Goal: Transaction & Acquisition: Purchase product/service

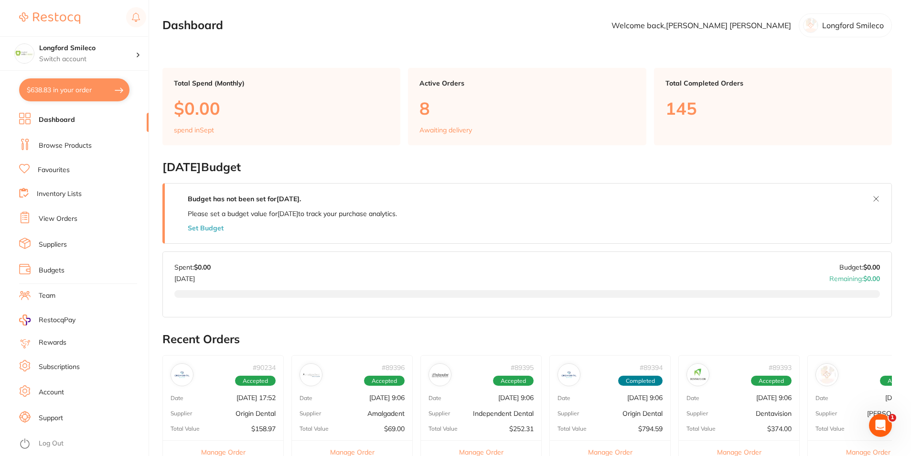
click at [84, 144] on link "Browse Products" at bounding box center [65, 146] width 53 height 10
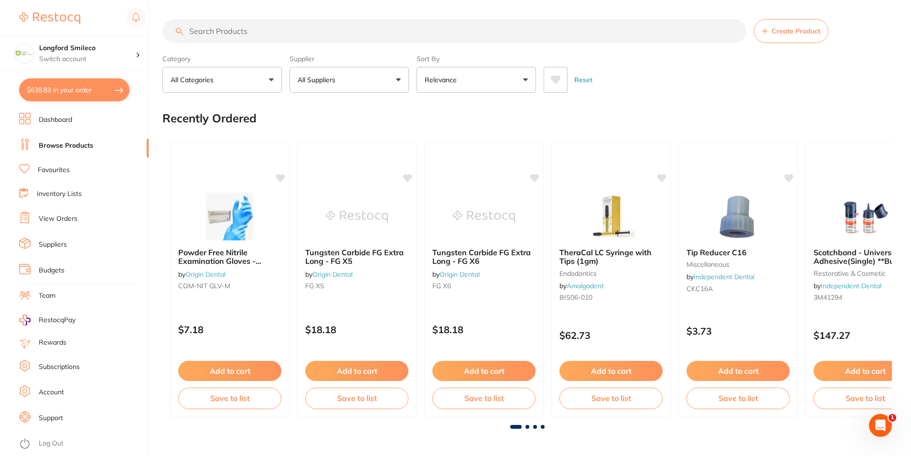
click at [64, 171] on link "Favourites" at bounding box center [54, 170] width 32 height 10
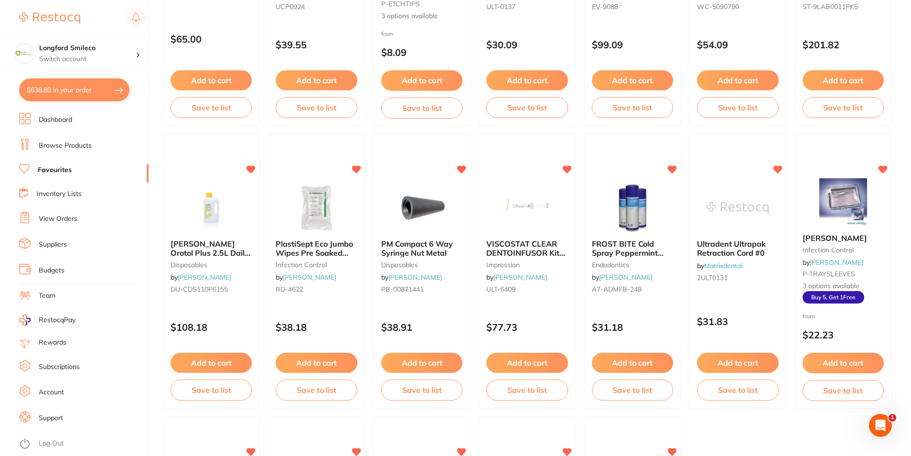
scroll to position [1528, 0]
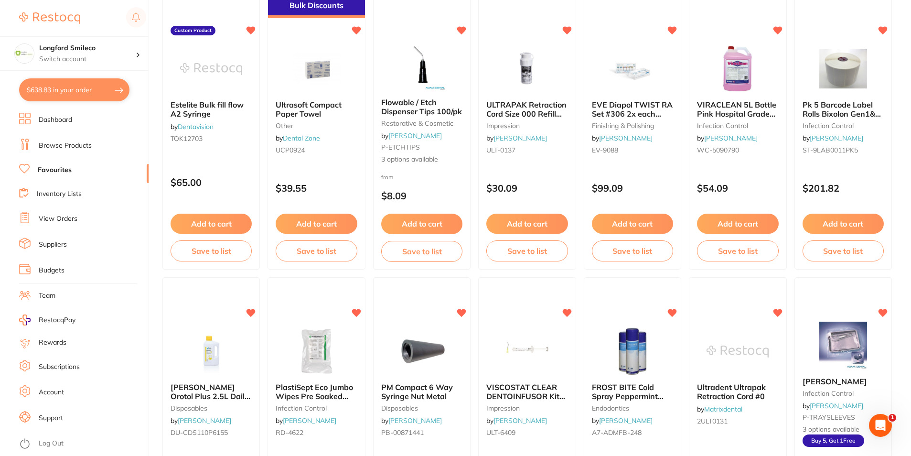
click at [58, 142] on link "Browse Products" at bounding box center [65, 146] width 53 height 10
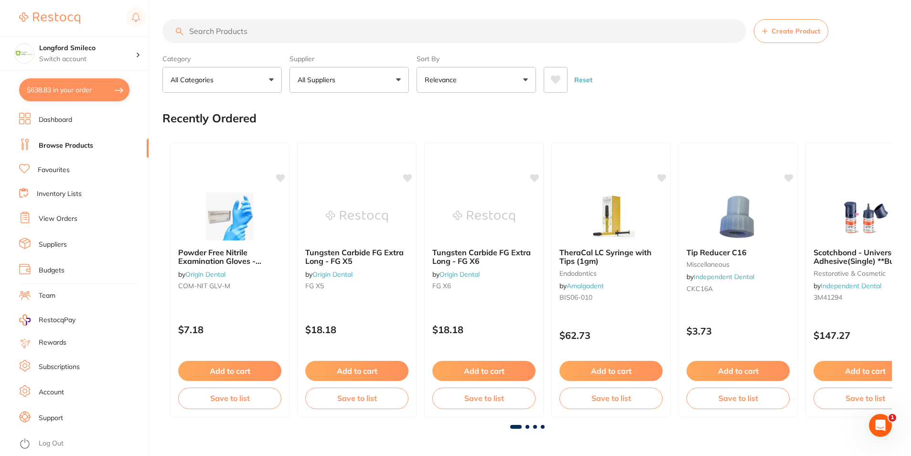
click at [220, 36] on input "search" at bounding box center [454, 31] width 584 height 24
type input "etch"
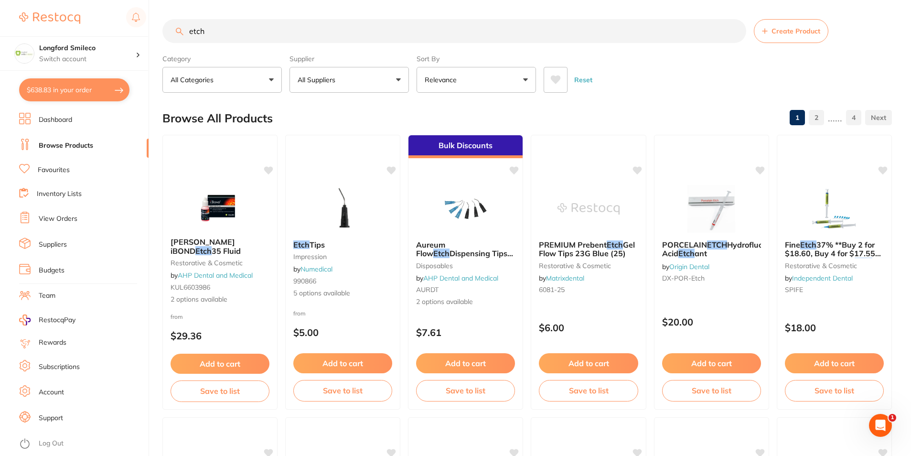
click at [353, 83] on button "All Suppliers" at bounding box center [348, 80] width 119 height 26
type input "orig"
click at [340, 159] on p "Origin Dental" at bounding box center [347, 162] width 47 height 9
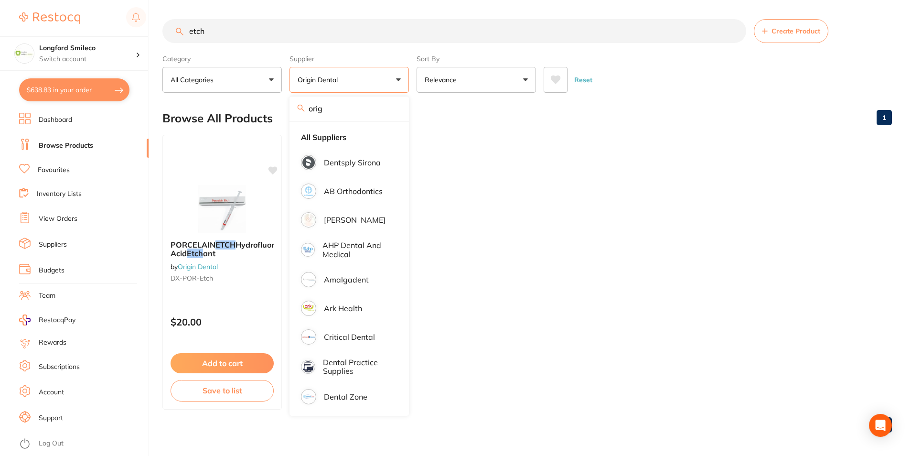
click at [553, 259] on ul "PORCELAIN ETCH Hydrofluoric Acid Etch ant by Origin Dental DX-POR-Etch $20.00 A…" at bounding box center [526, 272] width 729 height 275
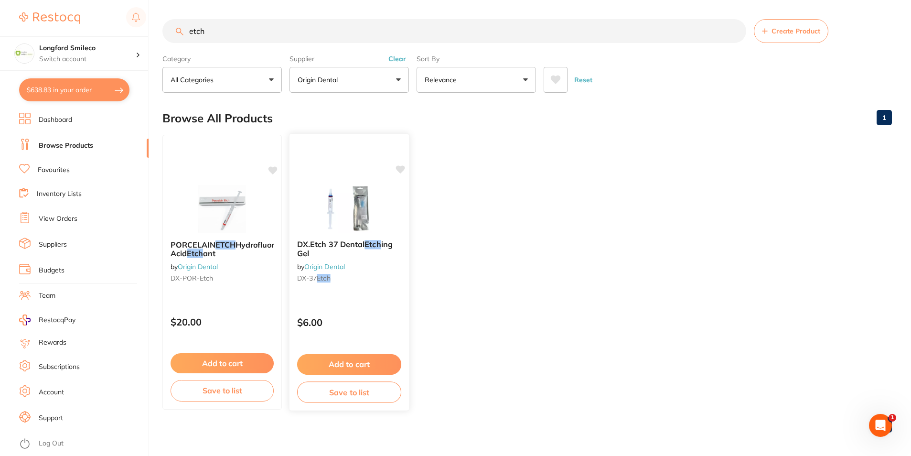
click at [356, 364] on button "Add to cart" at bounding box center [349, 364] width 104 height 21
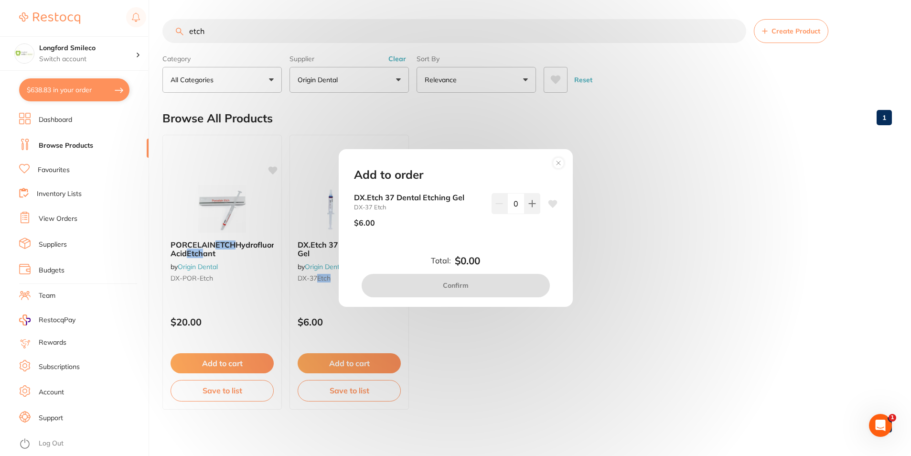
click at [548, 205] on icon at bounding box center [553, 204] width 10 height 10
click at [528, 208] on button at bounding box center [532, 203] width 16 height 21
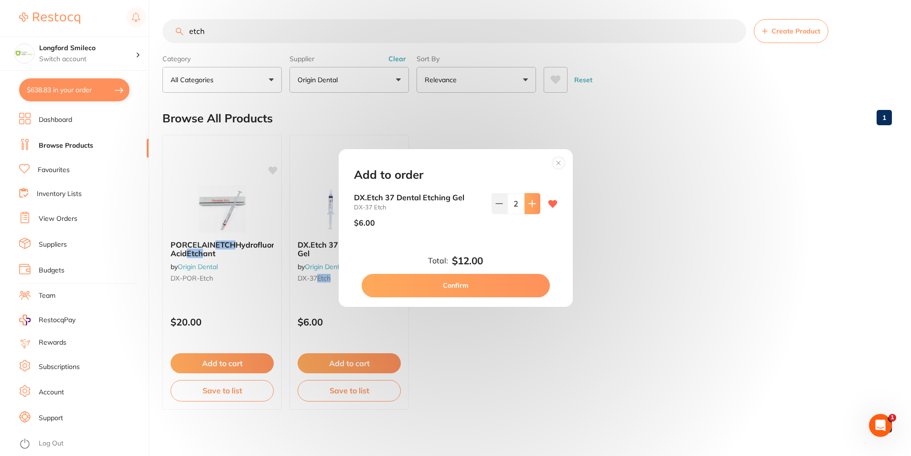
click at [528, 208] on button at bounding box center [532, 203] width 16 height 21
type input "3"
click at [471, 280] on button "Confirm" at bounding box center [455, 285] width 188 height 23
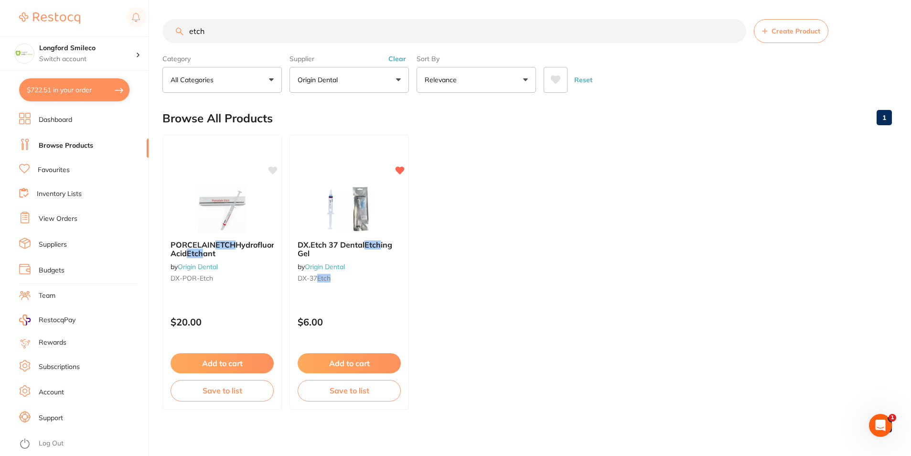
click at [223, 37] on input "etch" at bounding box center [454, 31] width 584 height 24
type input "e"
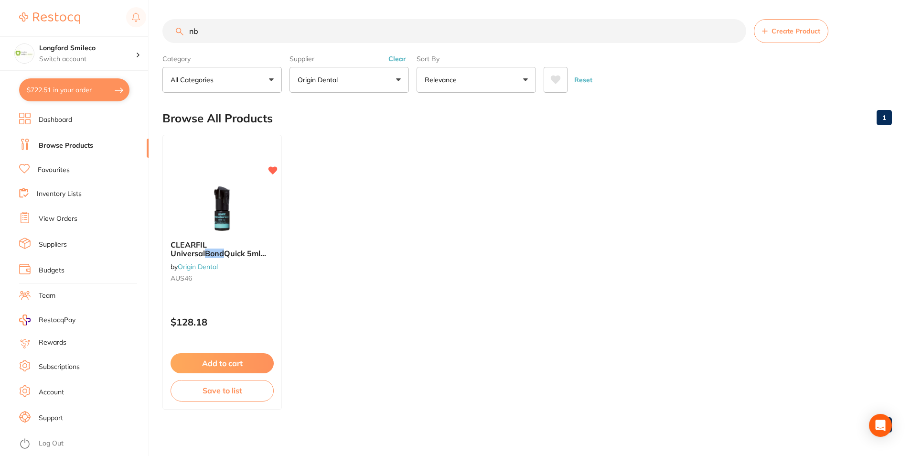
type input "n"
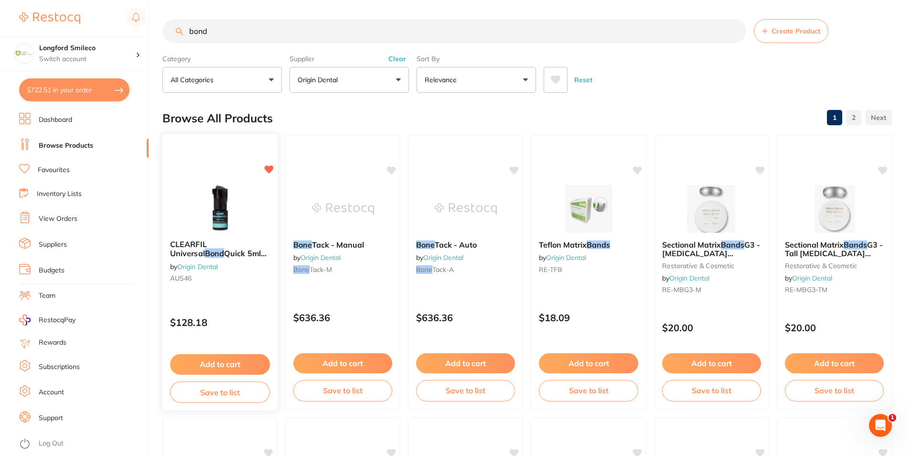
type input "bond"
click at [218, 361] on button "Add to cart" at bounding box center [220, 364] width 100 height 21
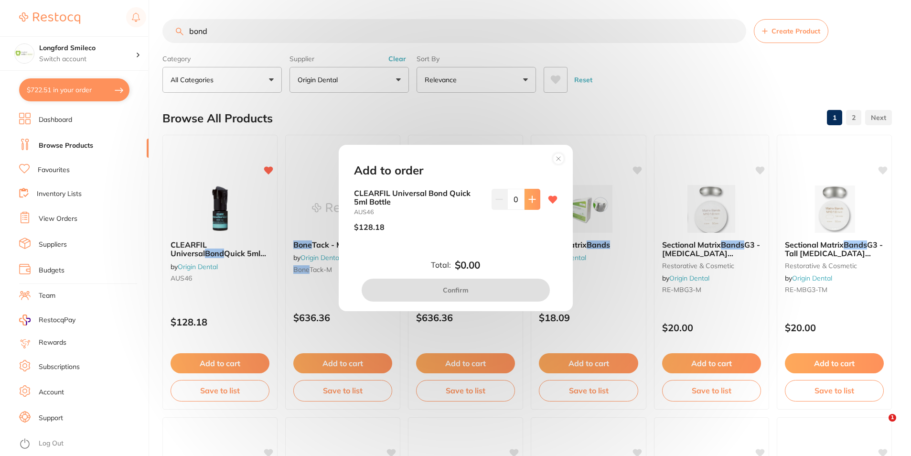
click at [534, 198] on button at bounding box center [532, 199] width 16 height 21
type input "2"
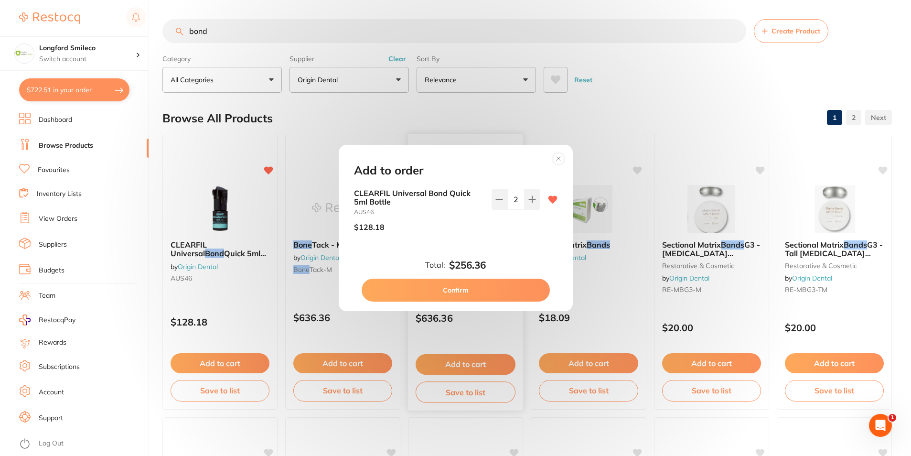
drag, startPoint x: 472, startPoint y: 288, endPoint x: 464, endPoint y: 287, distance: 8.6
click at [471, 288] on button "Confirm" at bounding box center [455, 289] width 188 height 23
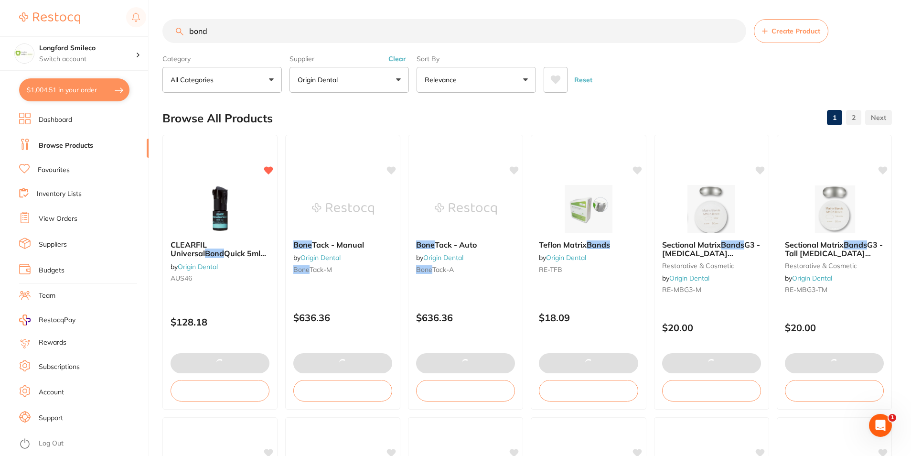
drag, startPoint x: 205, startPoint y: 30, endPoint x: 216, endPoint y: 31, distance: 11.0
click at [192, 31] on input "bond" at bounding box center [454, 31] width 584 height 24
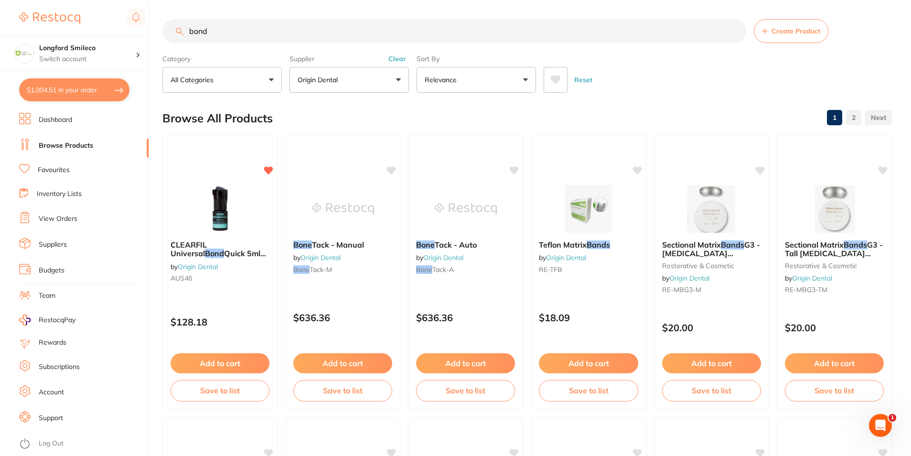
type input "b"
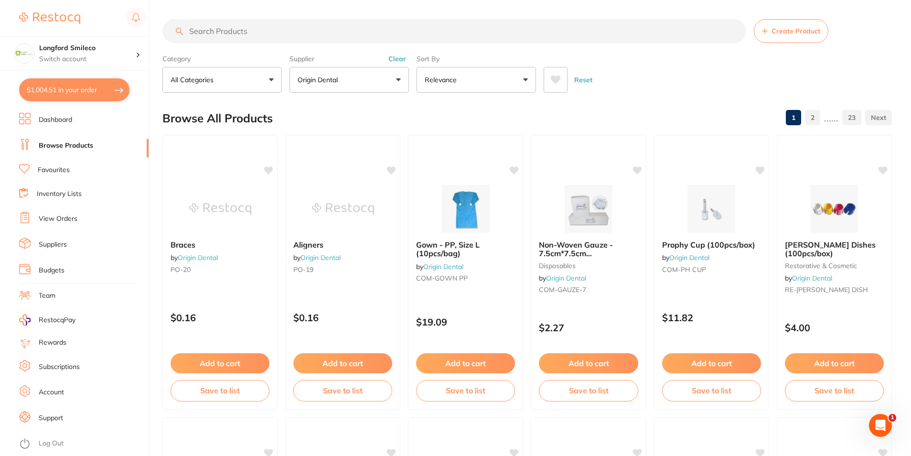
click at [341, 38] on input "search" at bounding box center [454, 31] width 584 height 24
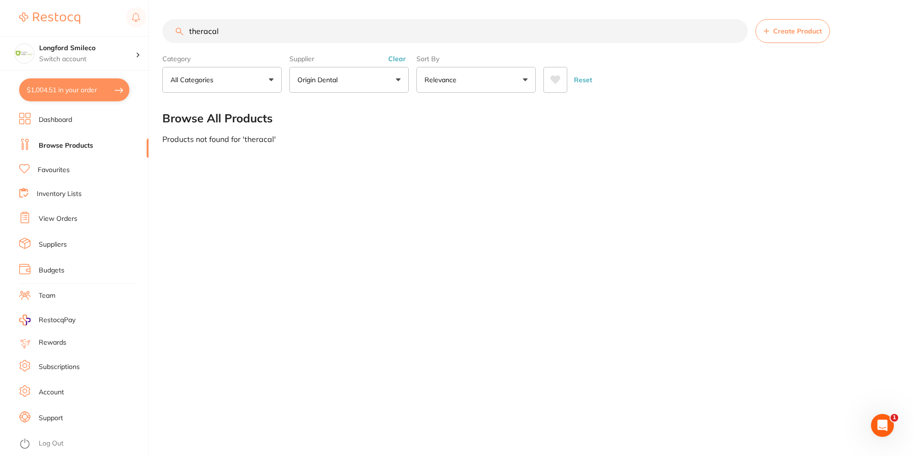
type input "theracal"
click at [85, 88] on button "$1,004.51 in your order" at bounding box center [74, 89] width 110 height 23
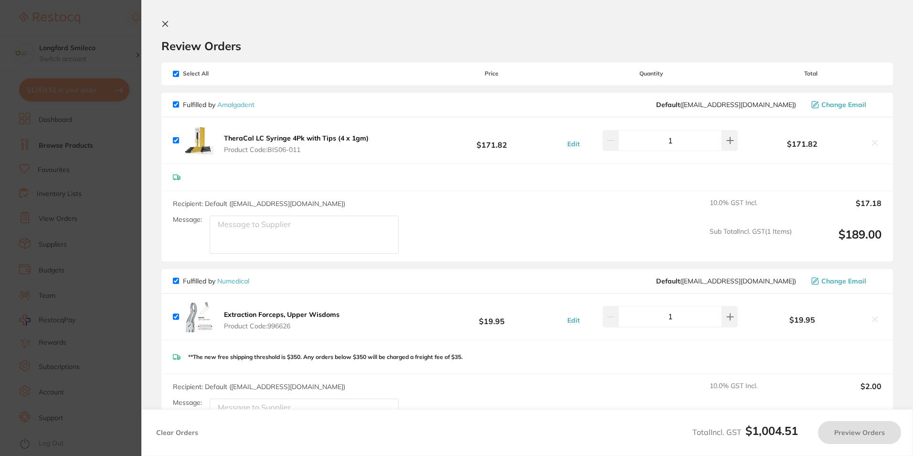
checkbox input "true"
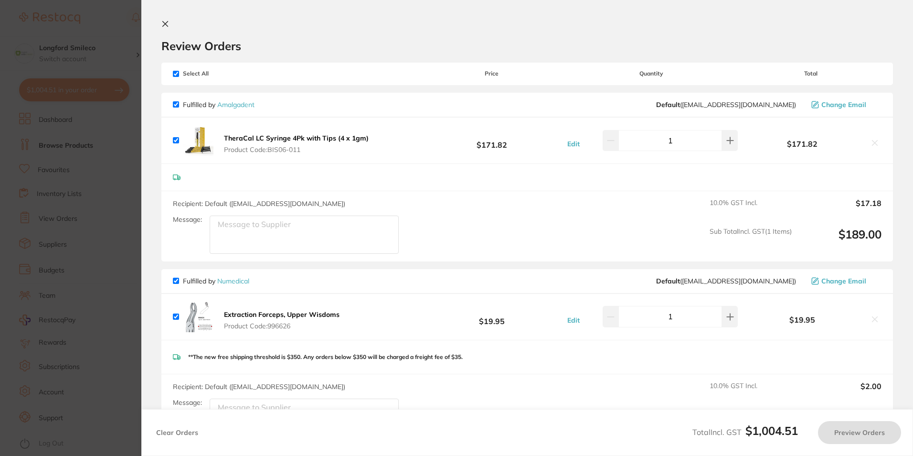
checkbox input "true"
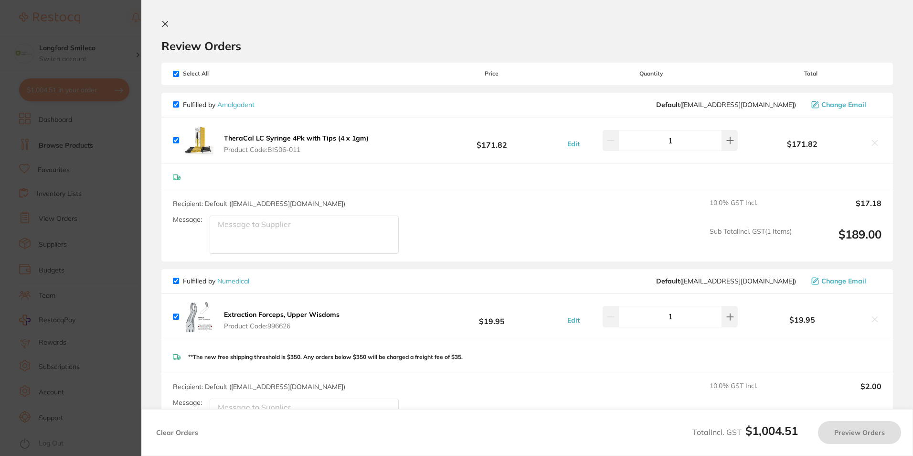
checkbox input "true"
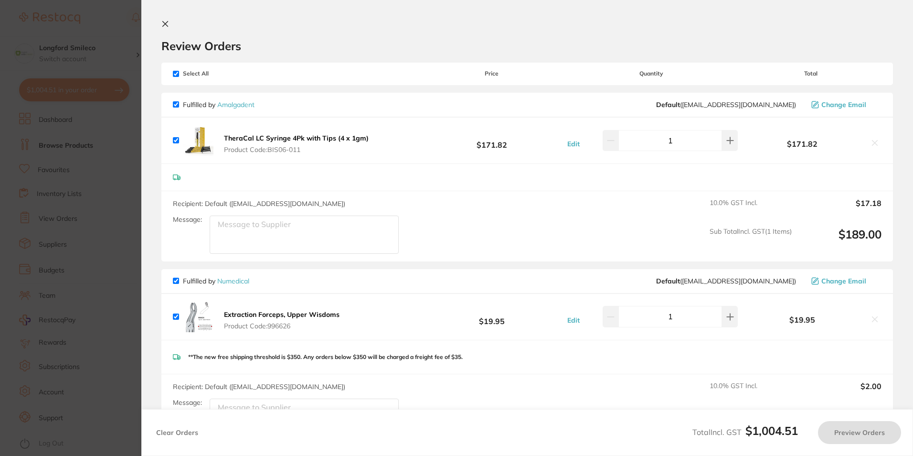
checkbox input "true"
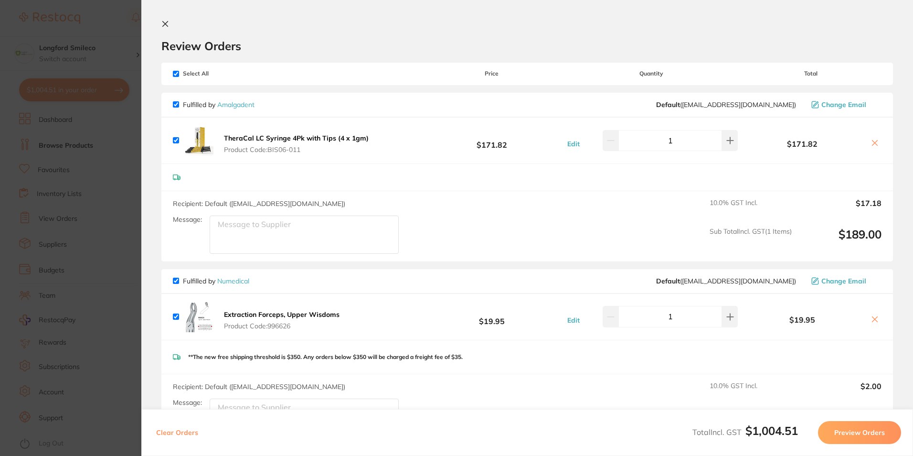
click at [165, 23] on icon at bounding box center [165, 24] width 8 height 8
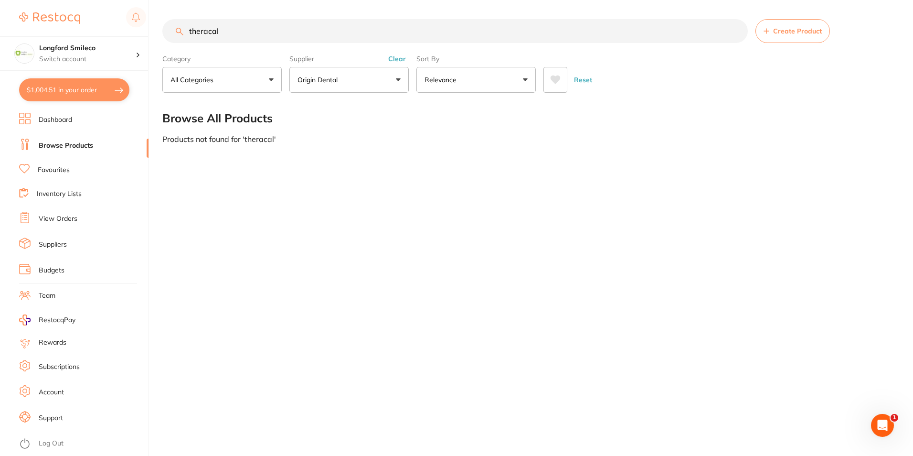
scroll to position [0, 0]
drag, startPoint x: 214, startPoint y: 37, endPoint x: 182, endPoint y: 39, distance: 31.6
click at [182, 39] on input "theracal" at bounding box center [454, 31] width 585 height 24
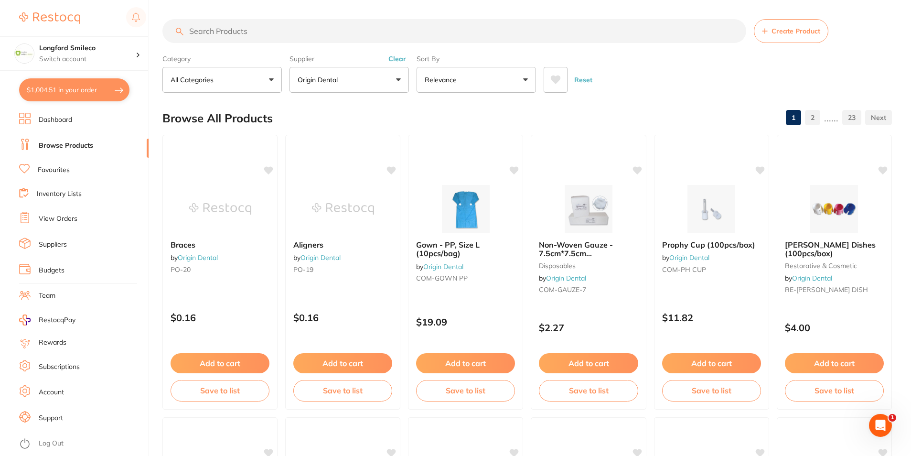
scroll to position [0, 0]
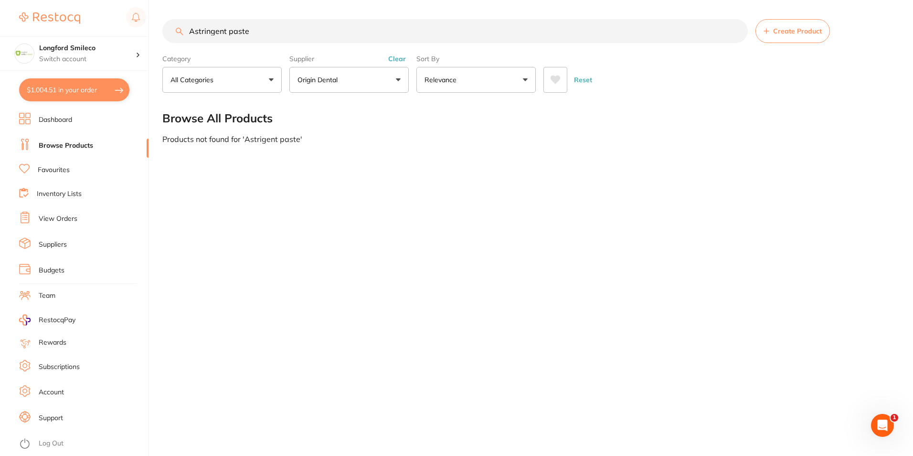
type input "Astringent paste"
click at [363, 79] on button "Origin Dental" at bounding box center [348, 80] width 119 height 26
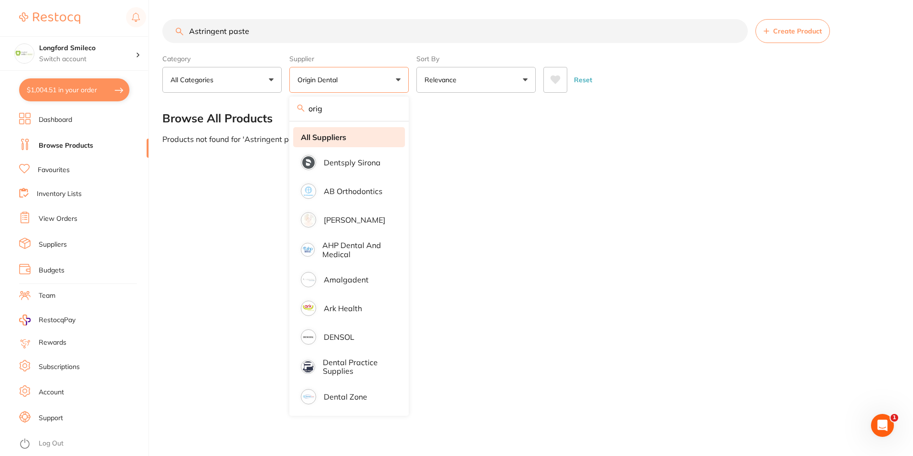
click at [340, 141] on strong "All Suppliers" at bounding box center [323, 137] width 45 height 9
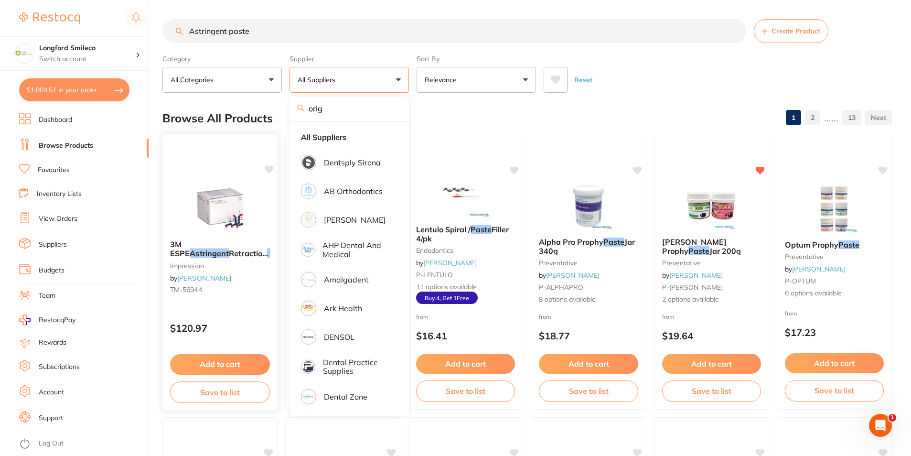
click at [241, 364] on button "Add to cart" at bounding box center [220, 364] width 100 height 21
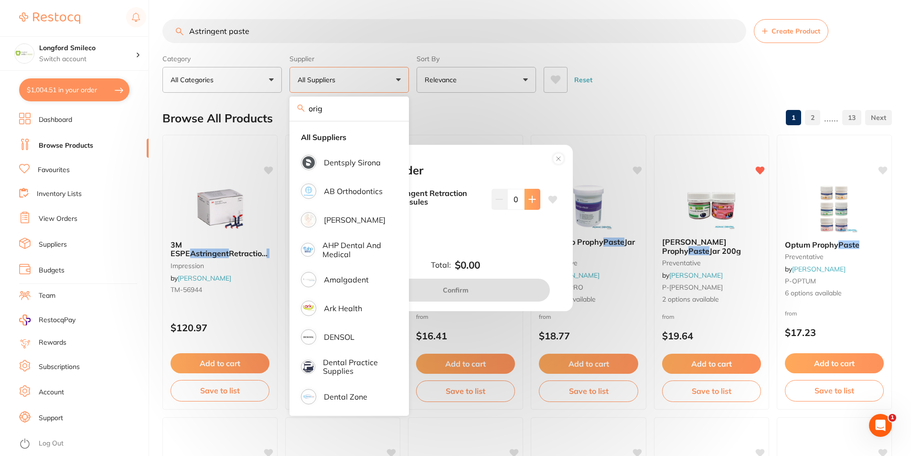
click at [529, 199] on icon at bounding box center [532, 199] width 8 height 8
type input "1"
click at [488, 285] on button "Confirm" at bounding box center [455, 289] width 188 height 23
checkbox input "false"
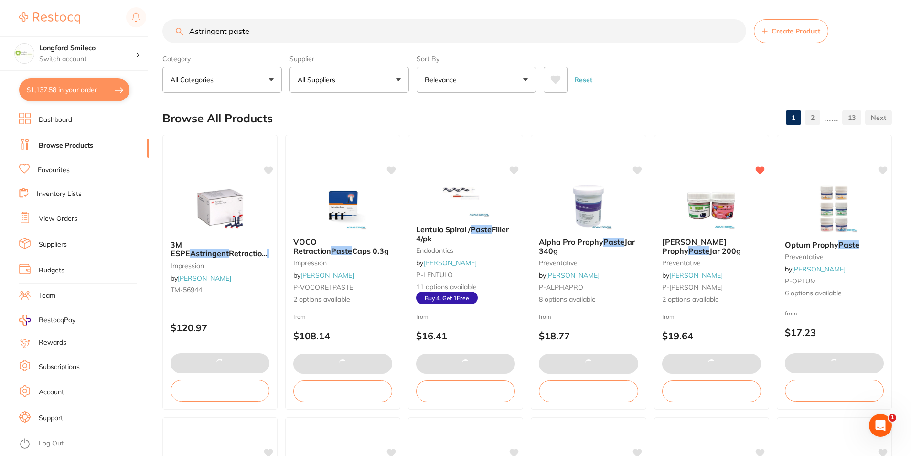
scroll to position [0, 0]
drag, startPoint x: 259, startPoint y: 32, endPoint x: 199, endPoint y: 38, distance: 60.5
click at [199, 38] on input "Astringent paste" at bounding box center [454, 31] width 584 height 24
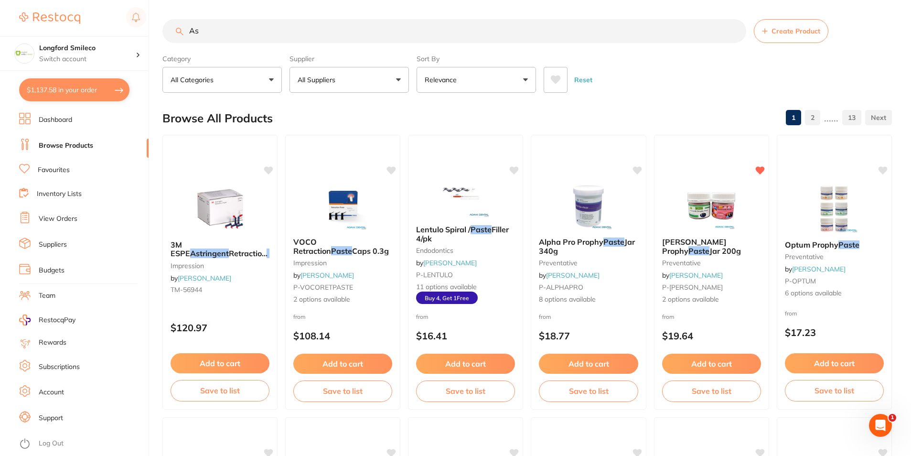
type input "A"
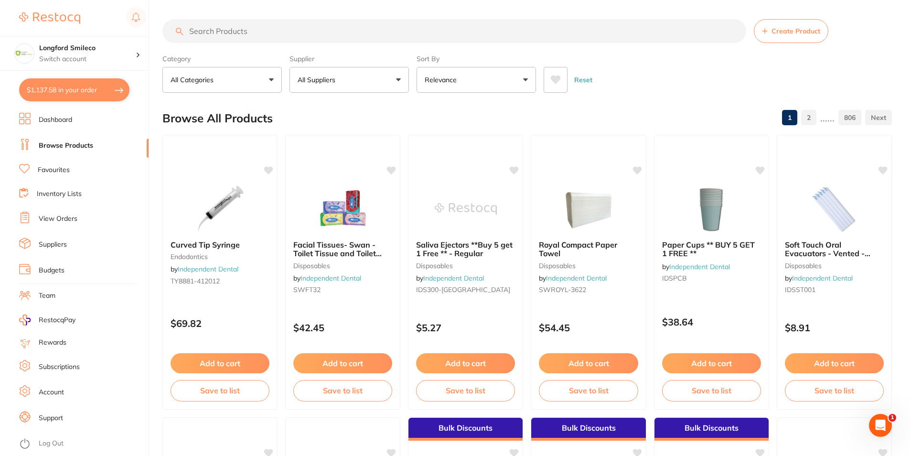
scroll to position [0, 0]
click at [262, 38] on input "search" at bounding box center [454, 31] width 584 height 24
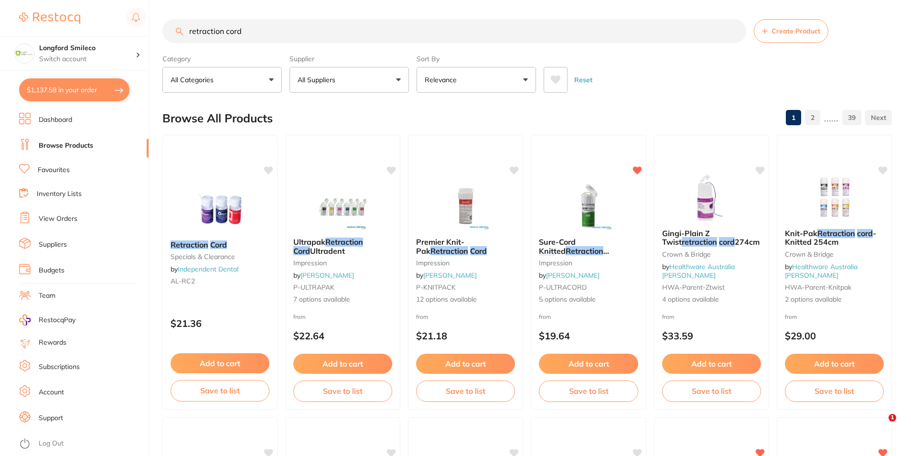
type input "retraction cord"
click at [366, 87] on button "All Suppliers" at bounding box center [348, 80] width 119 height 26
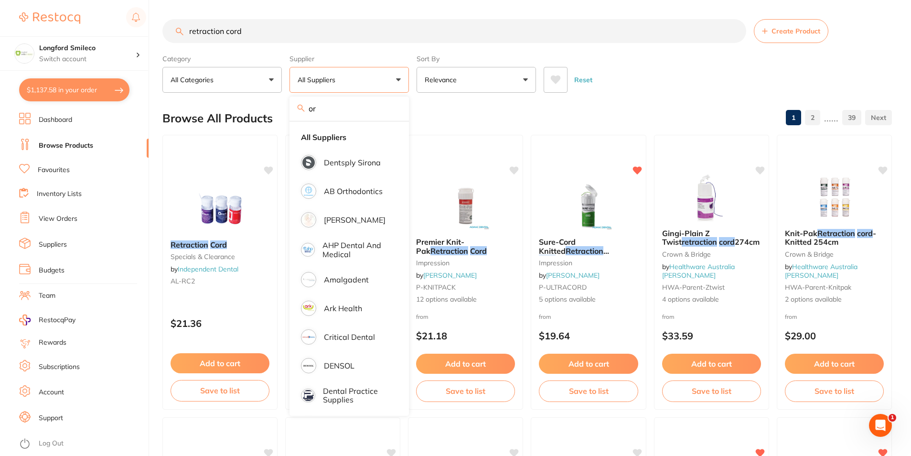
type input "o"
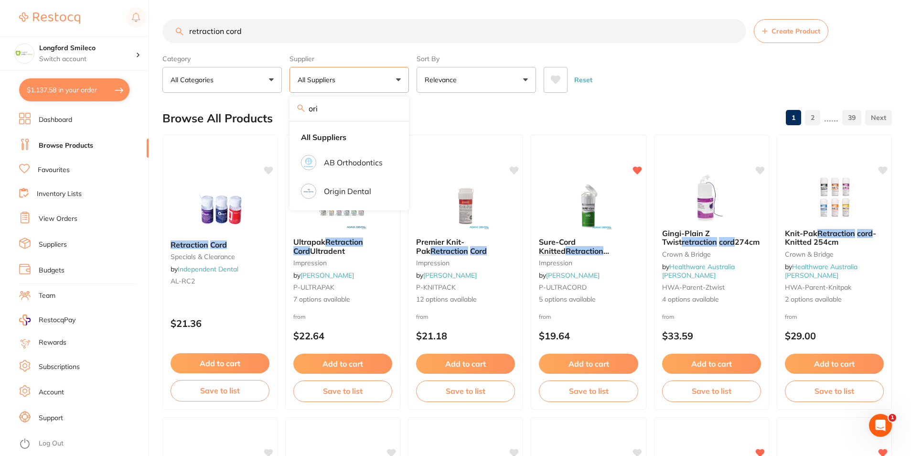
type input "orig"
click at [366, 160] on p "Origin Dental" at bounding box center [347, 162] width 47 height 9
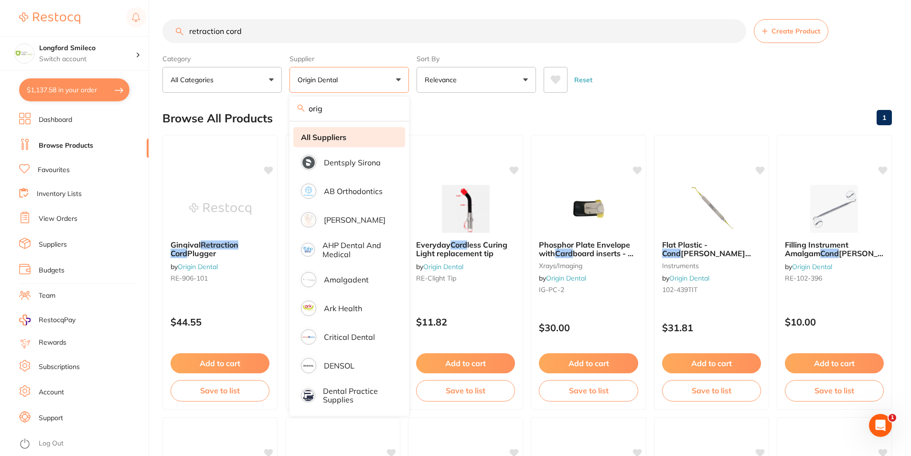
click at [338, 136] on strong "All Suppliers" at bounding box center [323, 137] width 45 height 9
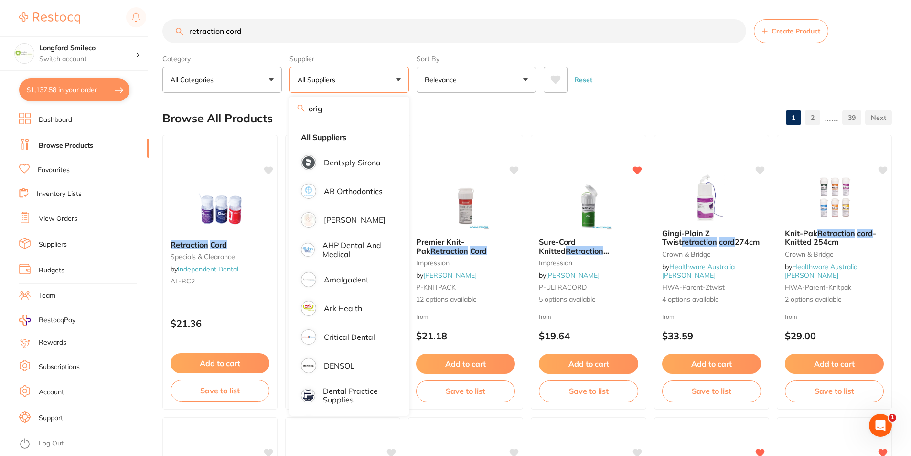
click at [664, 92] on div "Reset" at bounding box center [713, 75] width 340 height 33
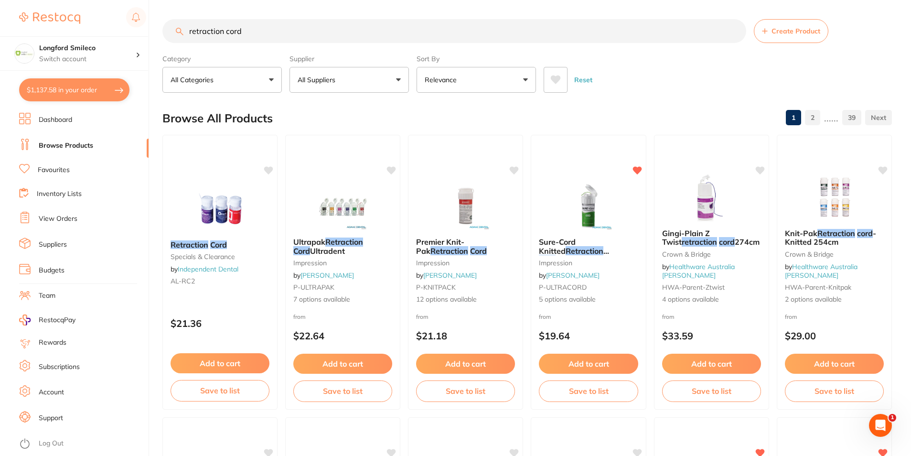
click at [355, 212] on img at bounding box center [343, 206] width 62 height 48
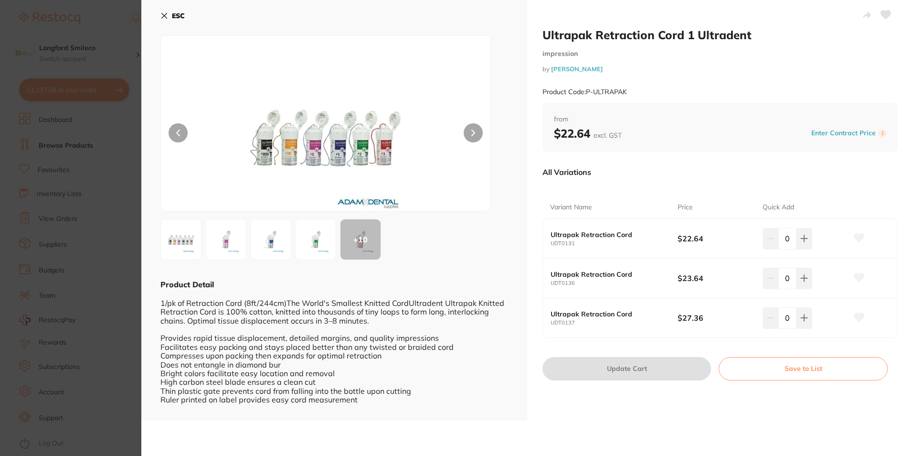
click at [162, 17] on icon at bounding box center [164, 16] width 8 height 8
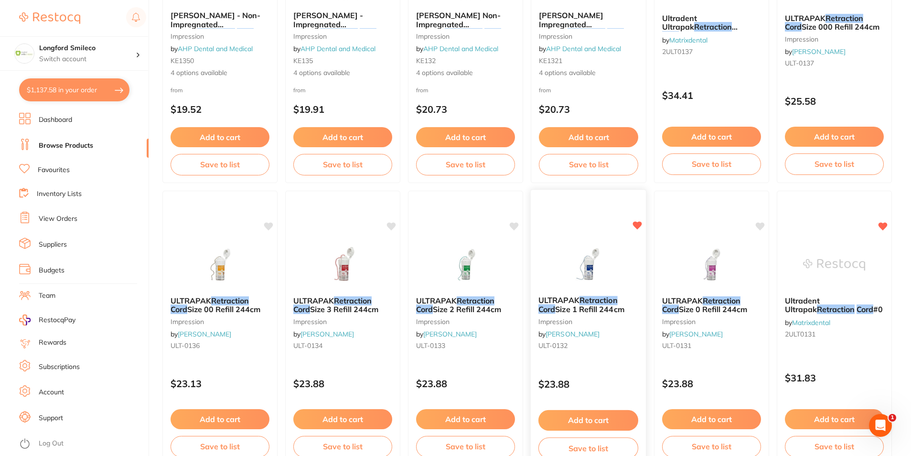
scroll to position [525, 0]
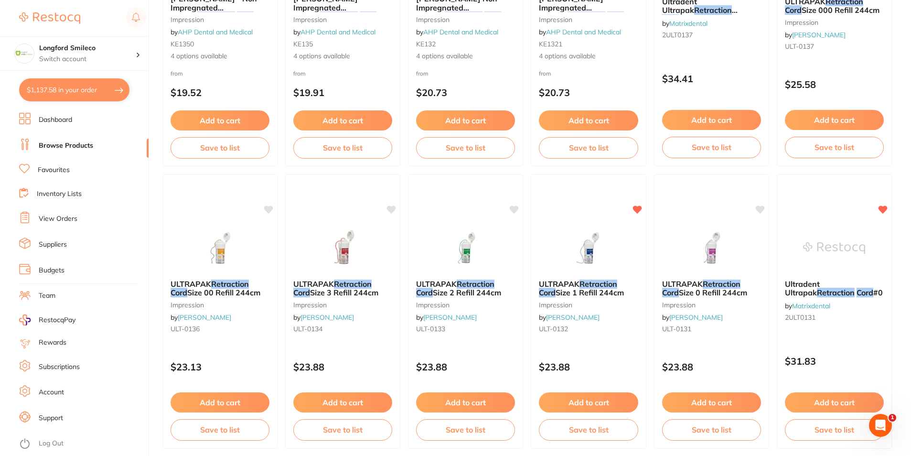
drag, startPoint x: 718, startPoint y: 403, endPoint x: 716, endPoint y: 397, distance: 6.4
click at [718, 403] on button "Add to cart" at bounding box center [711, 402] width 99 height 20
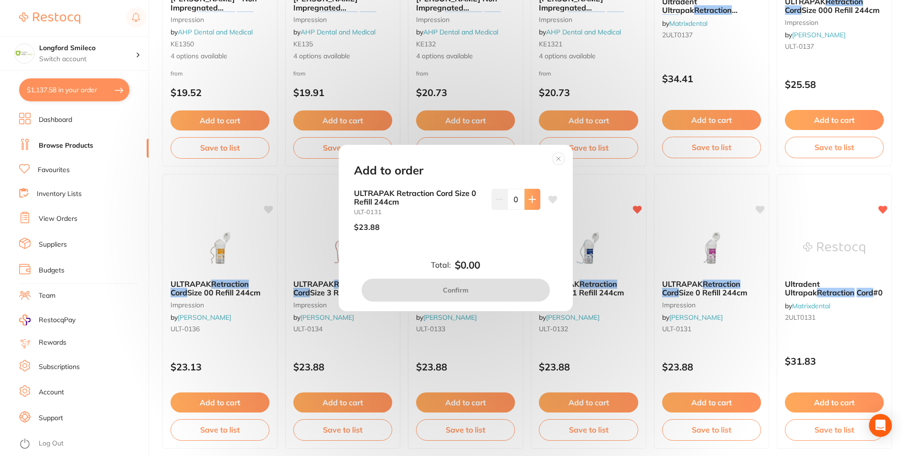
click at [531, 200] on icon at bounding box center [532, 199] width 8 height 8
type input "1"
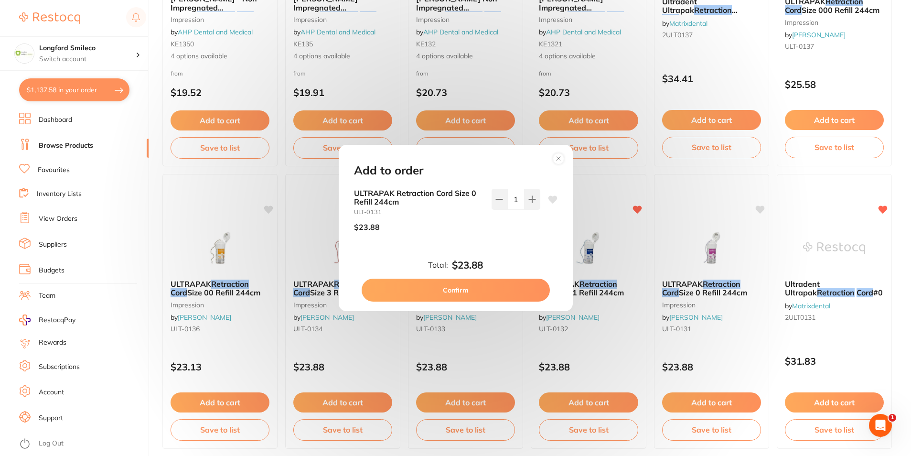
scroll to position [0, 0]
click at [514, 294] on button "Confirm" at bounding box center [455, 289] width 188 height 23
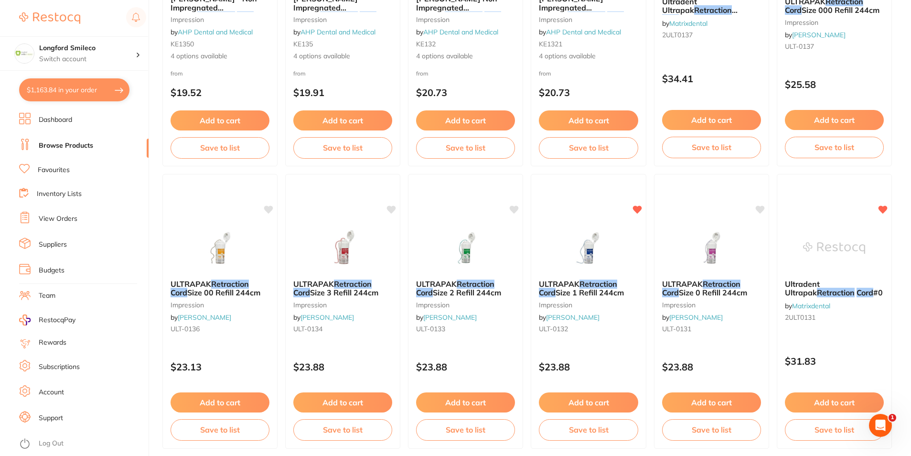
click at [244, 404] on button "Add to cart" at bounding box center [219, 402] width 99 height 20
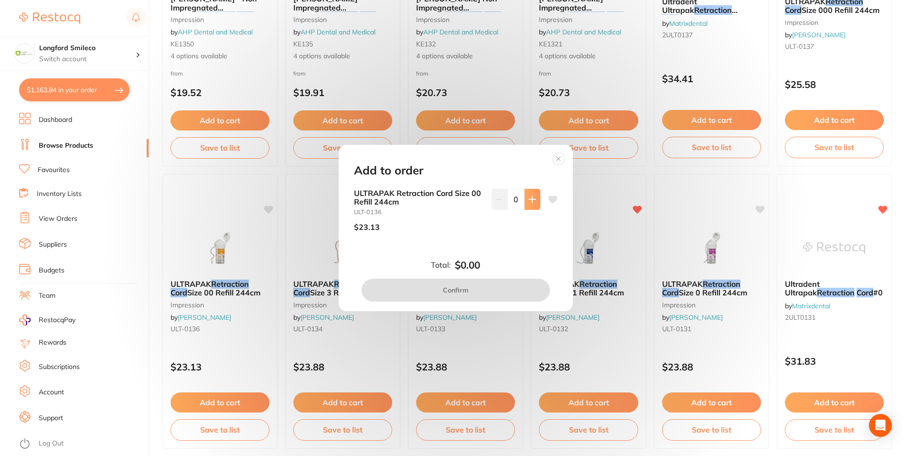
click at [535, 198] on button at bounding box center [532, 199] width 16 height 21
type input "2"
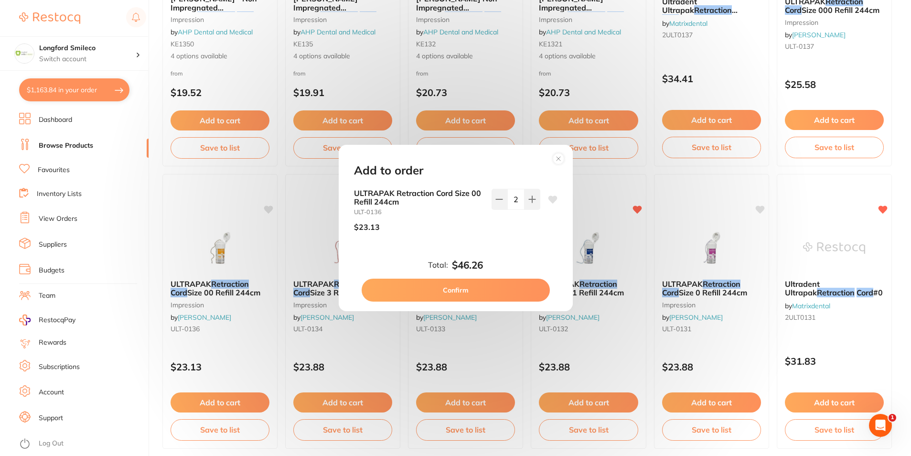
click at [552, 200] on icon at bounding box center [552, 199] width 9 height 8
click at [501, 286] on button "Confirm" at bounding box center [455, 289] width 188 height 23
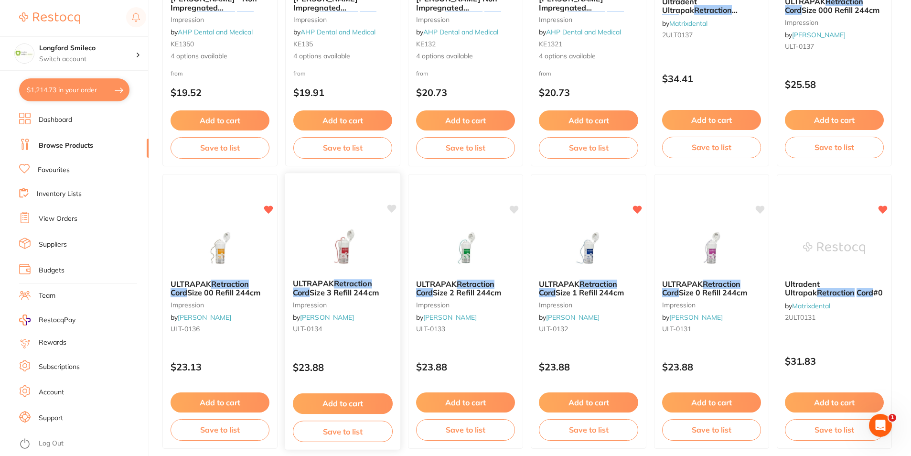
click at [391, 207] on icon at bounding box center [391, 208] width 9 height 8
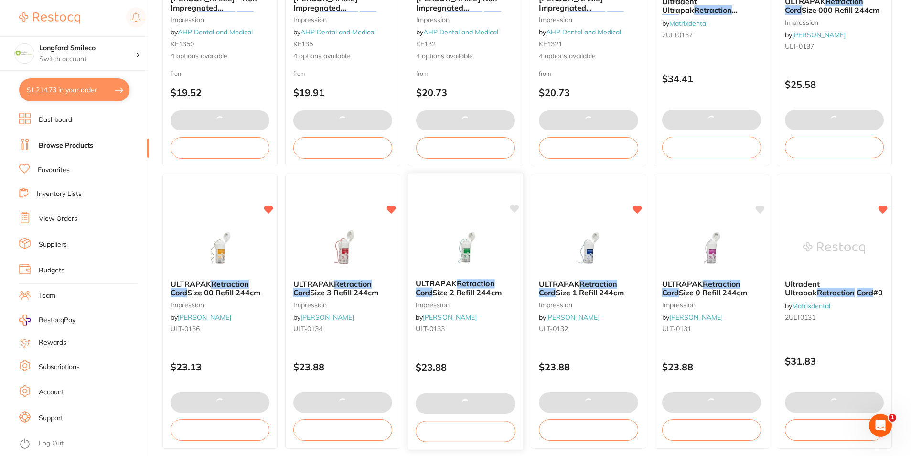
click at [515, 205] on icon at bounding box center [514, 208] width 9 height 8
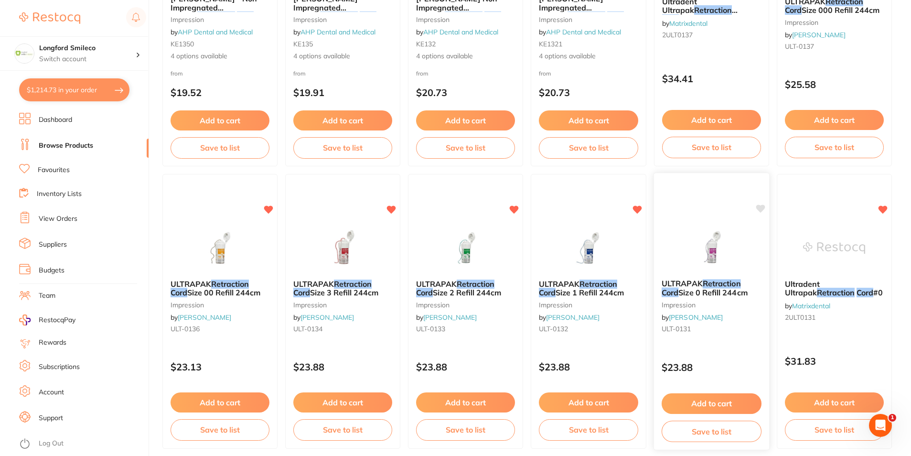
click at [759, 210] on icon at bounding box center [759, 208] width 9 height 8
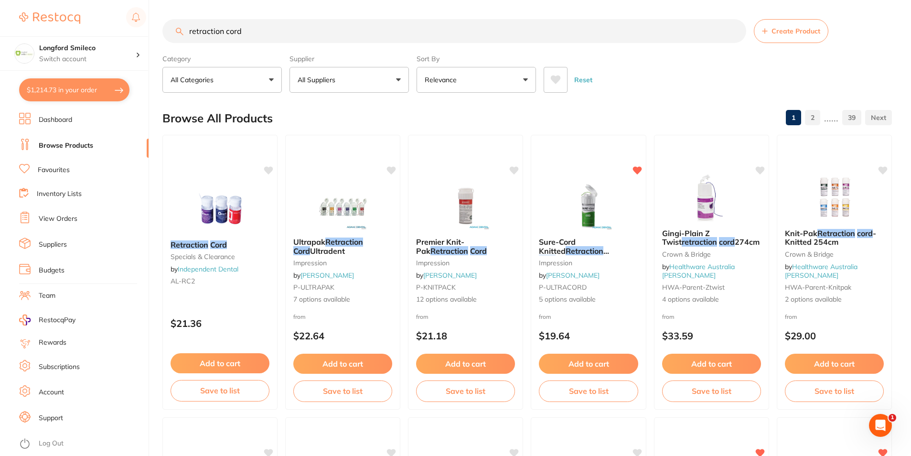
scroll to position [0, 0]
drag, startPoint x: 270, startPoint y: 27, endPoint x: 189, endPoint y: 41, distance: 82.0
click at [189, 41] on input "retraction cord" at bounding box center [454, 31] width 584 height 24
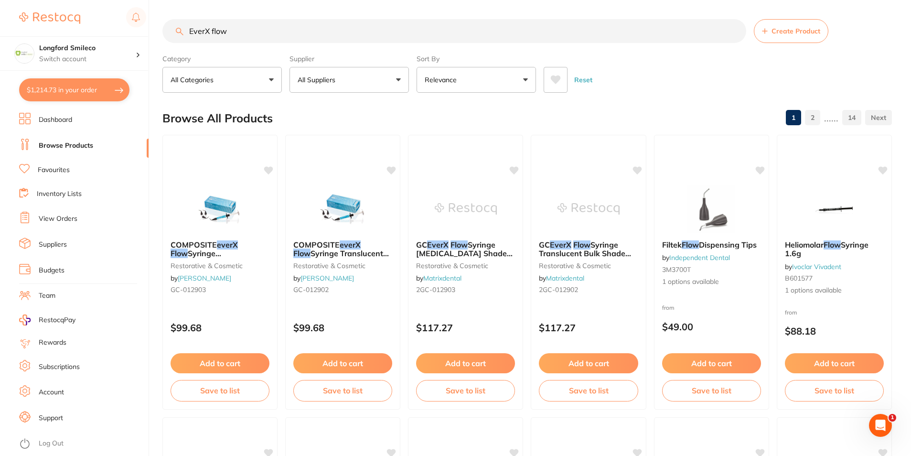
scroll to position [0, 0]
type input "EverX flow"
click at [269, 171] on icon at bounding box center [269, 169] width 9 height 8
click at [249, 357] on button "Add to cart" at bounding box center [220, 364] width 100 height 21
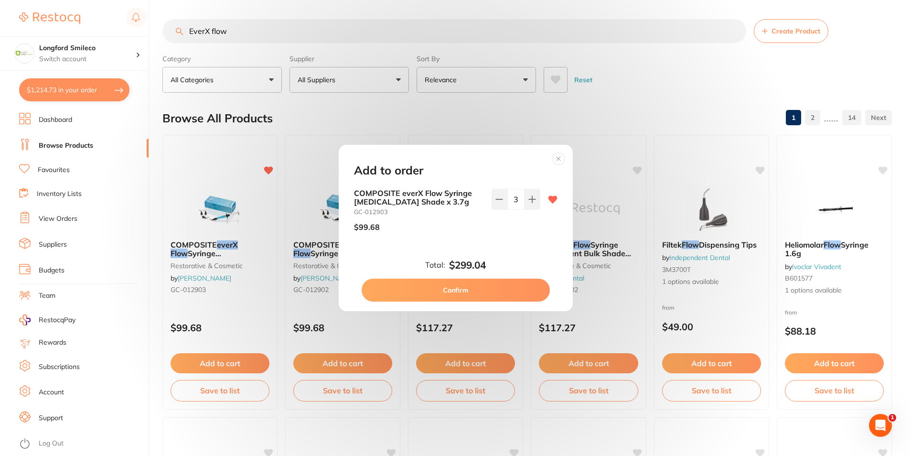
click at [558, 162] on circle at bounding box center [557, 158] width 11 height 11
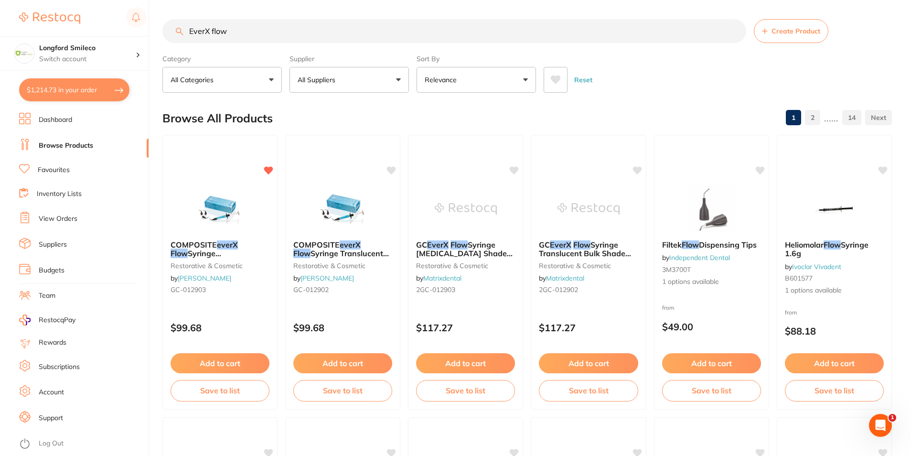
click at [110, 94] on button "$1,214.73 in your order" at bounding box center [74, 89] width 110 height 23
checkbox input "true"
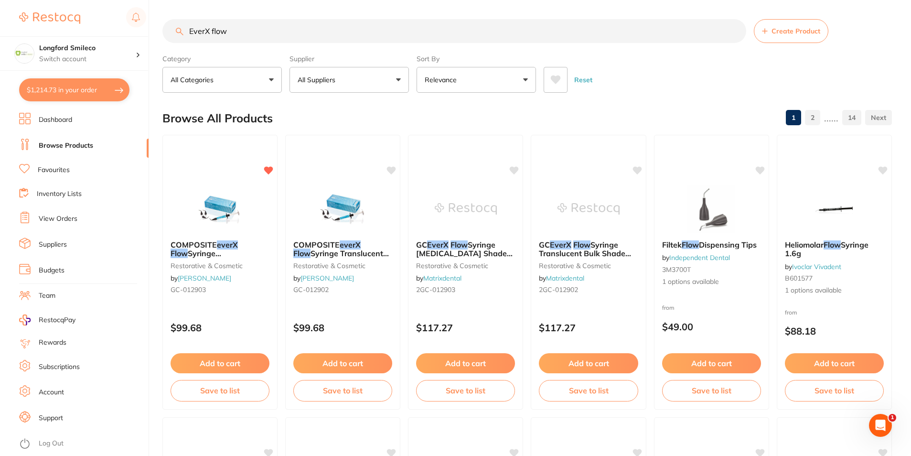
checkbox input "true"
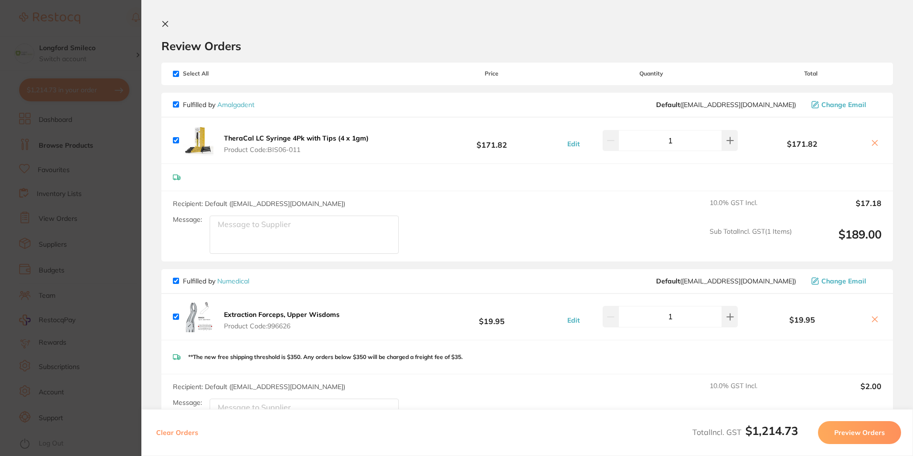
click at [164, 24] on icon at bounding box center [165, 24] width 8 height 8
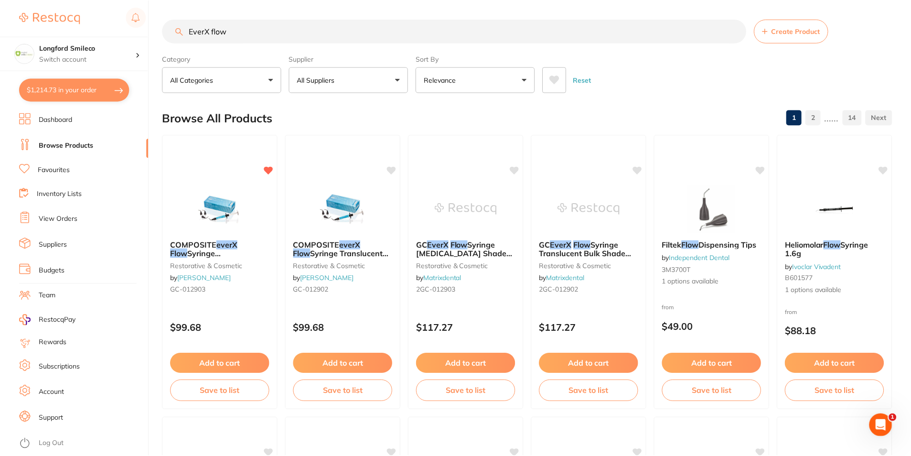
scroll to position [7, 0]
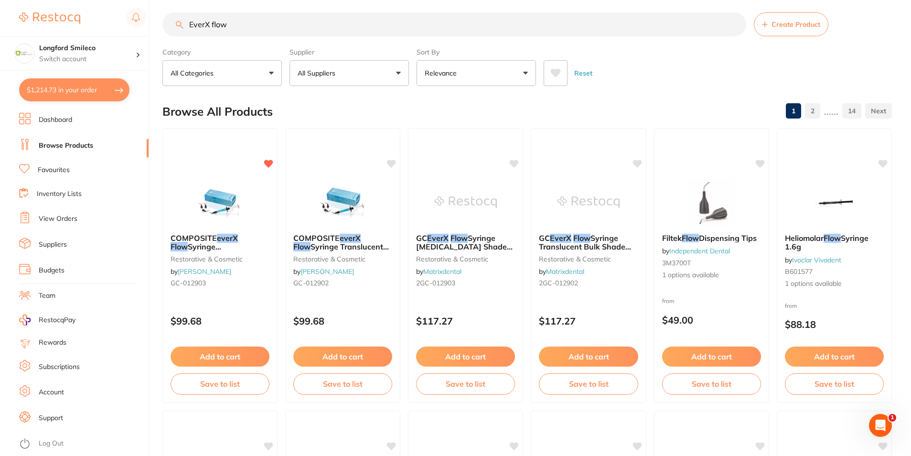
click at [276, 28] on input "EverX flow" at bounding box center [454, 24] width 584 height 24
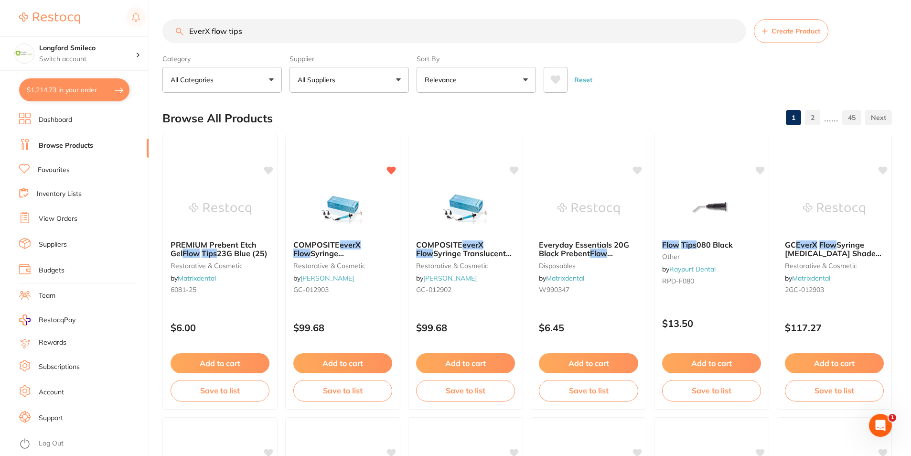
scroll to position [0, 0]
click at [194, 32] on input "EverX flow tips" at bounding box center [454, 31] width 584 height 24
type input "E"
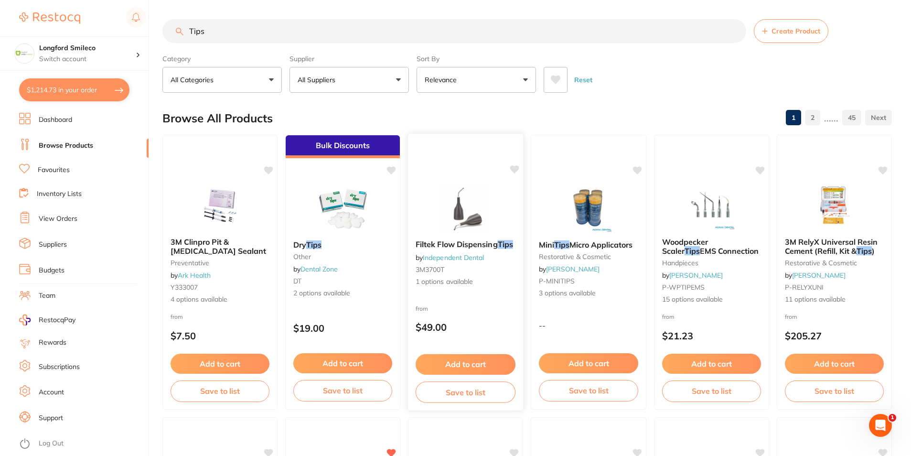
type input "Tips"
click at [482, 207] on img at bounding box center [465, 208] width 63 height 48
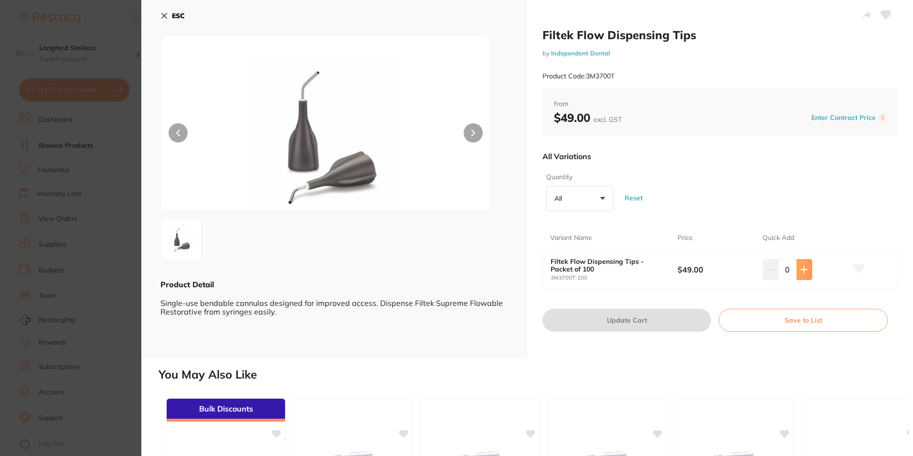
click at [805, 270] on icon at bounding box center [804, 269] width 8 height 8
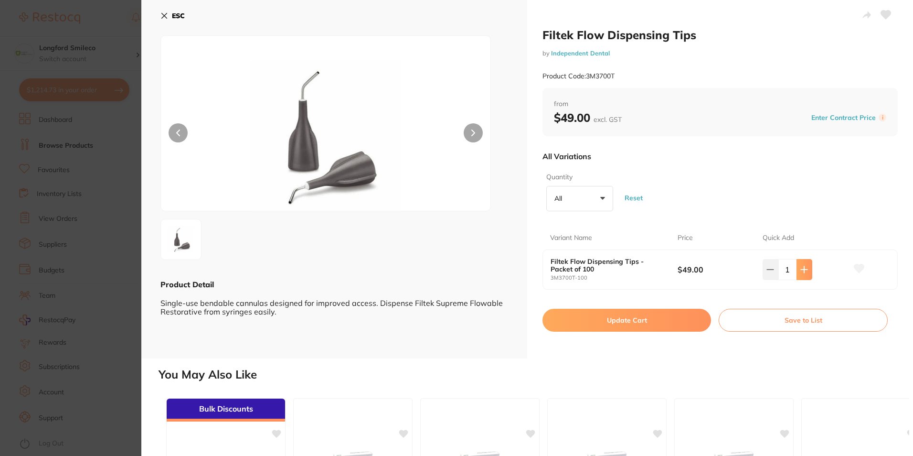
type input "1"
click at [642, 316] on button "Update Cart" at bounding box center [626, 319] width 169 height 23
checkbox input "false"
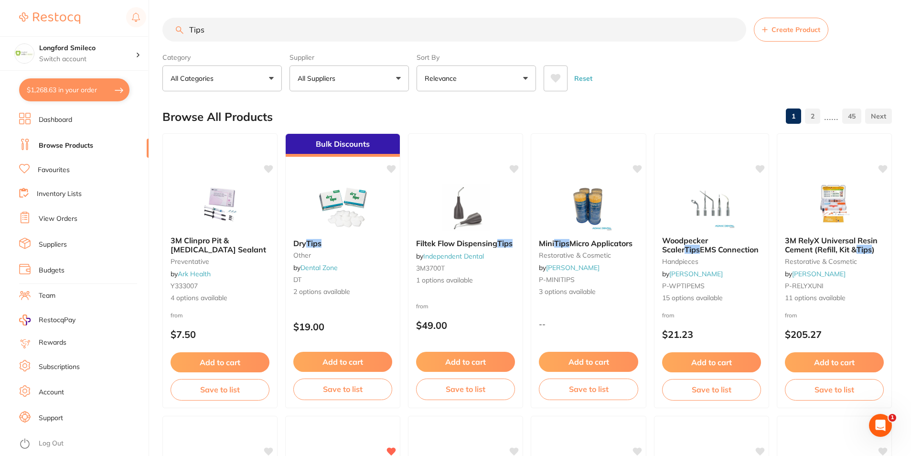
scroll to position [0, 0]
drag, startPoint x: 255, startPoint y: 32, endPoint x: 180, endPoint y: 38, distance: 75.7
click at [176, 38] on input "Tips" at bounding box center [454, 30] width 584 height 24
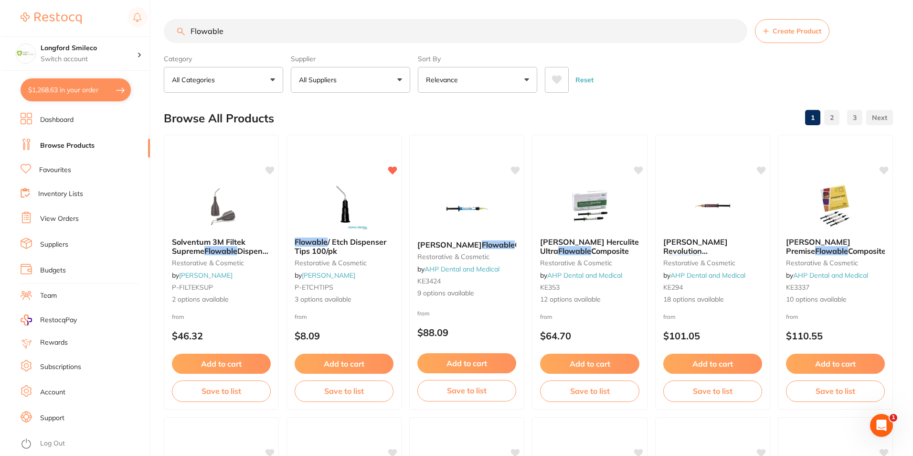
scroll to position [0, 0]
type input "Flowable"
click at [89, 95] on button "$1,268.63 in your order" at bounding box center [74, 89] width 110 height 23
checkbox input "true"
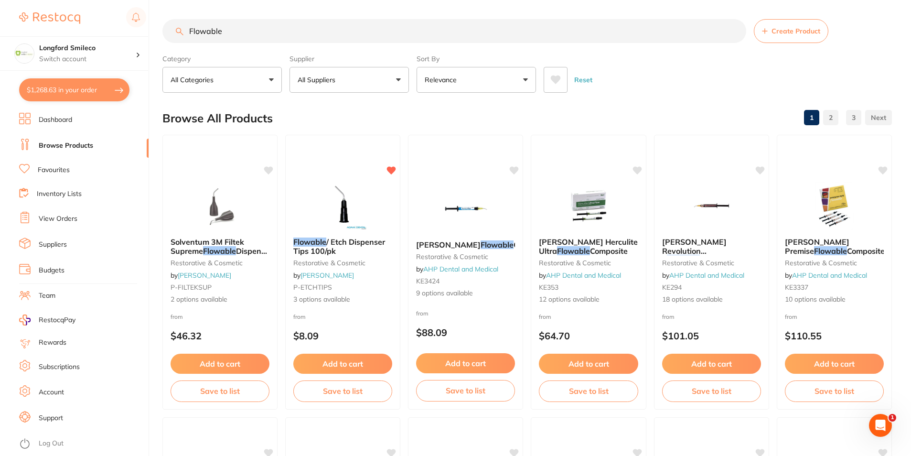
checkbox input "true"
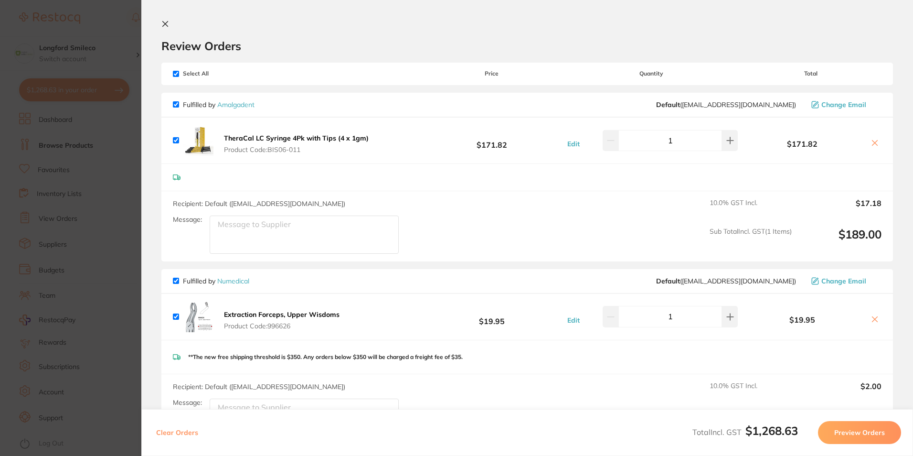
click at [161, 21] on icon at bounding box center [165, 24] width 8 height 8
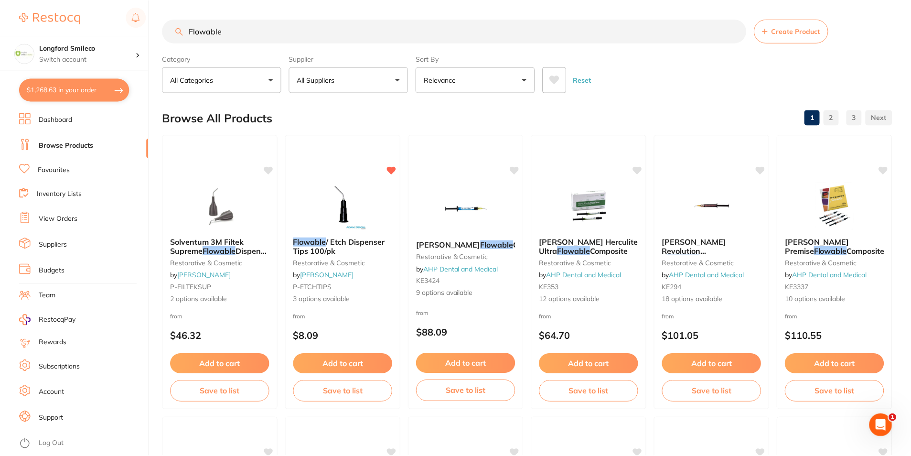
scroll to position [1, 0]
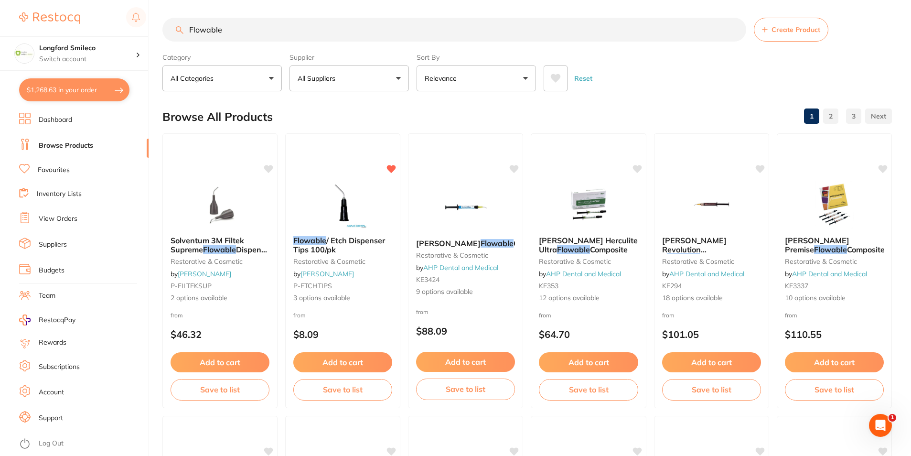
click at [63, 170] on link "Favourites" at bounding box center [54, 170] width 32 height 10
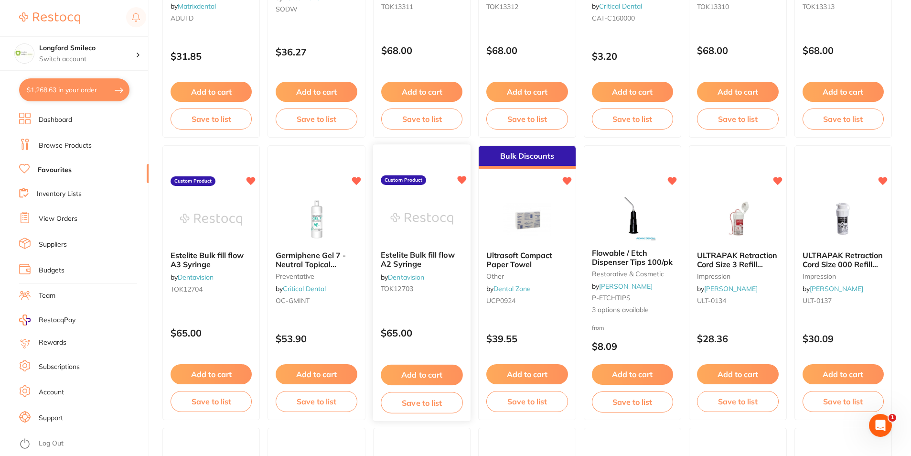
scroll to position [1385, 0]
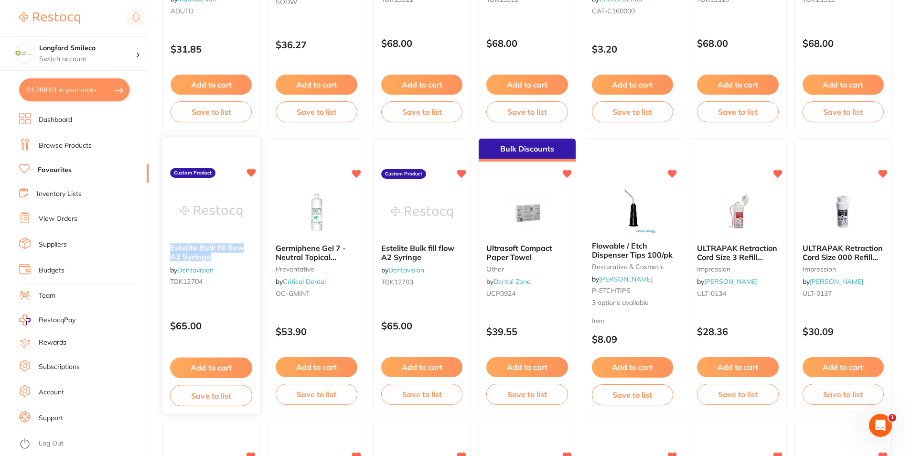
drag, startPoint x: 169, startPoint y: 247, endPoint x: 228, endPoint y: 255, distance: 59.8
click at [228, 255] on div "Estelite Bulk fill flow A3 Syringe by Dentavision TOK12704" at bounding box center [210, 267] width 97 height 62
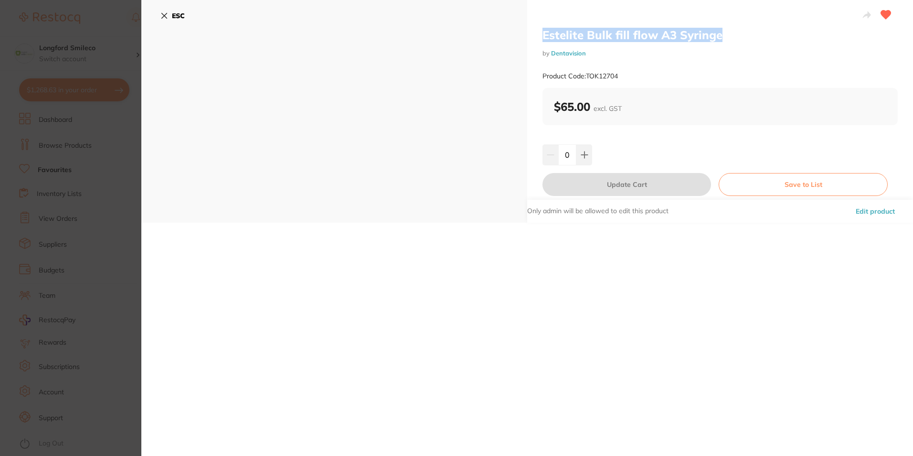
drag, startPoint x: 542, startPoint y: 39, endPoint x: 720, endPoint y: 41, distance: 178.1
click at [720, 41] on h2 "Estelite Bulk fill flow A3 Syringe" at bounding box center [719, 35] width 355 height 14
copy h2 "Estelite Bulk fill flow A3 Syringe"
click at [163, 18] on icon at bounding box center [164, 16] width 8 height 8
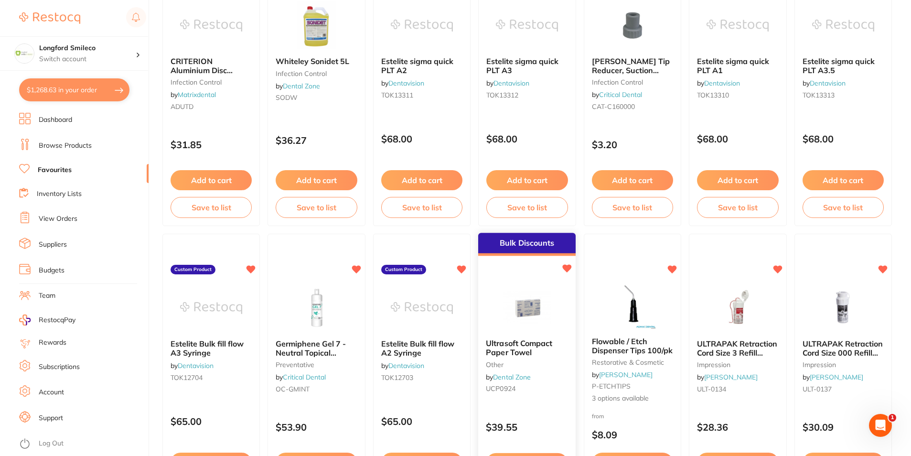
scroll to position [1432, 0]
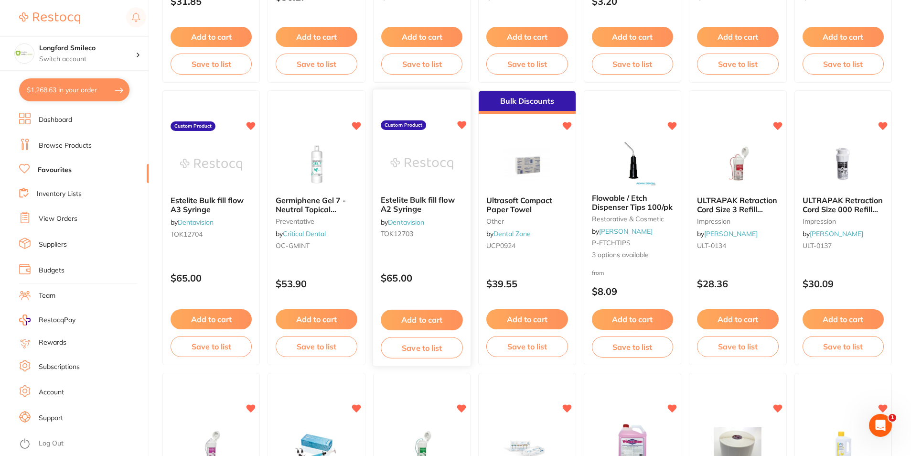
click at [419, 317] on button "Add to cart" at bounding box center [422, 319] width 82 height 21
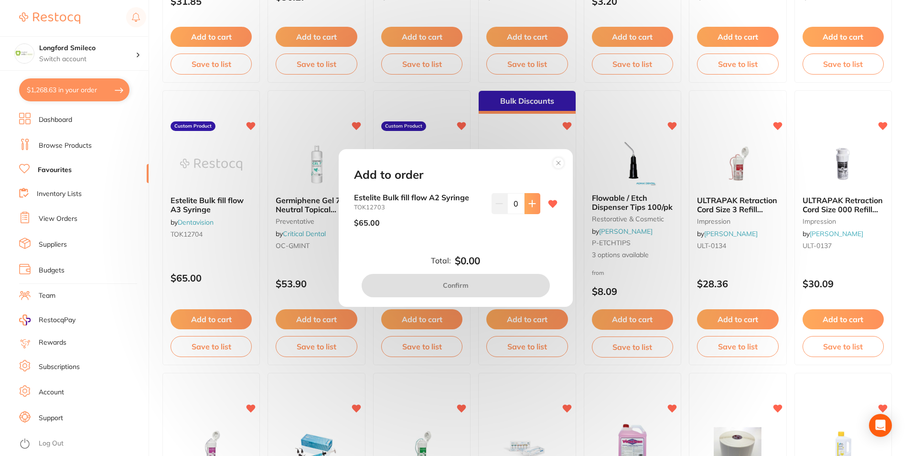
click at [529, 204] on icon at bounding box center [532, 204] width 6 height 6
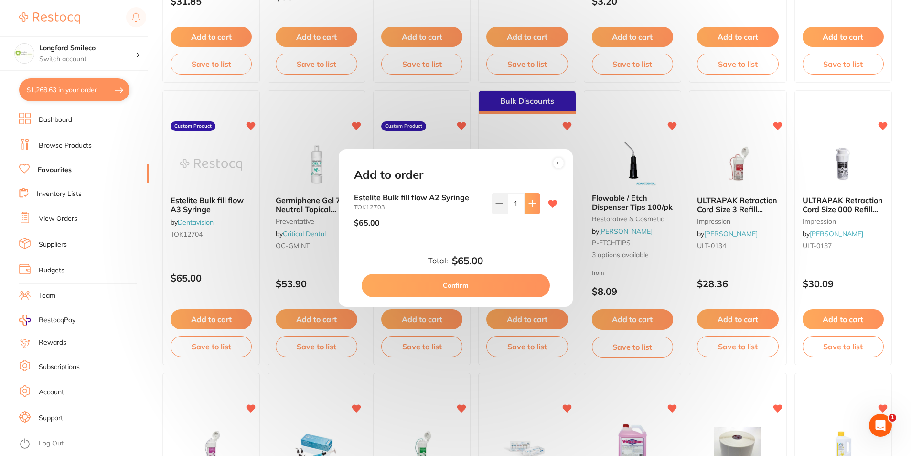
click at [529, 204] on icon at bounding box center [532, 204] width 6 height 6
type input "2"
click at [485, 283] on button "Confirm" at bounding box center [455, 285] width 188 height 23
checkbox input "false"
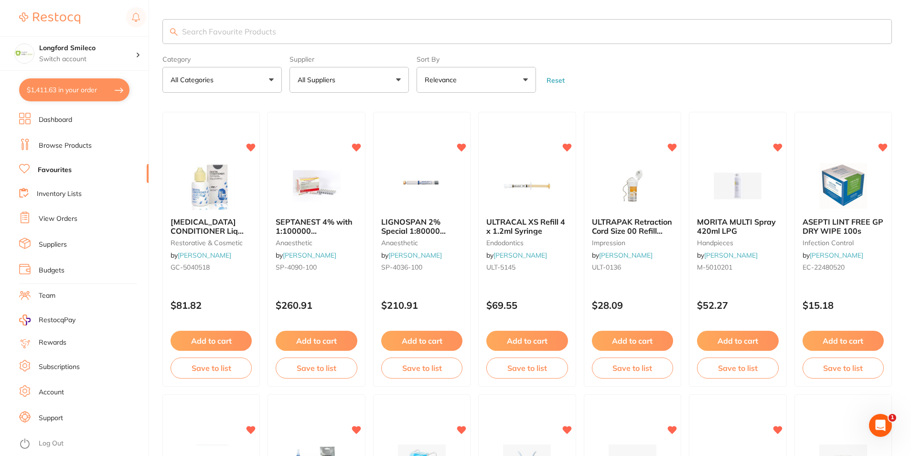
click at [64, 145] on link "Browse Products" at bounding box center [65, 146] width 53 height 10
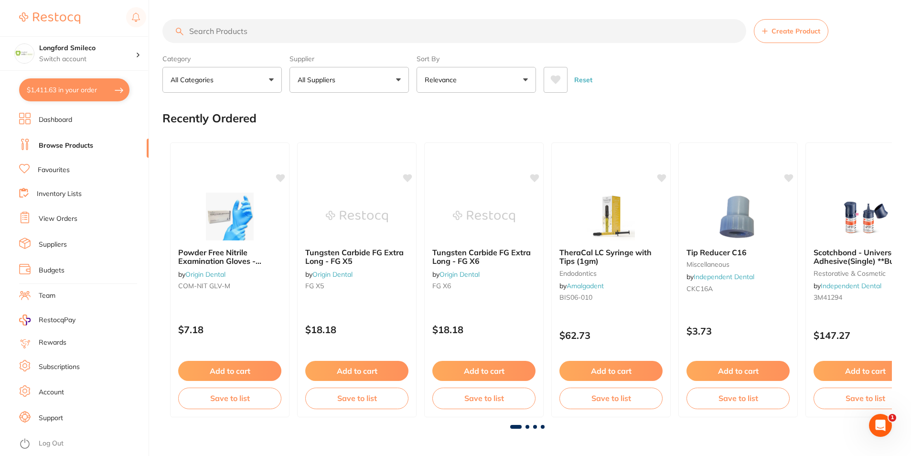
click at [247, 32] on input "search" at bounding box center [454, 31] width 584 height 24
paste input "Estelite Bulk fill flow A3 Syringe"
click at [271, 34] on input "Estelite Bulk fill flow A3 Syringe" at bounding box center [454, 31] width 585 height 24
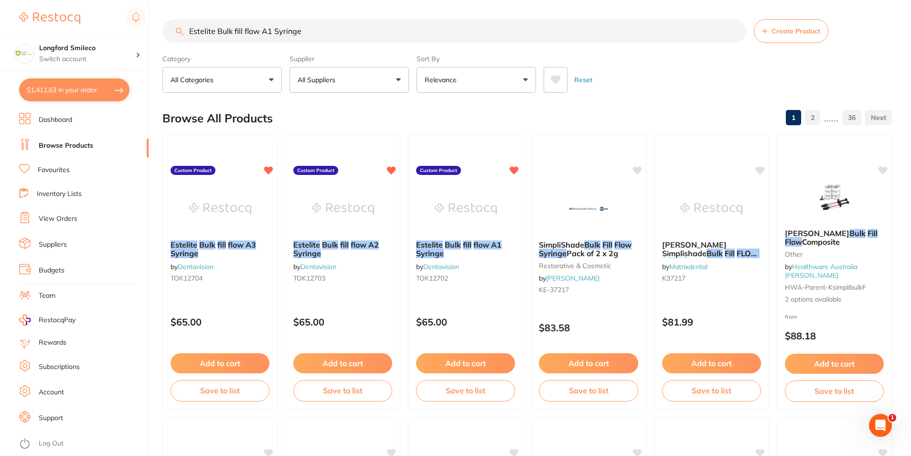
type input "Estelite Bulk fill flow A1 Syringe"
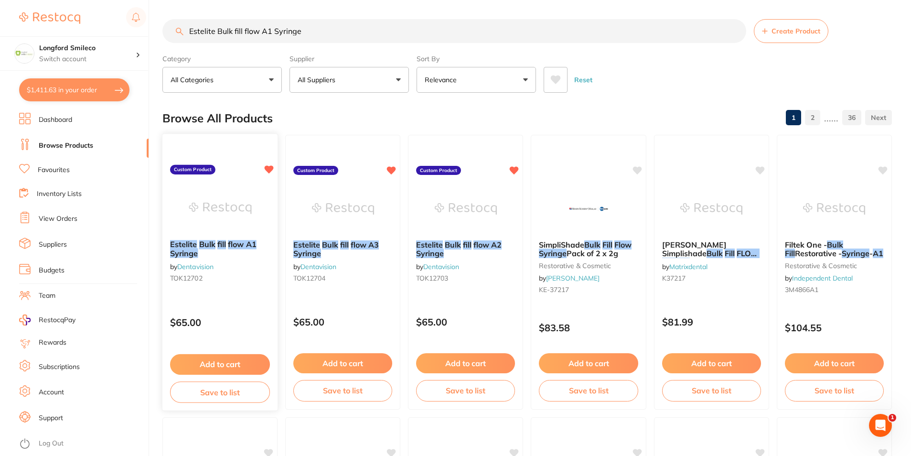
click at [207, 365] on button "Add to cart" at bounding box center [220, 364] width 100 height 21
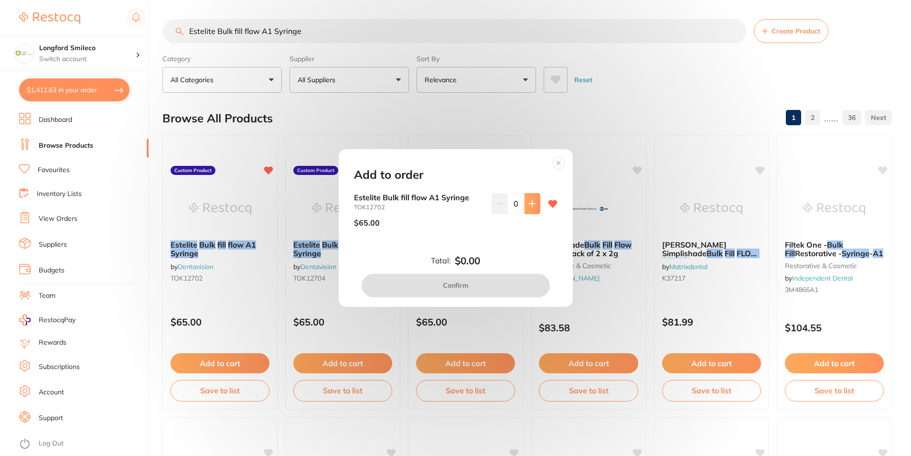
click at [534, 205] on button at bounding box center [532, 203] width 16 height 21
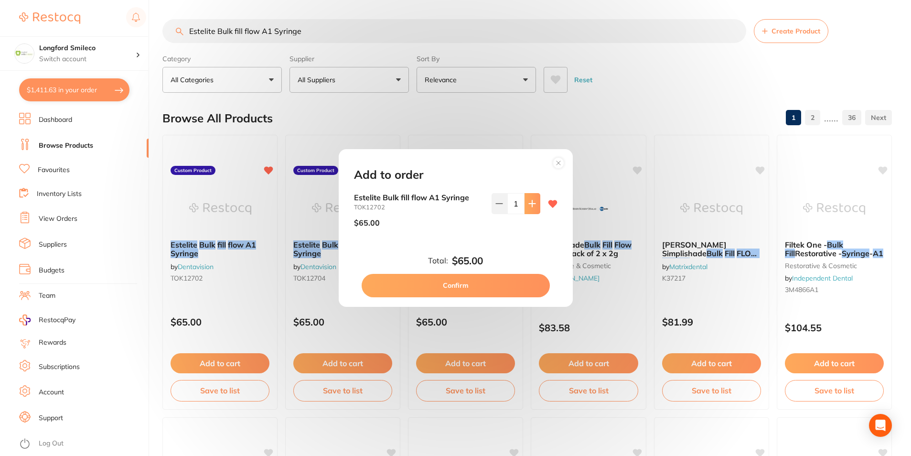
click at [534, 205] on button at bounding box center [532, 203] width 16 height 21
click at [496, 206] on icon at bounding box center [499, 204] width 8 height 8
type input "1"
click at [458, 289] on button "Confirm" at bounding box center [455, 285] width 188 height 23
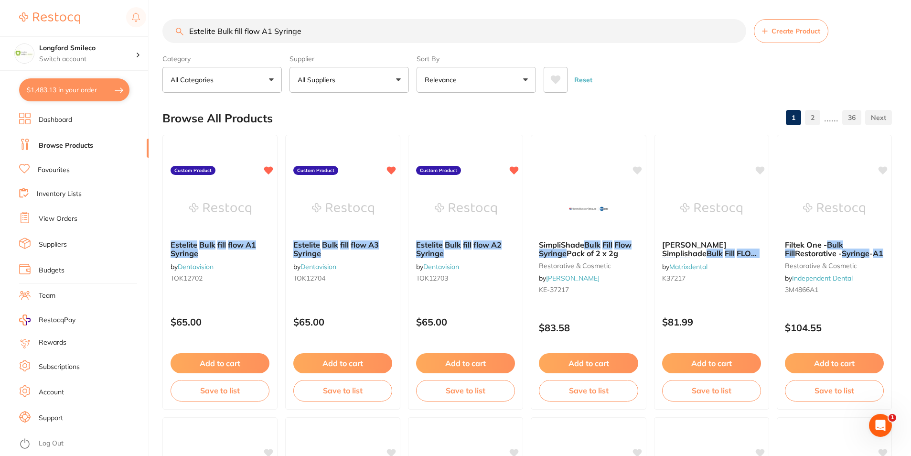
scroll to position [0, 0]
drag, startPoint x: 234, startPoint y: 36, endPoint x: 189, endPoint y: 38, distance: 45.9
click at [189, 38] on input "Estelite Bulk fill flow A1 Syringe" at bounding box center [454, 31] width 584 height 24
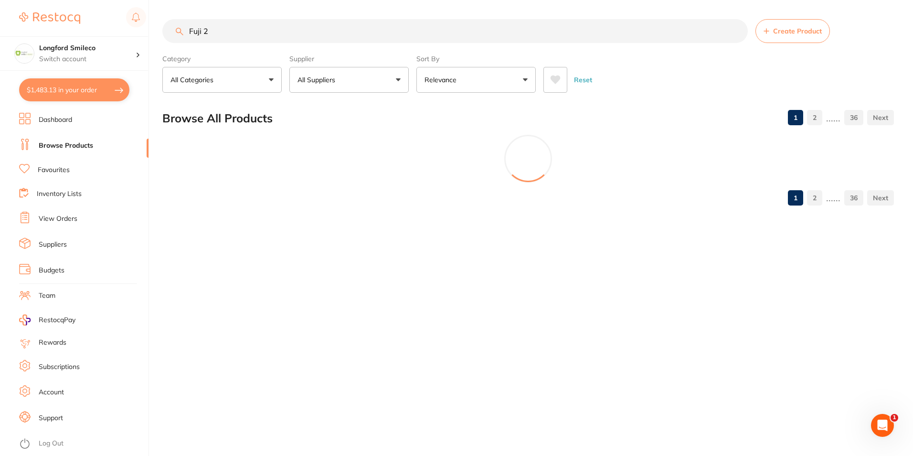
type input "Fuji 2"
click at [74, 86] on button "$1,483.13 in your order" at bounding box center [74, 89] width 110 height 23
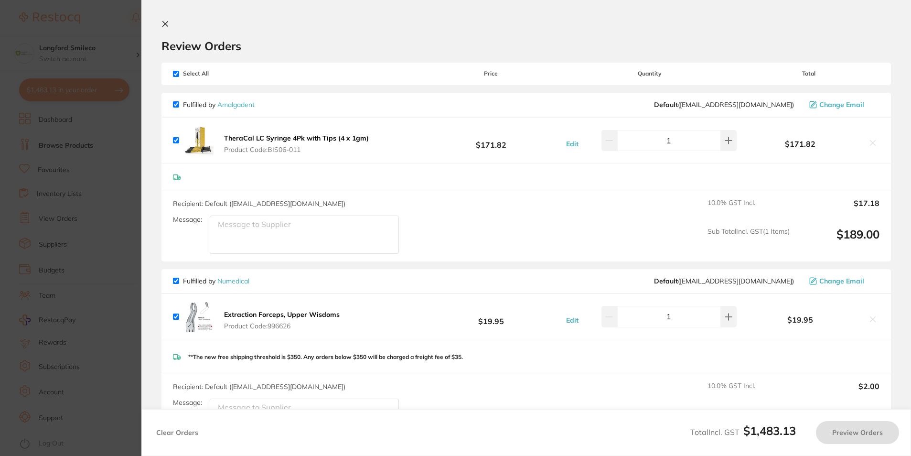
checkbox input "true"
click at [165, 24] on icon at bounding box center [165, 23] width 5 height 5
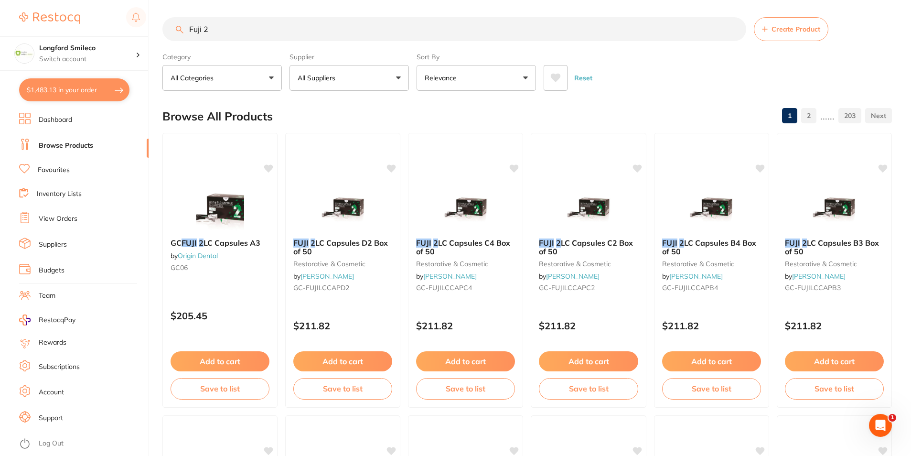
scroll to position [0, 0]
drag, startPoint x: 196, startPoint y: 36, endPoint x: 184, endPoint y: 37, distance: 12.0
click at [184, 37] on input "Fuji 2" at bounding box center [454, 29] width 584 height 24
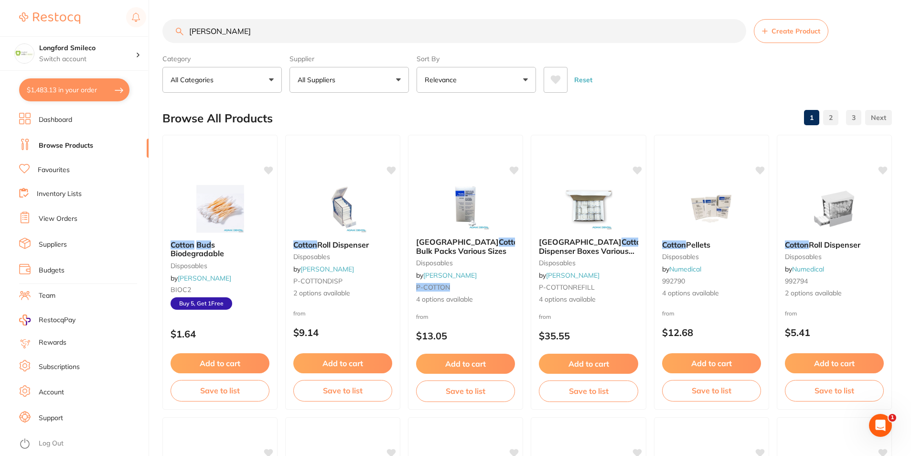
scroll to position [0, 0]
type input "cotton bud"
click at [210, 369] on button "Add to cart" at bounding box center [220, 364] width 100 height 21
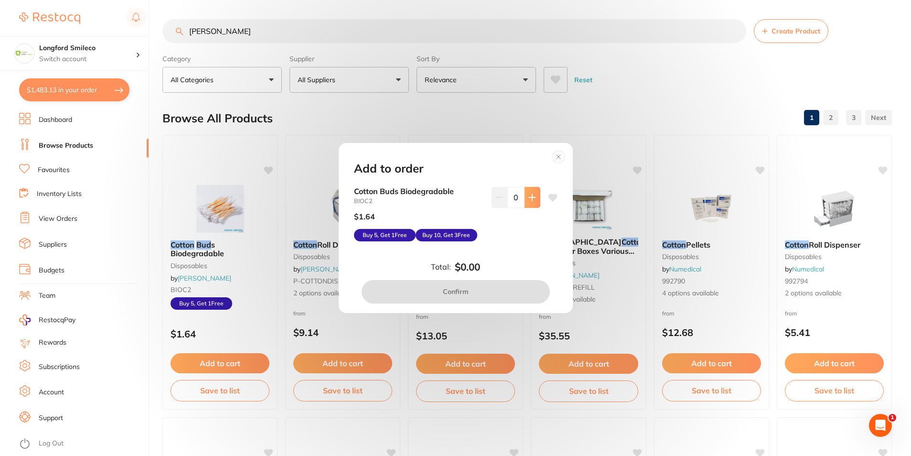
click at [537, 202] on button at bounding box center [532, 197] width 16 height 21
type input "1"
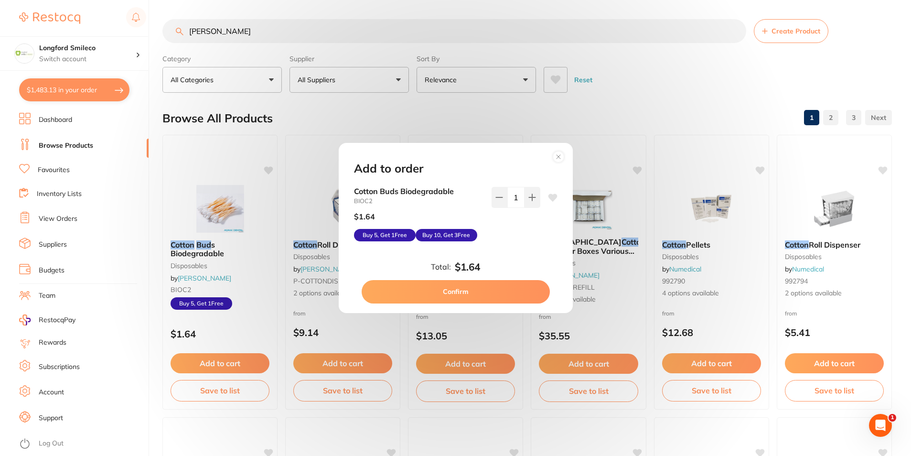
click at [477, 292] on button "Confirm" at bounding box center [455, 291] width 188 height 23
checkbox input "false"
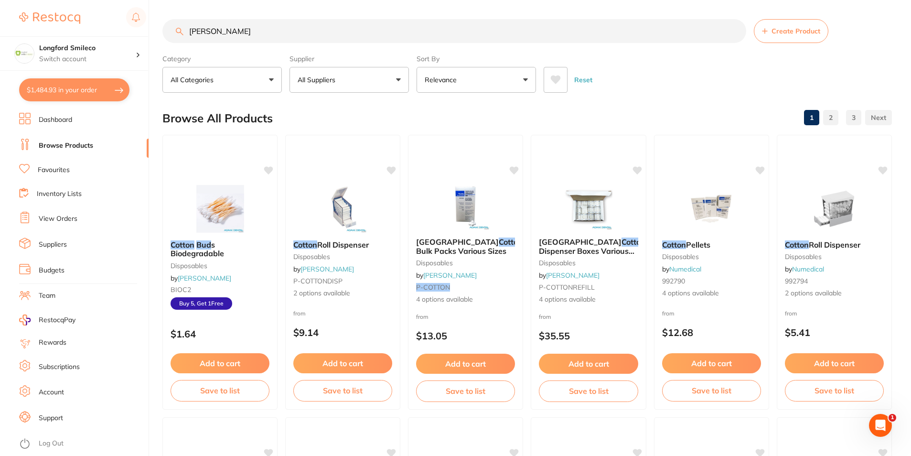
scroll to position [0, 0]
drag, startPoint x: 205, startPoint y: 35, endPoint x: 186, endPoint y: 39, distance: 19.5
click at [186, 39] on input "cotton bud" at bounding box center [454, 31] width 584 height 24
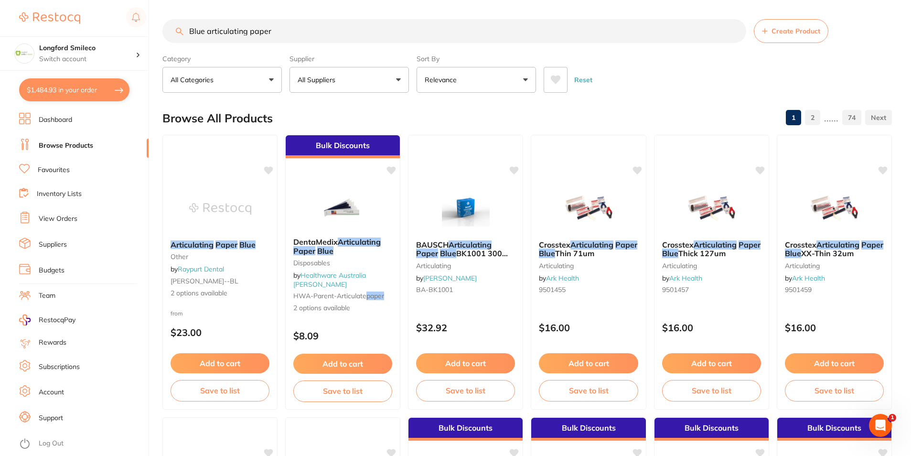
scroll to position [0, 0]
type input "Blue articulating paper"
click at [344, 77] on button "All Suppliers" at bounding box center [348, 80] width 119 height 26
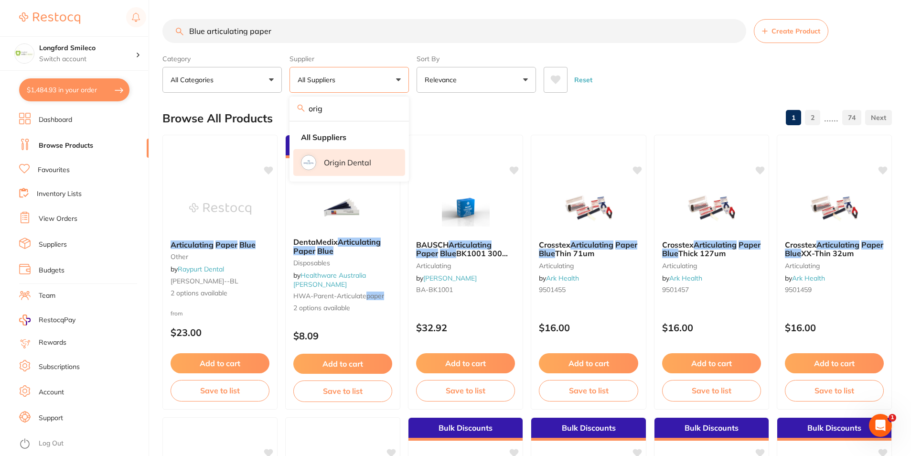
type input "orig"
click at [346, 157] on li "Origin Dental" at bounding box center [349, 162] width 112 height 27
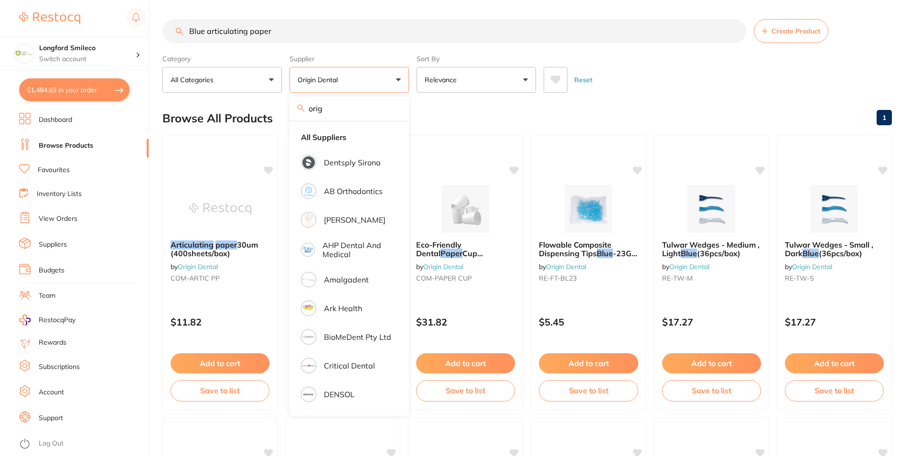
click at [519, 107] on div "Browse All Products 1" at bounding box center [526, 118] width 729 height 32
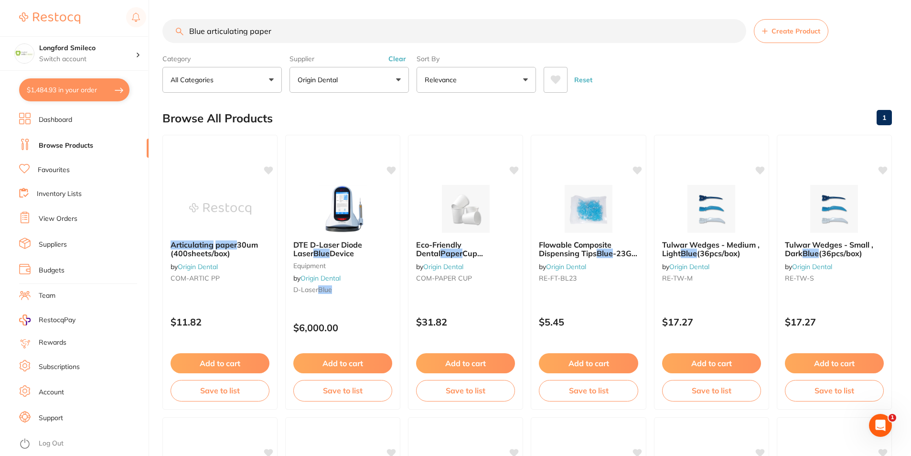
click at [356, 89] on button "Origin Dental" at bounding box center [348, 80] width 119 height 26
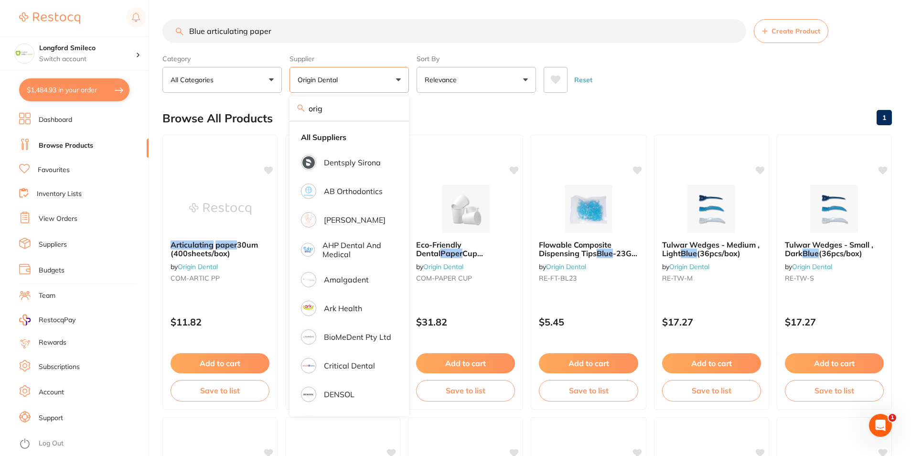
click at [347, 138] on li "All Suppliers" at bounding box center [349, 137] width 112 height 20
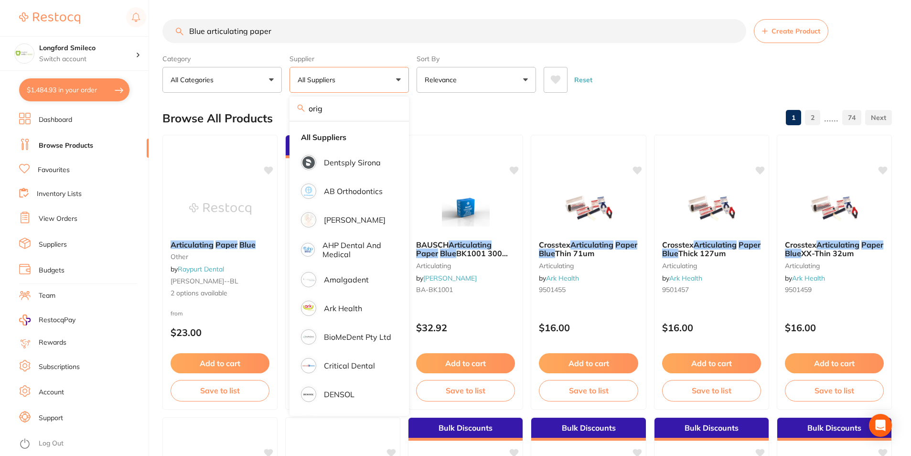
click at [584, 91] on button "Reset" at bounding box center [583, 80] width 24 height 26
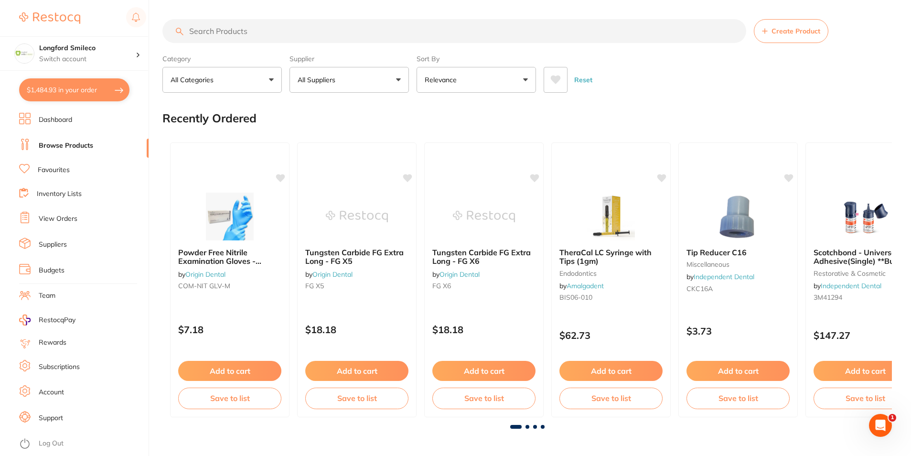
click at [606, 107] on div "Recently Ordered" at bounding box center [526, 118] width 729 height 32
click at [81, 149] on link "Browse Products" at bounding box center [66, 146] width 54 height 10
click at [197, 26] on input "search" at bounding box center [454, 31] width 584 height 24
type input "Blue Articulating paper"
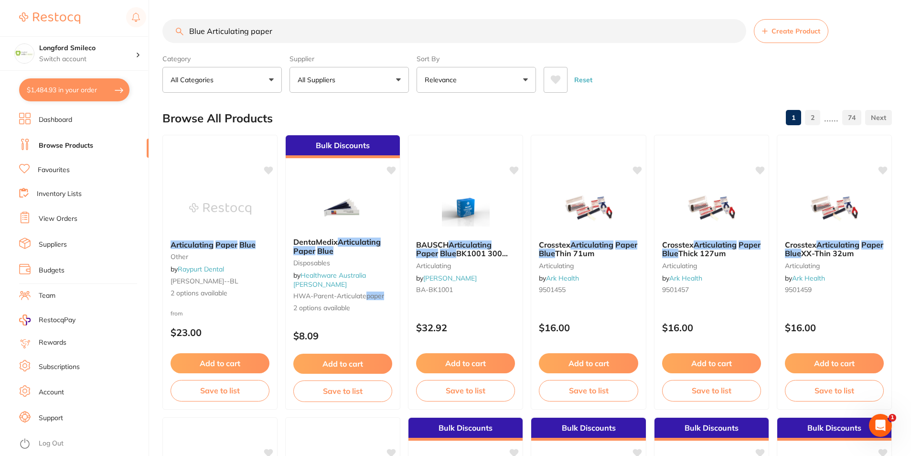
click at [456, 79] on p "Relevance" at bounding box center [442, 80] width 36 height 10
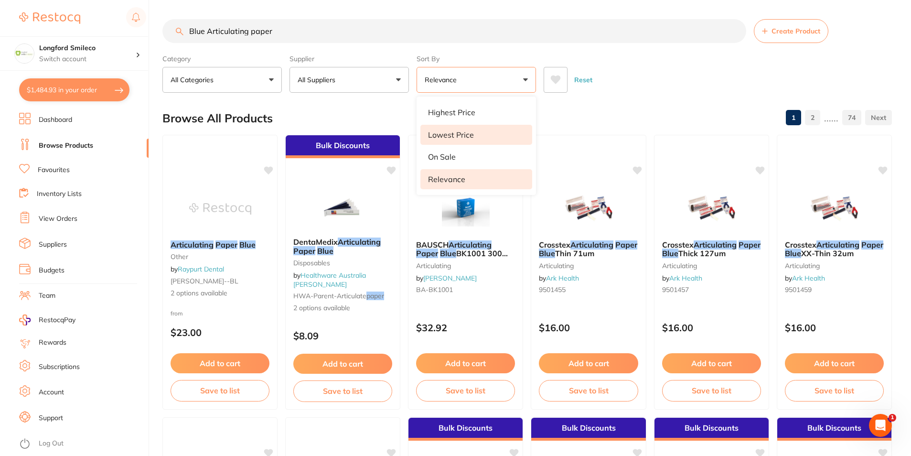
click at [491, 133] on li "Lowest Price" at bounding box center [476, 135] width 112 height 20
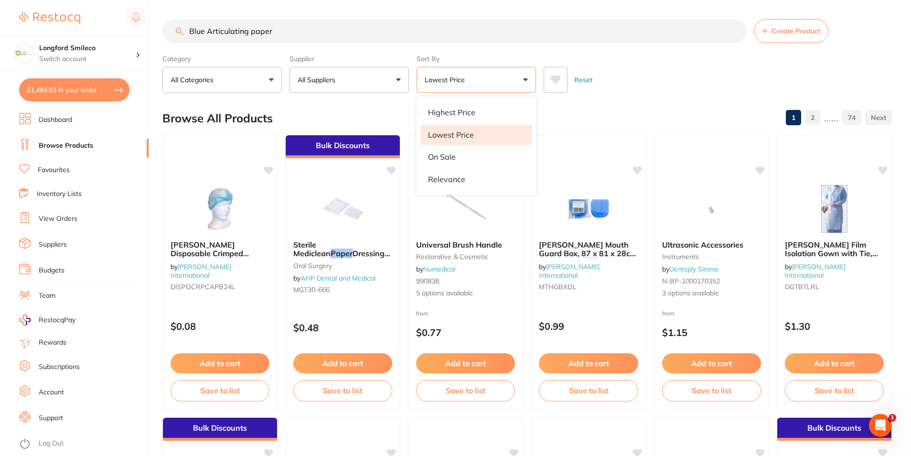
click at [584, 118] on div "Browse All Products 1 2 ...... 74" at bounding box center [526, 118] width 729 height 32
click at [471, 78] on button "Lowest Price" at bounding box center [475, 80] width 119 height 26
click at [456, 178] on p "Relevance" at bounding box center [446, 179] width 37 height 9
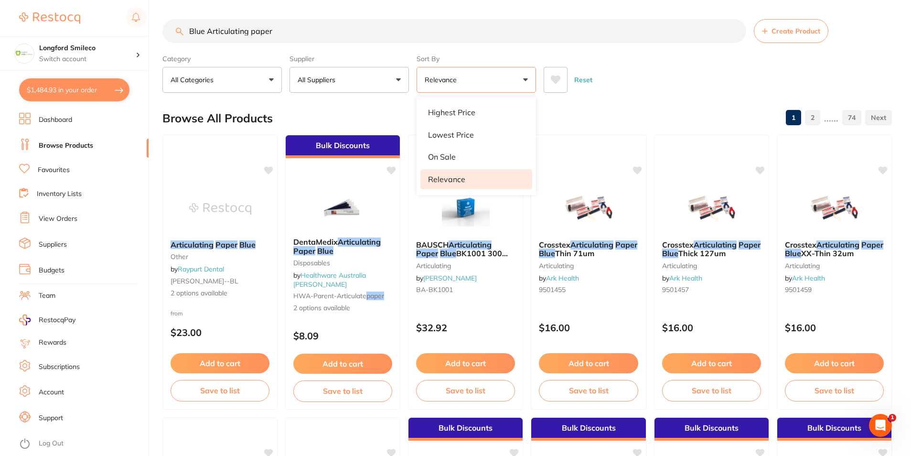
click at [670, 106] on div "Browse All Products 1 2 ...... 74" at bounding box center [526, 118] width 729 height 32
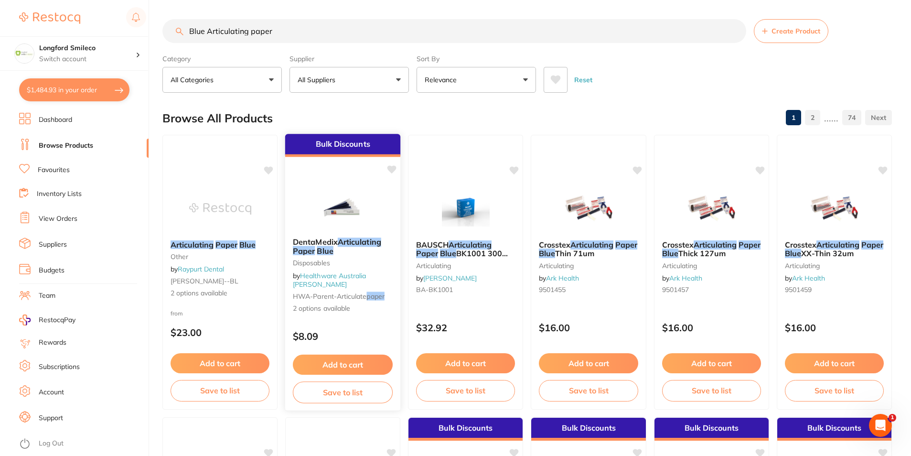
click at [340, 211] on img at bounding box center [342, 205] width 63 height 48
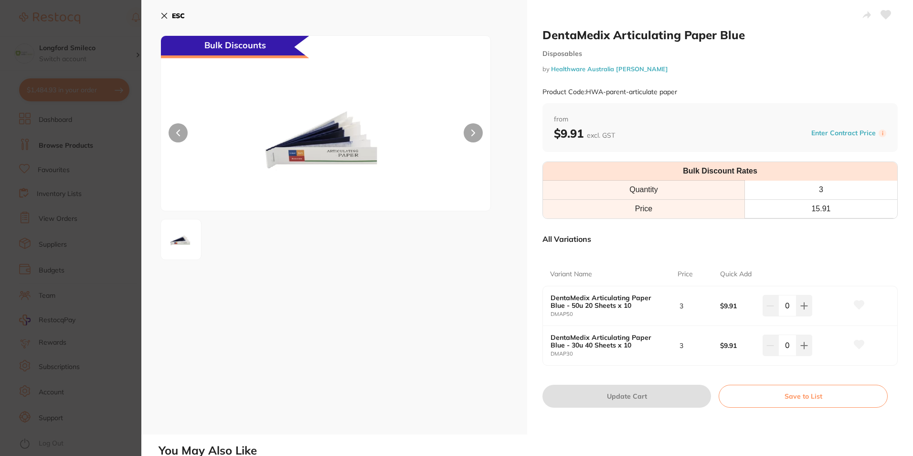
click at [476, 132] on button at bounding box center [473, 132] width 19 height 19
click at [476, 133] on button at bounding box center [473, 132] width 19 height 19
click at [805, 352] on button at bounding box center [804, 344] width 16 height 21
type input "1"
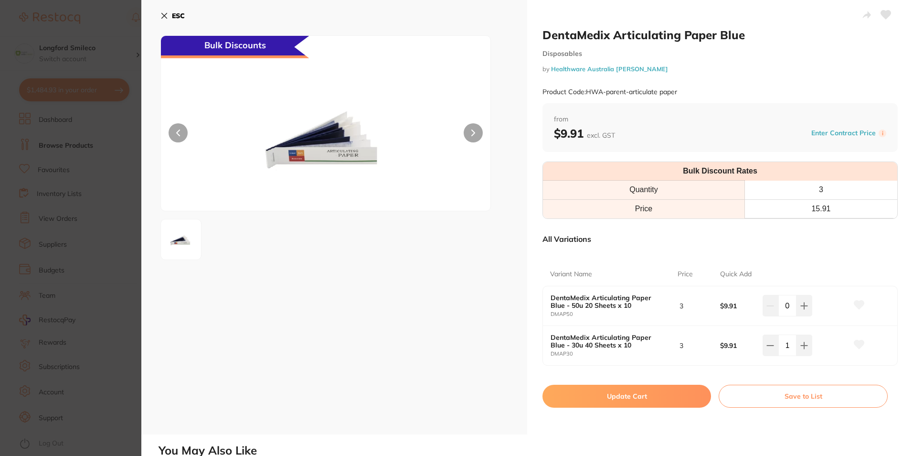
click at [651, 394] on button "Update Cart" at bounding box center [626, 395] width 169 height 23
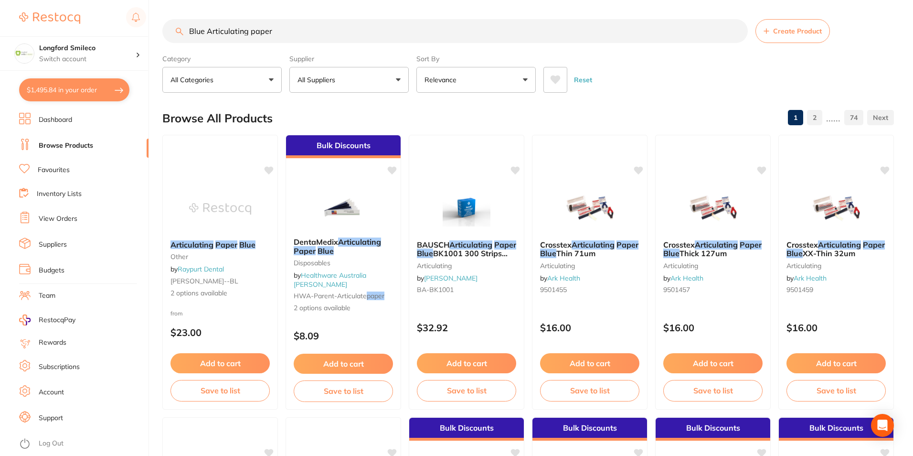
checkbox input "false"
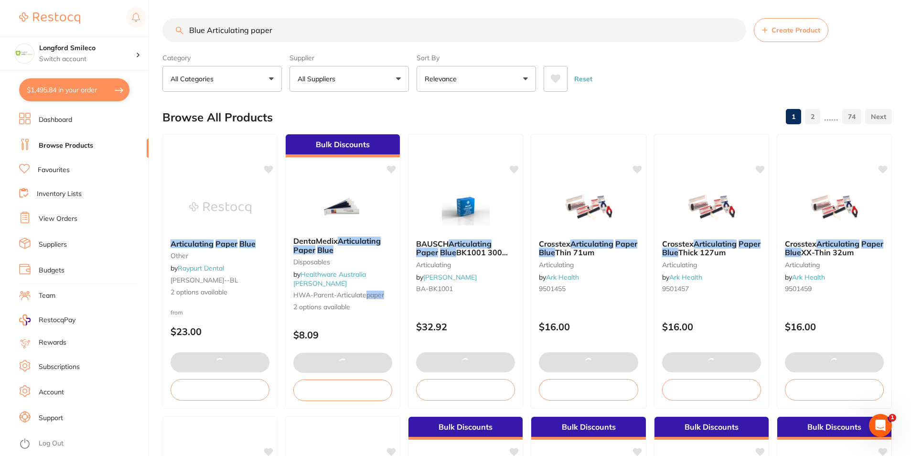
scroll to position [0, 0]
drag, startPoint x: 242, startPoint y: 35, endPoint x: 183, endPoint y: 38, distance: 58.8
click at [179, 39] on input "Blue Articulating paper" at bounding box center [454, 30] width 584 height 24
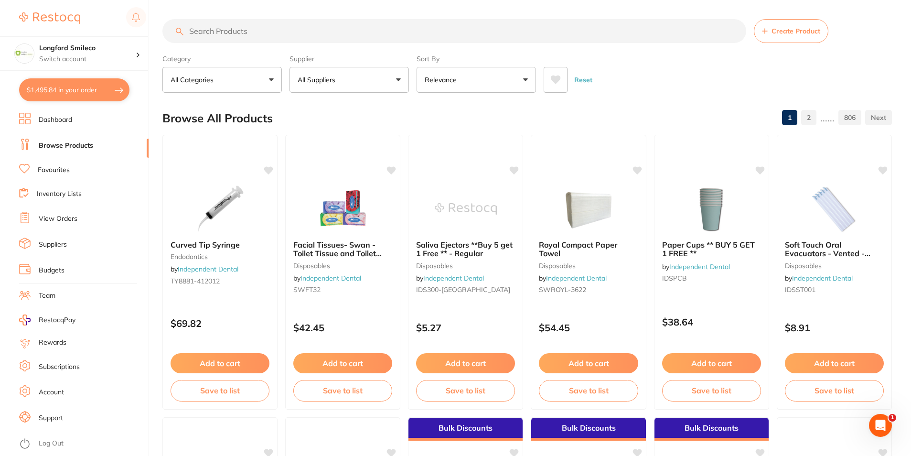
scroll to position [0, 0]
type input "Composite"
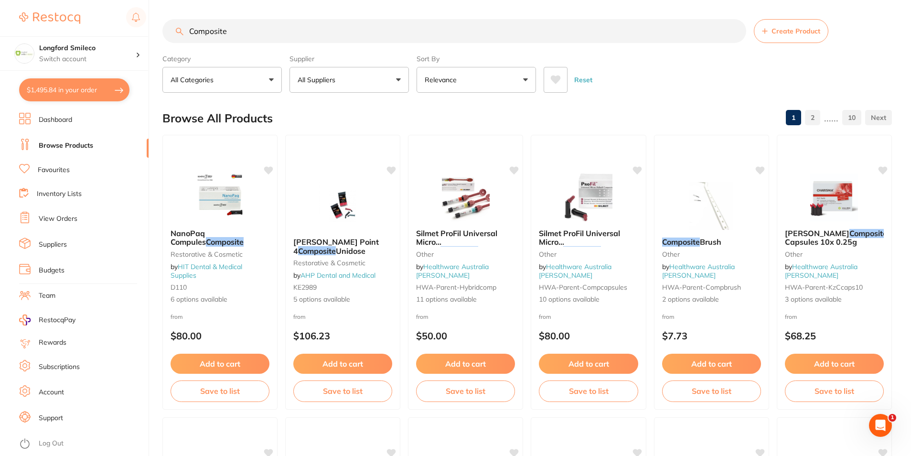
click at [70, 167] on link "Favourites" at bounding box center [54, 170] width 32 height 10
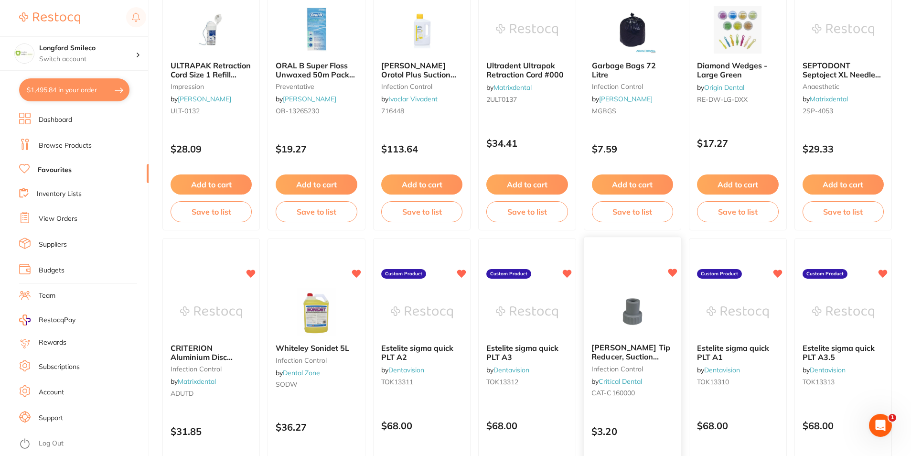
scroll to position [1050, 0]
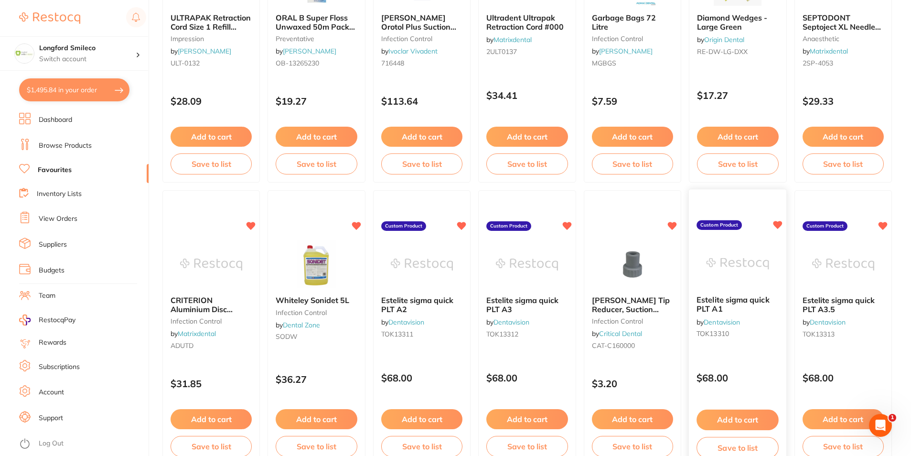
click at [721, 294] on div "Estelite sigma quick PLT A1 by Dentavision TOK13310" at bounding box center [737, 319] width 97 height 62
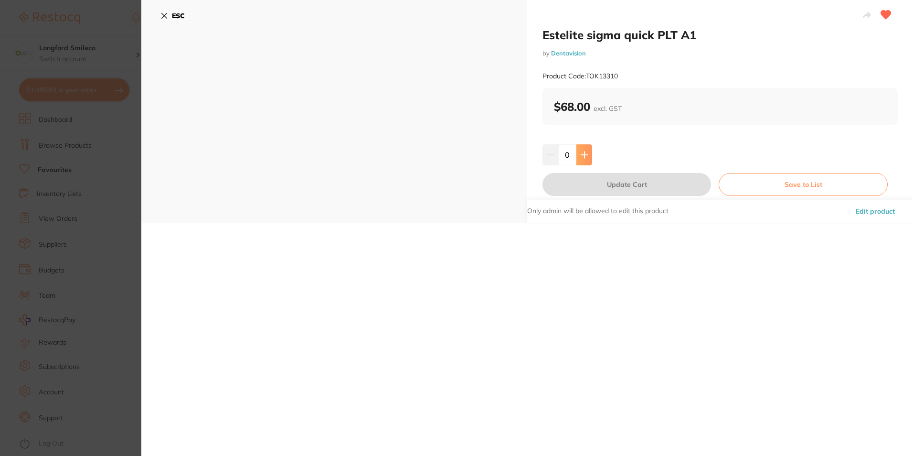
click at [578, 154] on button at bounding box center [584, 154] width 16 height 21
type input "1"
click at [605, 184] on button "Update Cart" at bounding box center [626, 184] width 169 height 23
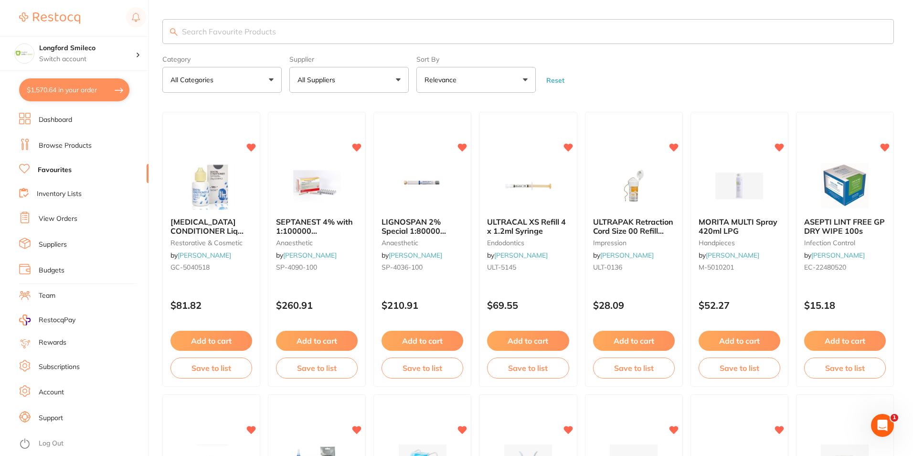
checkbox input "false"
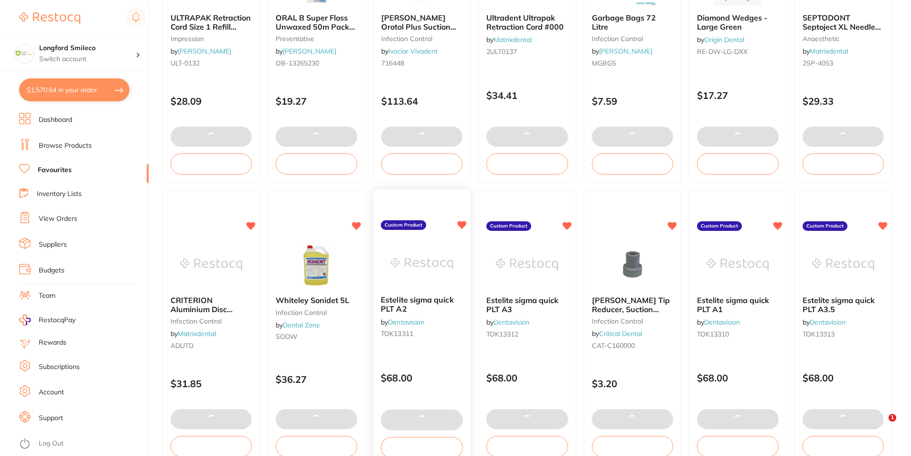
click at [437, 256] on img at bounding box center [421, 264] width 63 height 48
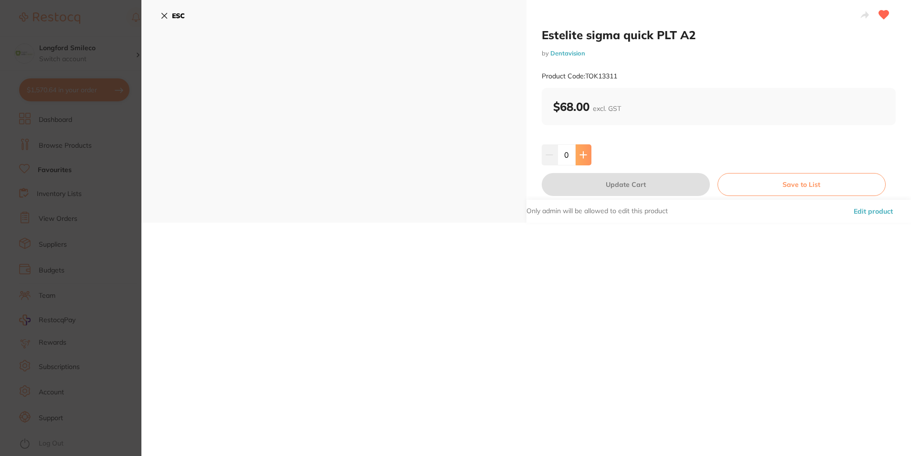
click at [585, 158] on button at bounding box center [583, 154] width 16 height 21
type input "2"
click at [602, 184] on button "Update Cart" at bounding box center [625, 184] width 168 height 23
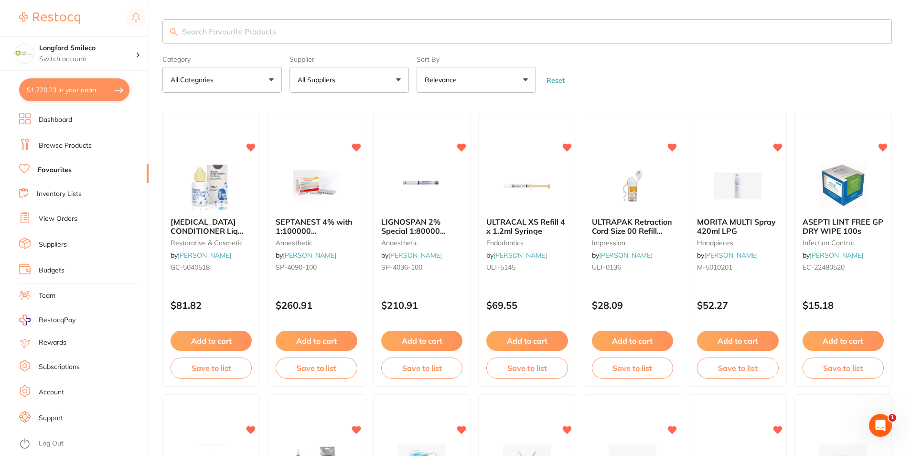
click at [64, 144] on link "Browse Products" at bounding box center [65, 146] width 53 height 10
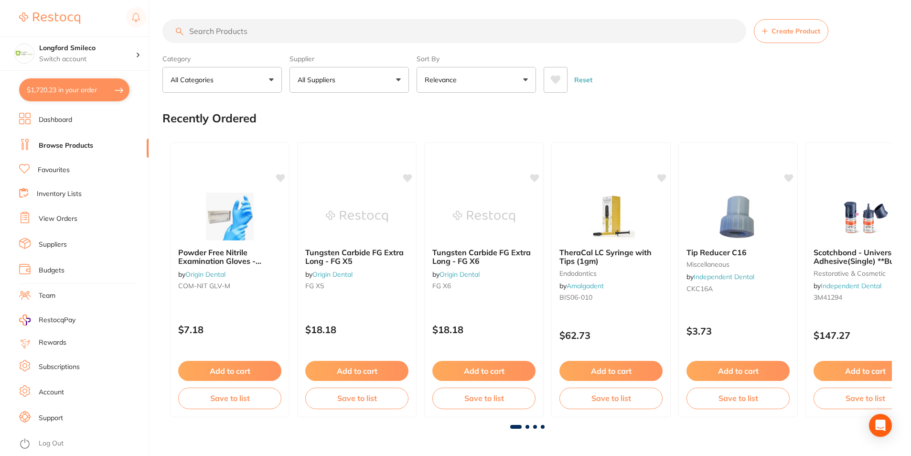
click at [256, 36] on input "search" at bounding box center [454, 31] width 584 height 24
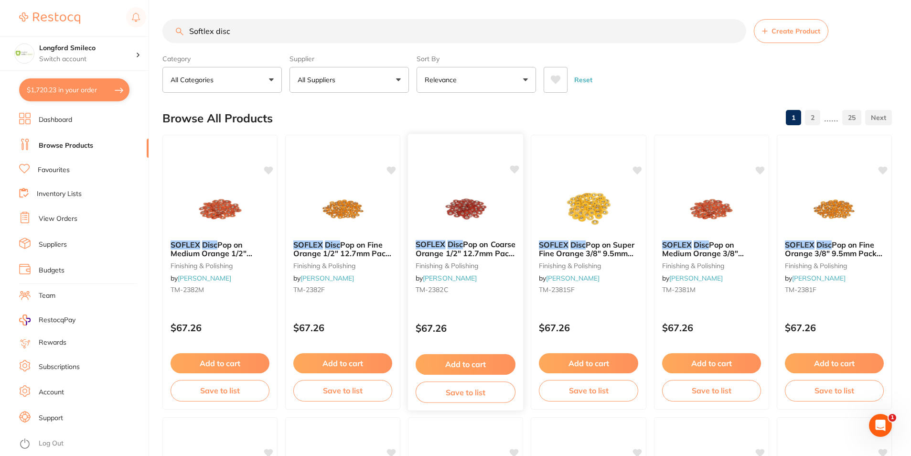
type input "Softlex disc"
click at [455, 364] on button "Add to cart" at bounding box center [465, 364] width 100 height 21
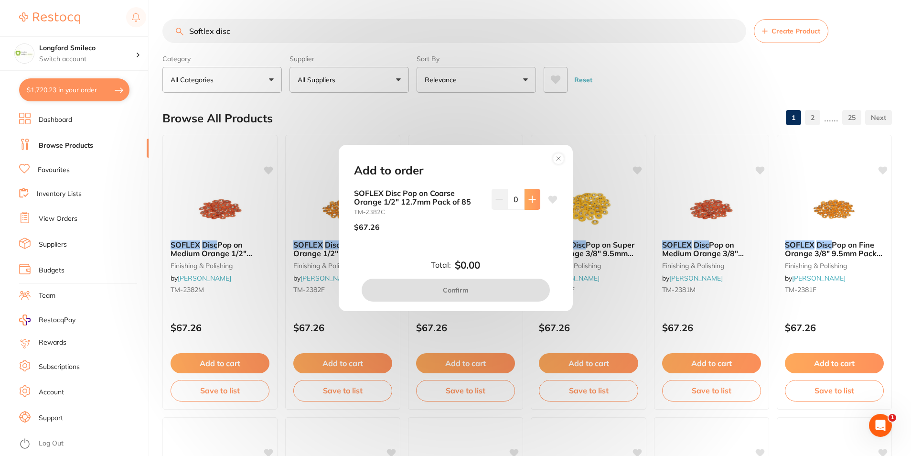
click at [534, 205] on button at bounding box center [532, 199] width 16 height 21
type input "1"
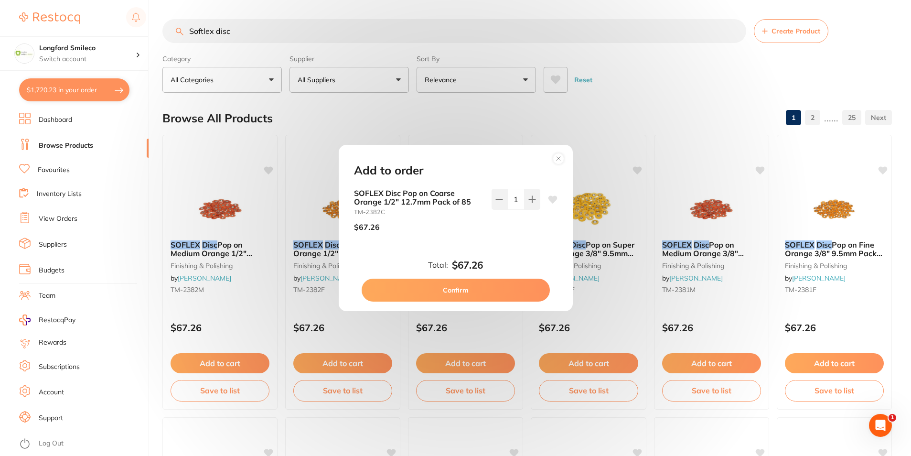
click at [550, 201] on icon at bounding box center [552, 199] width 9 height 8
click at [562, 156] on circle at bounding box center [557, 158] width 11 height 11
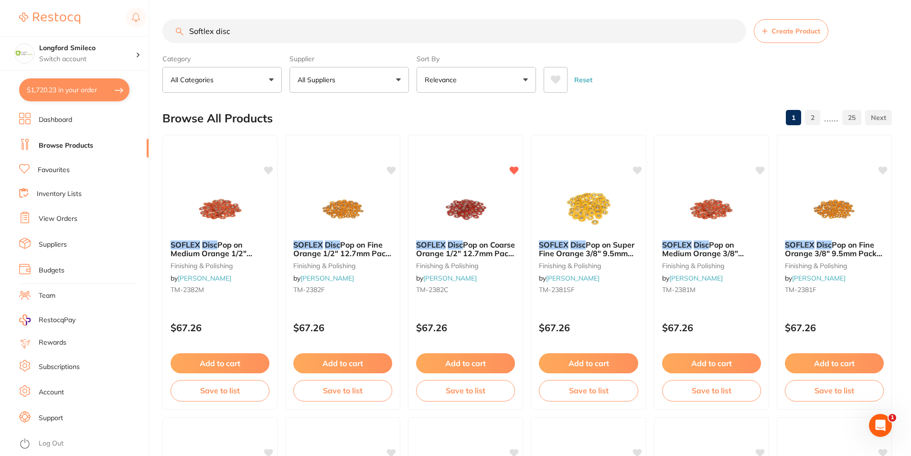
click at [467, 70] on button "Relevance" at bounding box center [475, 80] width 119 height 26
click at [371, 81] on button "All Suppliers" at bounding box center [348, 80] width 119 height 26
type input "orig"
click at [359, 160] on p "Origin Dental" at bounding box center [347, 162] width 47 height 9
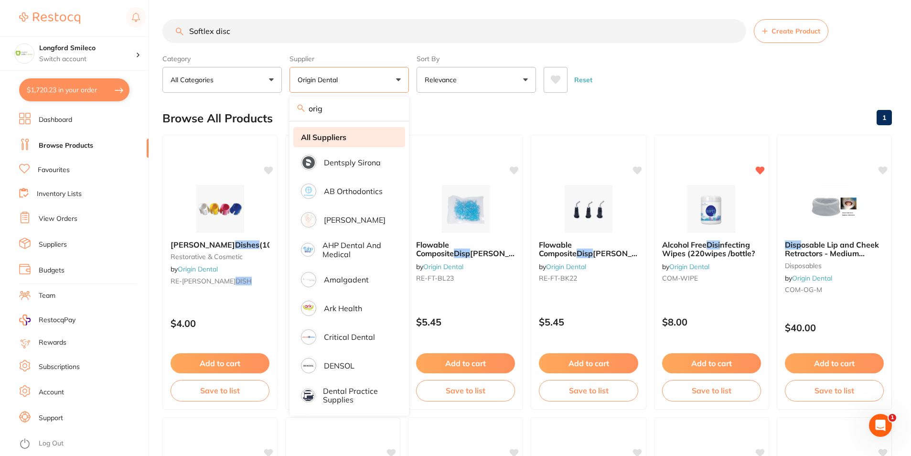
click at [337, 145] on li "All Suppliers" at bounding box center [349, 137] width 112 height 20
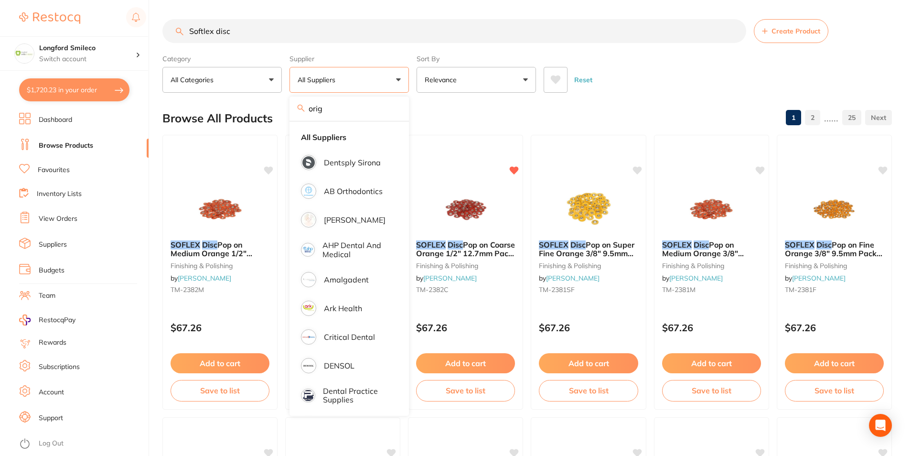
click at [480, 107] on div "Browse All Products 1 2 ...... 25" at bounding box center [526, 118] width 729 height 32
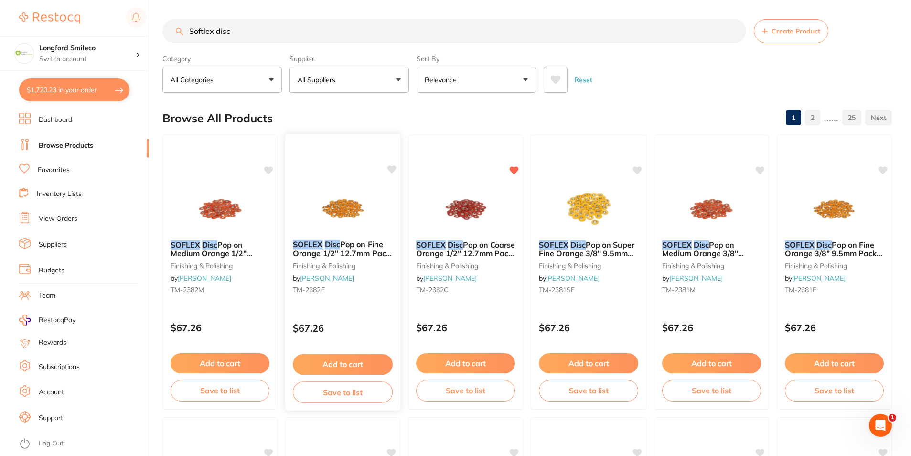
click at [394, 165] on icon at bounding box center [392, 170] width 10 height 10
click at [273, 169] on icon at bounding box center [269, 169] width 9 height 8
click at [640, 170] on icon at bounding box center [637, 169] width 9 height 8
click at [389, 164] on div "SOFLEX Disc Pop on Fine Orange 1/2" 12.7mm Pack of 85 finishing & polishing by …" at bounding box center [342, 272] width 115 height 275
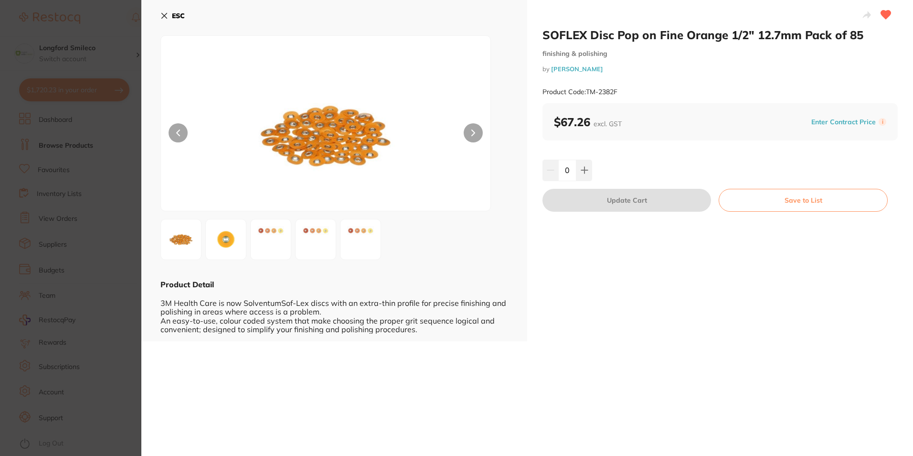
click at [117, 202] on section "SOFLEX Disc Pop on Fine Orange 1/2" 12.7mm Pack of 85 finishing & polishing by …" at bounding box center [456, 228] width 913 height 456
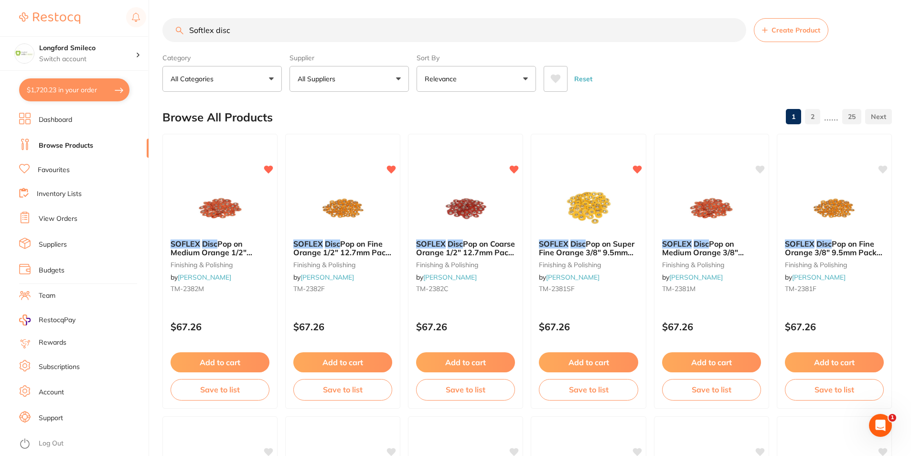
click at [81, 91] on button "$1,720.23 in your order" at bounding box center [74, 89] width 110 height 23
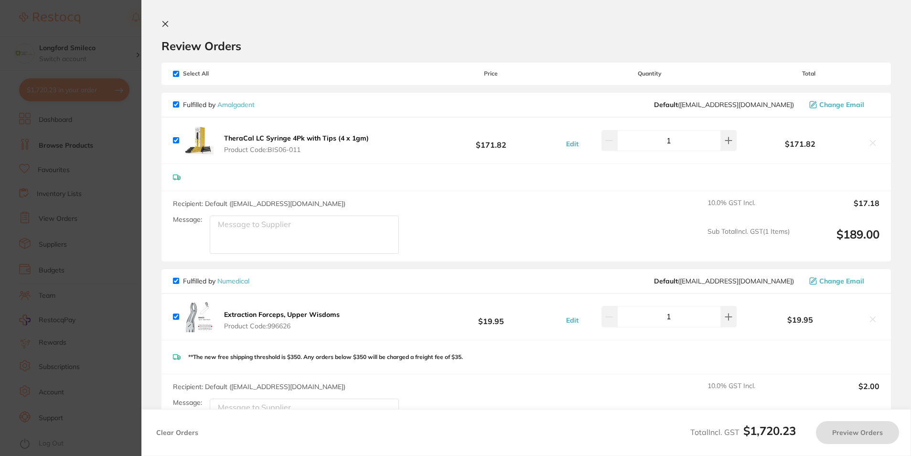
checkbox input "true"
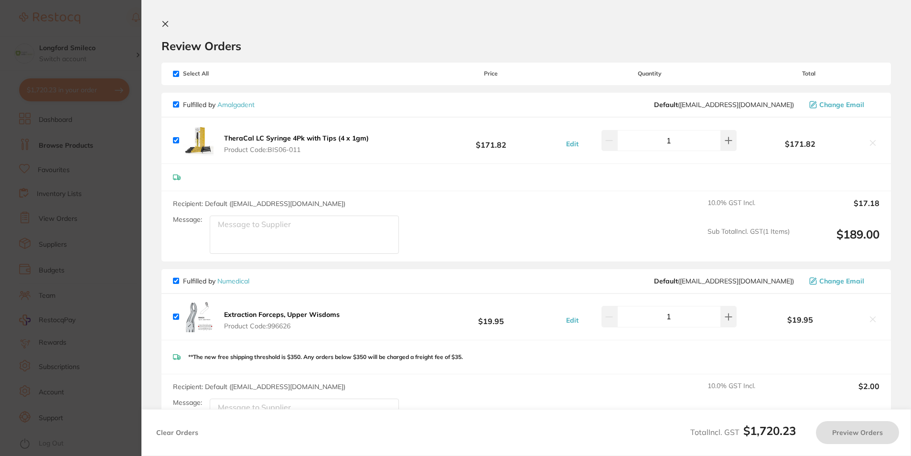
checkbox input "true"
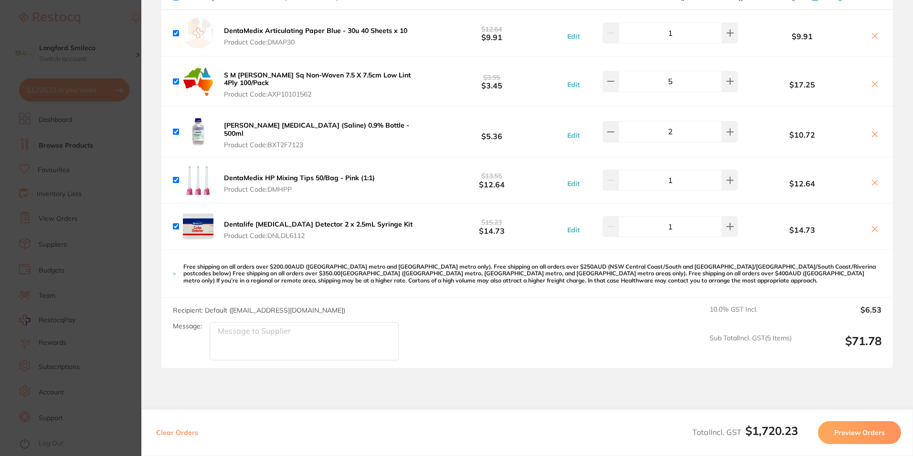
scroll to position [2193, 0]
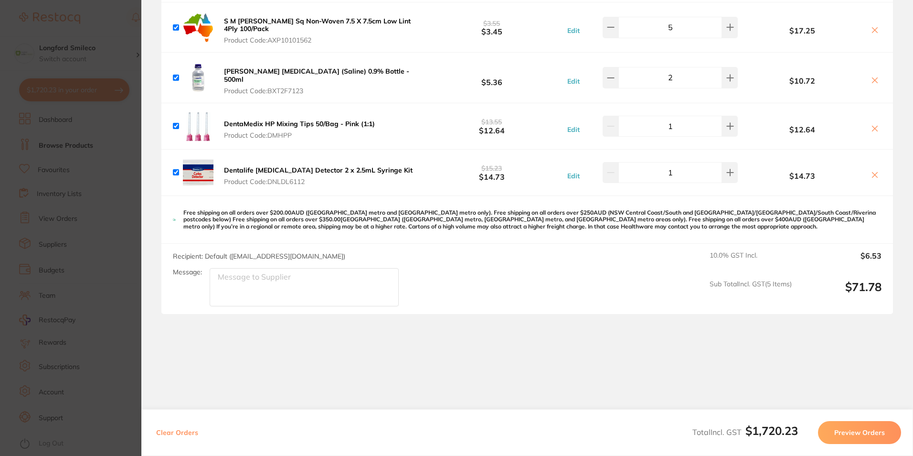
click at [101, 254] on section "Update RRP Set your pre negotiated price for this item. Item Agreed RRP (excl. …" at bounding box center [456, 228] width 913 height 456
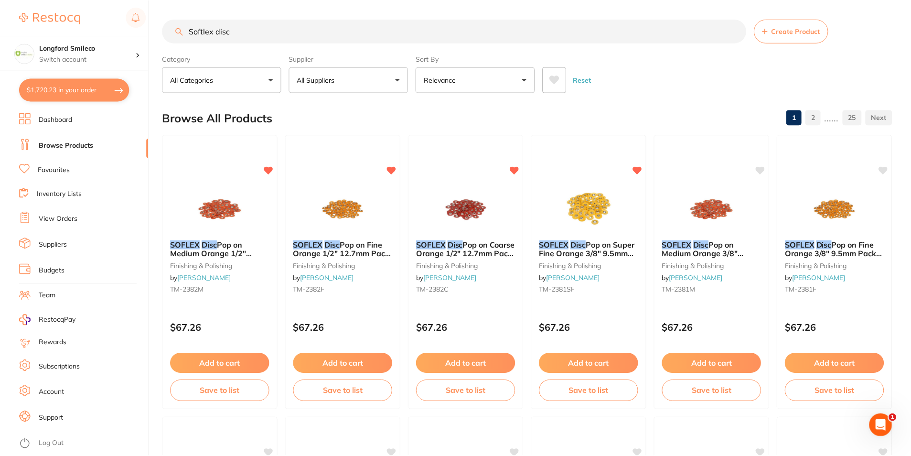
scroll to position [1, 0]
click at [454, 361] on button "Add to cart" at bounding box center [465, 362] width 99 height 20
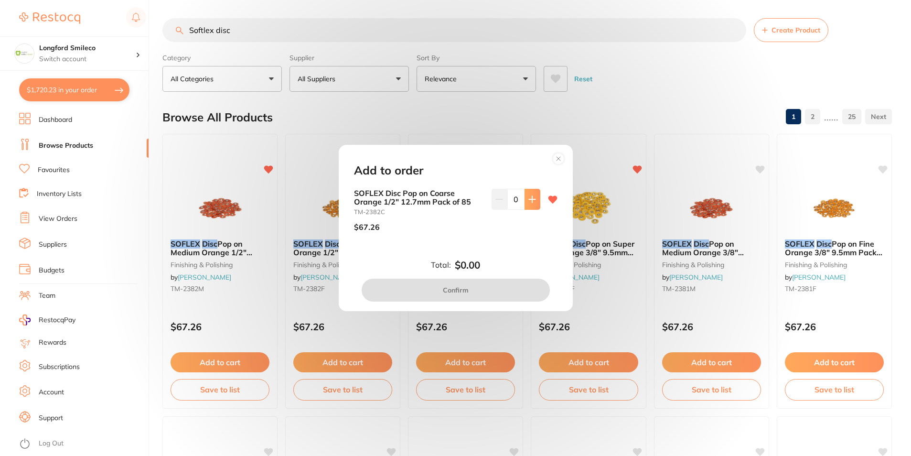
click at [534, 193] on button at bounding box center [532, 199] width 16 height 21
type input "1"
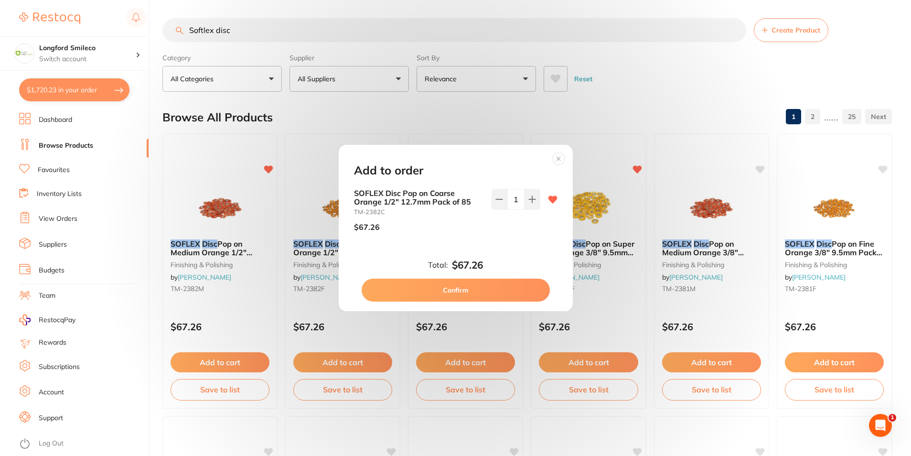
scroll to position [0, 0]
click at [463, 294] on button "Confirm" at bounding box center [455, 289] width 188 height 23
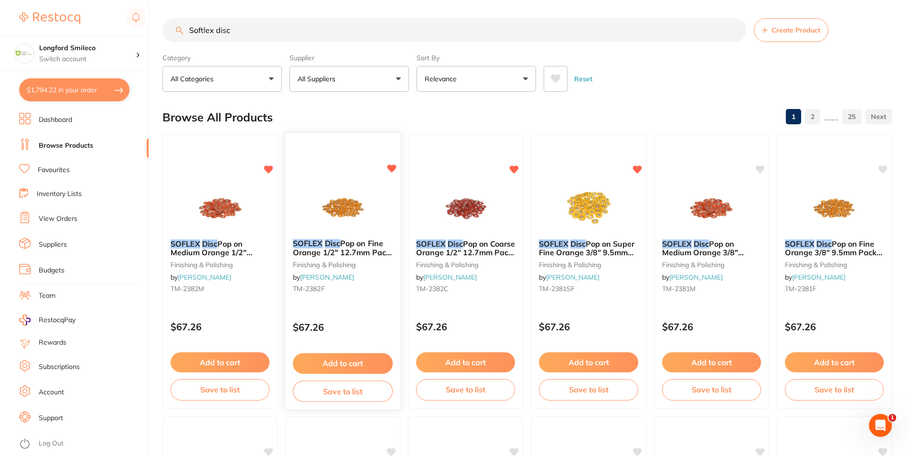
checkbox input "false"
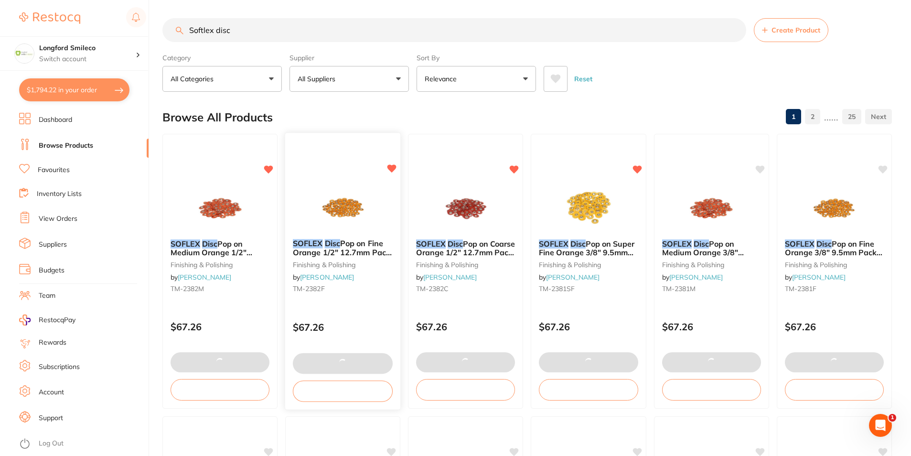
scroll to position [2239, 0]
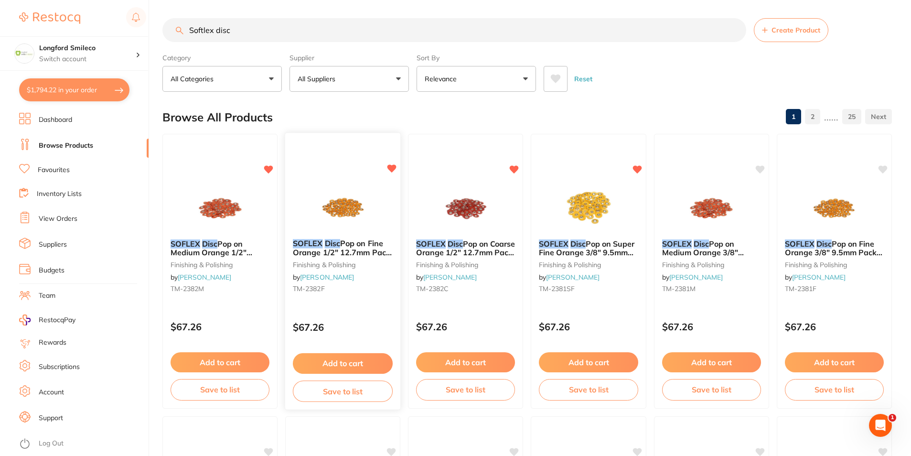
click at [338, 359] on button "Add to cart" at bounding box center [343, 363] width 100 height 21
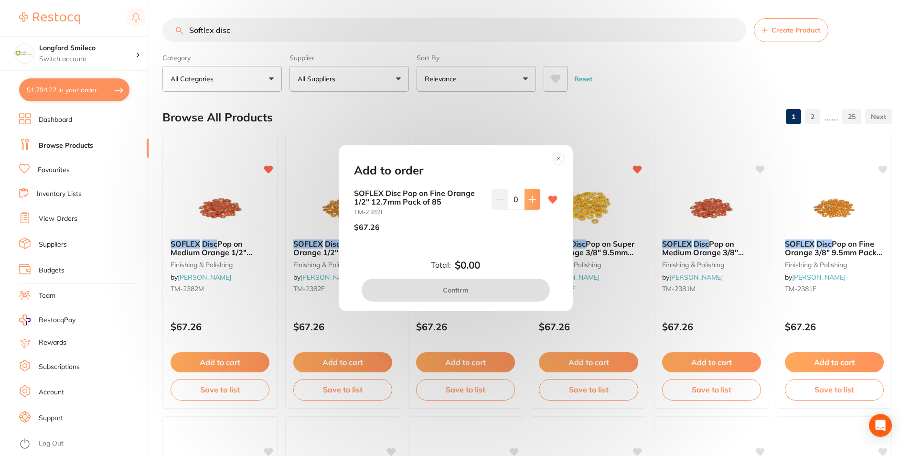
click at [532, 197] on icon at bounding box center [532, 199] width 8 height 8
type input "1"
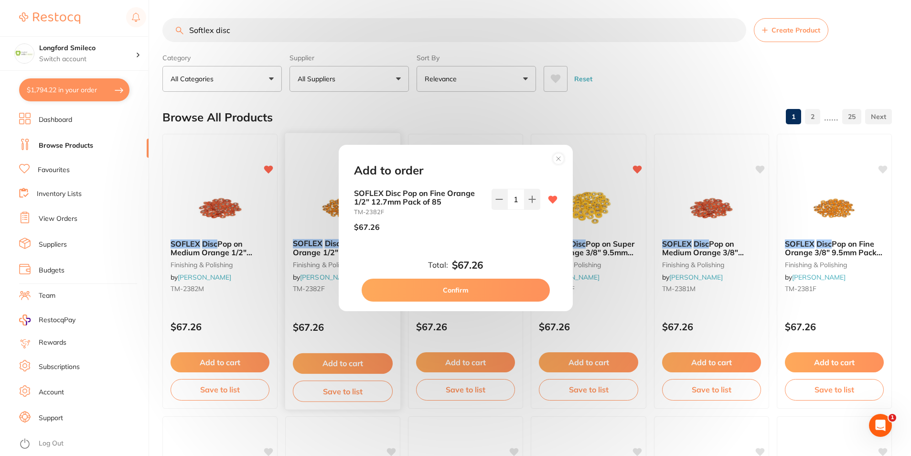
scroll to position [0, 0]
click at [476, 295] on button "Confirm" at bounding box center [455, 289] width 188 height 23
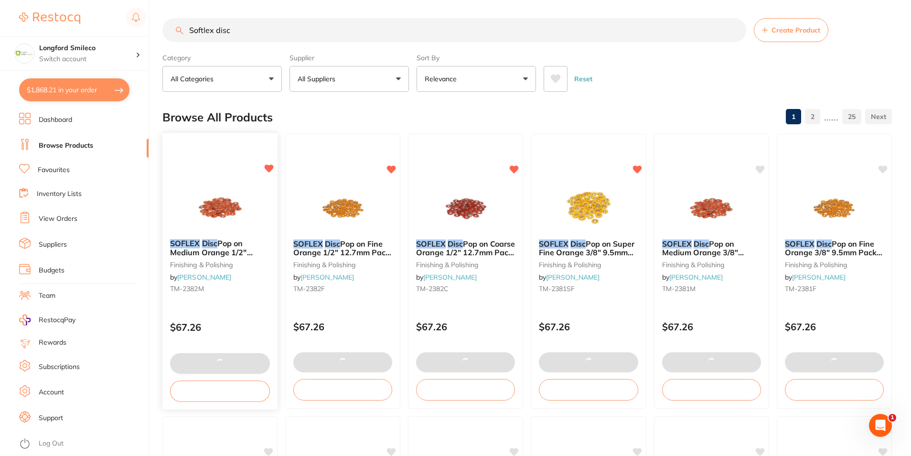
scroll to position [2285, 0]
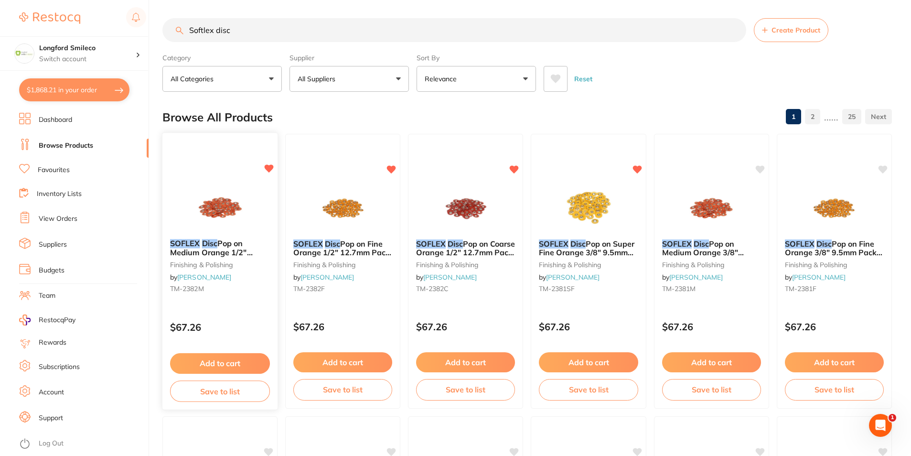
click at [236, 359] on button "Add to cart" at bounding box center [220, 363] width 100 height 21
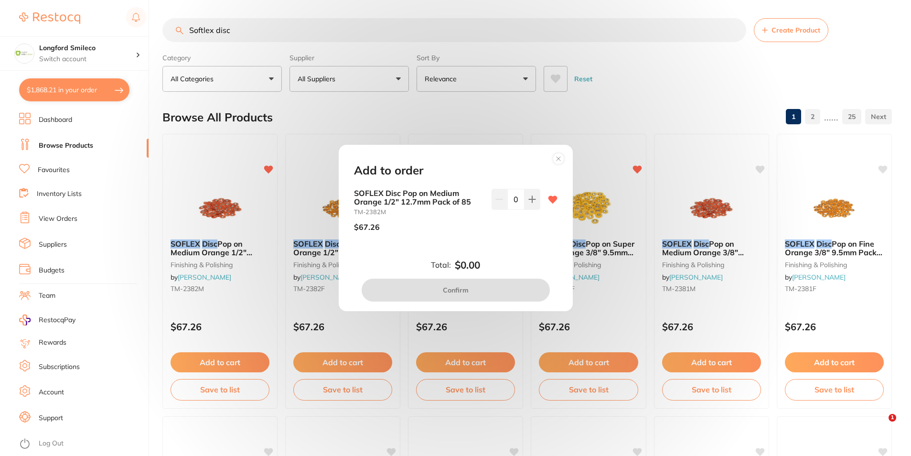
click at [525, 197] on button at bounding box center [532, 199] width 16 height 21
type input "1"
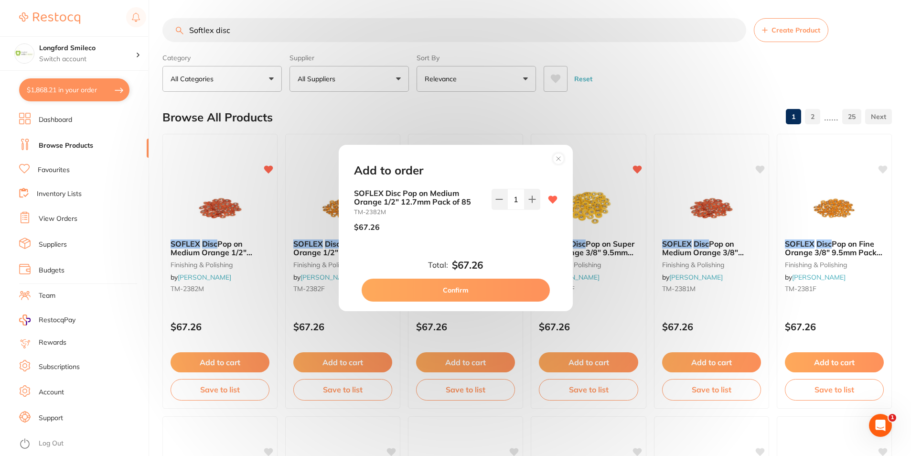
click at [501, 288] on button "Confirm" at bounding box center [455, 289] width 188 height 23
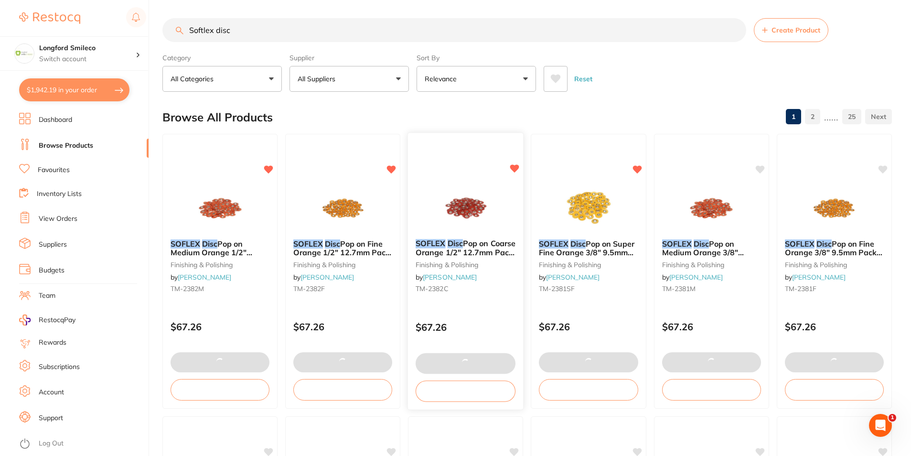
scroll to position [2335, 0]
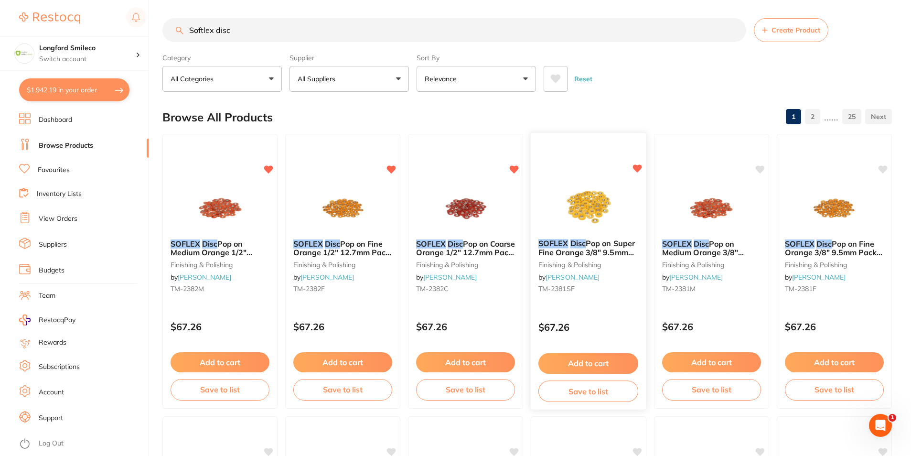
click at [598, 357] on button "Add to cart" at bounding box center [588, 363] width 100 height 21
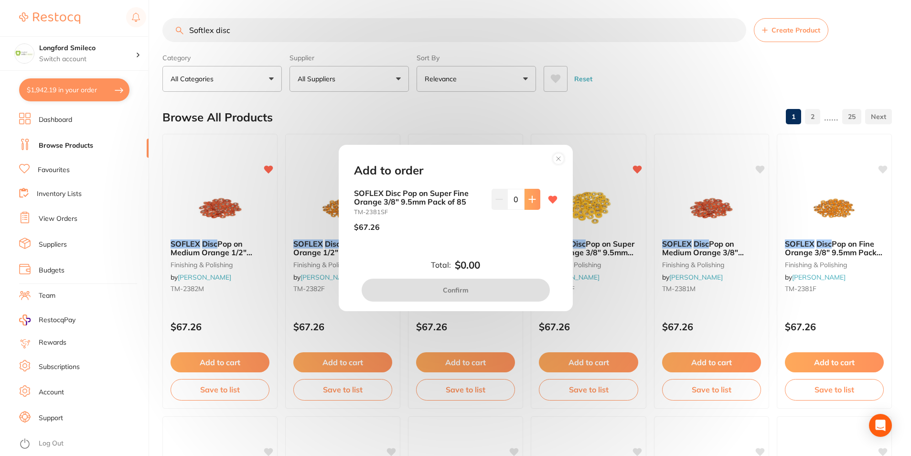
click at [524, 200] on button at bounding box center [532, 199] width 16 height 21
type input "1"
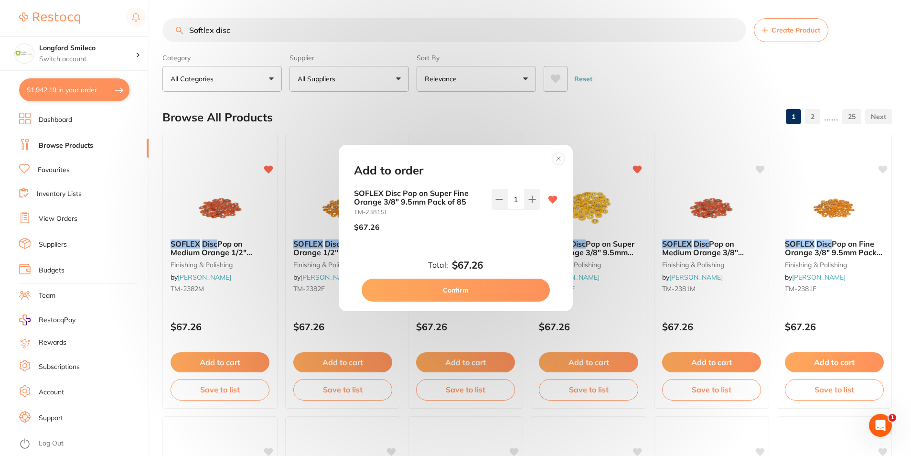
scroll to position [0, 0]
click at [500, 286] on button "Confirm" at bounding box center [455, 289] width 188 height 23
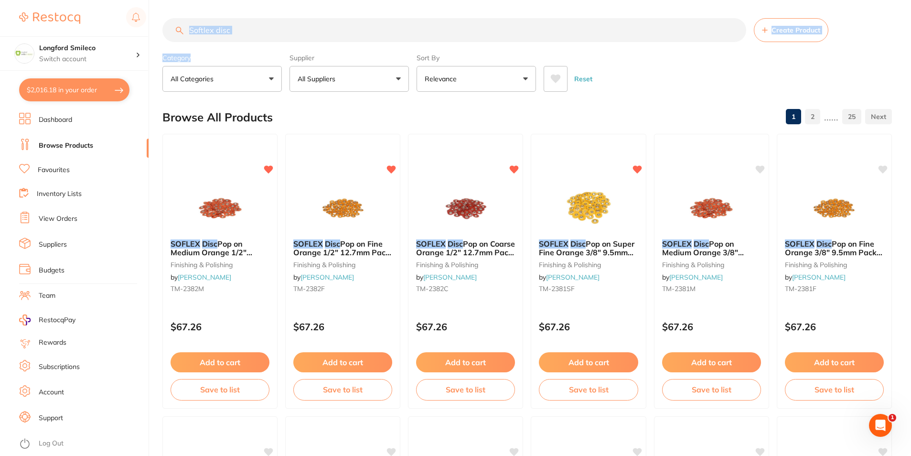
drag, startPoint x: 207, startPoint y: 31, endPoint x: 196, endPoint y: 29, distance: 11.1
click at [196, 29] on section "Softlex disc Create Product Category All Categories All Categories 3D Printing …" at bounding box center [526, 55] width 729 height 74
drag, startPoint x: 227, startPoint y: 28, endPoint x: 168, endPoint y: 26, distance: 59.2
click at [167, 23] on input "Softlex disc" at bounding box center [454, 30] width 584 height 24
click at [65, 164] on li "Favourites" at bounding box center [83, 170] width 129 height 12
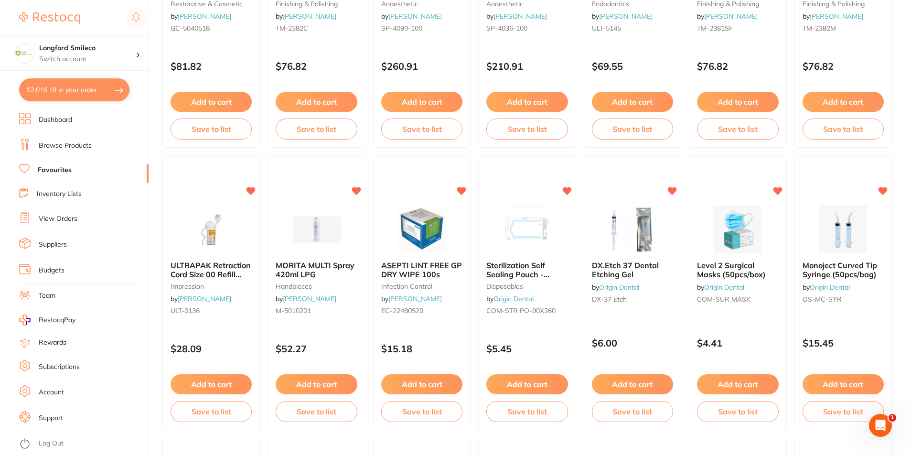
click at [843, 382] on button "Add to cart" at bounding box center [842, 384] width 81 height 20
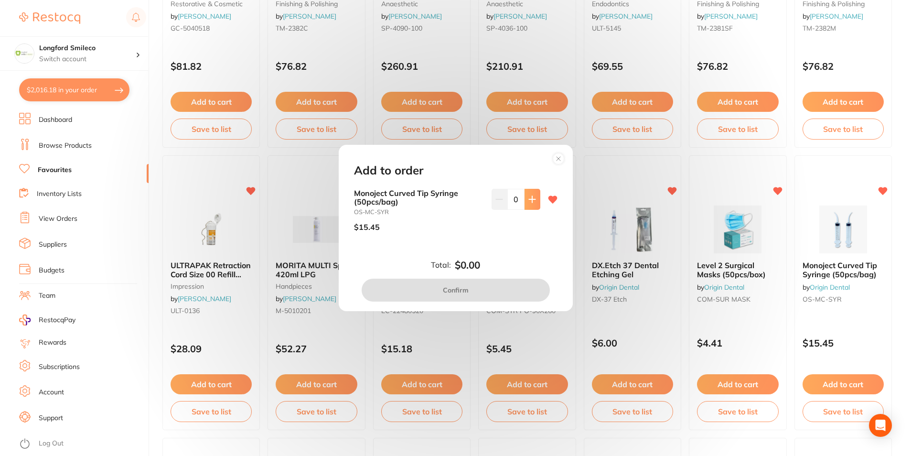
click at [525, 202] on button at bounding box center [532, 199] width 16 height 21
type input "1"
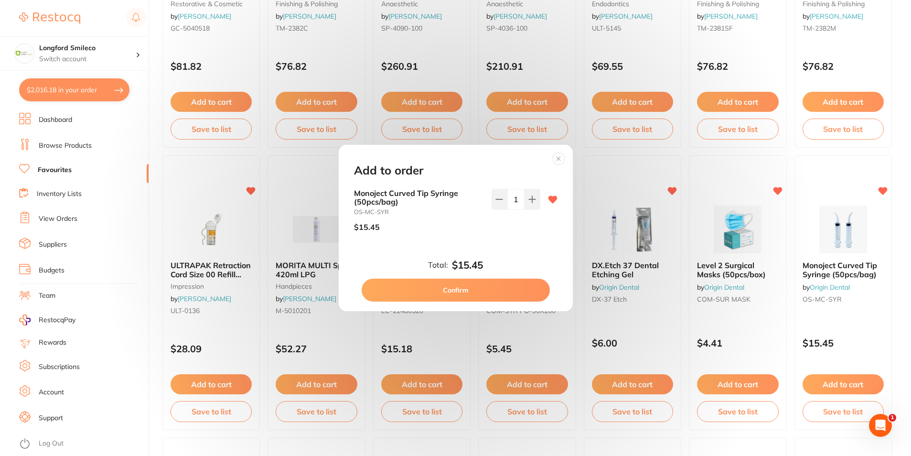
click at [495, 289] on button "Confirm" at bounding box center [455, 289] width 188 height 23
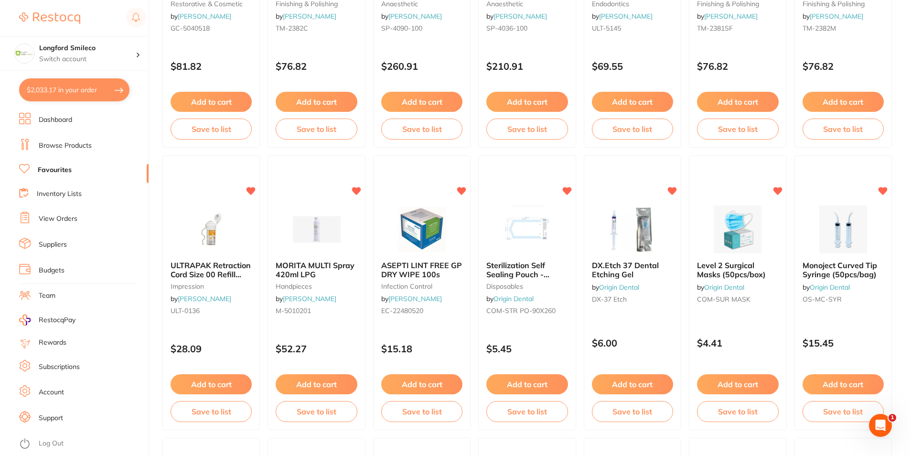
checkbox input "false"
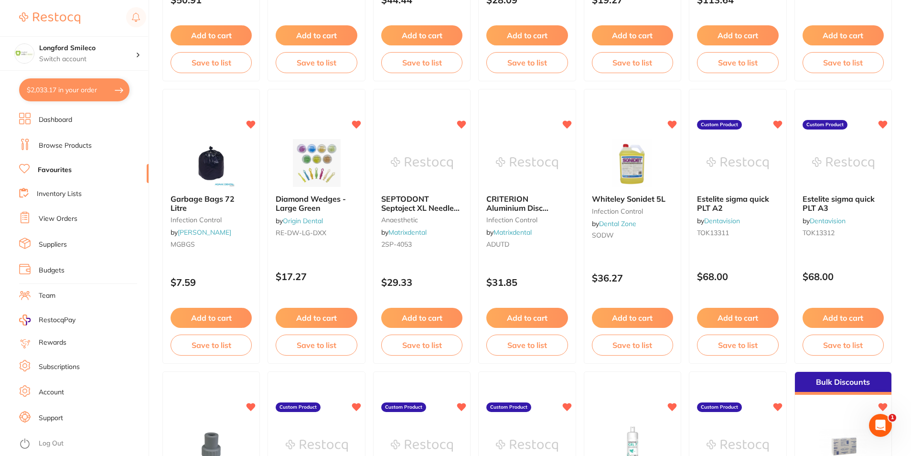
scroll to position [1098, 0]
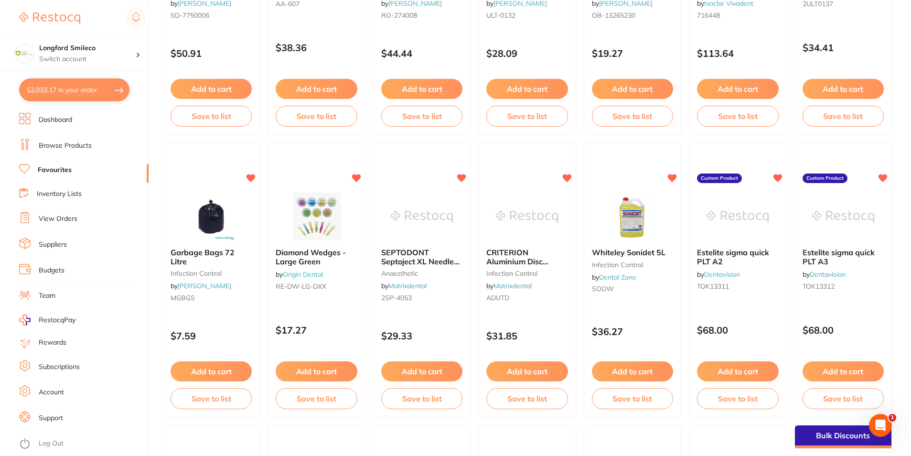
click at [68, 142] on link "Browse Products" at bounding box center [65, 146] width 53 height 10
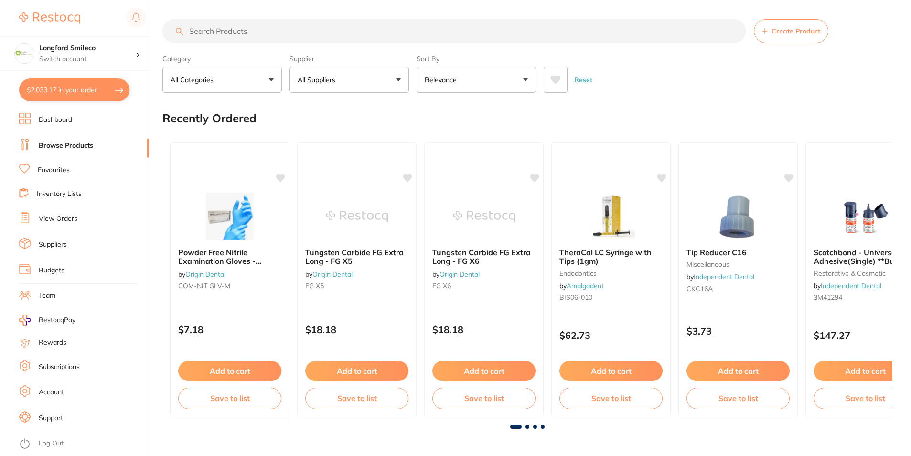
click at [270, 26] on input "search" at bounding box center [454, 31] width 584 height 24
type input "Surgical suction"
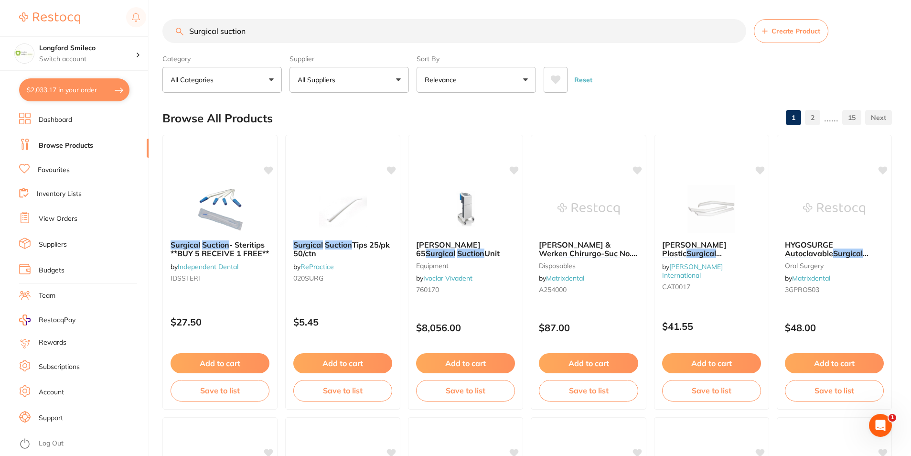
click at [347, 82] on button "All Suppliers" at bounding box center [348, 80] width 119 height 26
type input "ori"
click at [303, 160] on img at bounding box center [308, 162] width 12 height 12
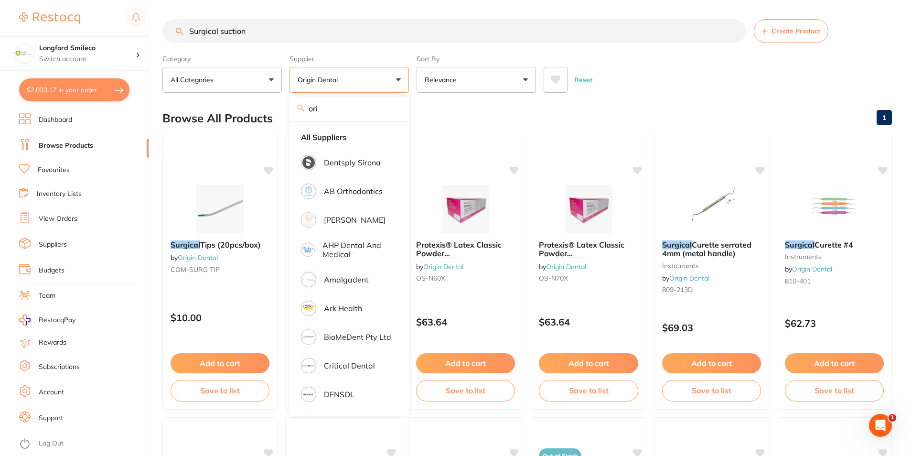
click at [524, 115] on div "Browse All Products 1" at bounding box center [526, 118] width 729 height 32
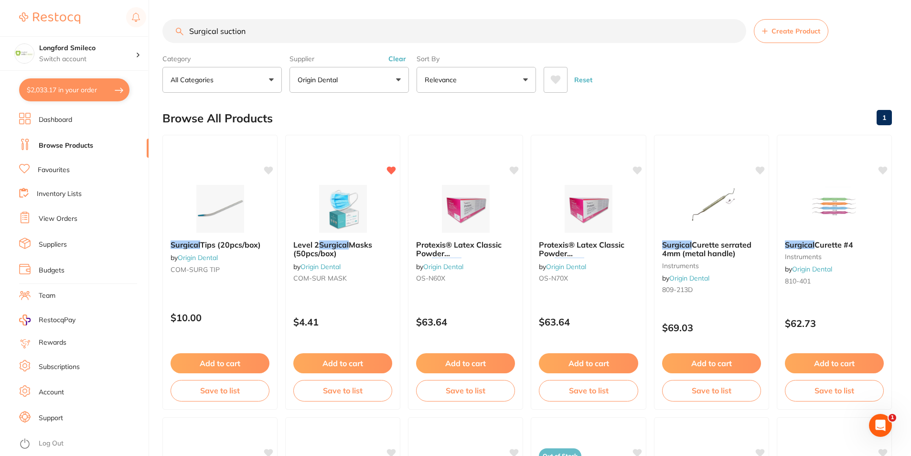
drag, startPoint x: 219, startPoint y: 362, endPoint x: 226, endPoint y: 360, distance: 7.0
click at [219, 362] on button "Add to cart" at bounding box center [219, 363] width 99 height 20
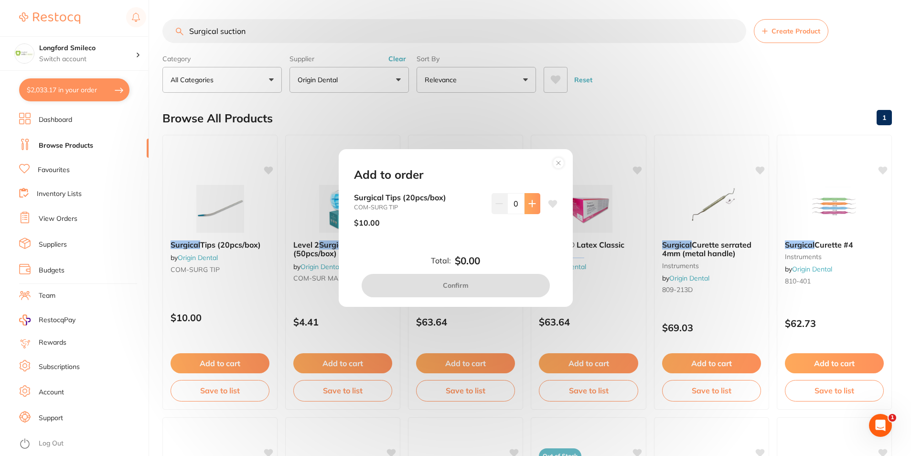
click at [528, 204] on icon at bounding box center [532, 204] width 8 height 8
type input "1"
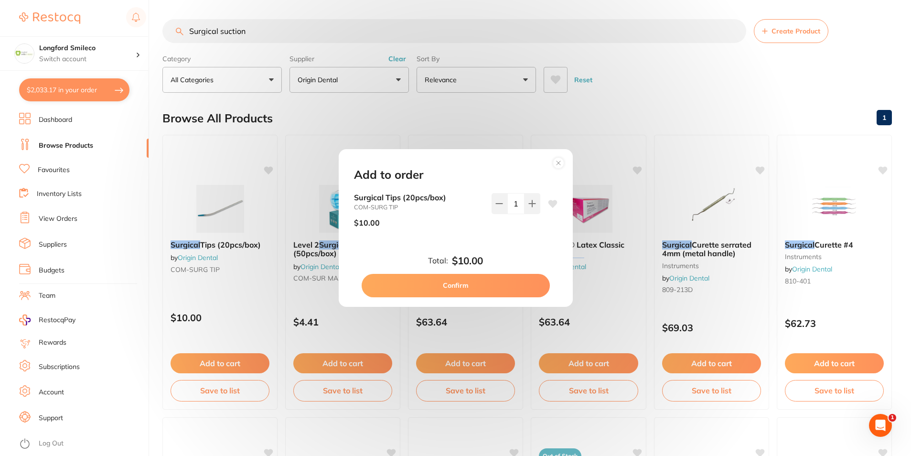
drag, startPoint x: 553, startPoint y: 204, endPoint x: 547, endPoint y: 200, distance: 7.8
click at [553, 204] on icon at bounding box center [552, 204] width 9 height 8
click at [549, 200] on icon at bounding box center [553, 204] width 10 height 10
click at [433, 271] on div "Total: $10.00 Confirm" at bounding box center [455, 276] width 226 height 42
click at [432, 280] on button "Confirm" at bounding box center [455, 285] width 188 height 23
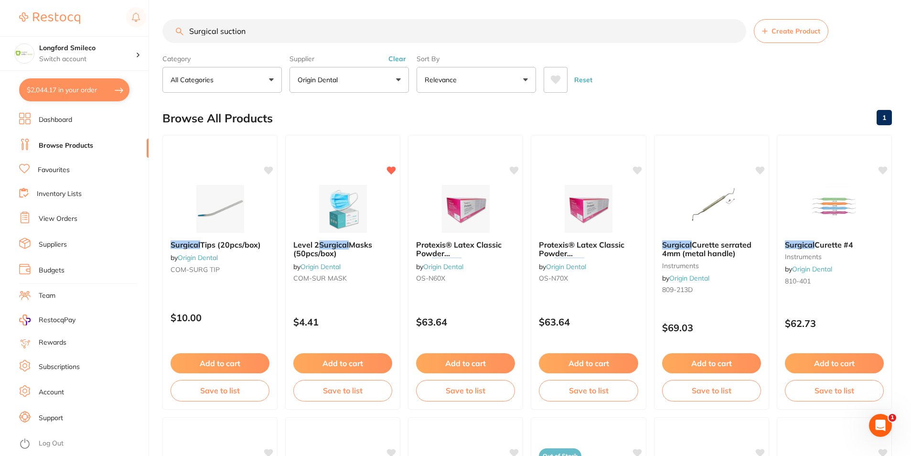
scroll to position [2479, 0]
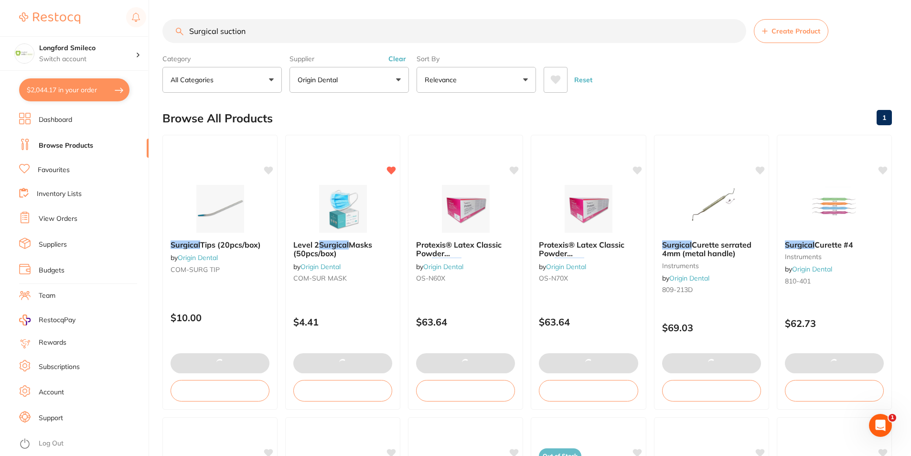
click at [412, 74] on div "Category All Categories All Categories handpieces instruments restorative & cos…" at bounding box center [526, 72] width 729 height 42
click at [400, 78] on button "Origin Dental" at bounding box center [348, 80] width 119 height 26
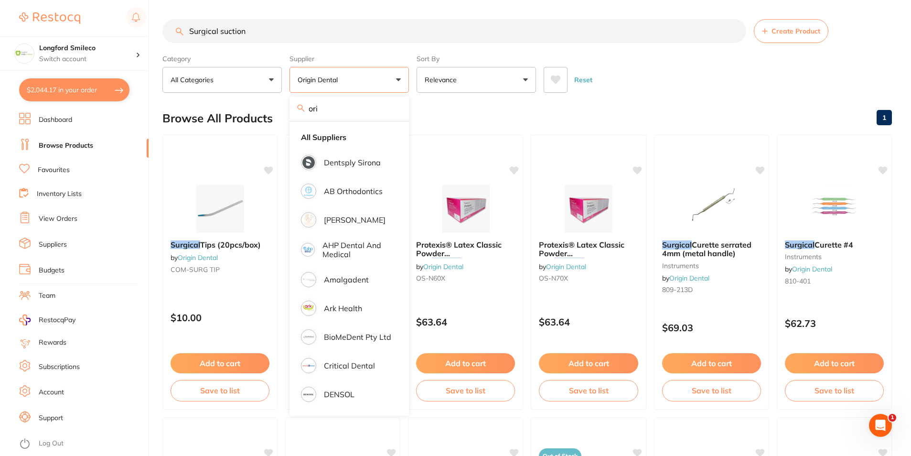
click at [390, 43] on section "Surgical suction Create Product Category All Categories All Categories handpiec…" at bounding box center [526, 56] width 729 height 74
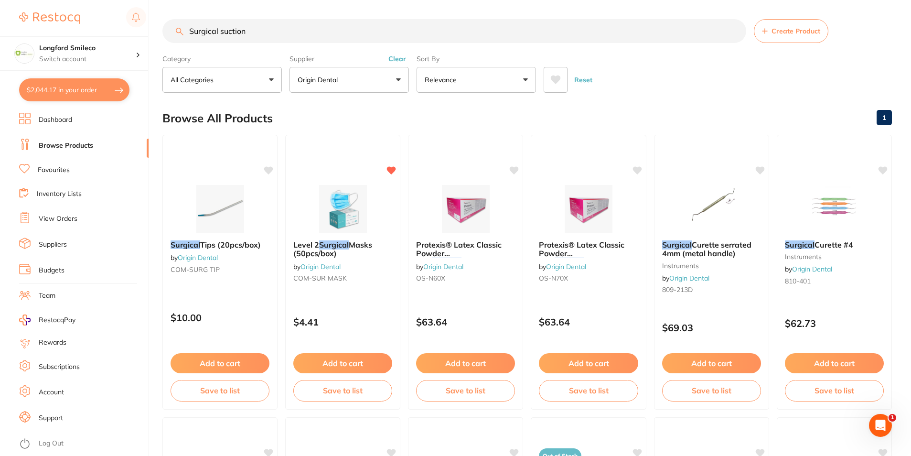
click at [394, 56] on button "Clear" at bounding box center [396, 58] width 23 height 9
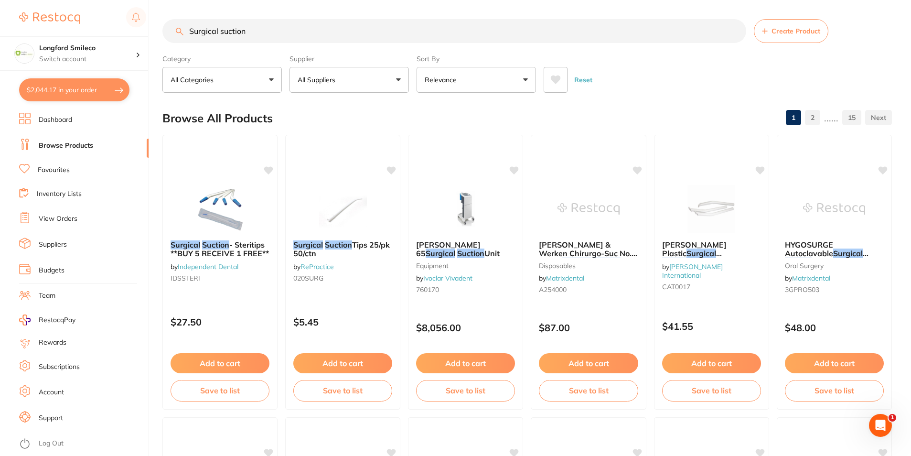
scroll to position [0, 0]
drag, startPoint x: 274, startPoint y: 32, endPoint x: 187, endPoint y: 37, distance: 87.0
click at [189, 36] on input "Surgical suction" at bounding box center [454, 31] width 584 height 24
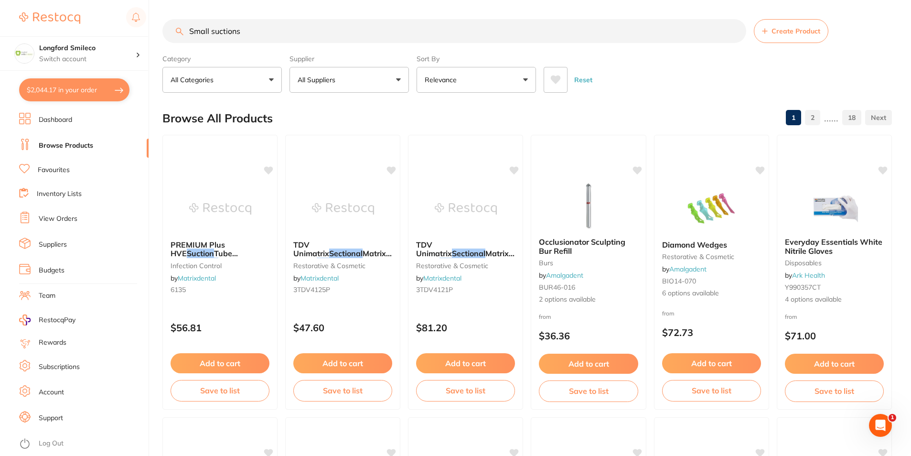
scroll to position [0, 0]
type input "Small suctions"
click at [288, 77] on div "Category All Categories All Categories anaesthetic burs crown & bridge Crown & …" at bounding box center [526, 72] width 729 height 42
click at [339, 92] on button "All Suppliers" at bounding box center [348, 80] width 119 height 26
type input "o"
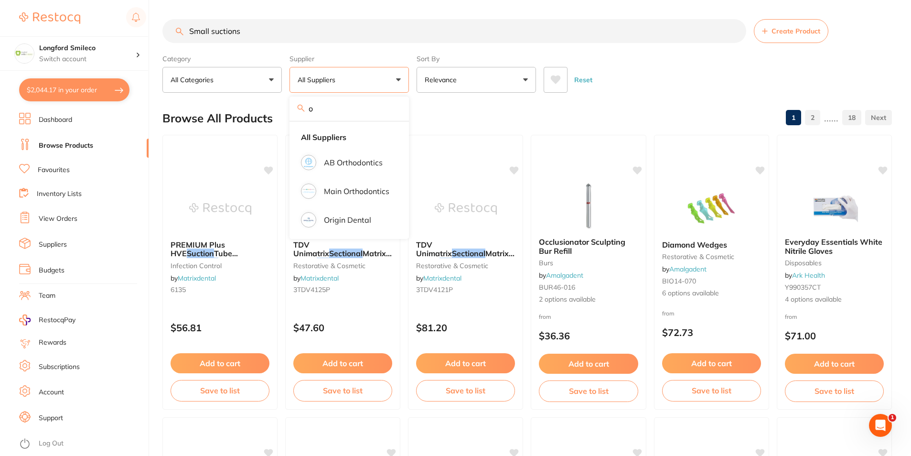
scroll to position [0, 0]
drag, startPoint x: 252, startPoint y: 42, endPoint x: 190, endPoint y: 46, distance: 61.7
click at [190, 46] on section "Small suctions Create Product Category All Categories All Categories anaestheti…" at bounding box center [526, 56] width 729 height 74
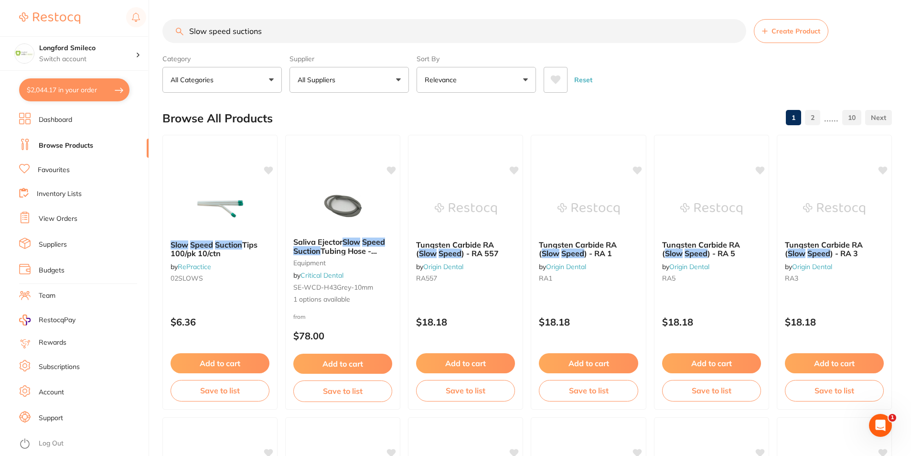
scroll to position [0, 0]
type input "Slow speed suctions"
click at [330, 89] on button "All Suppliers" at bounding box center [348, 80] width 119 height 26
type input "orig"
click at [341, 153] on li "Origin Dental" at bounding box center [349, 162] width 112 height 27
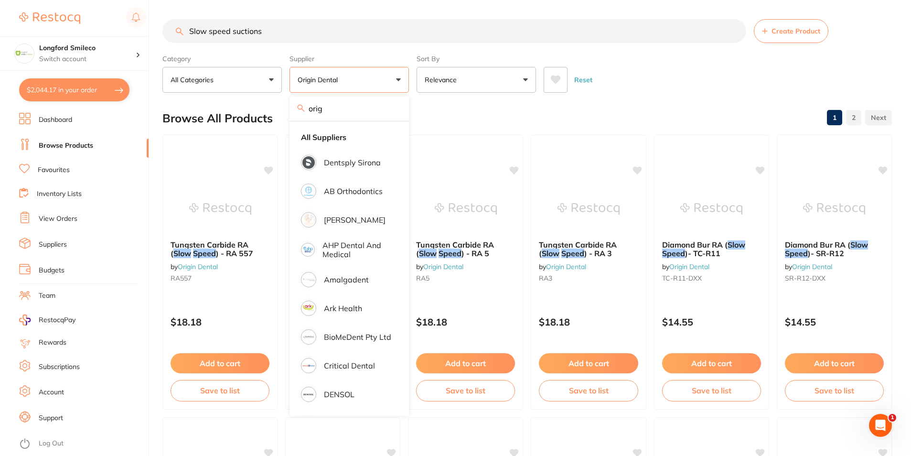
click at [696, 65] on div "Reset" at bounding box center [713, 75] width 340 height 33
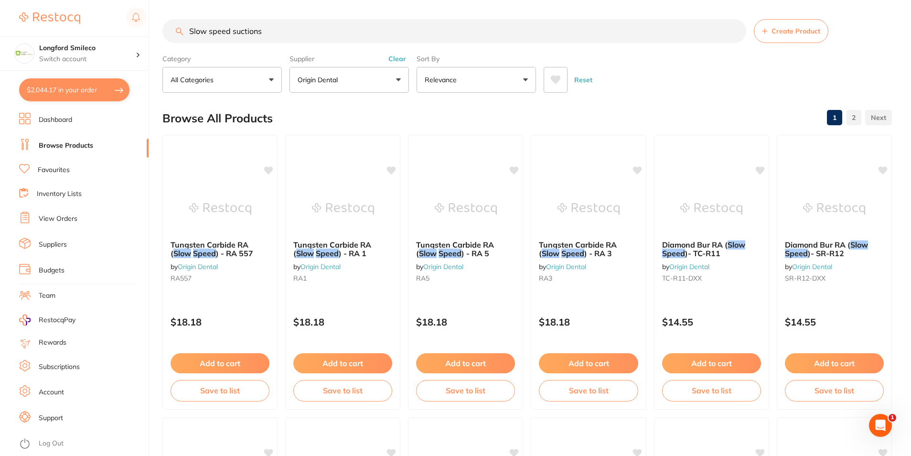
drag, startPoint x: 273, startPoint y: 37, endPoint x: 292, endPoint y: 28, distance: 21.8
click at [186, 35] on input "Slow speed suctions" at bounding box center [454, 31] width 584 height 24
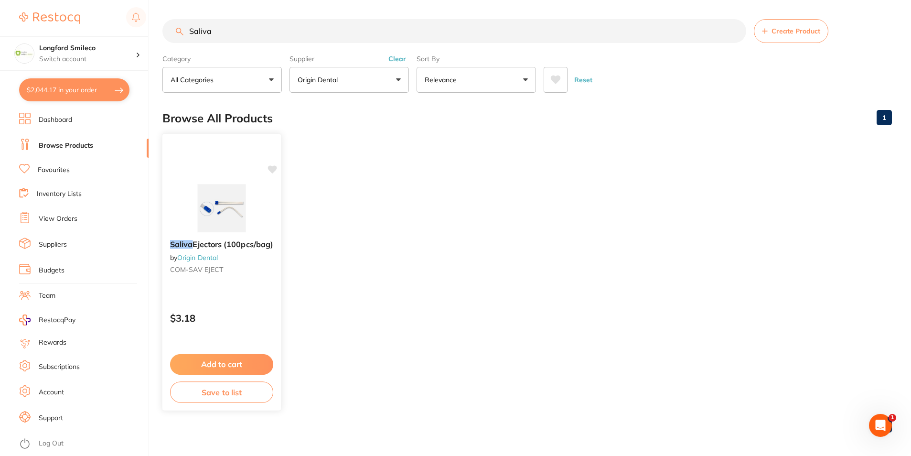
type input "Saliva"
click at [244, 368] on button "Add to cart" at bounding box center [221, 364] width 103 height 21
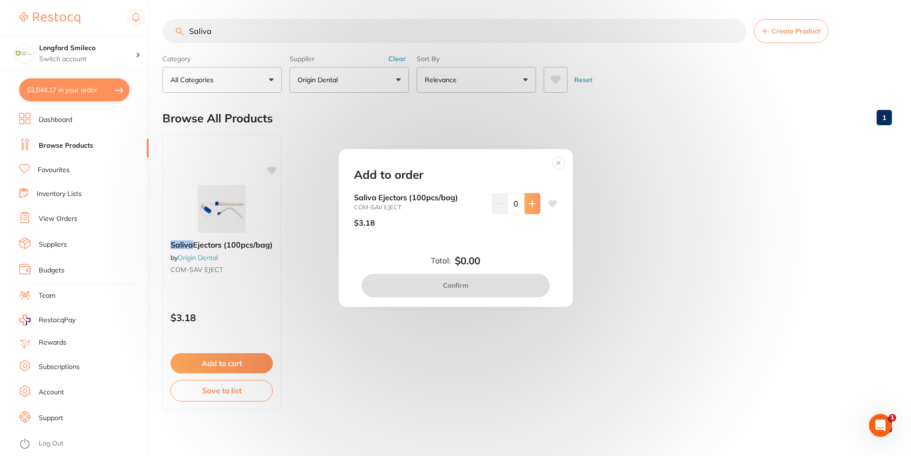
click at [536, 206] on button at bounding box center [532, 203] width 16 height 21
type input "1"
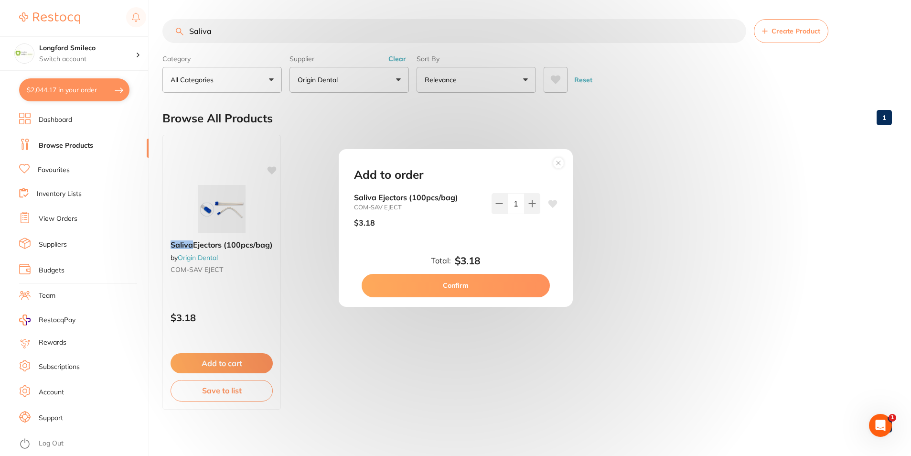
click at [506, 280] on button "Confirm" at bounding box center [455, 285] width 188 height 23
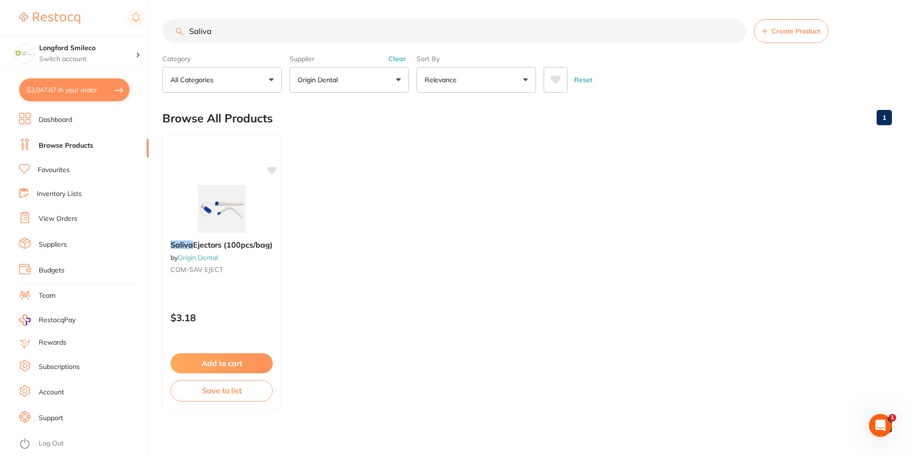
scroll to position [0, 0]
drag, startPoint x: 233, startPoint y: 29, endPoint x: 185, endPoint y: 38, distance: 48.6
click at [185, 38] on input "Saliva" at bounding box center [454, 31] width 584 height 24
click at [271, 165] on icon at bounding box center [272, 170] width 10 height 10
click at [273, 169] on icon at bounding box center [272, 169] width 9 height 8
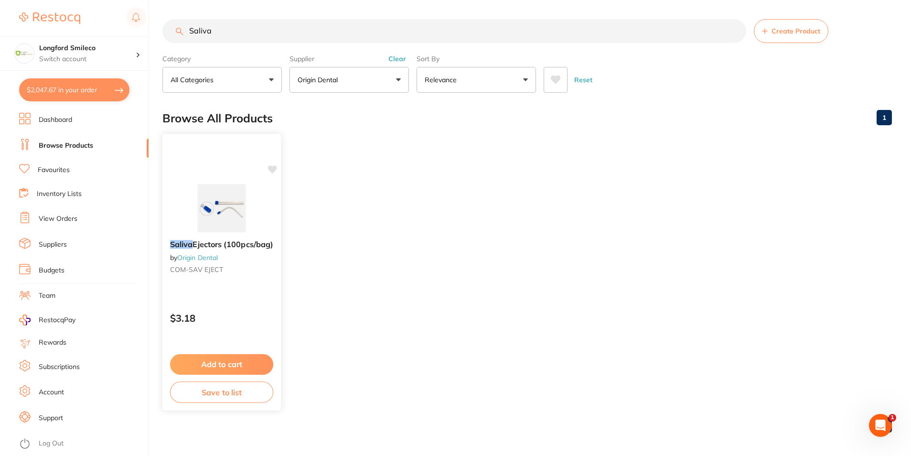
click at [273, 169] on icon at bounding box center [272, 169] width 9 height 8
click at [462, 276] on ul "Saliva Ejectors (100pcs/bag) by Origin Dental COM-SAV EJECT $3.18 Add to cart S…" at bounding box center [526, 272] width 729 height 275
click at [271, 167] on icon at bounding box center [271, 170] width 9 height 8
click at [478, 229] on ul "Saliva Ejectors (100pcs/bag) by Origin Dental COM-SAV EJECT $3.18 Add to cart S…" at bounding box center [526, 272] width 729 height 275
drag, startPoint x: 221, startPoint y: 37, endPoint x: 283, endPoint y: 51, distance: 63.1
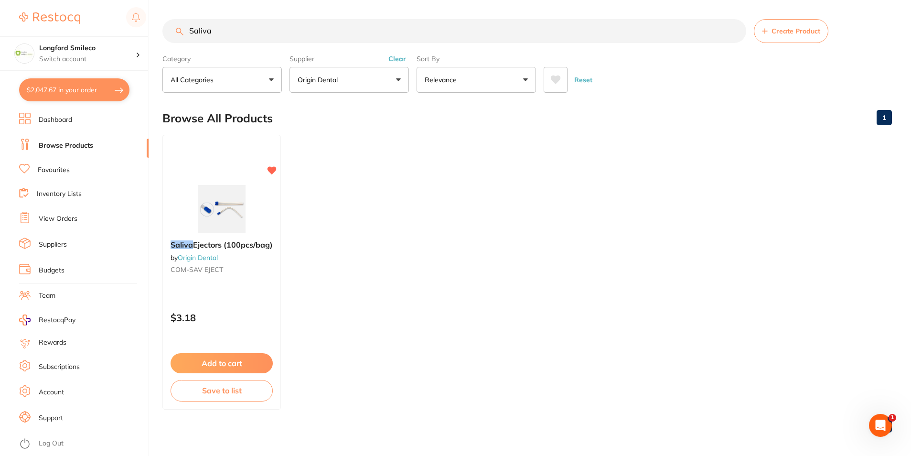
click at [180, 46] on section "Saliva Create Product Category All Categories All Categories No categories foun…" at bounding box center [526, 56] width 729 height 74
type input "E"
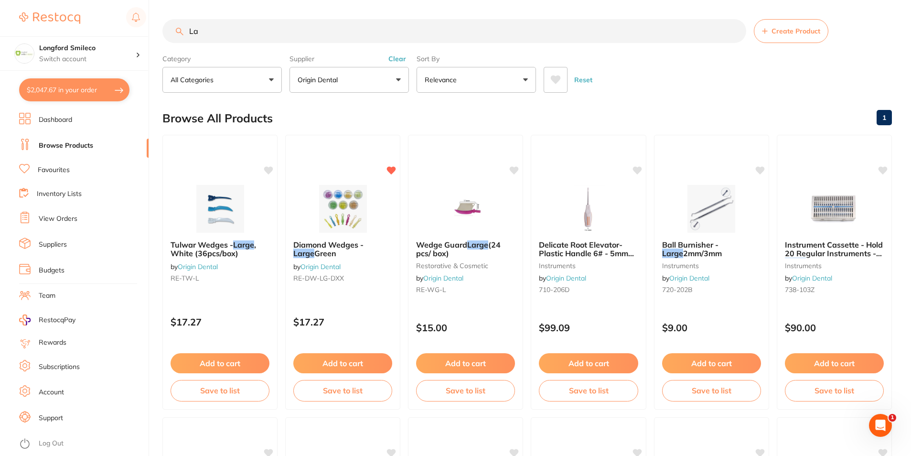
type input "L"
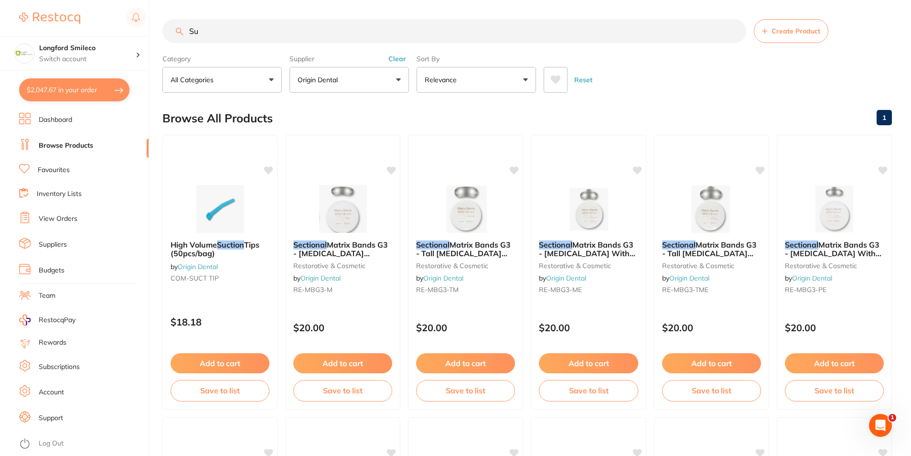
type input "S"
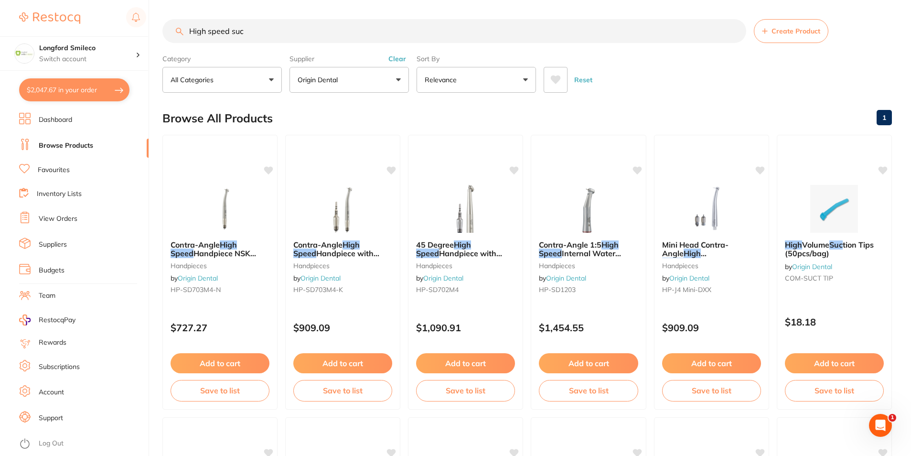
type input "High speed suc"
click at [48, 169] on link "Favourites" at bounding box center [54, 170] width 32 height 10
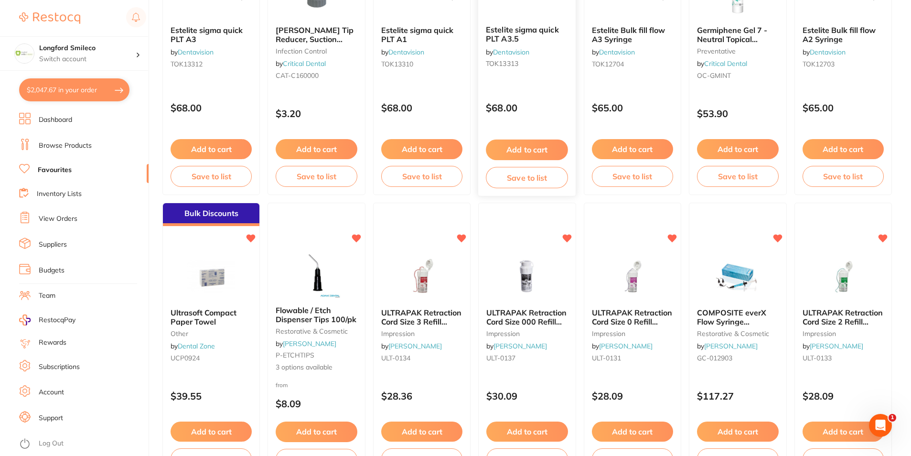
scroll to position [1767, 0]
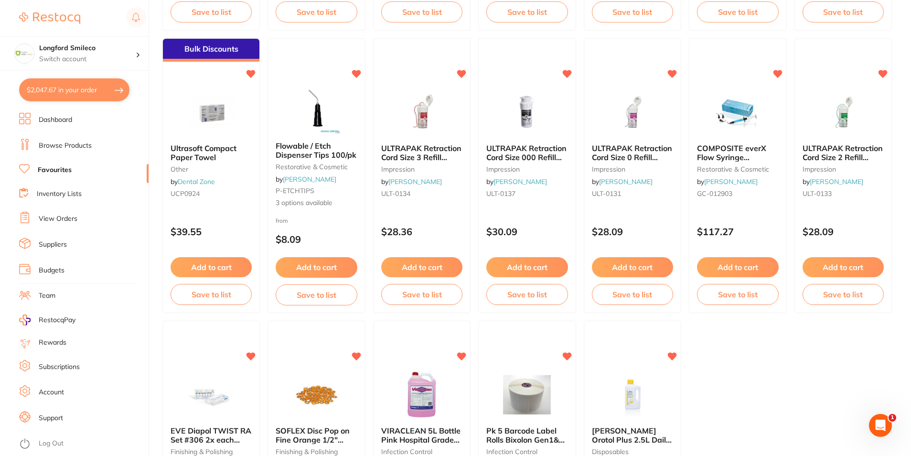
drag, startPoint x: 62, startPoint y: 216, endPoint x: 62, endPoint y: 206, distance: 10.0
click at [62, 216] on link "View Orders" at bounding box center [58, 219] width 39 height 10
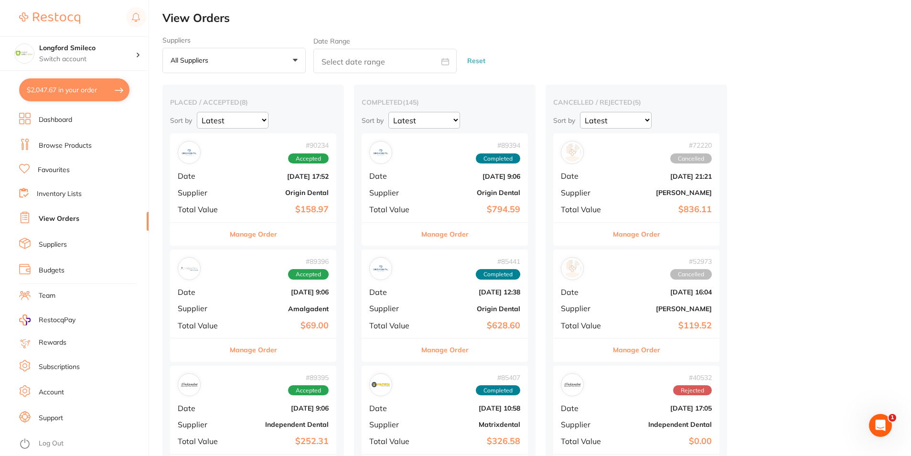
click at [425, 202] on div "# 89394 Completed Date Aug 7 2025, 9:06 Supplier Origin Dental Total Value $794…" at bounding box center [444, 177] width 166 height 88
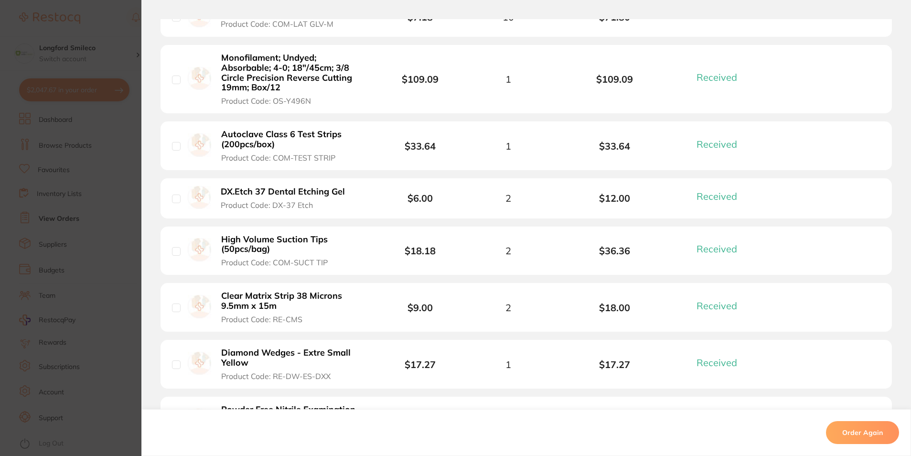
scroll to position [573, 0]
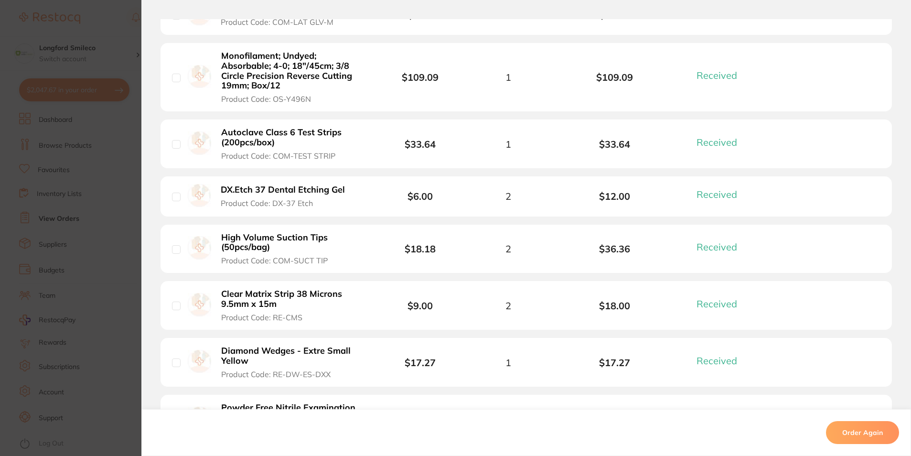
drag, startPoint x: 222, startPoint y: 233, endPoint x: 328, endPoint y: 237, distance: 106.1
click at [328, 237] on b "High Volume Suction Tips (50pcs/bag)" at bounding box center [294, 243] width 146 height 20
click at [96, 188] on section at bounding box center [455, 228] width 911 height 456
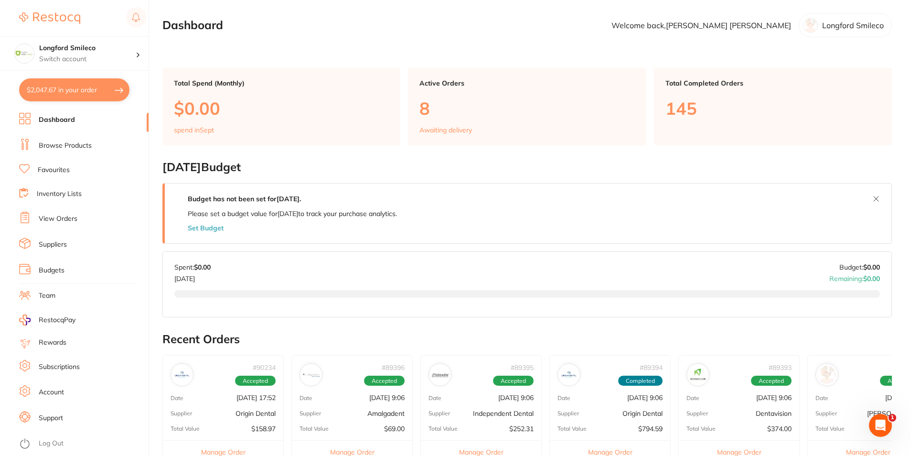
scroll to position [2525, 0]
click at [58, 145] on link "Browse Products" at bounding box center [65, 146] width 53 height 10
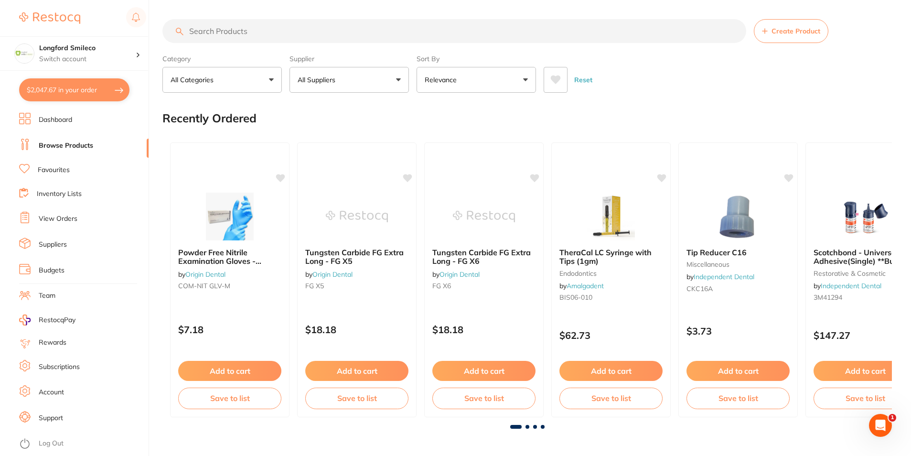
click at [204, 32] on input "search" at bounding box center [454, 31] width 584 height 24
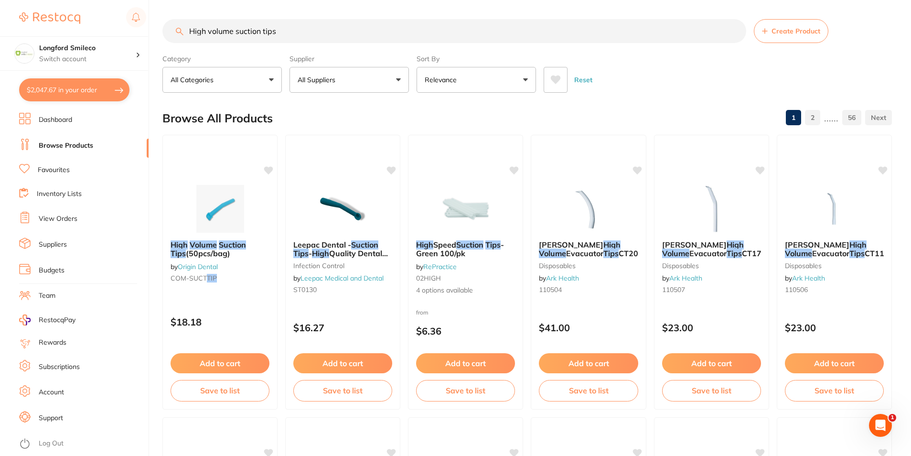
type input "High volume suction tips"
click at [449, 89] on button "Relevance" at bounding box center [475, 80] width 119 height 26
click at [402, 84] on button "All Suppliers" at bounding box center [348, 80] width 119 height 26
type input "origen"
click at [360, 154] on li "Origin Dental" at bounding box center [349, 162] width 112 height 27
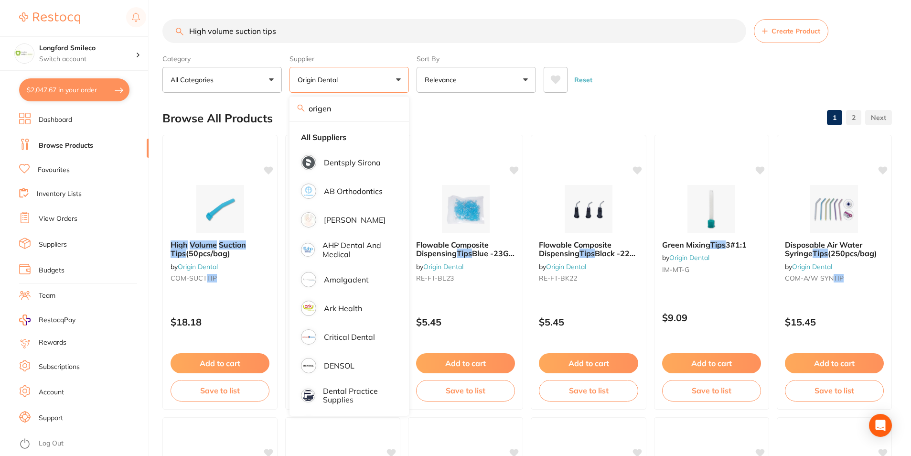
click at [494, 114] on div "Browse All Products 1 2" at bounding box center [526, 118] width 729 height 32
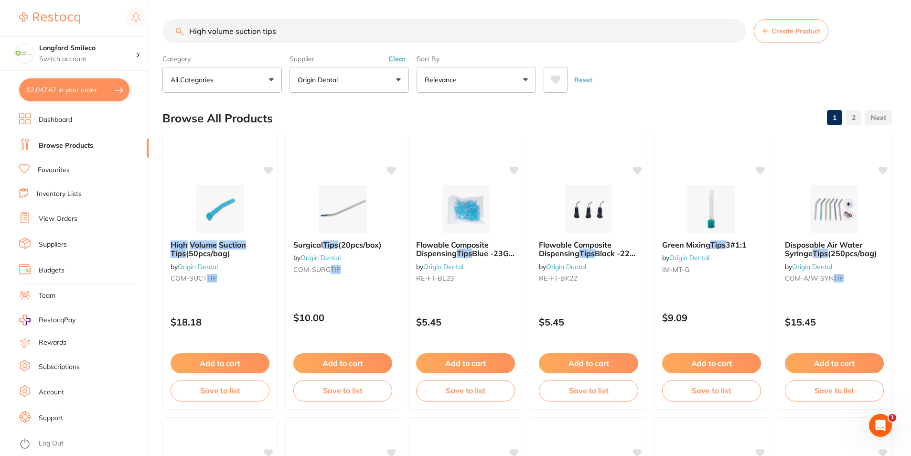
click at [361, 89] on button "Origin Dental" at bounding box center [348, 80] width 119 height 26
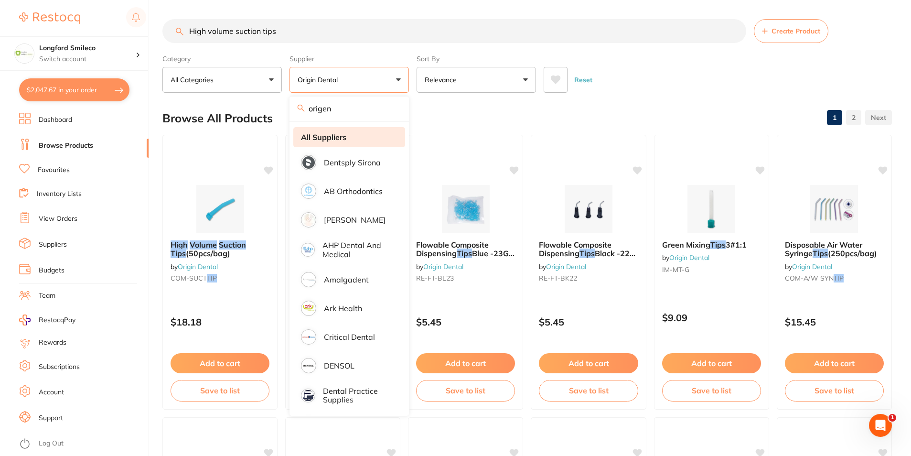
click at [330, 134] on strong "All Suppliers" at bounding box center [323, 137] width 45 height 9
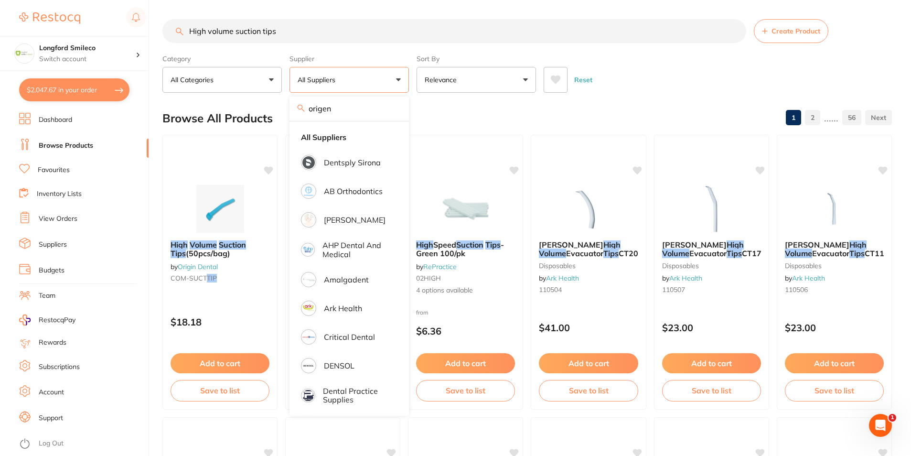
click at [594, 103] on div "Browse All Products 1 2 ...... 56" at bounding box center [526, 118] width 729 height 32
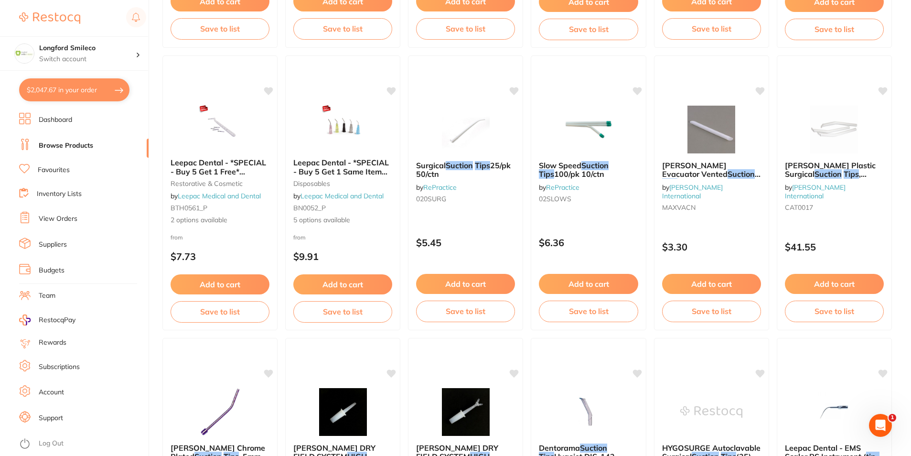
scroll to position [525, 0]
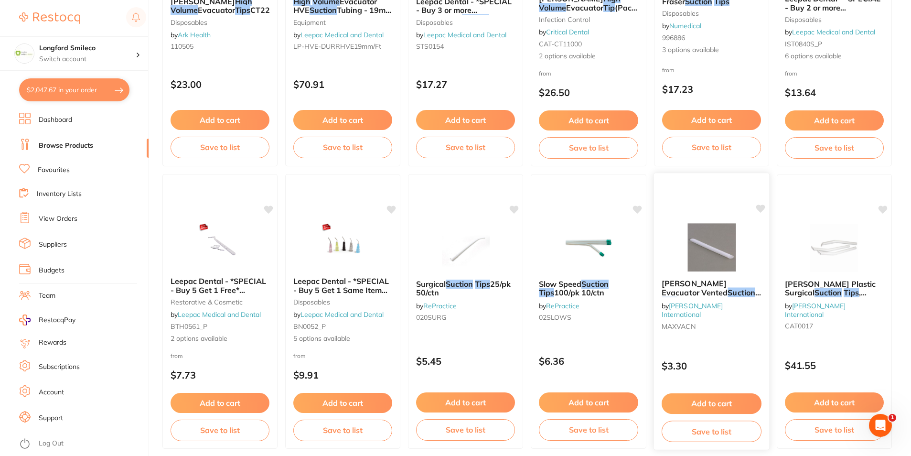
click at [733, 246] on img at bounding box center [711, 247] width 63 height 48
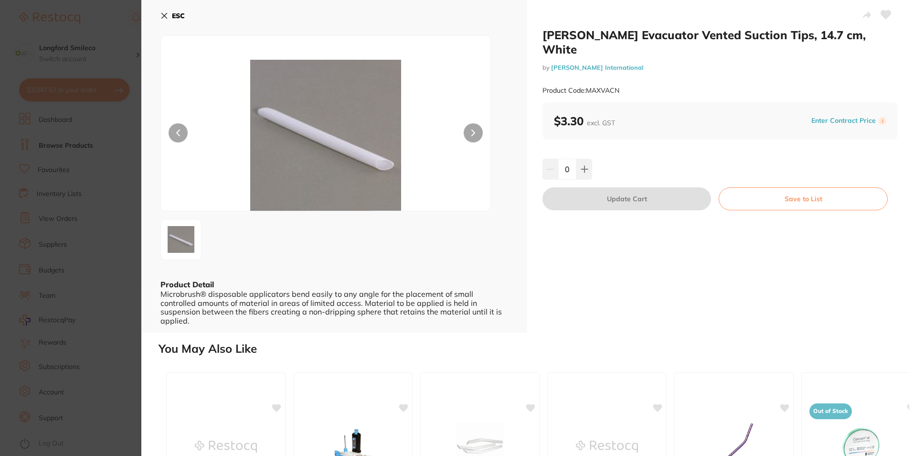
click at [169, 12] on button "ESC" at bounding box center [172, 16] width 24 height 16
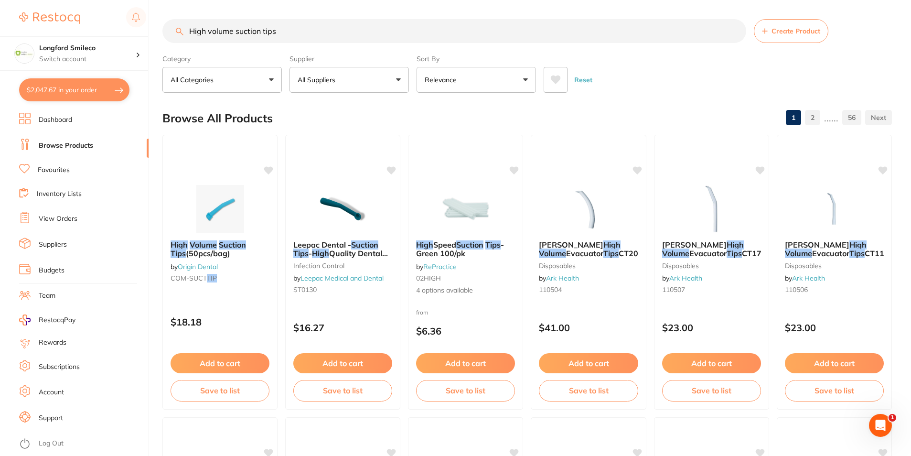
click at [444, 215] on img at bounding box center [466, 209] width 62 height 48
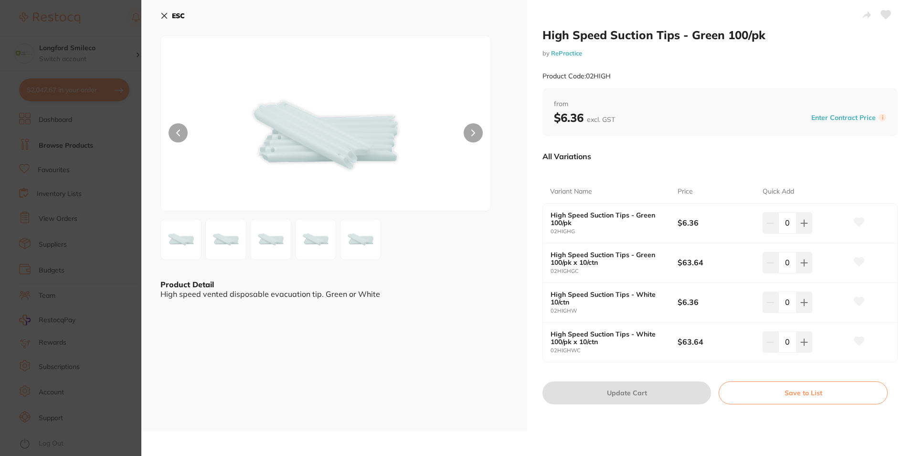
click at [167, 20] on button "ESC" at bounding box center [172, 16] width 24 height 16
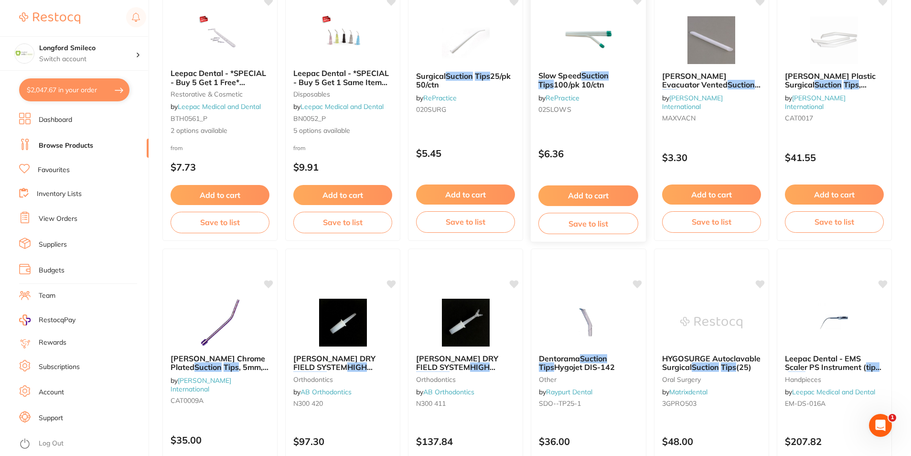
scroll to position [542, 0]
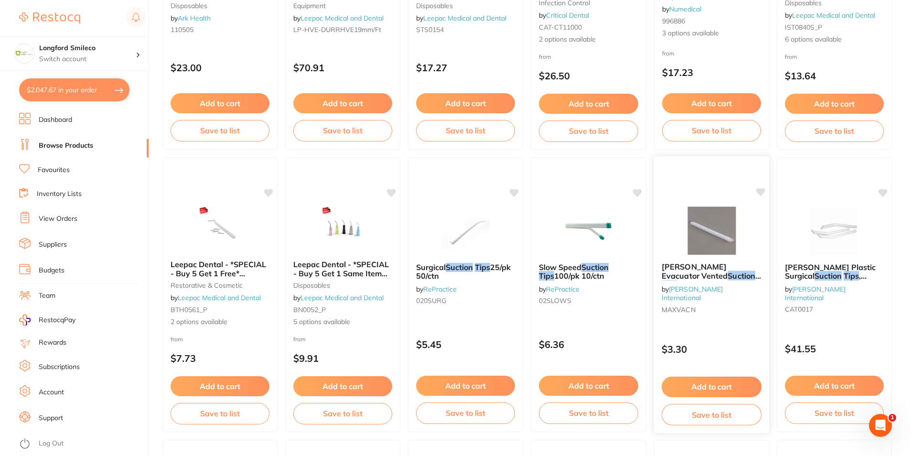
click at [727, 247] on img at bounding box center [711, 230] width 63 height 48
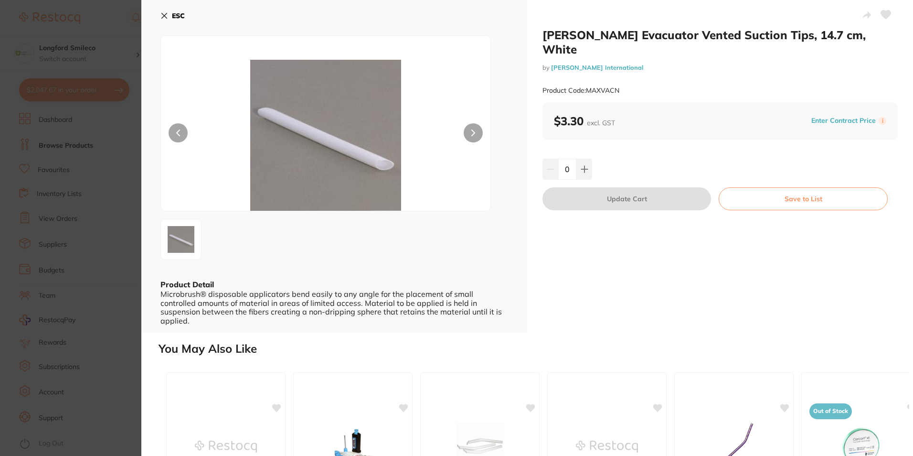
click at [163, 15] on icon at bounding box center [164, 15] width 5 height 5
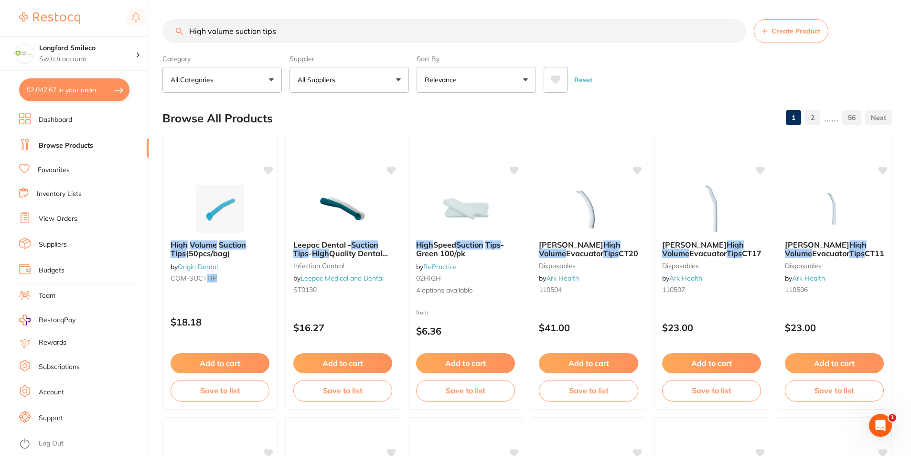
click at [59, 218] on link "View Orders" at bounding box center [58, 219] width 39 height 10
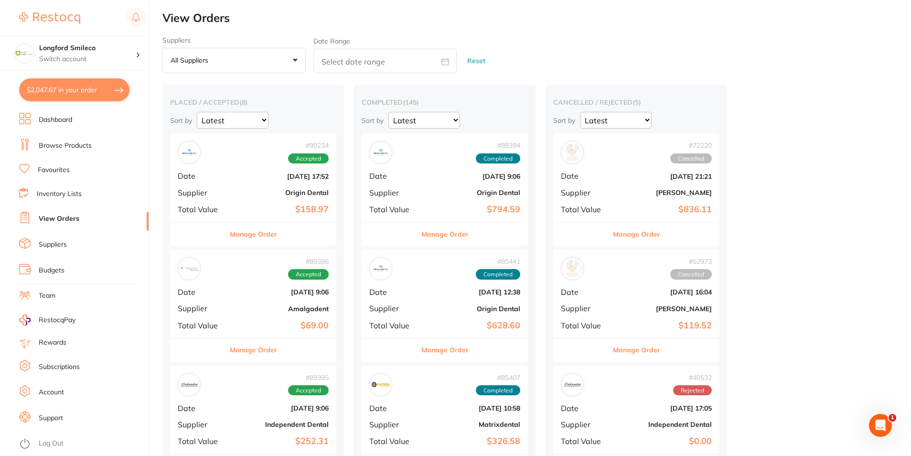
click at [424, 201] on div "# 89394 Completed Date [DATE] 9:06 Supplier Origin Dental Total Value $794.59" at bounding box center [444, 177] width 166 height 88
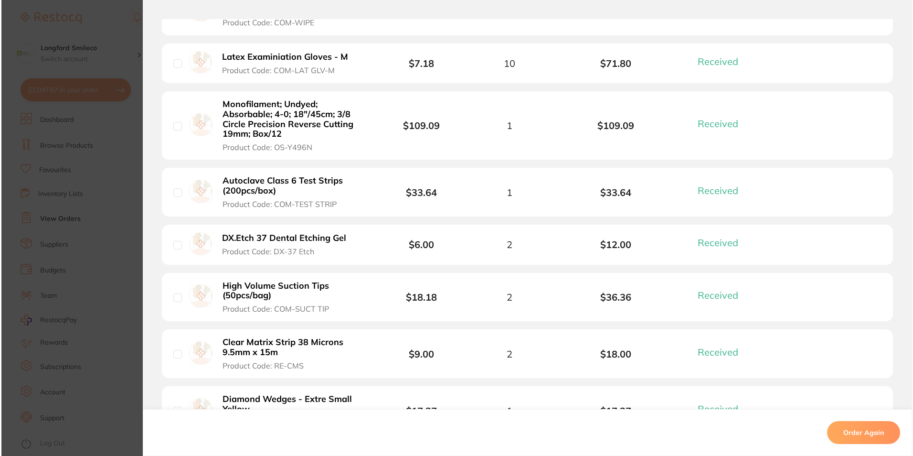
scroll to position [525, 0]
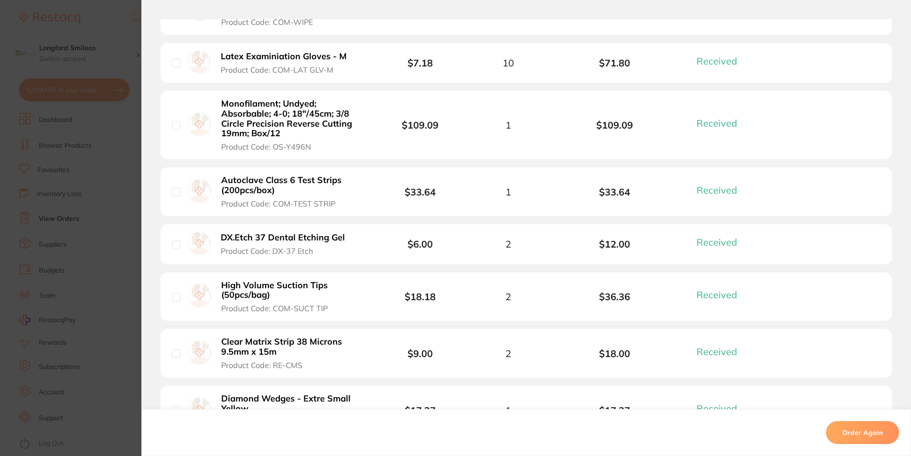
drag, startPoint x: 269, startPoint y: 308, endPoint x: 295, endPoint y: 308, distance: 25.8
click at [296, 308] on span "Product Code: COM-SUCT TIP" at bounding box center [274, 308] width 106 height 9
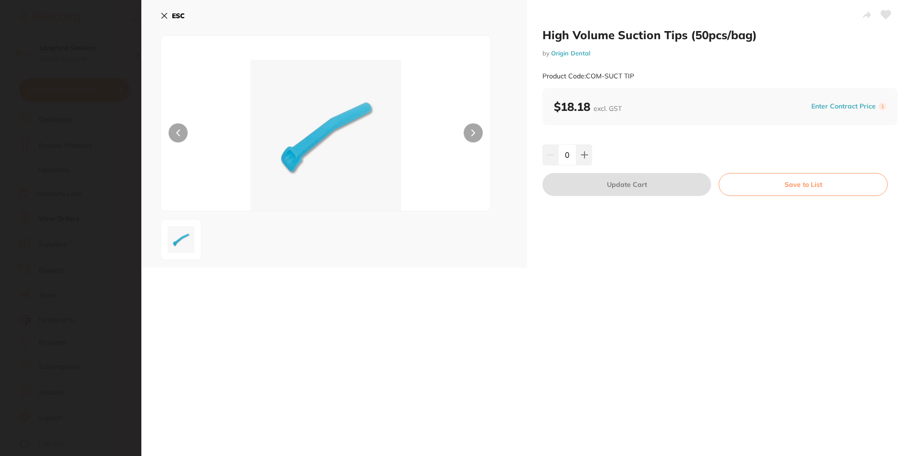
scroll to position [0, 0]
click at [162, 16] on icon at bounding box center [164, 16] width 8 height 8
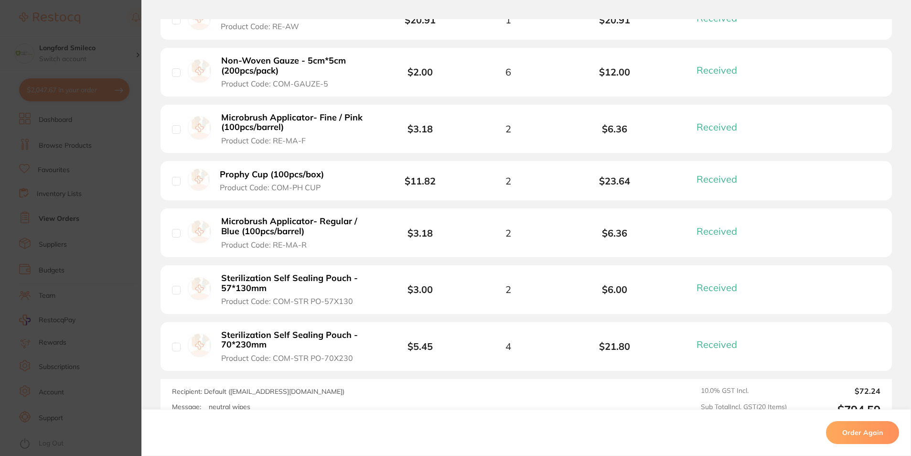
scroll to position [1287, 0]
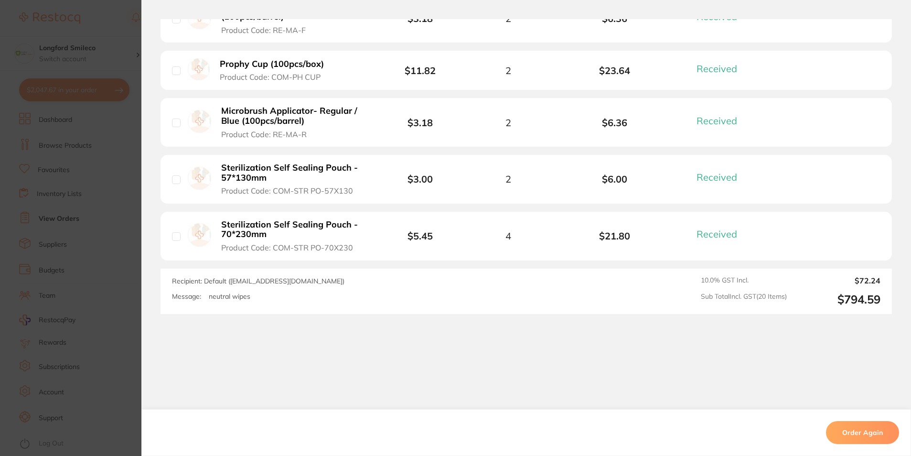
click at [45, 268] on section "Order ID: Restocq- 89394 Order Information 20 Received Completed Order Order Da…" at bounding box center [455, 228] width 911 height 456
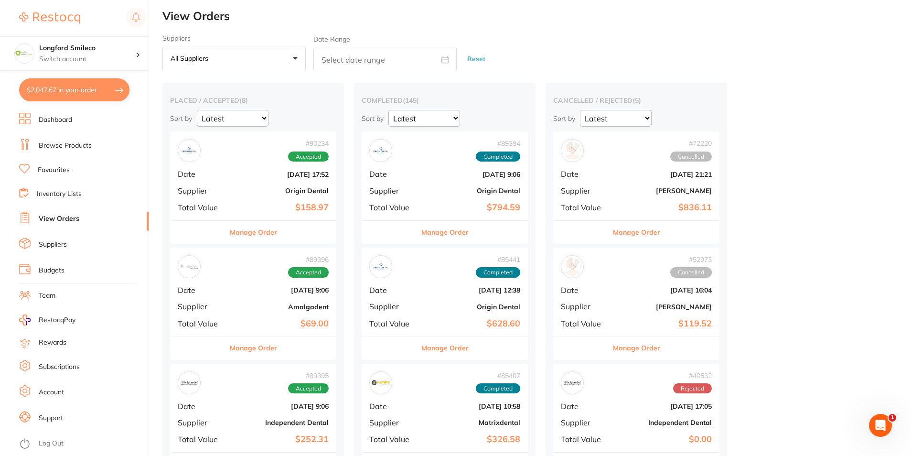
click at [623, 181] on div "# 72220 Cancelled Date Mar 3 2025, 21:21 Supplier Henry Schein Halas Total Valu…" at bounding box center [636, 175] width 166 height 88
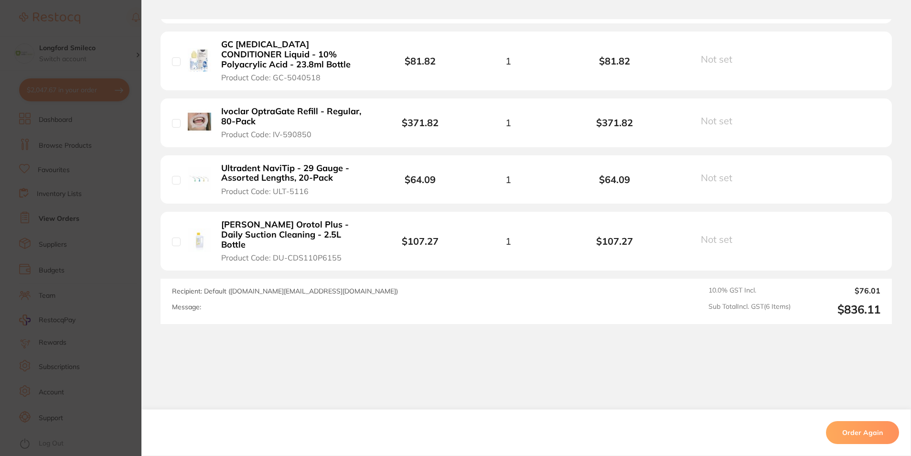
scroll to position [427, 0]
click at [93, 223] on section "Order ID: Restocq- 72220 Order Information Cancelled Order Order Date Mar 3 202…" at bounding box center [455, 228] width 911 height 456
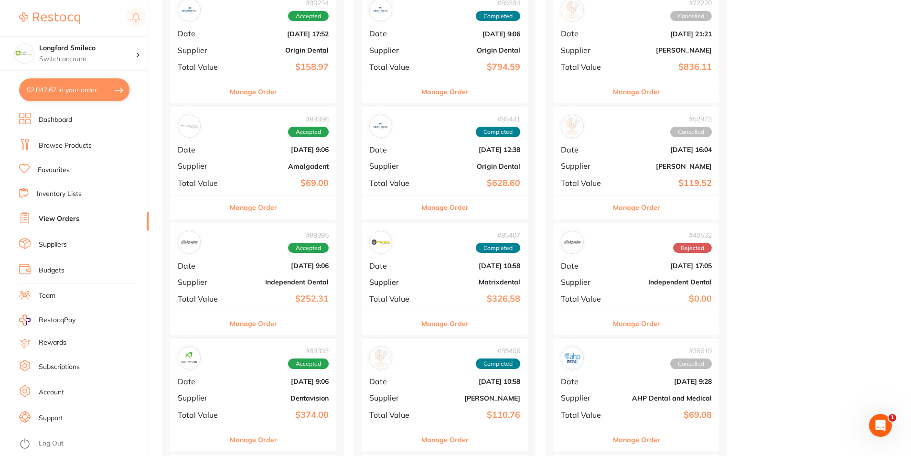
scroll to position [145, 0]
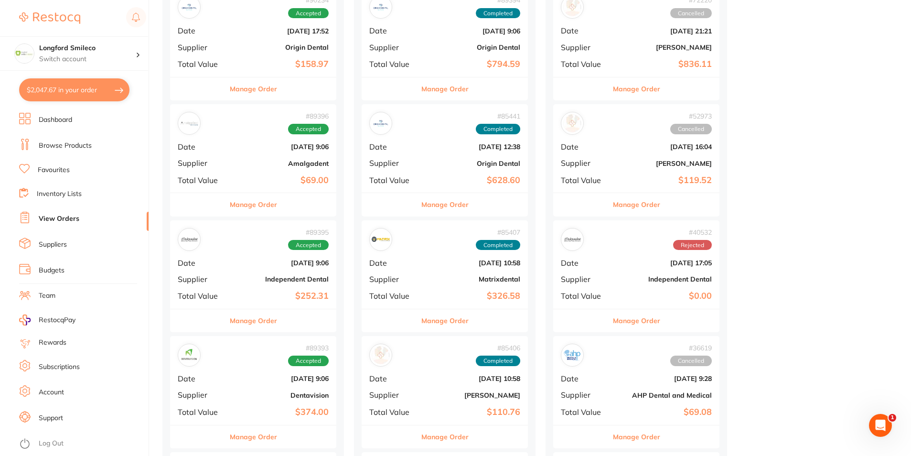
click at [453, 277] on b "Matrixdental" at bounding box center [471, 279] width 95 height 8
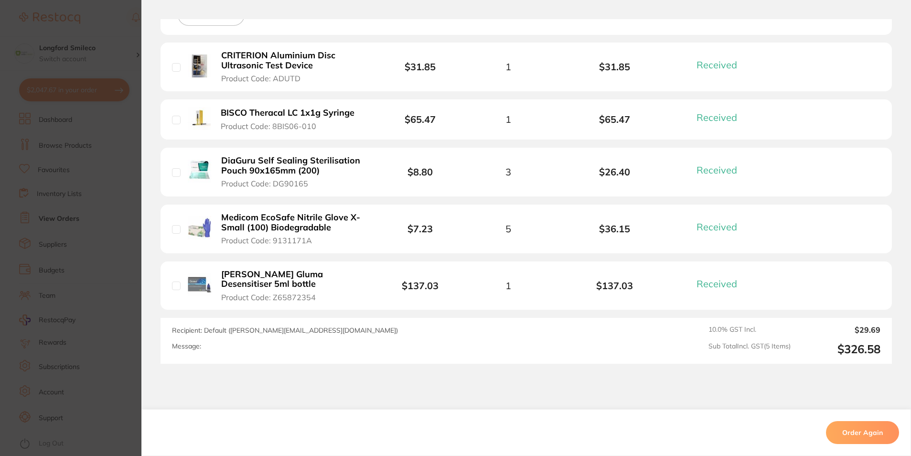
scroll to position [430, 0]
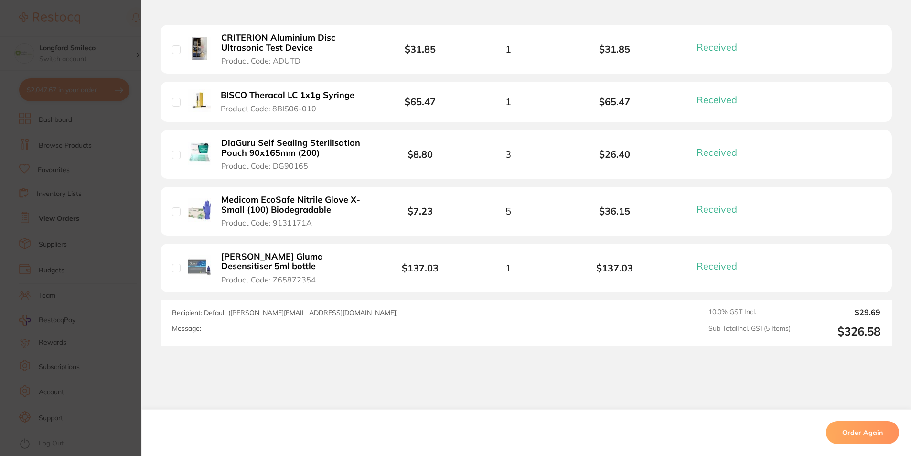
click at [55, 282] on section "Order ID: Restocq- 85407 Order Information 5 Received Completed Order Order Dat…" at bounding box center [455, 228] width 911 height 456
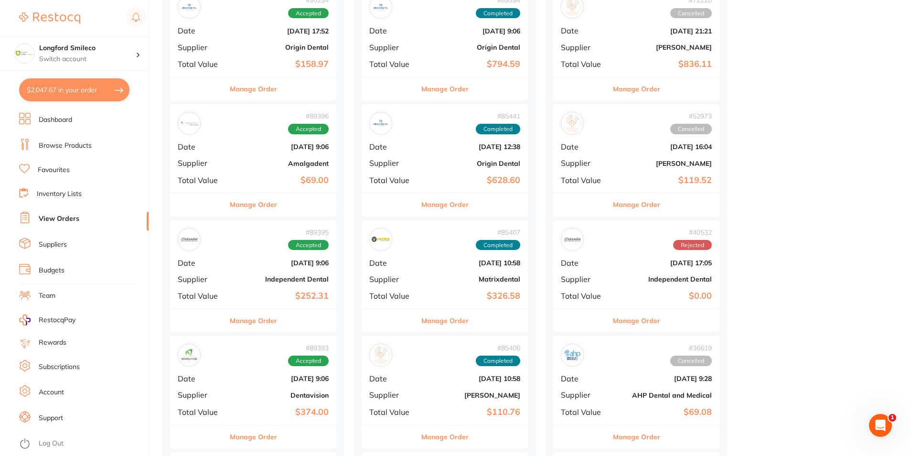
click at [254, 274] on div "# 89395 Accepted Date Aug 7 2025, 9:06 Supplier Independent Dental Total Value …" at bounding box center [253, 264] width 166 height 88
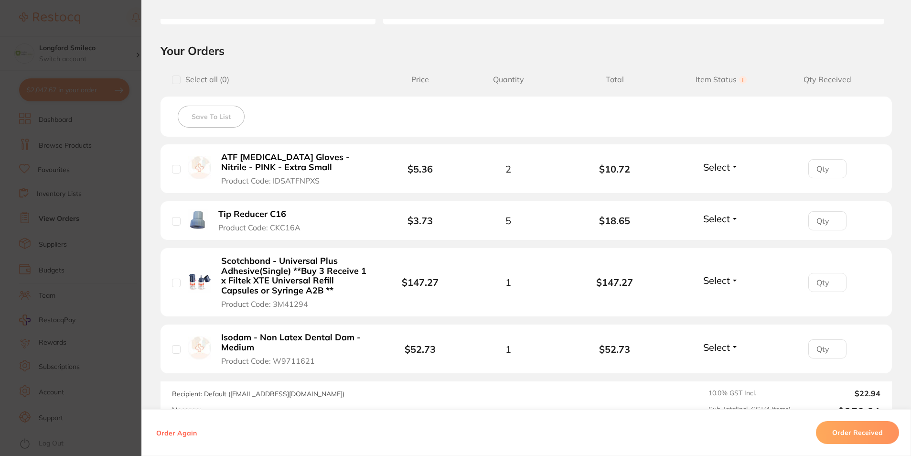
click at [133, 297] on section "Order ID: Restocq- 89395 Order Information Accepted Order Order Date Aug 7 2025…" at bounding box center [455, 228] width 911 height 456
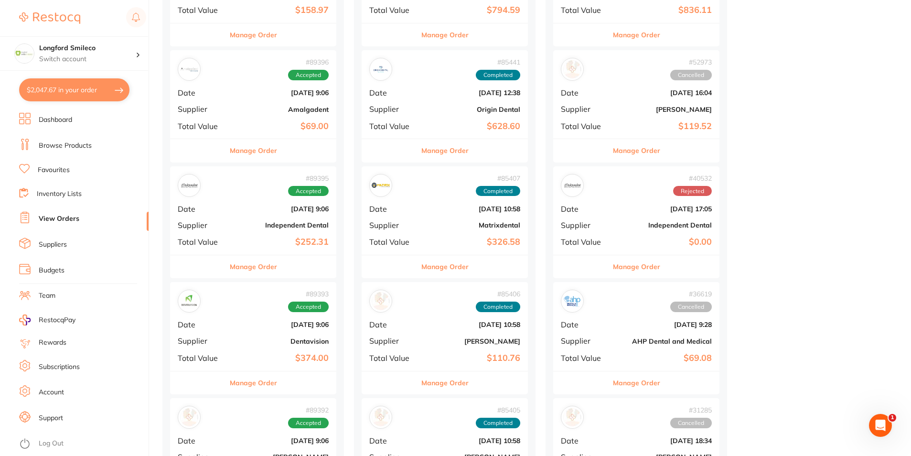
scroll to position [384, 0]
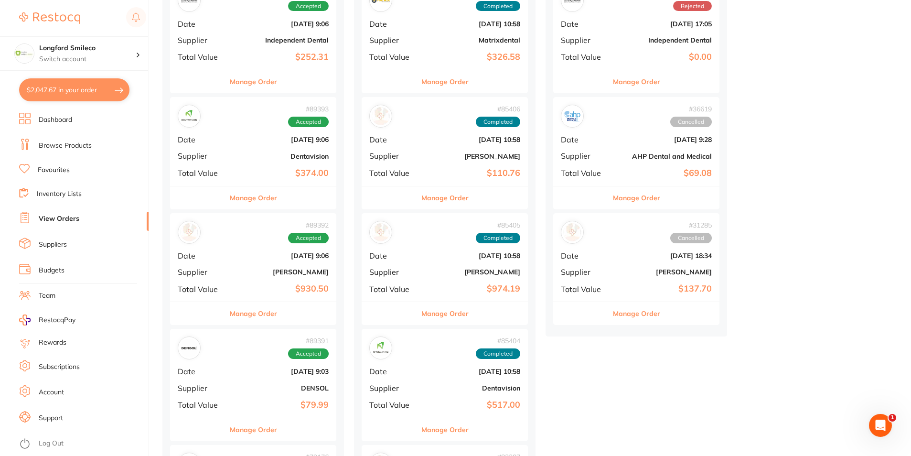
click at [305, 285] on b "$930.50" at bounding box center [280, 289] width 95 height 10
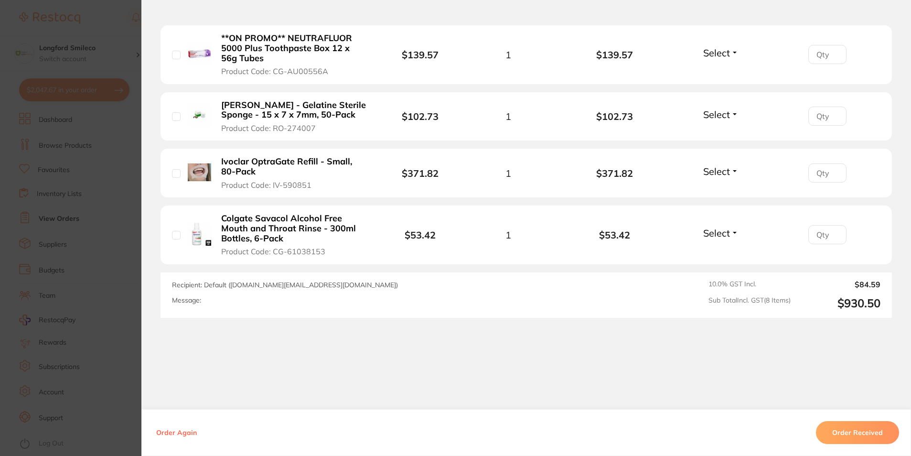
scroll to position [533, 0]
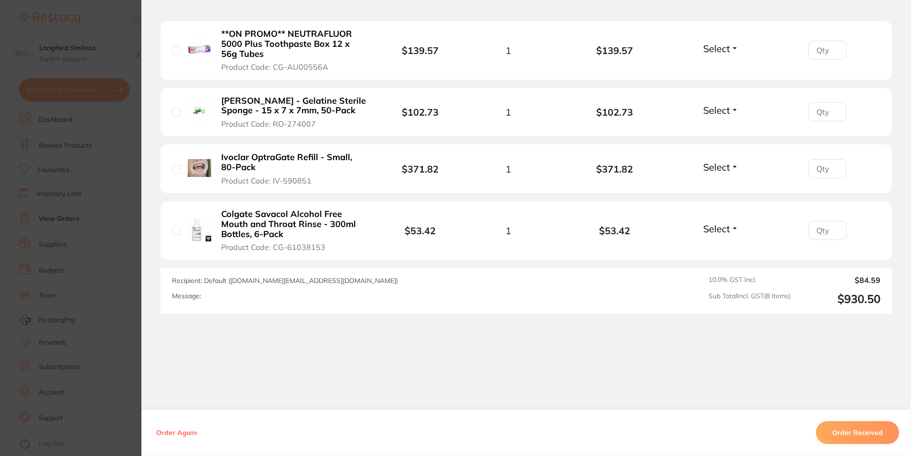
click at [107, 286] on section "Order ID: Restocq- 89392 Order Information Accepted Order Order Date Aug 7 2025…" at bounding box center [455, 228] width 911 height 456
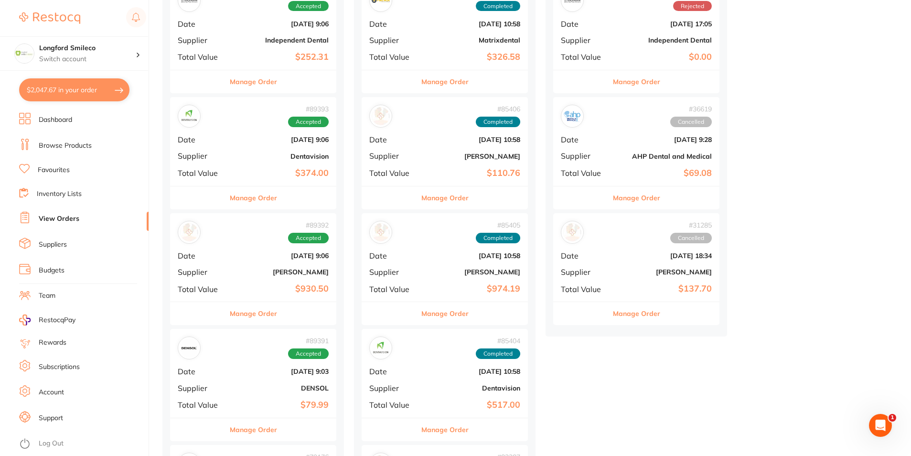
scroll to position [575, 0]
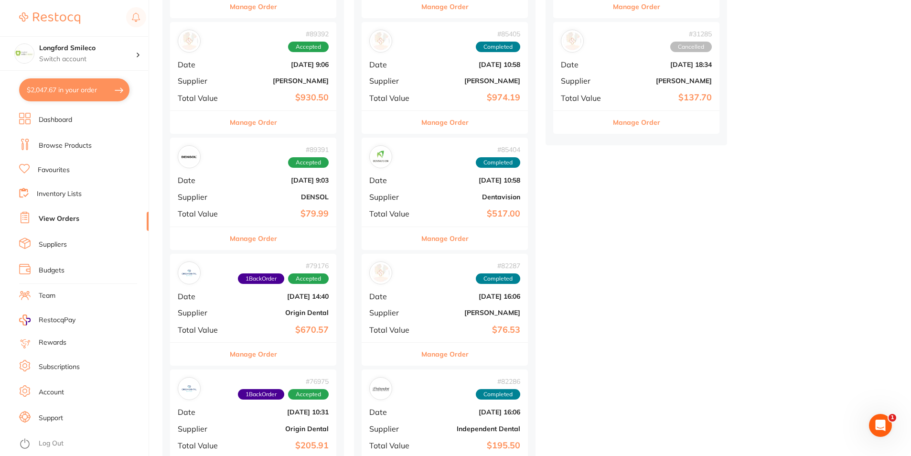
click at [416, 297] on span "Date" at bounding box center [393, 296] width 48 height 9
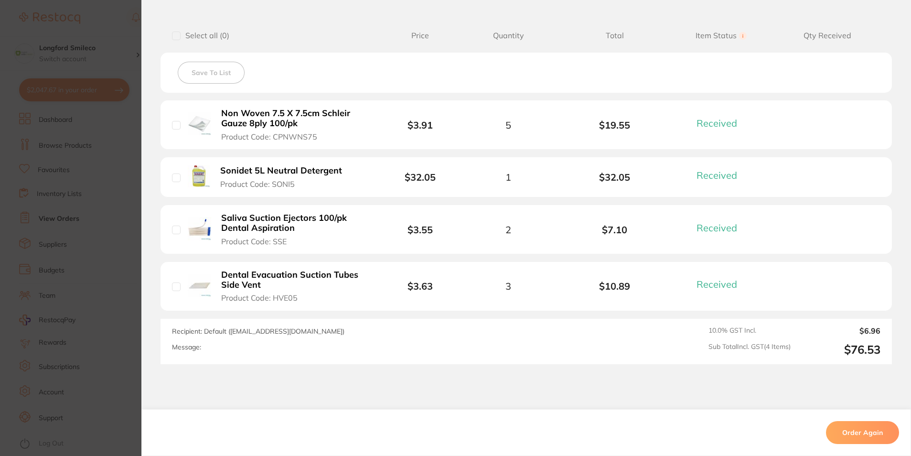
scroll to position [239, 0]
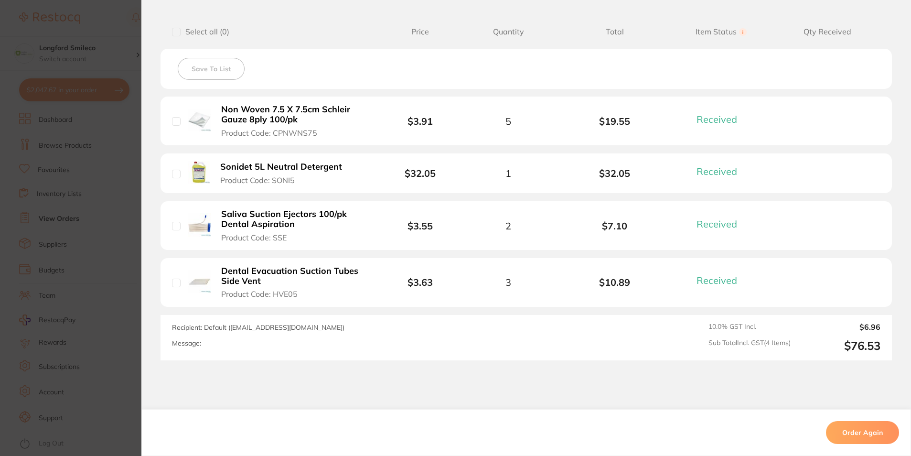
drag, startPoint x: 217, startPoint y: 271, endPoint x: 318, endPoint y: 270, distance: 101.2
click at [318, 270] on button "Dental Evacuation Suction Tubes Side Vent Product Code: HVE05" at bounding box center [294, 281] width 152 height 33
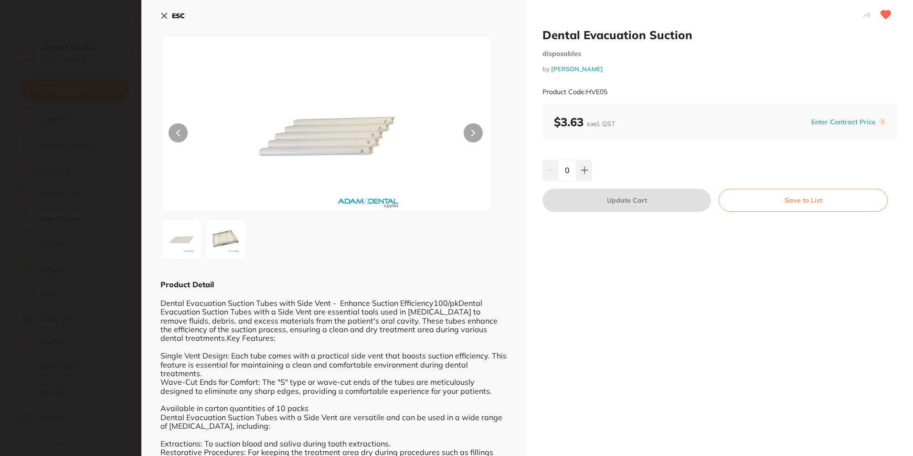
scroll to position [0, 0]
drag, startPoint x: 541, startPoint y: 38, endPoint x: 695, endPoint y: 37, distance: 153.8
click at [695, 37] on h2 "Dental Evacuation Suction" at bounding box center [719, 35] width 355 height 14
copy h2 "Dental Evacuation Suction"
click at [0, 133] on html "$2,047.67 Longford Smileco Switch account Longford Smileco North West Dental De…" at bounding box center [456, 228] width 913 height 456
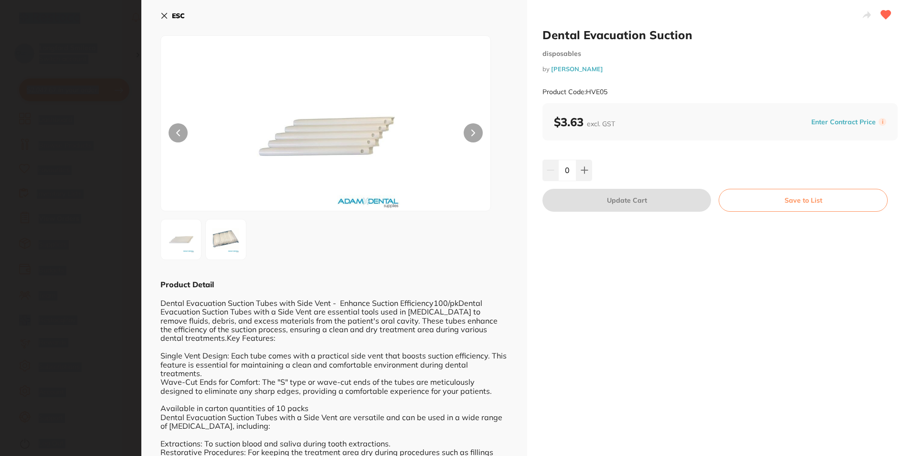
click at [122, 51] on section "Dental Evacuation Suction disposables by Adam Dental Product Code: HVE05 ESC Pr…" at bounding box center [456, 228] width 913 height 456
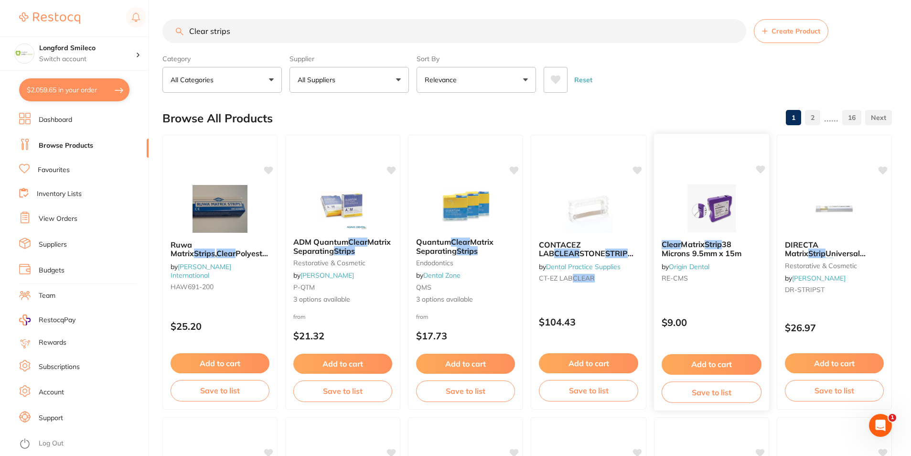
type input "Clear strips"
click at [718, 362] on button "Add to cart" at bounding box center [711, 364] width 100 height 21
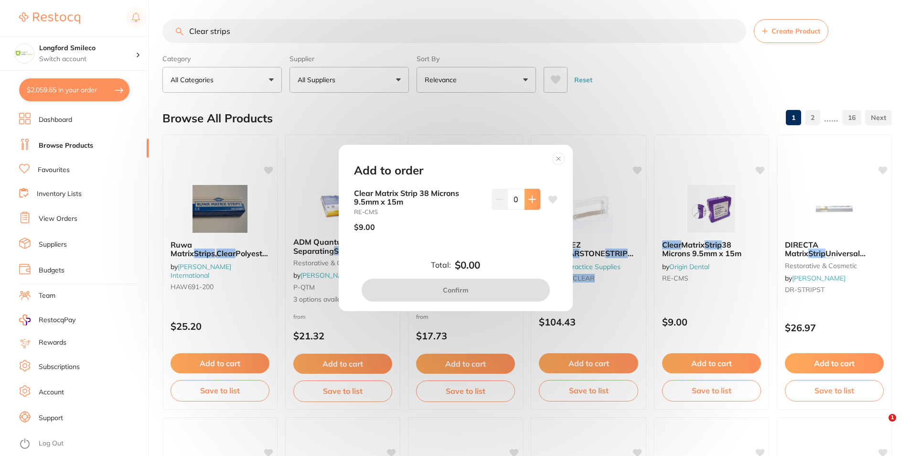
click at [530, 201] on icon at bounding box center [532, 199] width 6 height 6
type input "2"
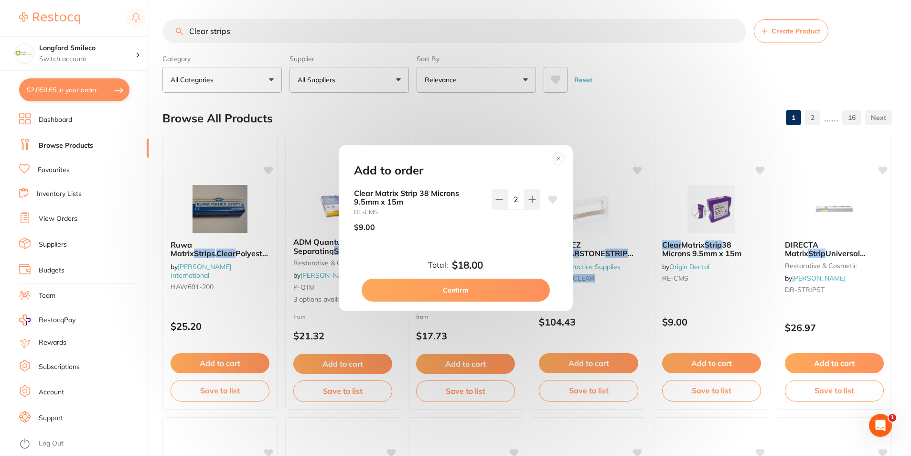
click at [553, 200] on icon at bounding box center [552, 199] width 9 height 8
click at [549, 199] on icon at bounding box center [552, 199] width 9 height 8
click at [456, 293] on button "Confirm" at bounding box center [455, 289] width 188 height 23
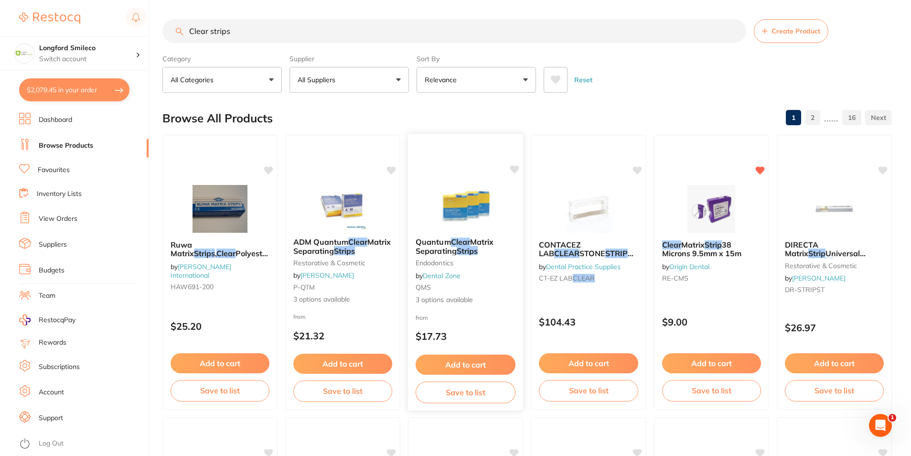
scroll to position [2618, 0]
click at [269, 24] on input "Clear strips" at bounding box center [454, 31] width 584 height 24
type input "C"
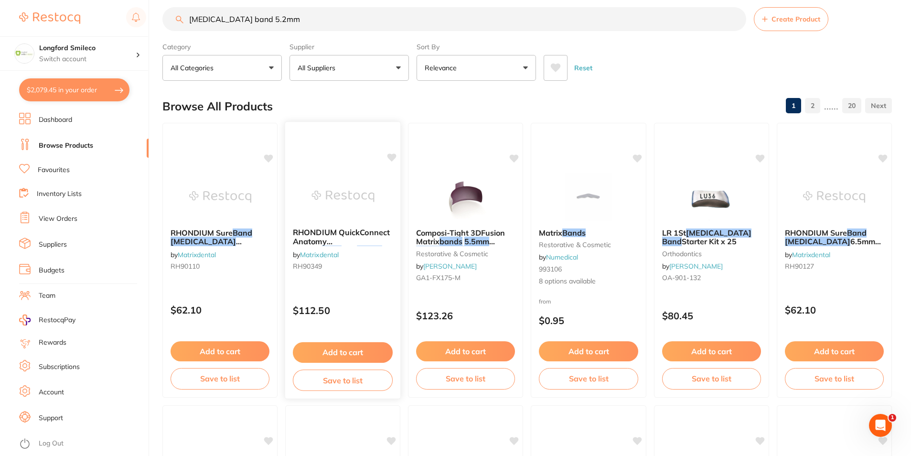
scroll to position [0, 0]
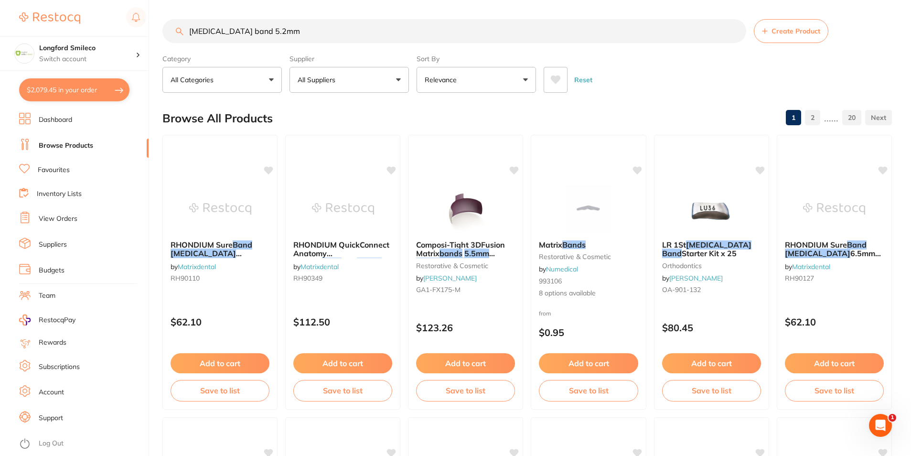
type input "Molar band 5.2mm"
click at [365, 89] on button "All Suppliers" at bounding box center [348, 80] width 119 height 26
type input "origen"
click at [301, 161] on div at bounding box center [308, 162] width 15 height 15
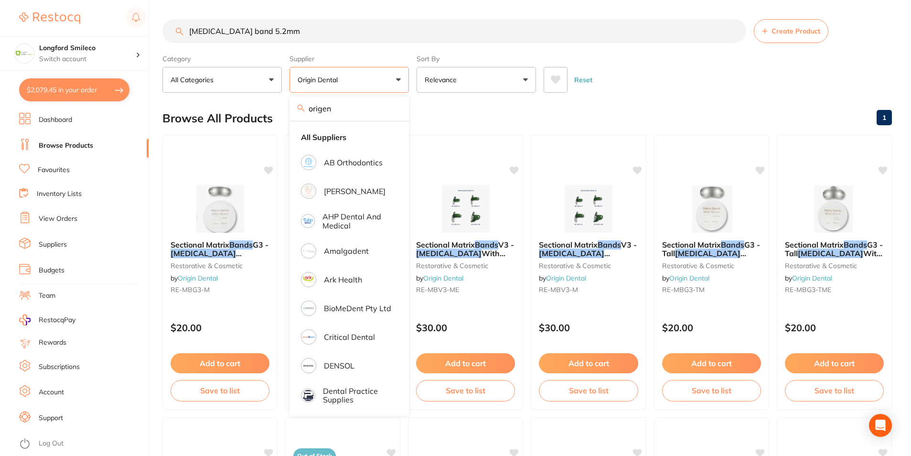
click at [571, 105] on div "Browse All Products 1" at bounding box center [526, 118] width 729 height 32
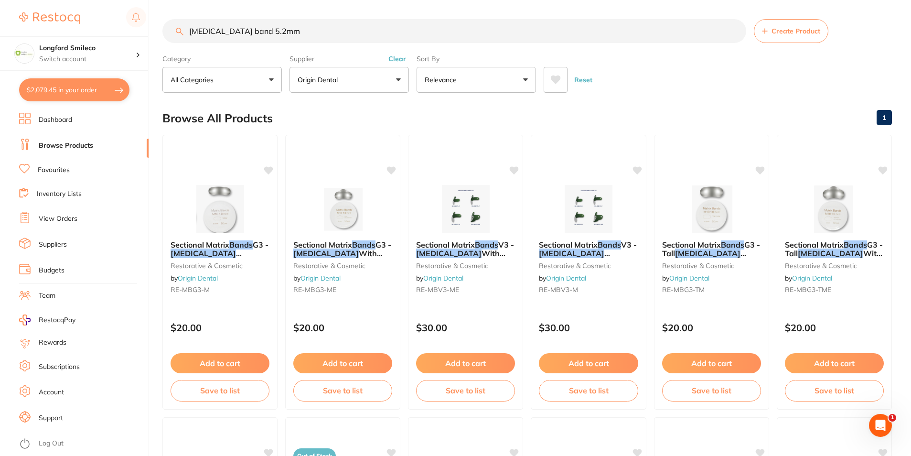
click at [220, 193] on img at bounding box center [220, 209] width 62 height 48
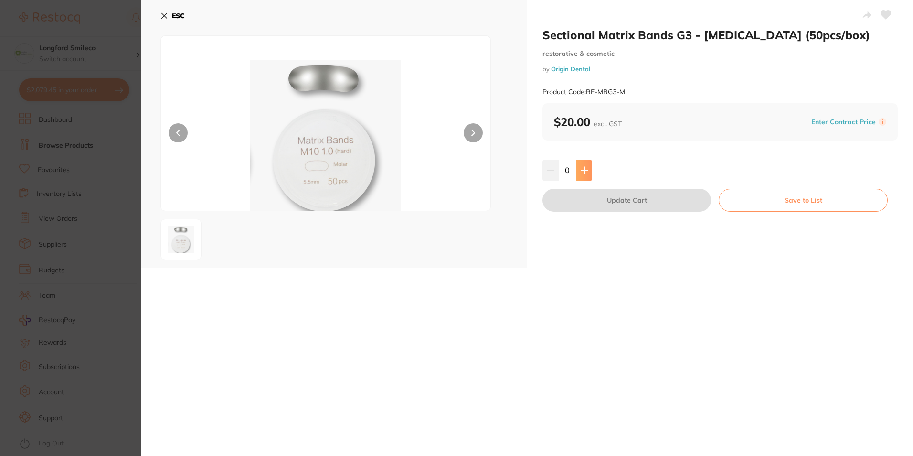
click at [582, 167] on icon at bounding box center [585, 170] width 8 height 8
type input "1"
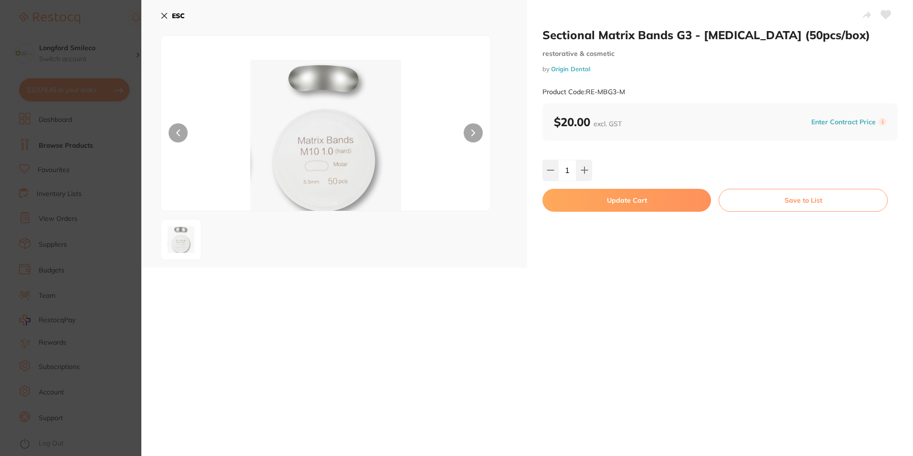
click at [637, 197] on button "Update Cart" at bounding box center [626, 200] width 169 height 23
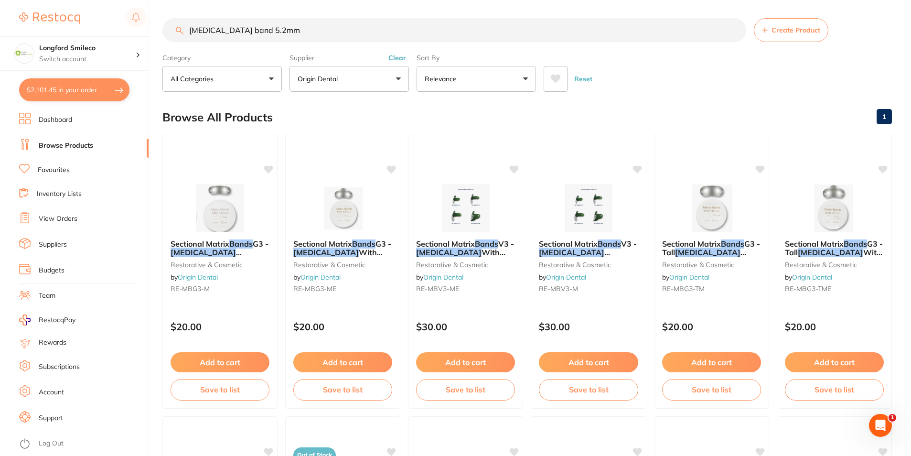
scroll to position [0, 0]
drag, startPoint x: 272, startPoint y: 24, endPoint x: 183, endPoint y: 36, distance: 90.1
click at [183, 36] on input "Molar band 5.2mm" at bounding box center [454, 30] width 584 height 24
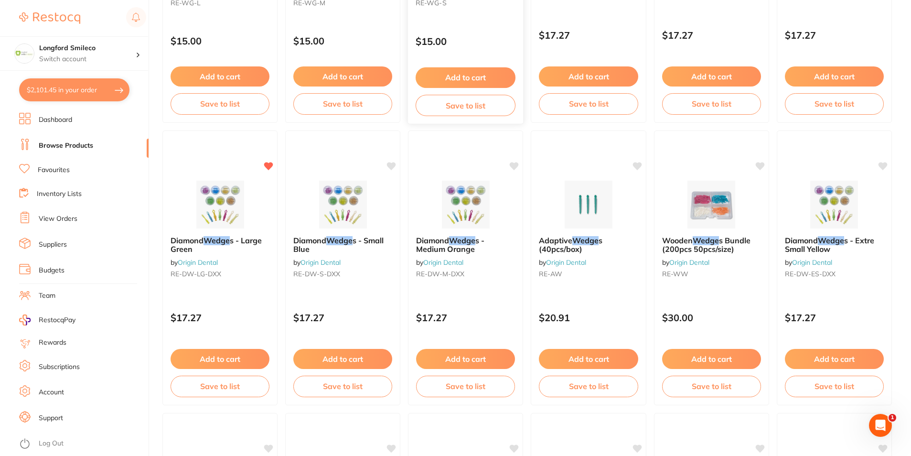
scroll to position [0, 0]
type input "XXS wedge"
drag, startPoint x: 233, startPoint y: 219, endPoint x: 229, endPoint y: 225, distance: 7.7
click at [233, 219] on img at bounding box center [220, 204] width 62 height 48
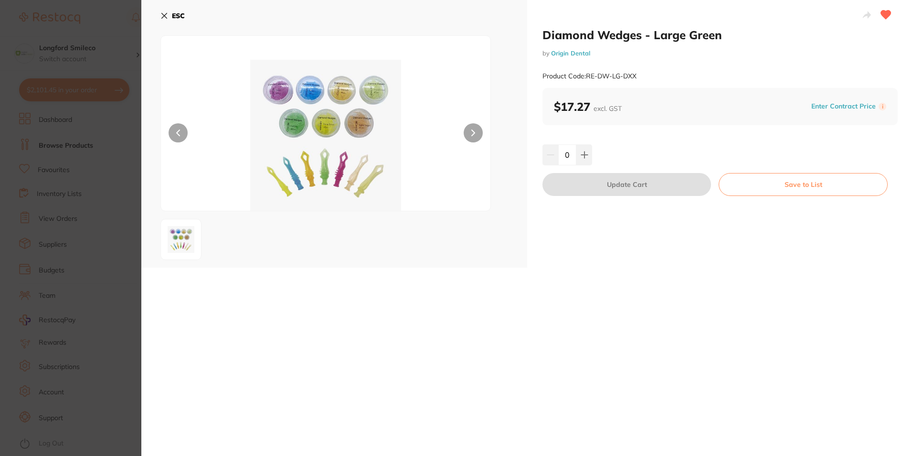
click at [469, 128] on button at bounding box center [473, 132] width 19 height 19
click at [168, 17] on button "ESC" at bounding box center [172, 16] width 24 height 16
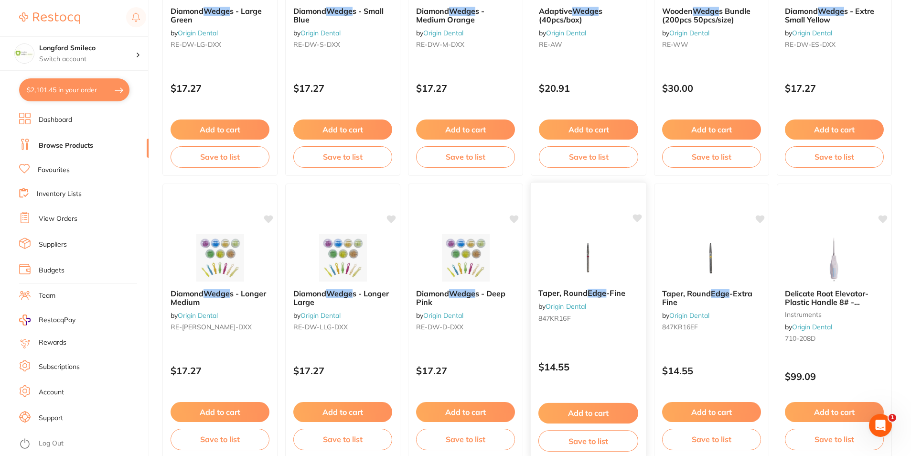
scroll to position [430, 0]
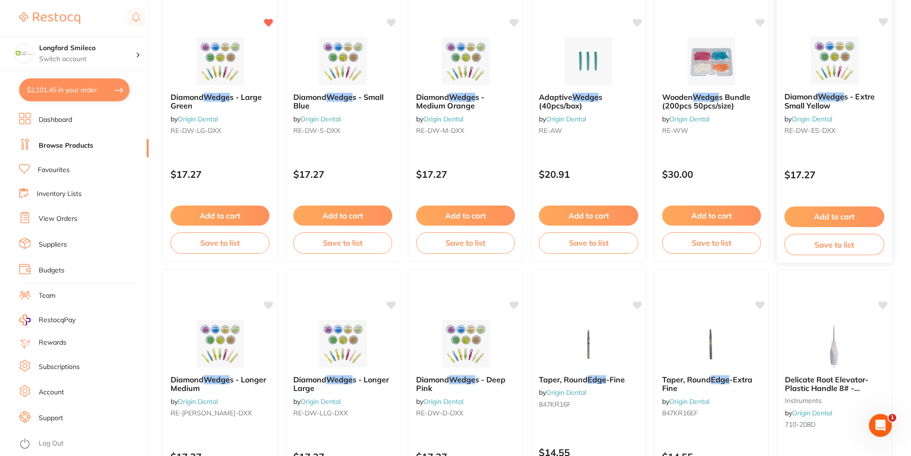
click at [845, 217] on button "Add to cart" at bounding box center [834, 216] width 100 height 21
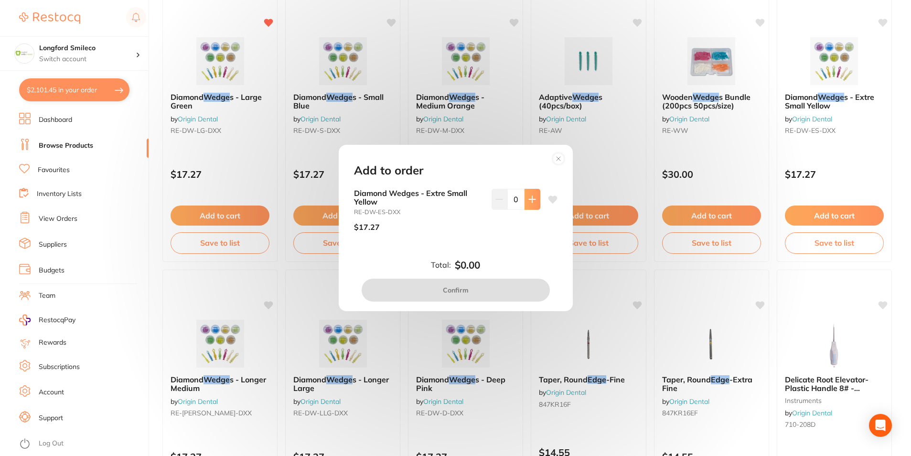
click at [533, 202] on icon at bounding box center [532, 199] width 8 height 8
type input "1"
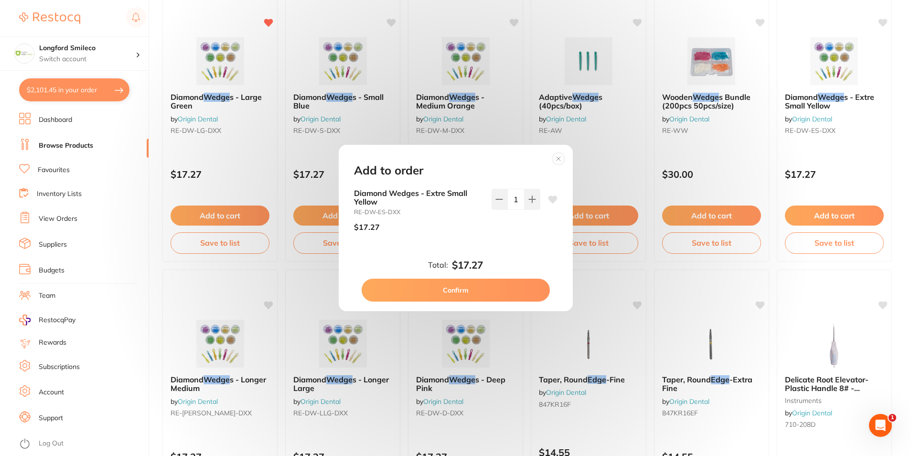
scroll to position [0, 0]
click at [548, 202] on icon at bounding box center [552, 199] width 9 height 8
click at [490, 286] on button "Confirm" at bounding box center [455, 289] width 188 height 23
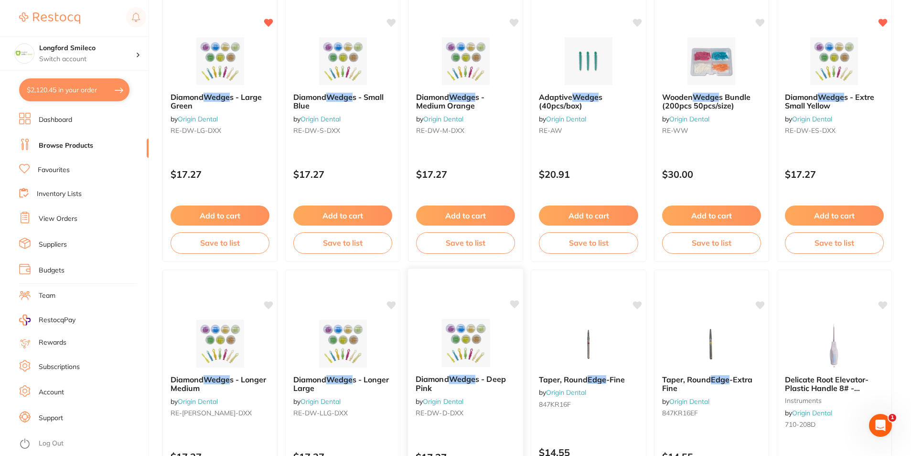
scroll to position [2710, 0]
click at [209, 218] on button "Add to cart" at bounding box center [220, 216] width 100 height 21
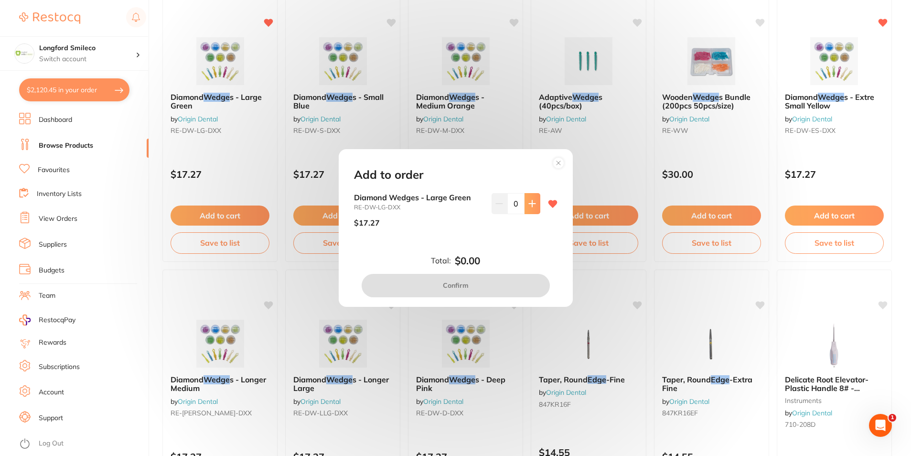
scroll to position [0, 0]
click at [533, 207] on button at bounding box center [532, 203] width 16 height 21
type input "1"
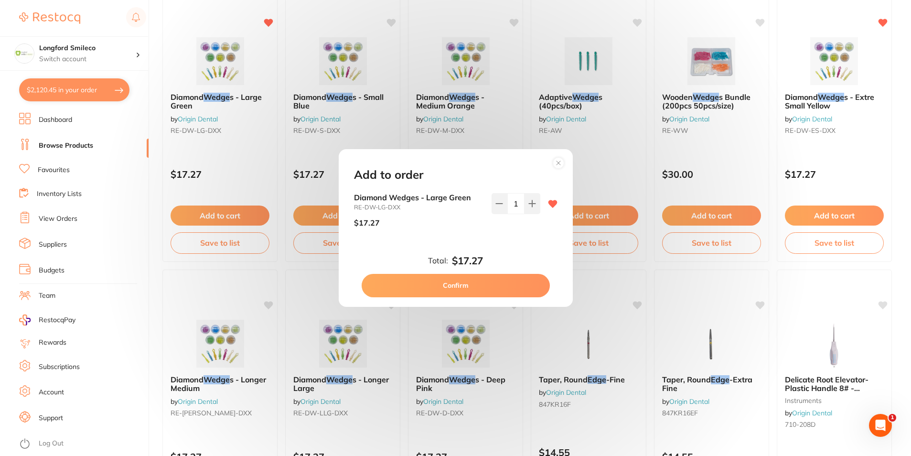
click at [499, 287] on button "Confirm" at bounding box center [455, 285] width 188 height 23
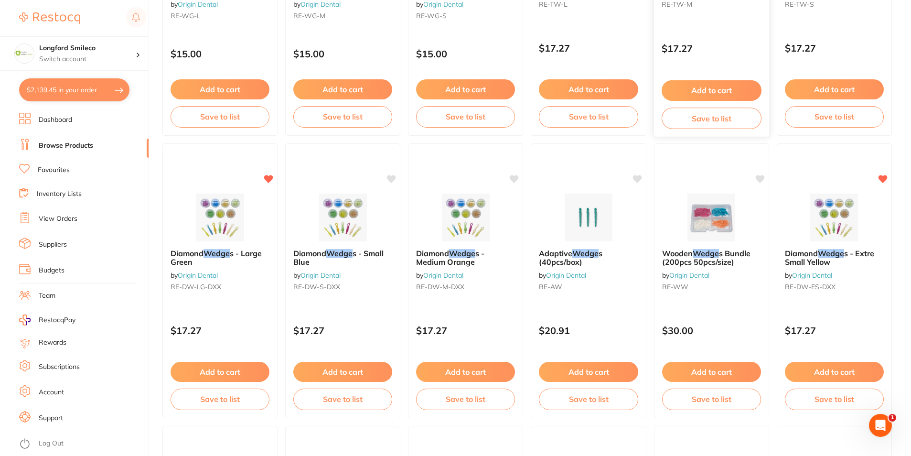
scroll to position [286, 0]
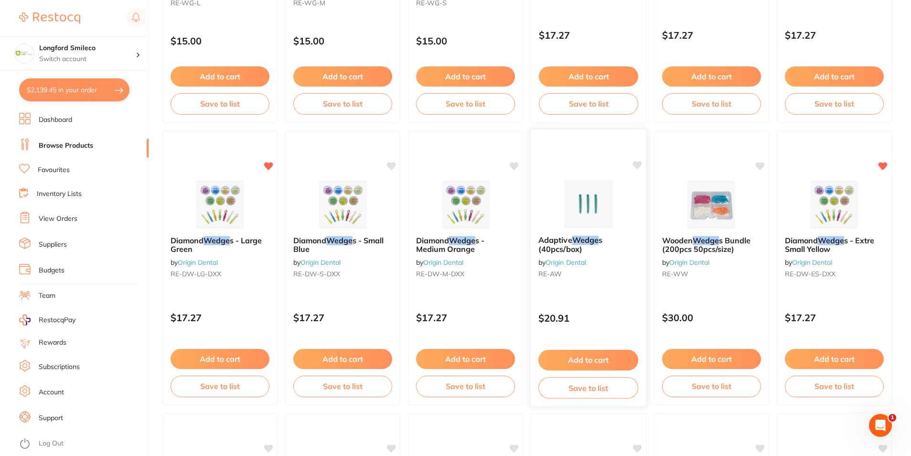
click at [581, 224] on img at bounding box center [588, 204] width 63 height 48
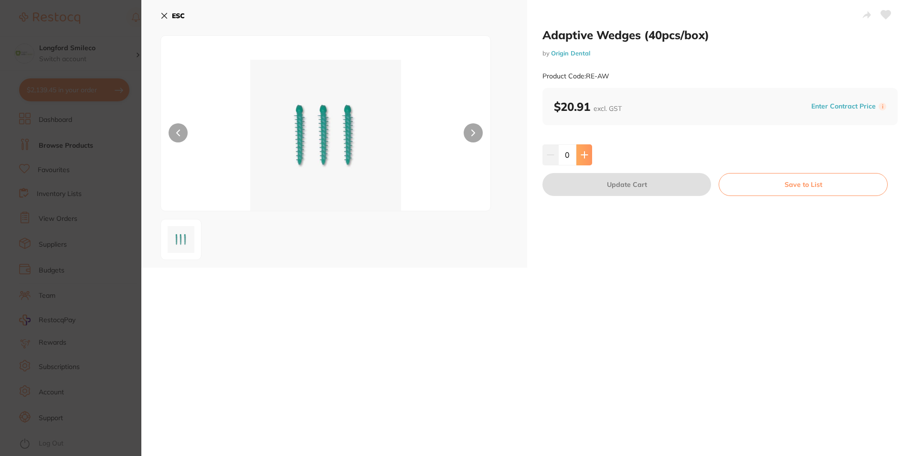
click at [588, 152] on button at bounding box center [584, 154] width 16 height 21
type input "1"
click at [583, 190] on button "Update Cart" at bounding box center [626, 184] width 169 height 23
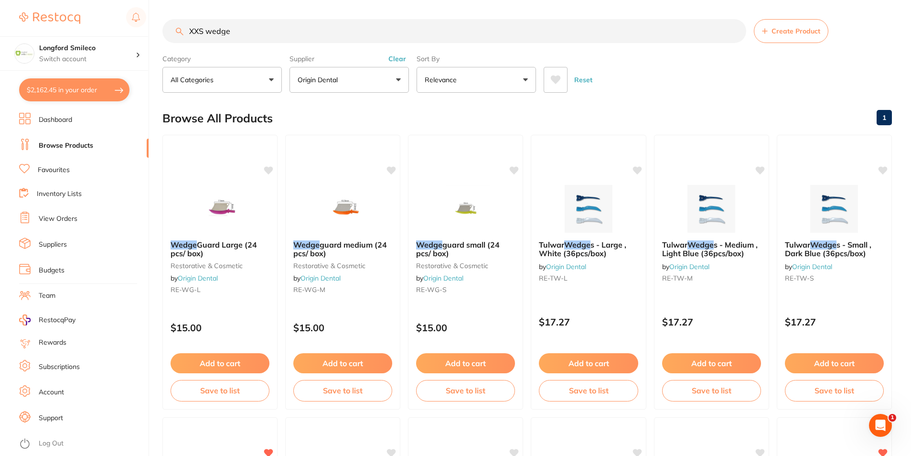
click at [203, 31] on input "XXS wedge" at bounding box center [454, 31] width 584 height 24
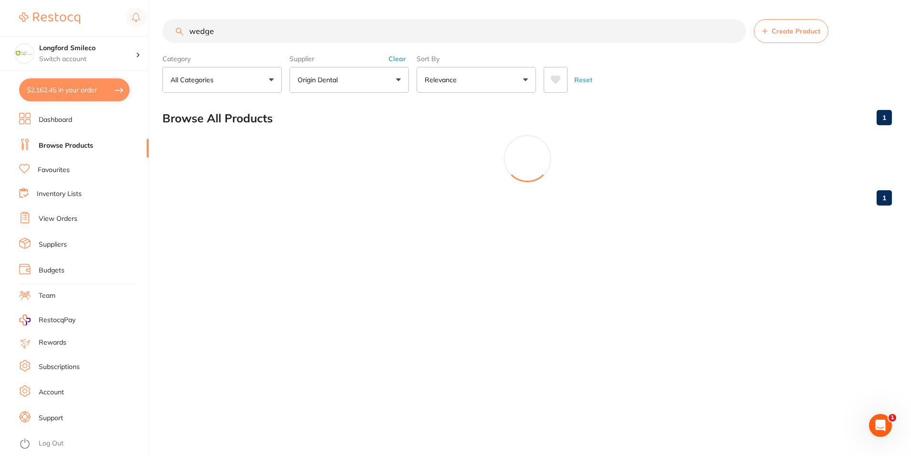
click at [239, 36] on input "wedge" at bounding box center [454, 31] width 584 height 24
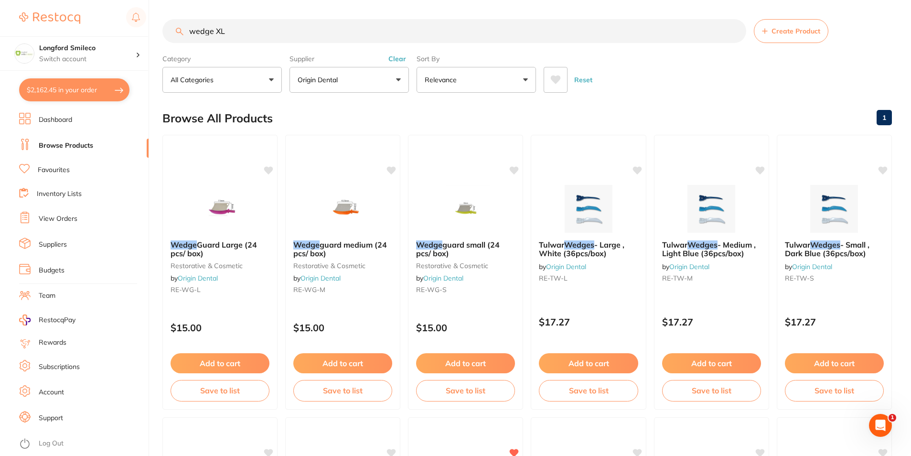
type input "wedge XL"
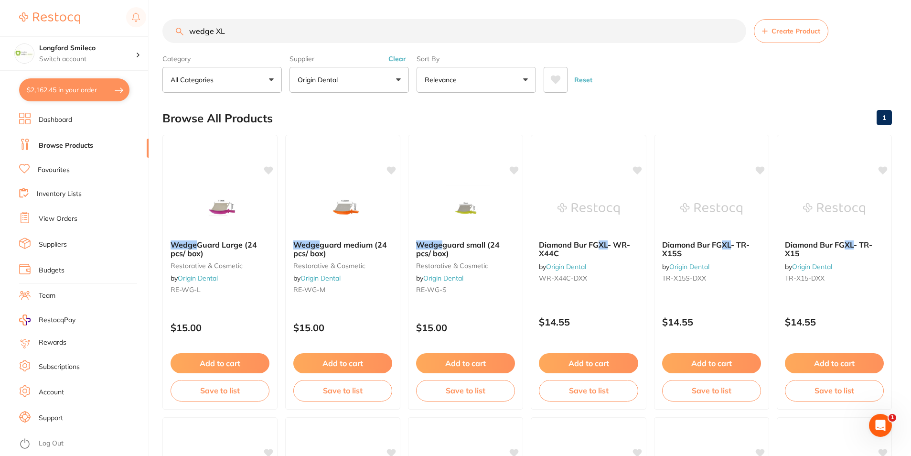
scroll to position [0, 0]
drag, startPoint x: 206, startPoint y: 37, endPoint x: 197, endPoint y: 36, distance: 9.2
click at [197, 36] on input "wedge XL" at bounding box center [454, 31] width 584 height 24
drag, startPoint x: 277, startPoint y: 35, endPoint x: 182, endPoint y: 33, distance: 95.5
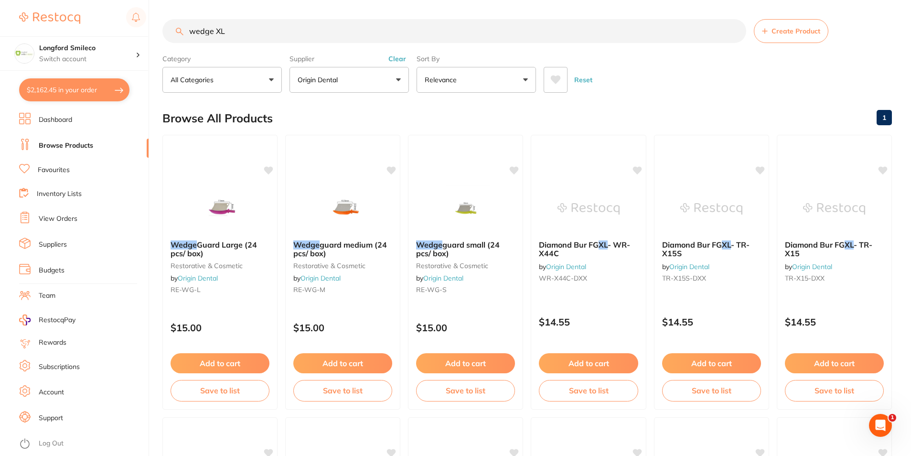
click at [182, 33] on div "wedge XL Create Product" at bounding box center [526, 31] width 729 height 24
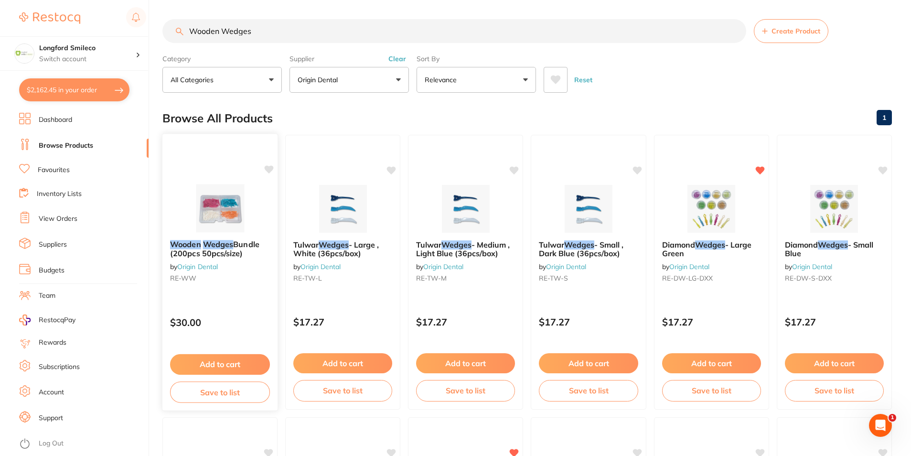
type input "Wooden Wedges"
click at [266, 169] on icon at bounding box center [269, 169] width 9 height 8
click at [236, 365] on button "Add to cart" at bounding box center [219, 363] width 99 height 20
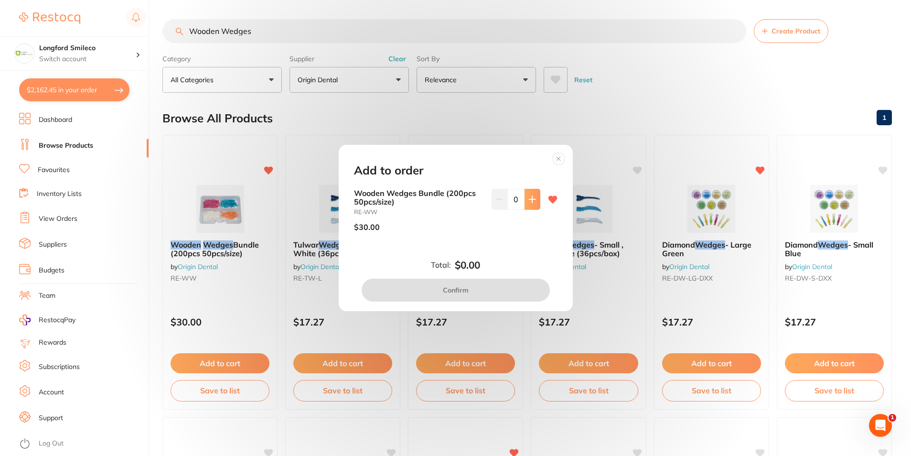
click at [528, 202] on icon at bounding box center [532, 199] width 8 height 8
type input "1"
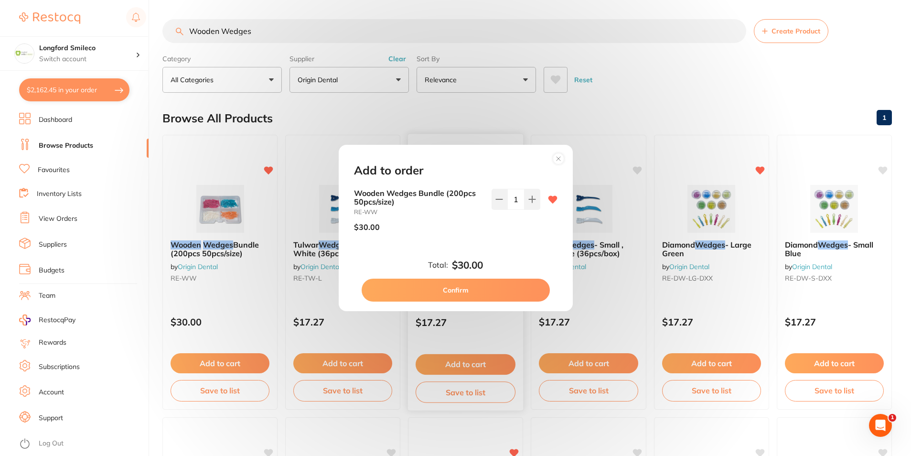
click at [483, 290] on button "Confirm" at bounding box center [455, 289] width 188 height 23
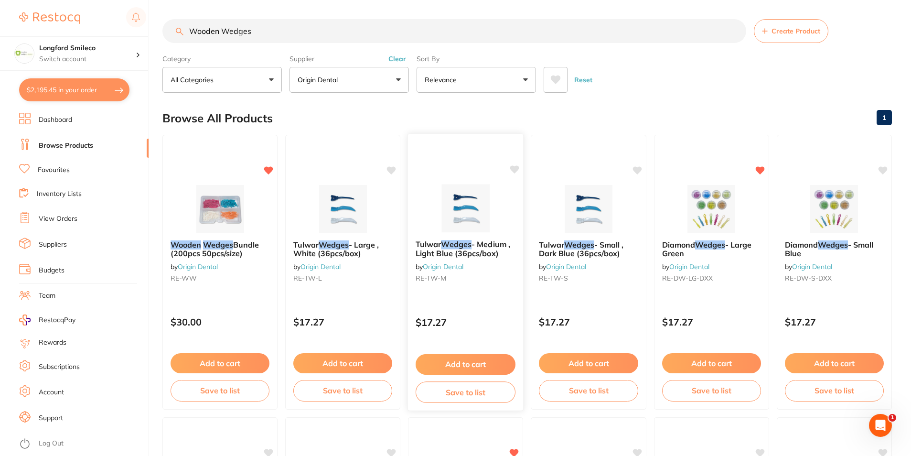
scroll to position [2849, 0]
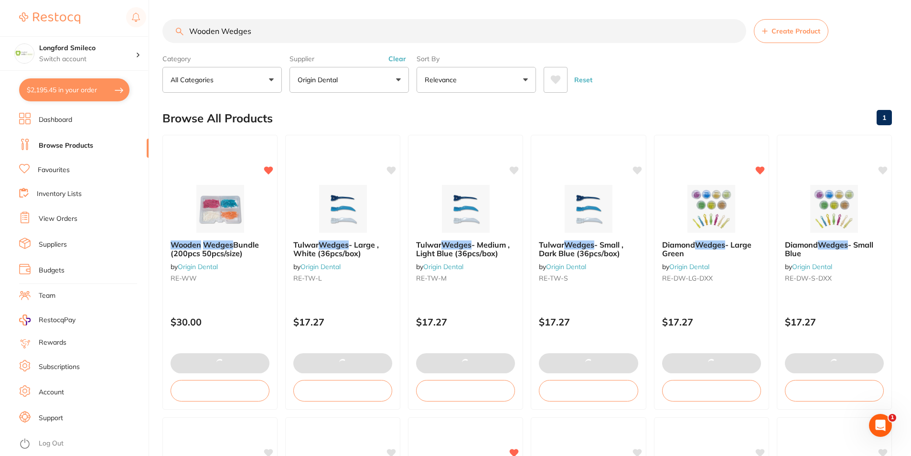
drag, startPoint x: 237, startPoint y: 29, endPoint x: 192, endPoint y: 35, distance: 44.8
click at [181, 35] on div "Wooden Wedges Create Product" at bounding box center [526, 31] width 729 height 24
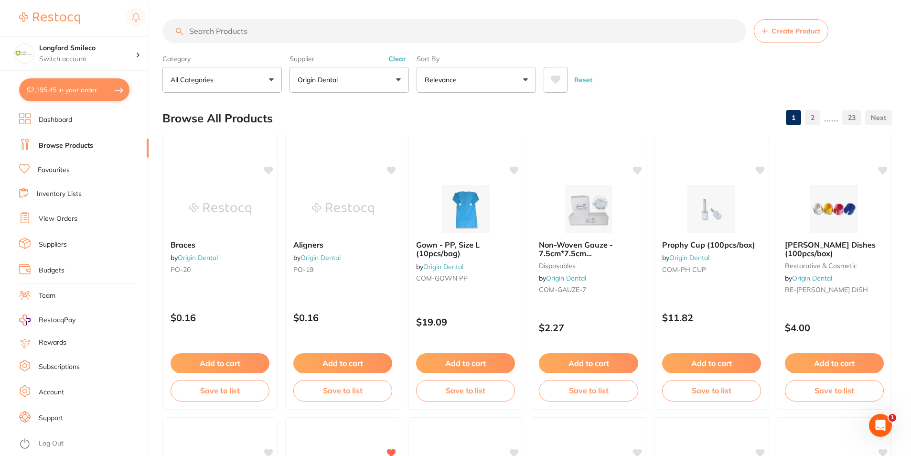
scroll to position [0, 0]
click at [289, 40] on input "search" at bounding box center [454, 31] width 584 height 24
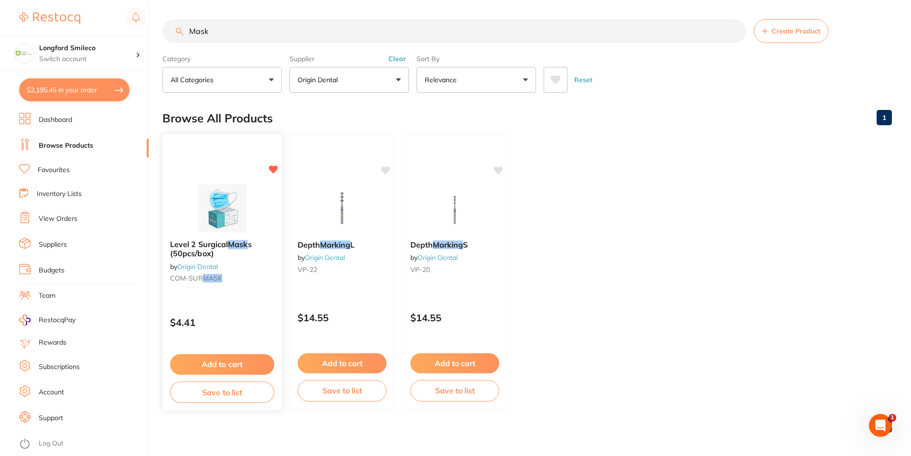
type input "Mask"
click at [259, 358] on button "Add to cart" at bounding box center [222, 364] width 104 height 21
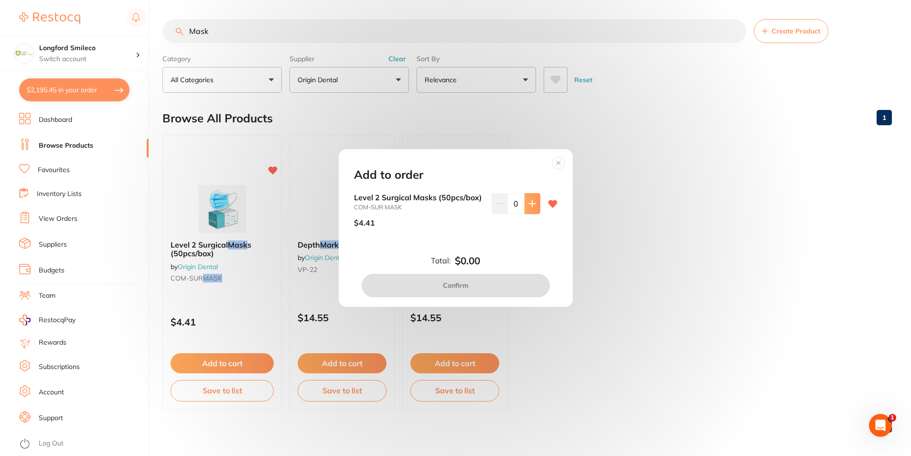
click at [529, 208] on button at bounding box center [532, 203] width 16 height 21
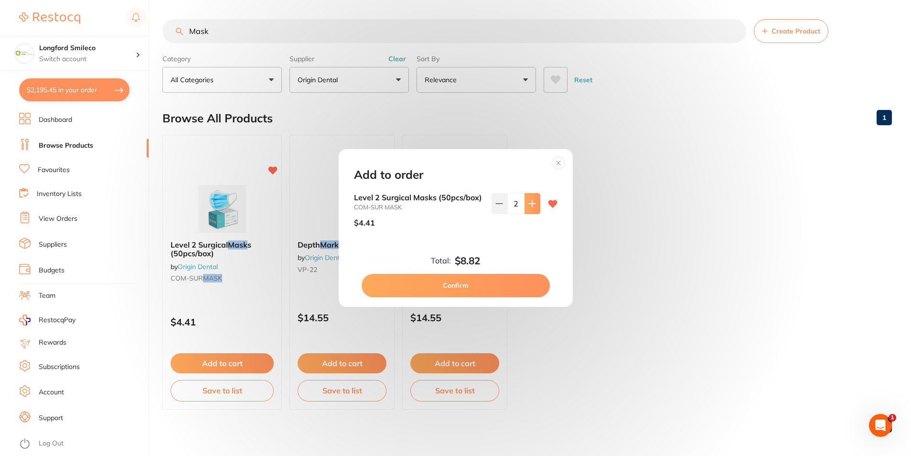
click at [529, 208] on button at bounding box center [532, 203] width 16 height 21
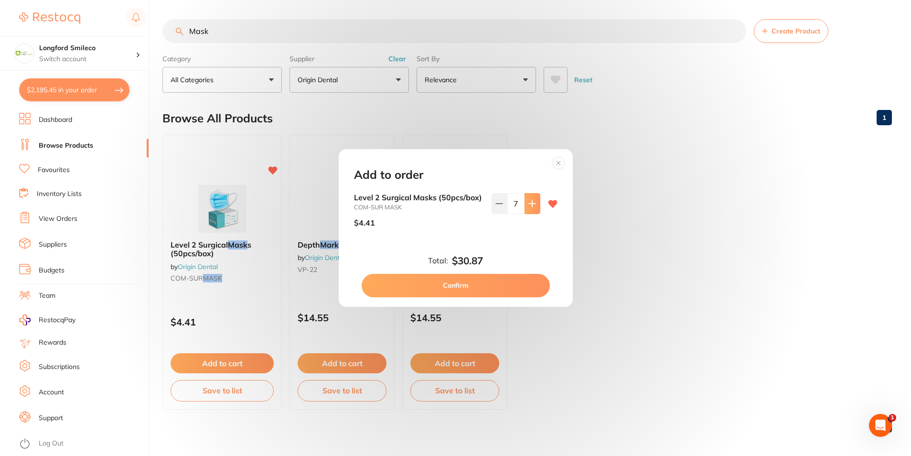
click at [529, 208] on button at bounding box center [532, 203] width 16 height 21
type input "8"
click at [497, 288] on button "Confirm" at bounding box center [455, 285] width 188 height 23
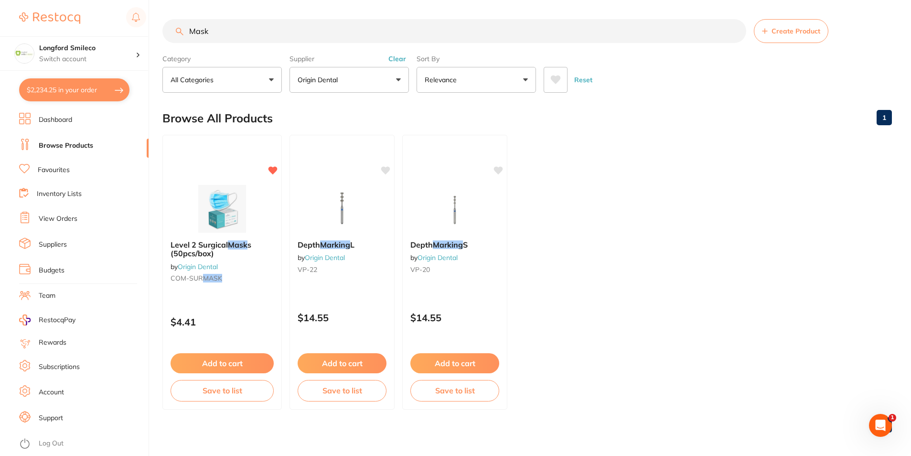
scroll to position [2896, 0]
click at [330, 32] on input "Mask" at bounding box center [454, 31] width 584 height 24
type input "M"
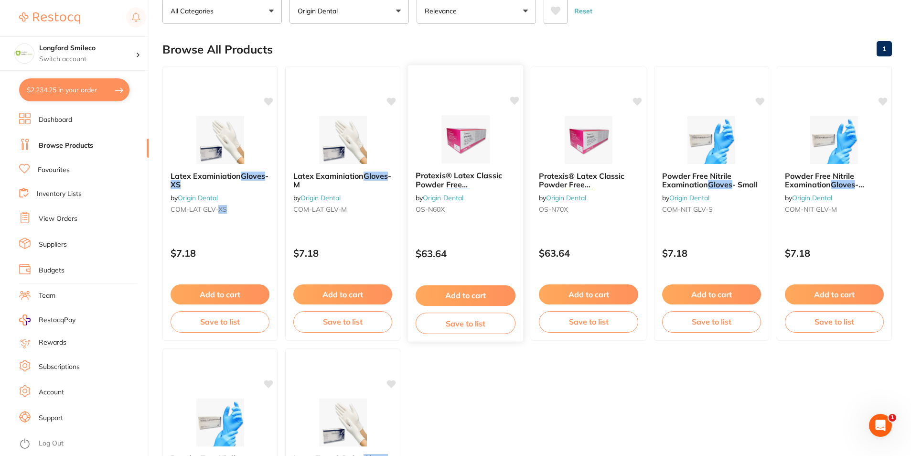
scroll to position [0, 0]
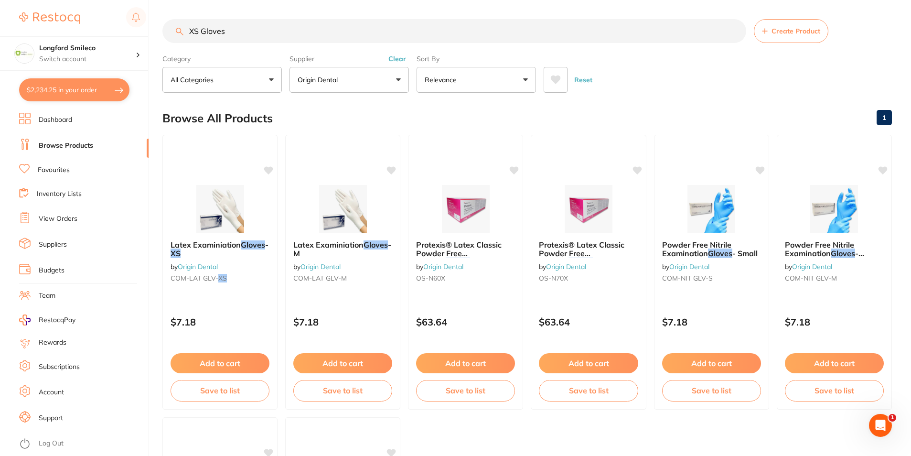
type input "XS Gloves"
click at [366, 72] on button "Origin Dental" at bounding box center [348, 80] width 119 height 26
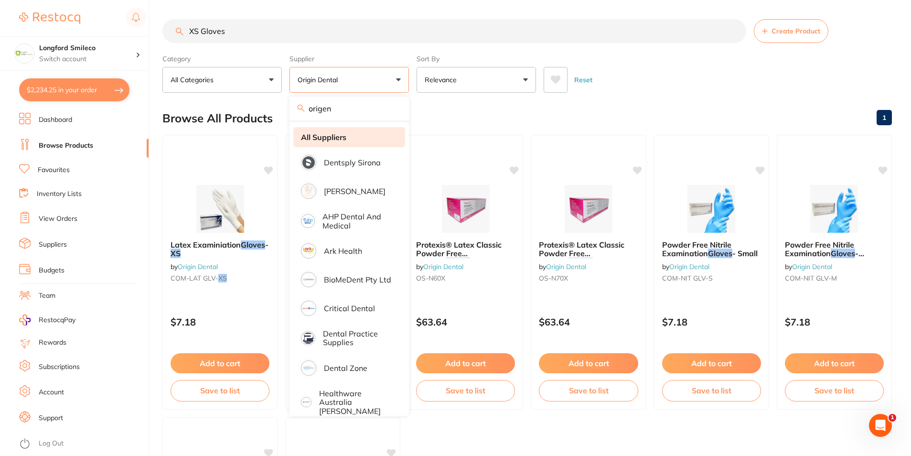
click at [326, 141] on strong "All Suppliers" at bounding box center [323, 137] width 45 height 9
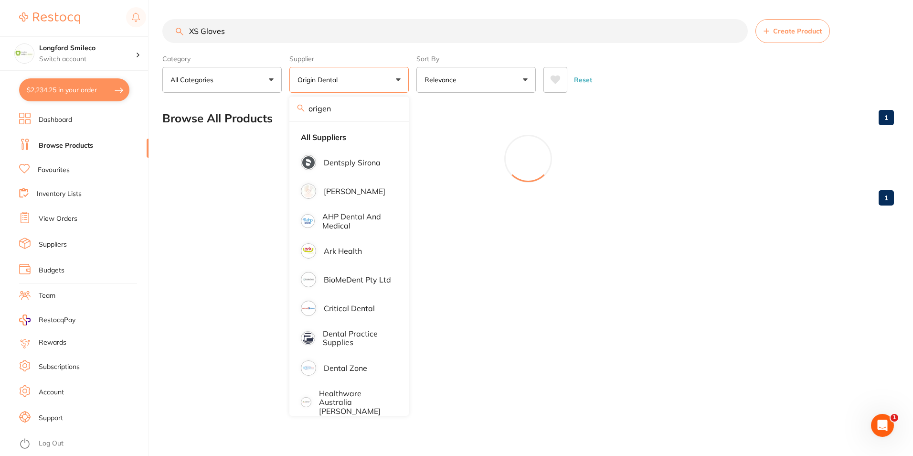
click at [497, 92] on button "Relevance" at bounding box center [475, 80] width 119 height 26
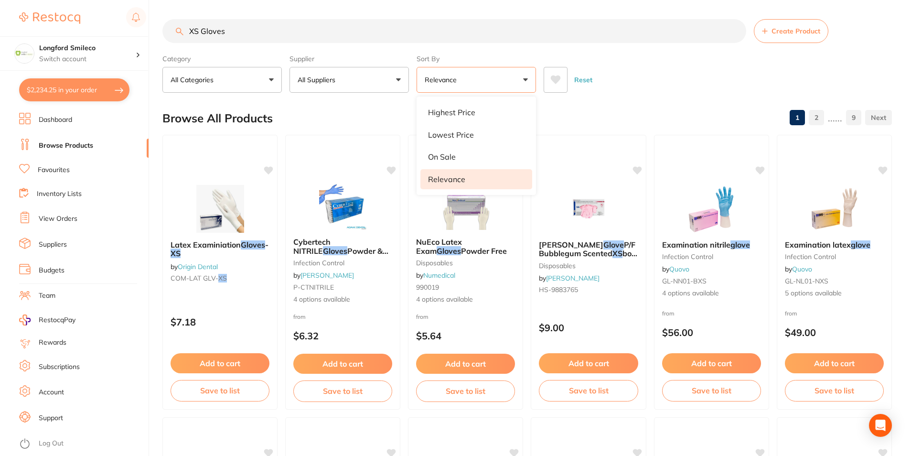
click at [348, 115] on div "Browse All Products 1 2 ...... 9" at bounding box center [526, 118] width 729 height 32
click at [595, 208] on img at bounding box center [588, 209] width 62 height 48
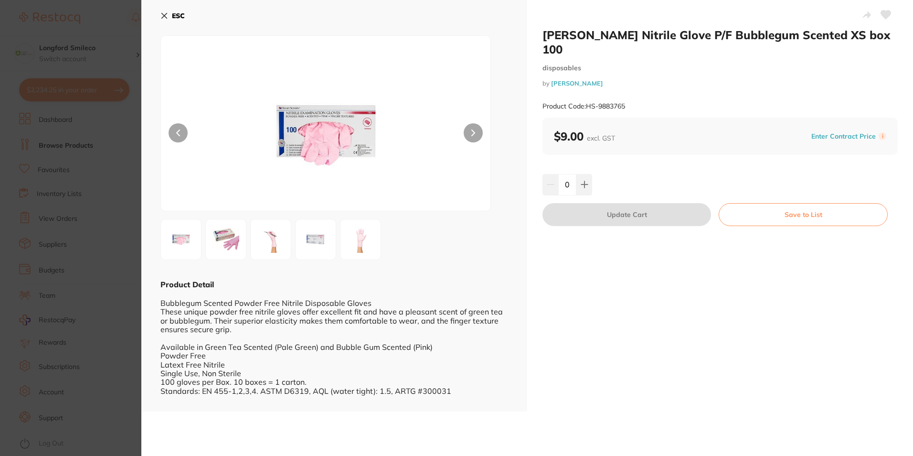
click at [164, 15] on icon at bounding box center [164, 16] width 8 height 8
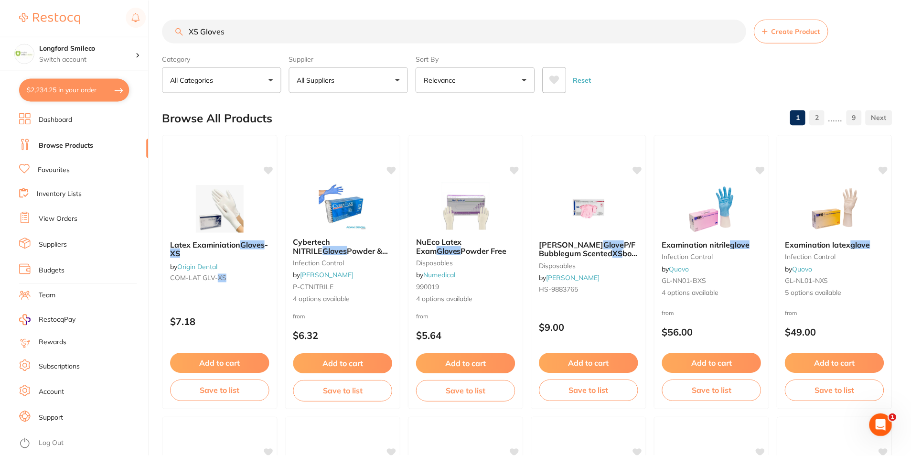
scroll to position [5, 0]
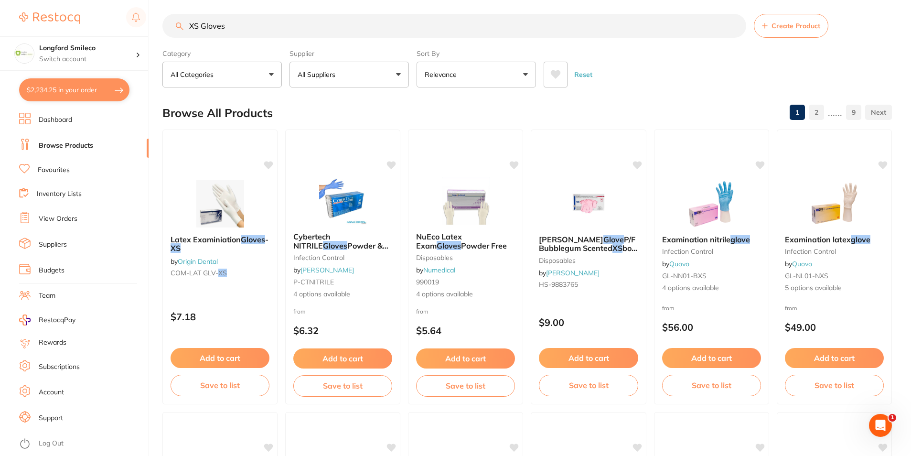
click at [505, 74] on button "Relevance" at bounding box center [475, 75] width 119 height 26
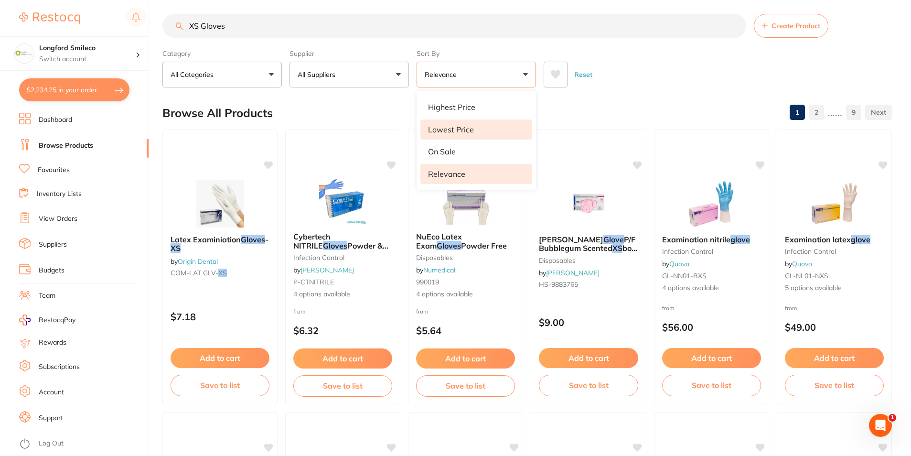
click at [476, 125] on li "Lowest Price" at bounding box center [476, 129] width 112 height 20
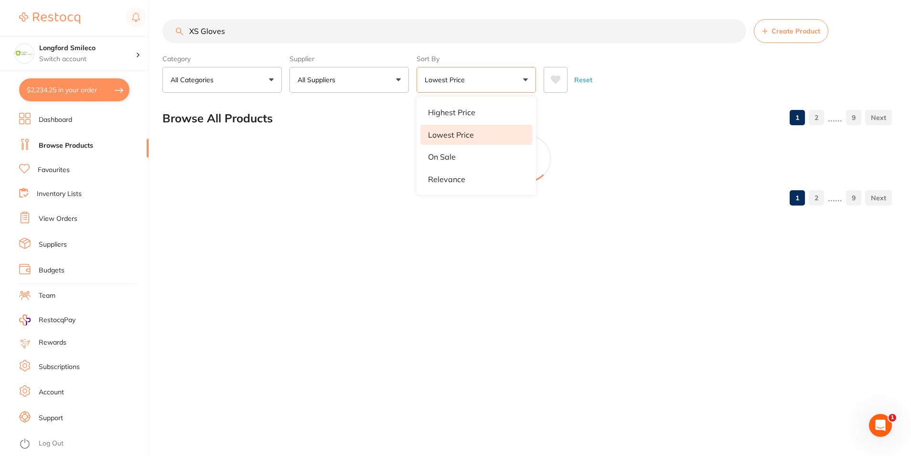
scroll to position [0, 0]
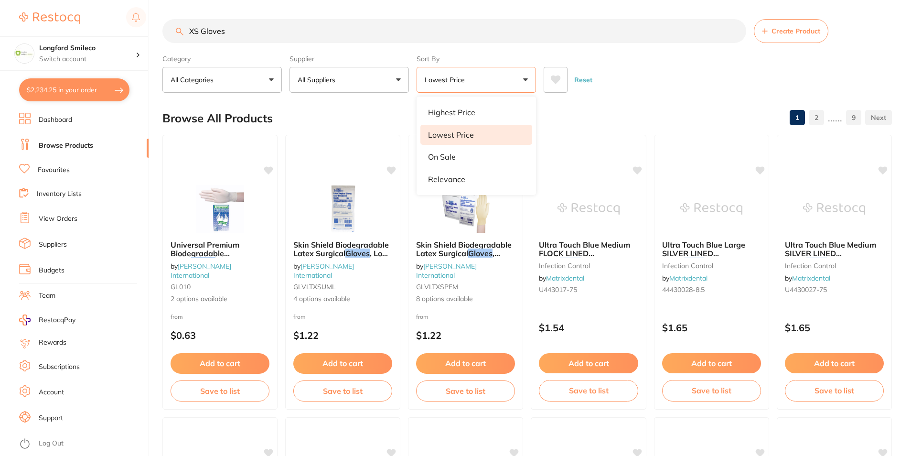
click at [632, 86] on div "Reset" at bounding box center [713, 75] width 340 height 33
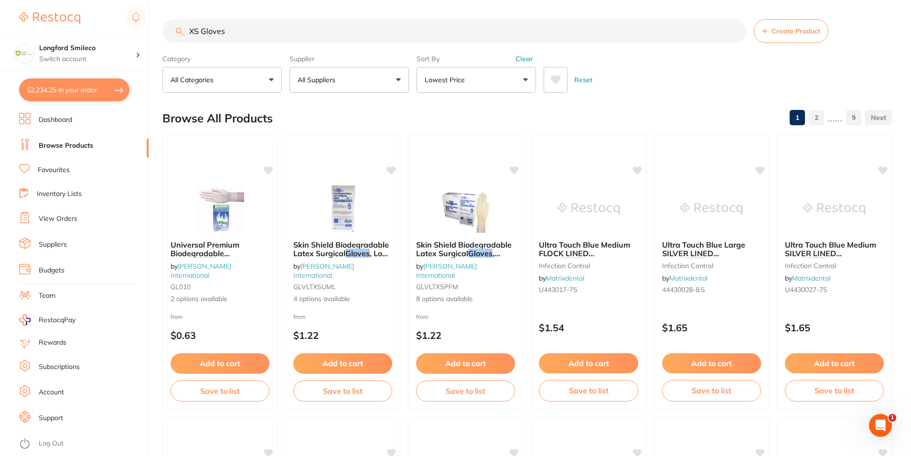
click at [448, 89] on button "Lowest Price" at bounding box center [475, 80] width 119 height 26
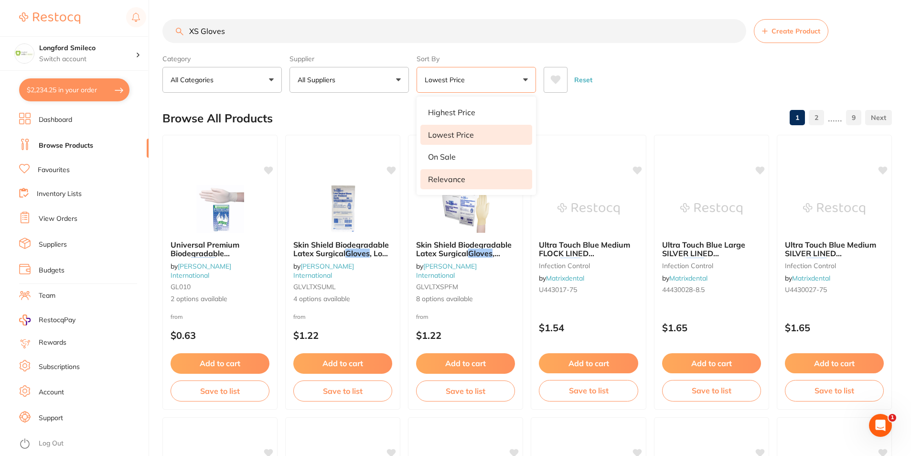
click at [450, 177] on p "Relevance" at bounding box center [446, 179] width 37 height 9
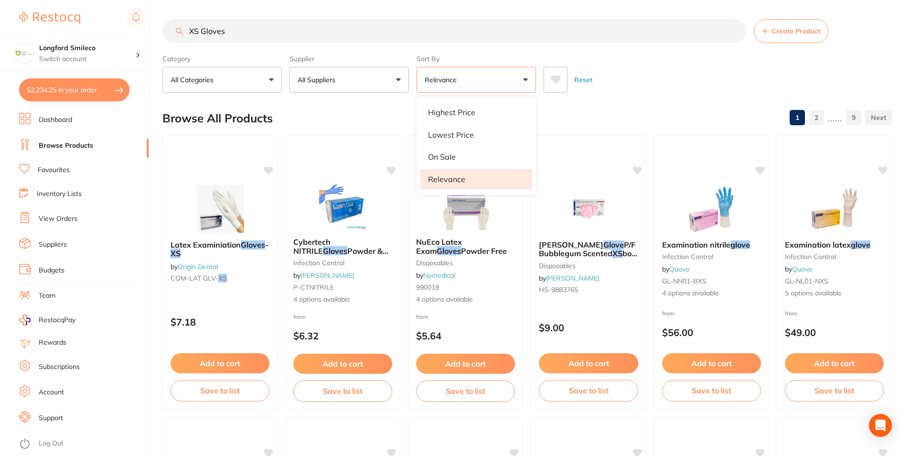
click at [317, 116] on div "Browse All Products 1 2 ...... 9" at bounding box center [526, 118] width 729 height 32
click at [435, 76] on p "Relevance" at bounding box center [442, 80] width 36 height 10
click at [380, 82] on button "All Suppliers" at bounding box center [348, 80] width 119 height 26
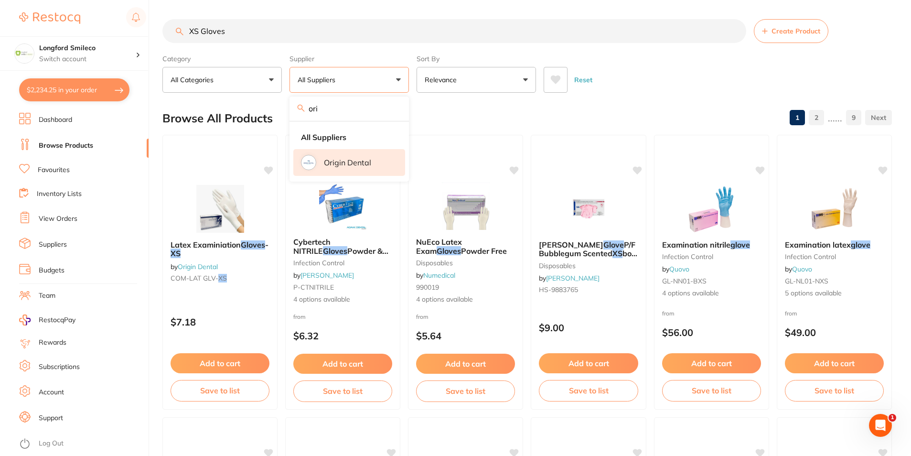
type input "ori"
click at [304, 164] on img at bounding box center [308, 162] width 12 height 12
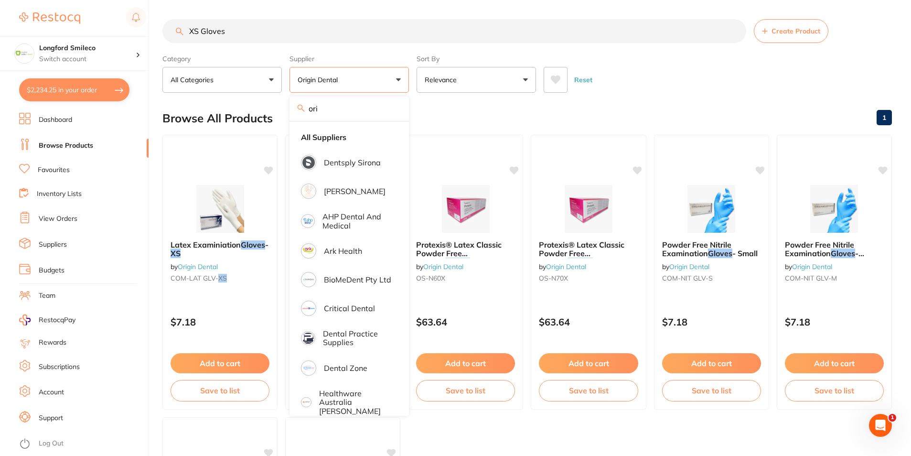
click at [613, 109] on div "Browse All Products 1" at bounding box center [526, 118] width 729 height 32
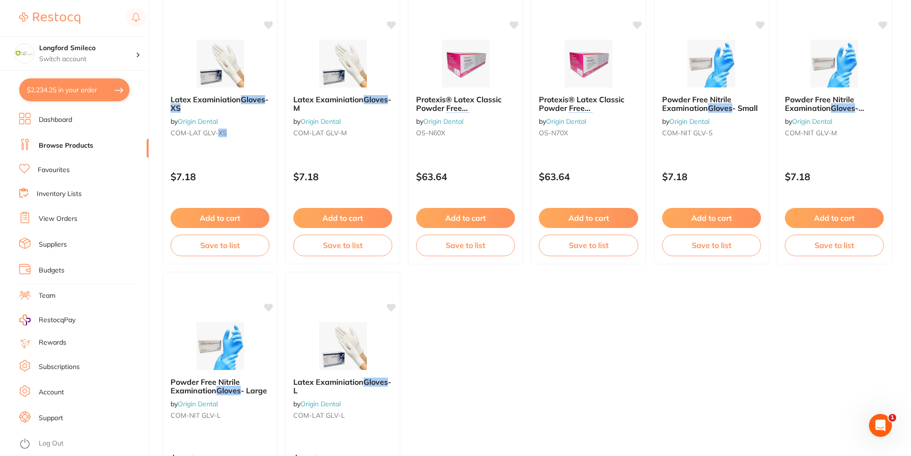
scroll to position [286, 0]
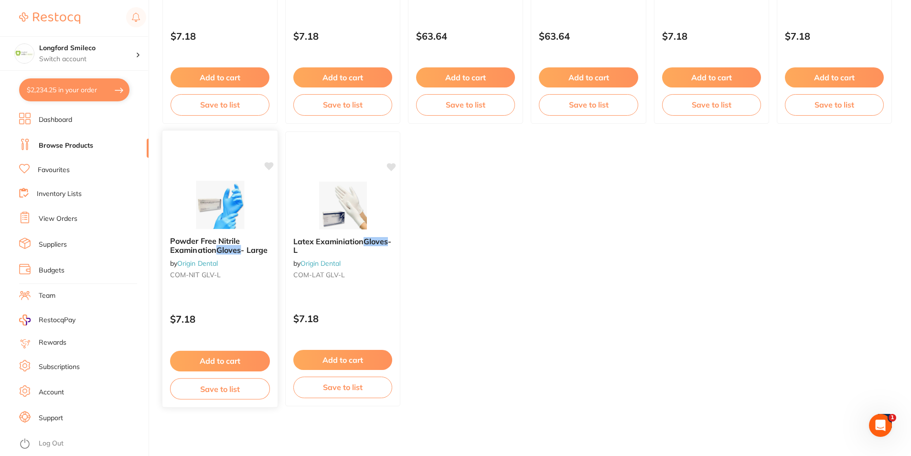
click at [254, 222] on div at bounding box center [220, 204] width 116 height 48
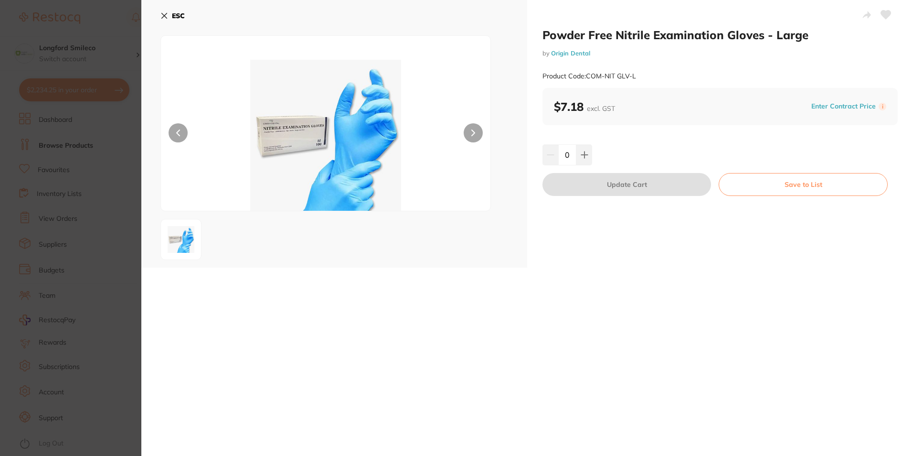
click at [169, 12] on button "ESC" at bounding box center [172, 16] width 24 height 16
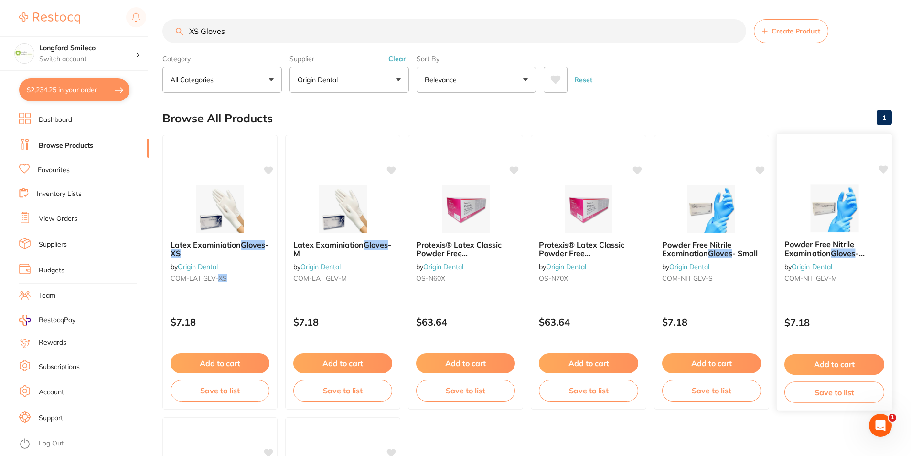
click at [838, 231] on img at bounding box center [834, 208] width 63 height 48
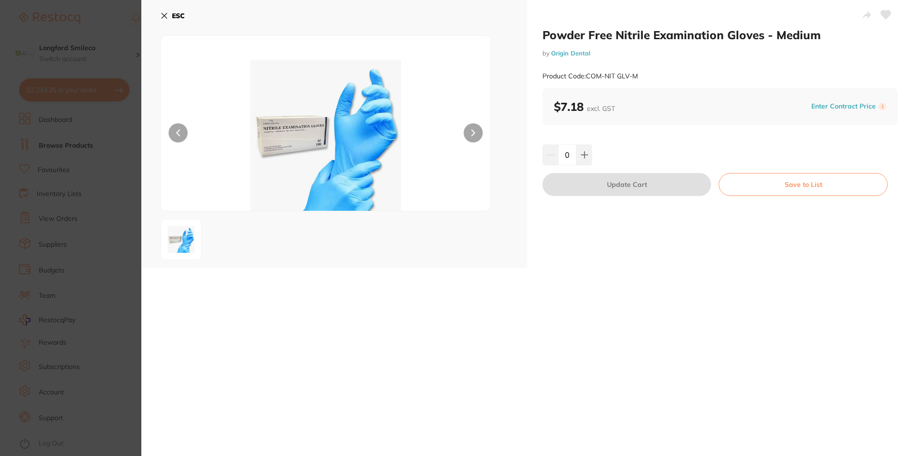
click at [161, 14] on icon at bounding box center [164, 16] width 8 height 8
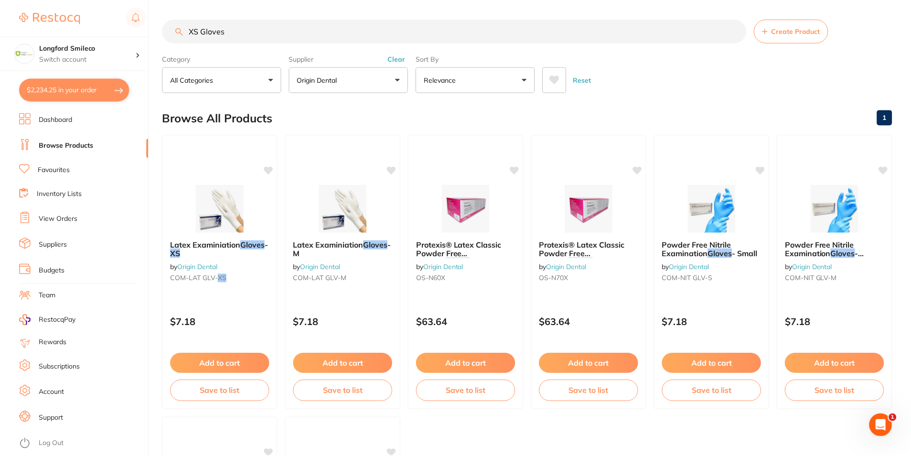
scroll to position [7, 0]
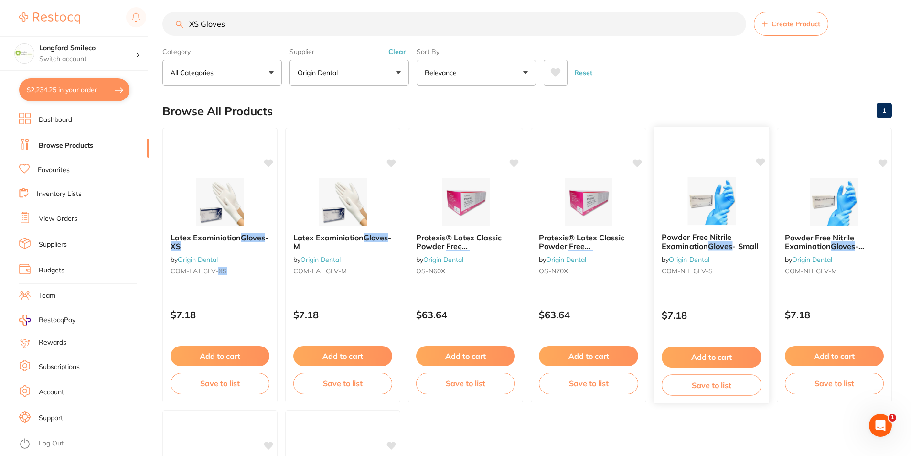
click at [697, 202] on img at bounding box center [711, 201] width 63 height 48
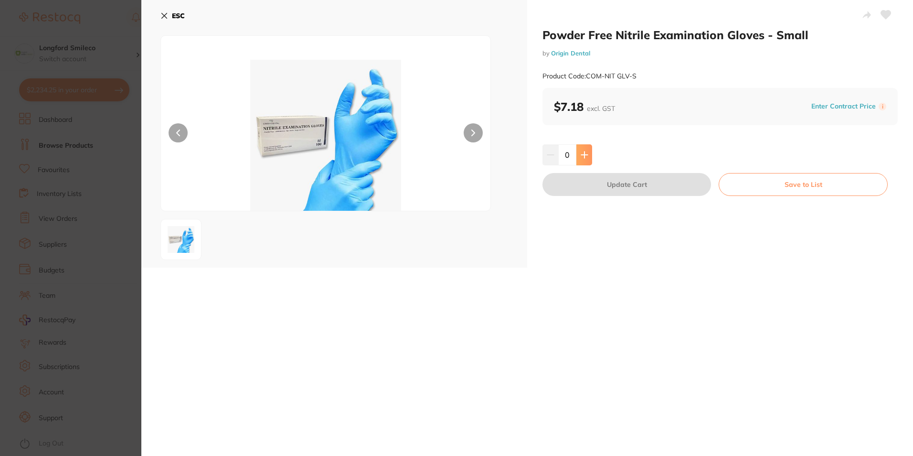
click at [582, 162] on button at bounding box center [584, 154] width 16 height 21
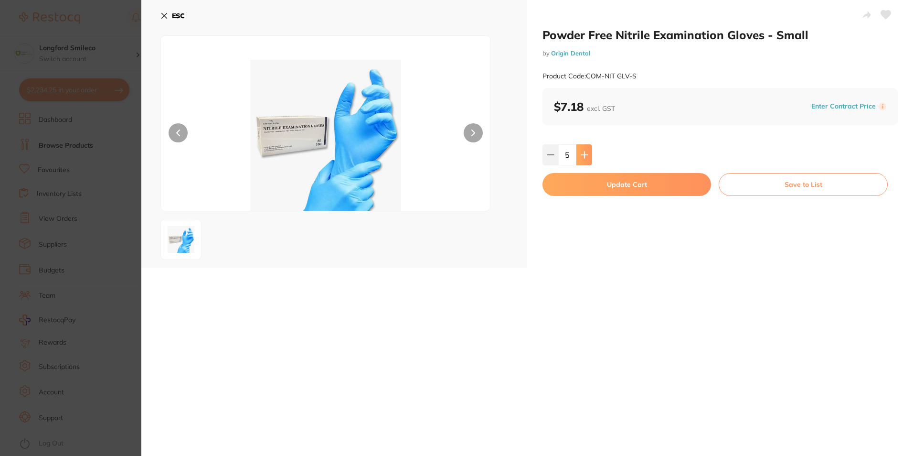
click at [582, 162] on button at bounding box center [584, 154] width 16 height 21
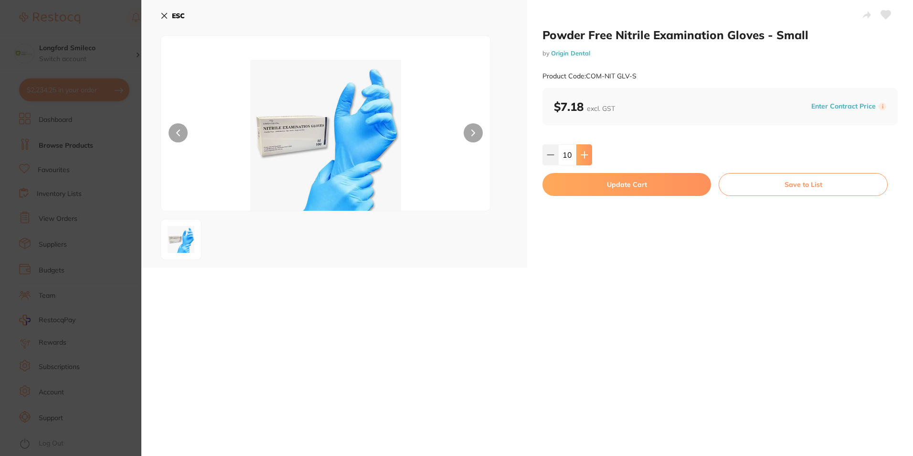
click at [582, 162] on button at bounding box center [584, 154] width 16 height 21
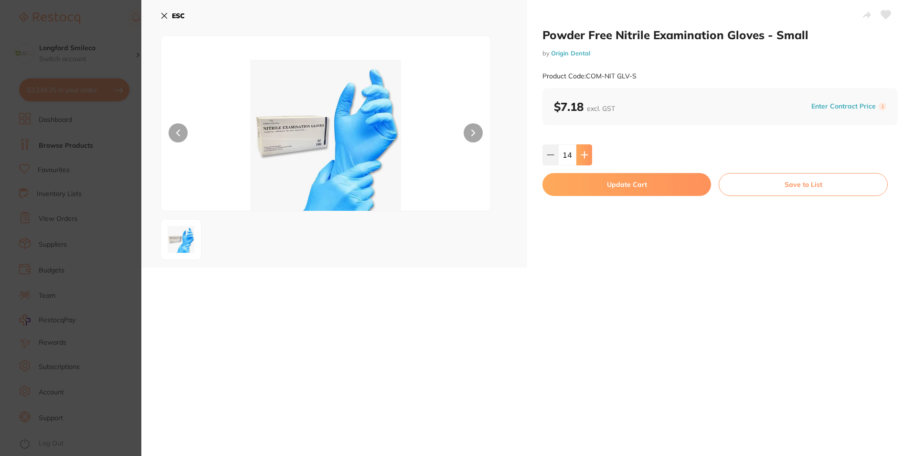
type input "15"
click at [586, 189] on button "Update Cart" at bounding box center [626, 184] width 169 height 23
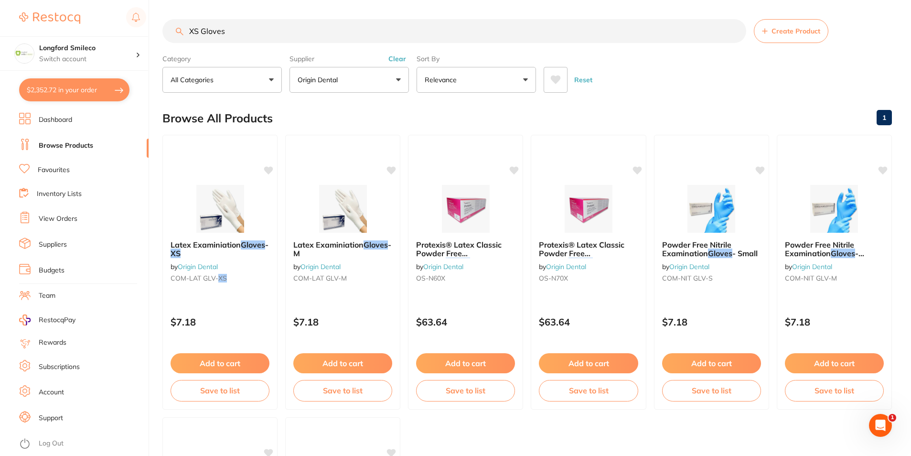
click at [381, 79] on button "Origin Dental" at bounding box center [348, 80] width 119 height 26
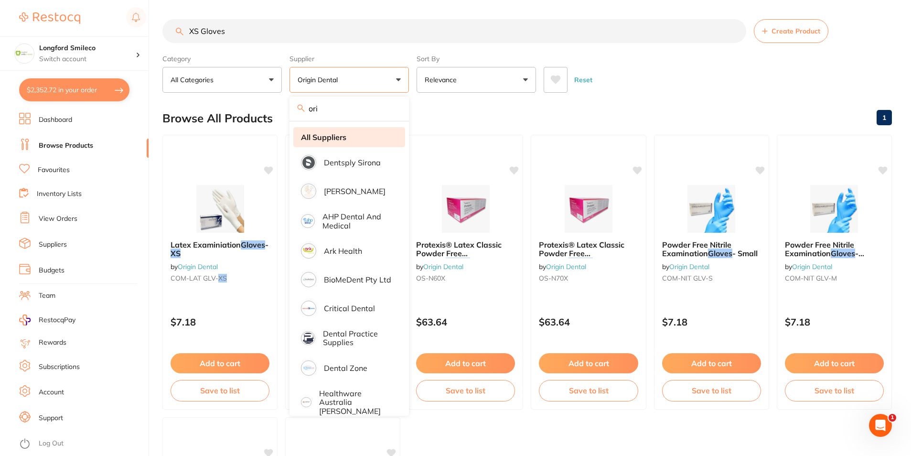
click at [332, 135] on strong "All Suppliers" at bounding box center [323, 137] width 45 height 9
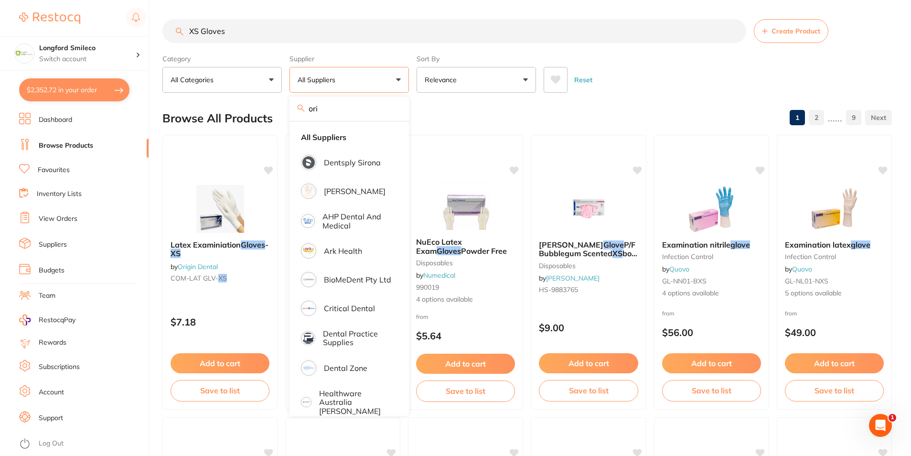
click at [683, 61] on div "Reset" at bounding box center [713, 75] width 340 height 33
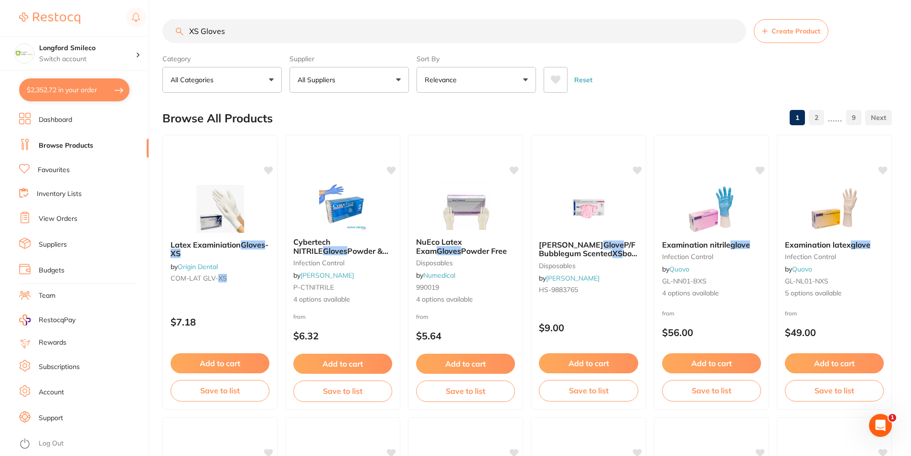
drag, startPoint x: 558, startPoint y: 202, endPoint x: 371, endPoint y: 41, distance: 246.9
click at [559, 202] on img at bounding box center [588, 209] width 62 height 48
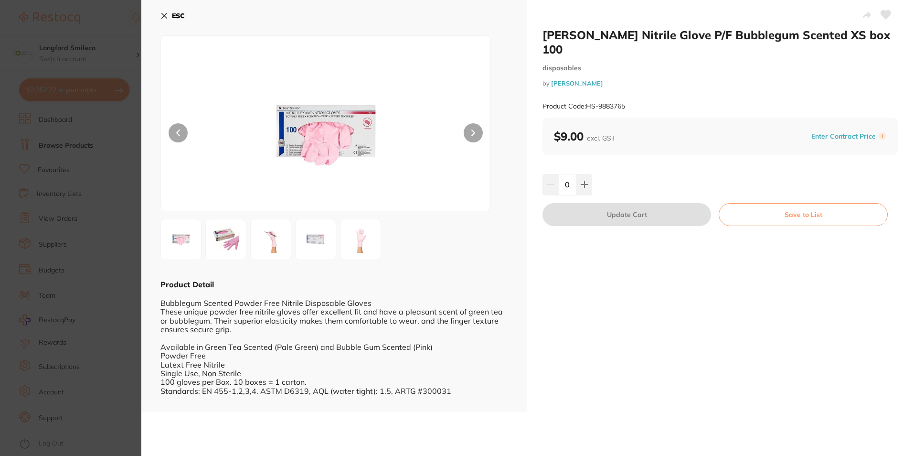
click at [159, 13] on div "ESC Product Detail Bubblegum Scented Powder Free Nitrile Disposable Gloves Thes…" at bounding box center [334, 205] width 386 height 411
click at [163, 14] on icon at bounding box center [164, 15] width 5 height 5
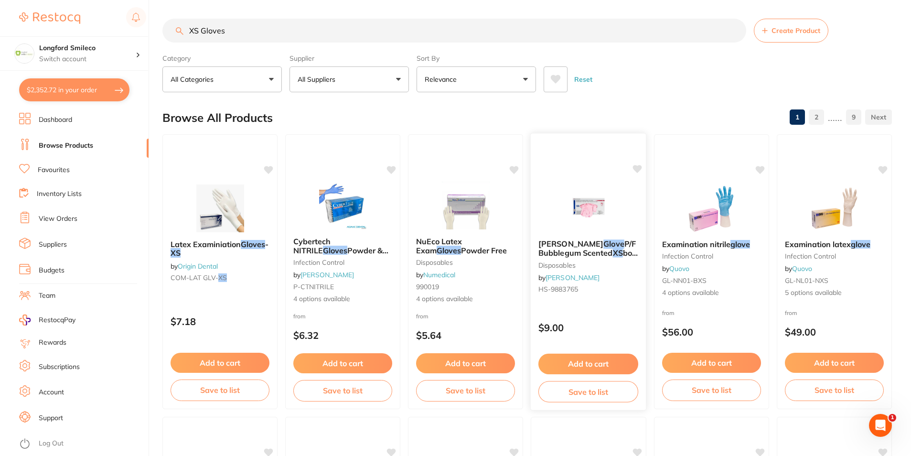
scroll to position [144, 0]
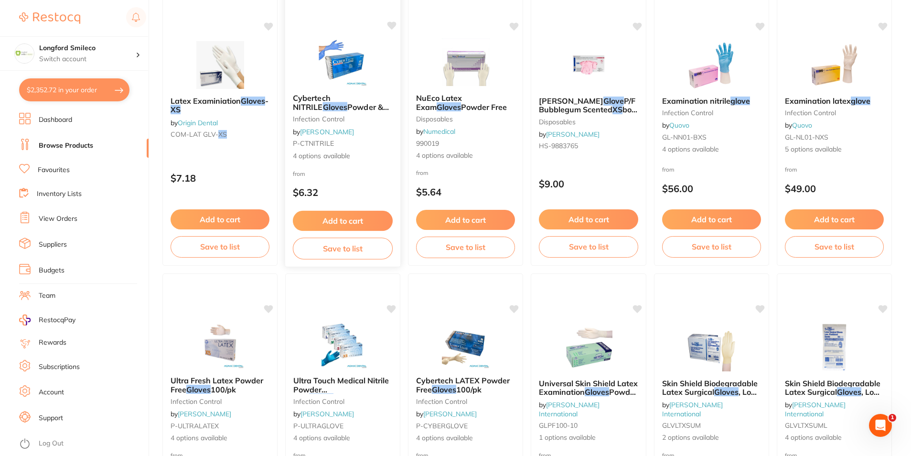
click at [341, 68] on img at bounding box center [342, 62] width 63 height 48
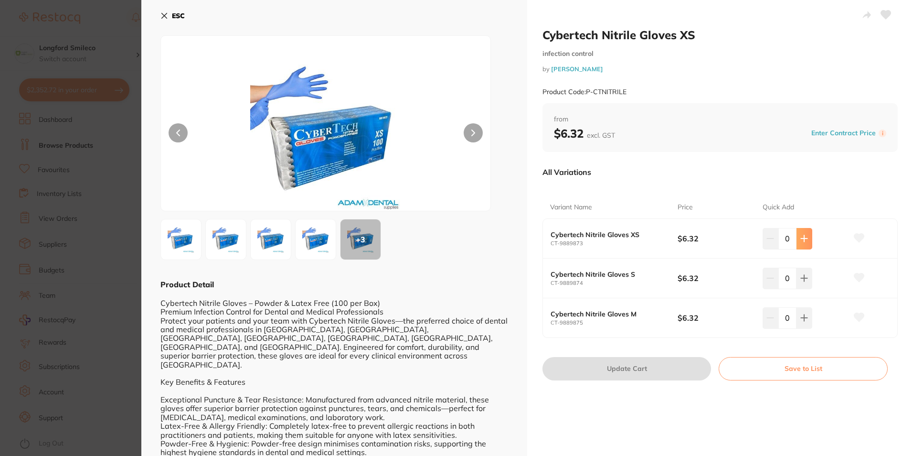
click at [803, 232] on button at bounding box center [804, 238] width 16 height 21
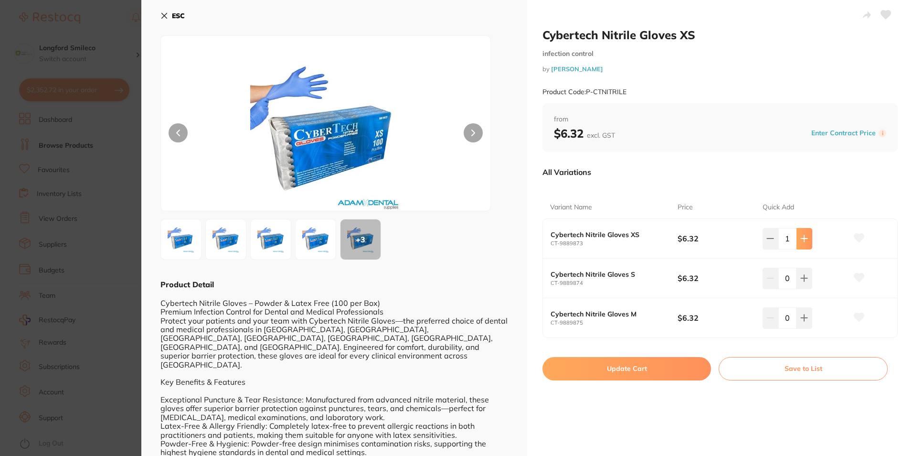
click at [803, 232] on button at bounding box center [804, 238] width 16 height 21
type input "2"
click at [610, 371] on button "Update Cart" at bounding box center [626, 368] width 169 height 23
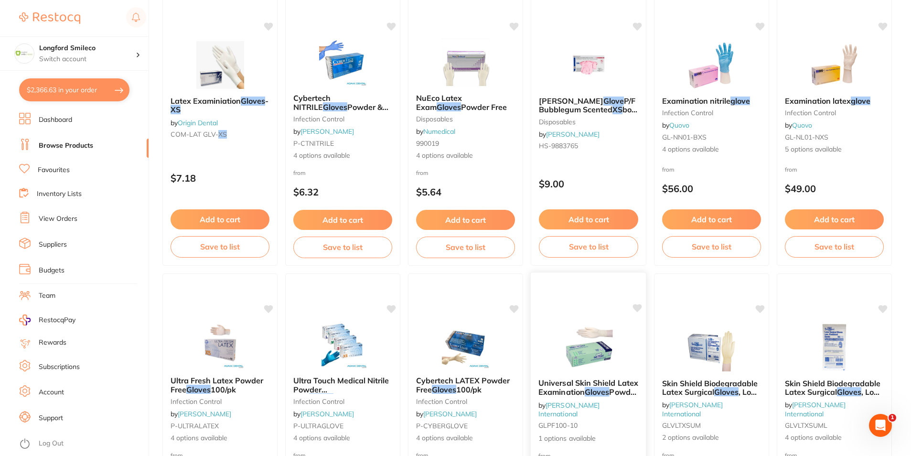
scroll to position [2988, 0]
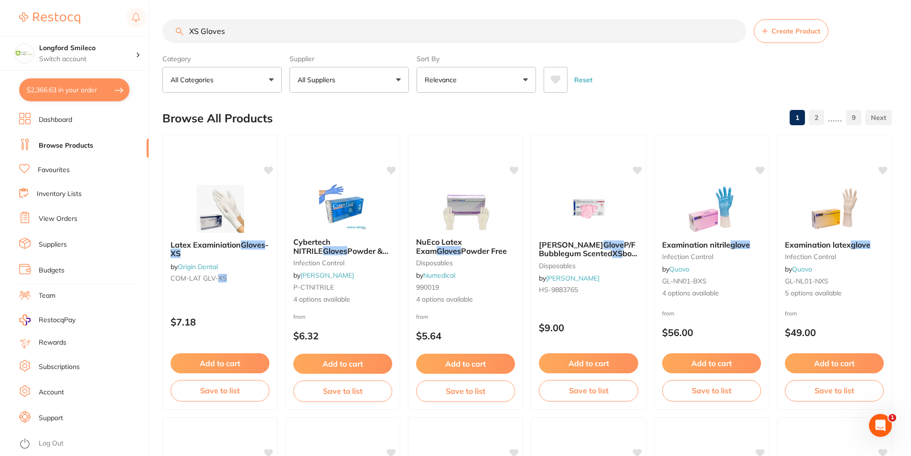
drag, startPoint x: 238, startPoint y: 29, endPoint x: 189, endPoint y: 37, distance: 49.8
click at [183, 36] on input "XS Gloves" at bounding box center [454, 31] width 584 height 24
type input "T"
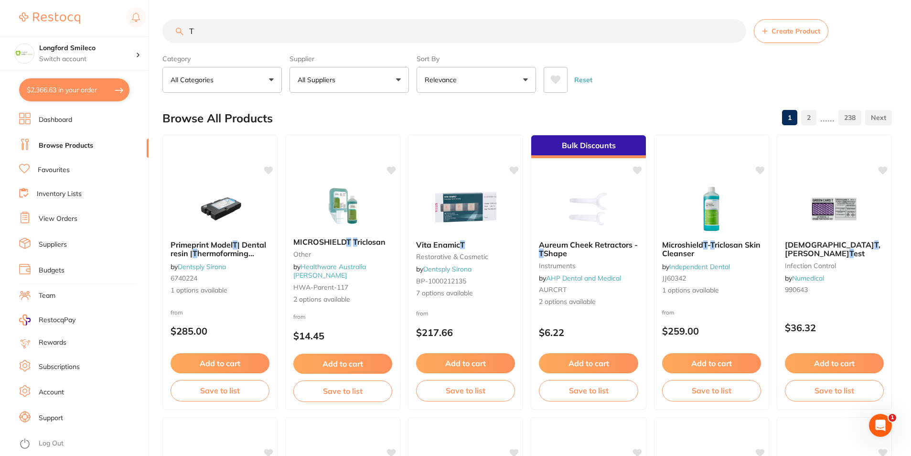
click at [269, 35] on input "T" at bounding box center [454, 31] width 584 height 24
type input "Bibs"
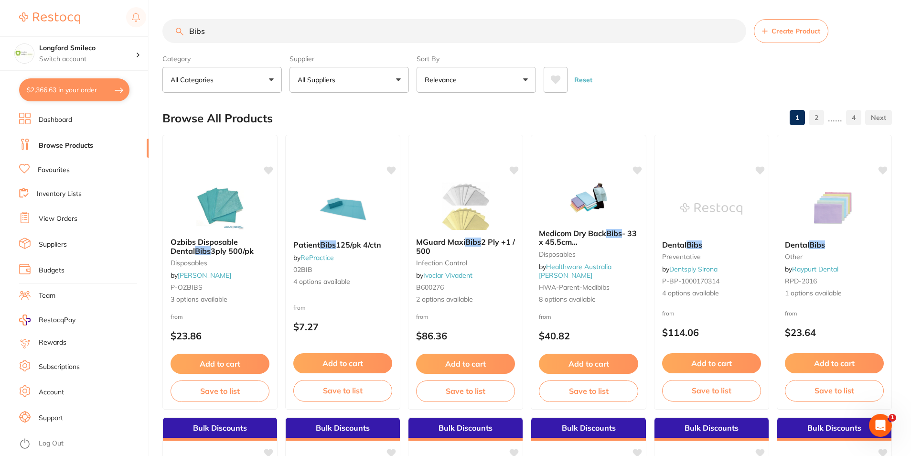
click at [348, 85] on button "All Suppliers" at bounding box center [348, 80] width 119 height 26
click at [333, 86] on button "All Suppliers" at bounding box center [348, 80] width 119 height 26
click at [333, 80] on p "All Suppliers" at bounding box center [318, 80] width 42 height 10
click at [448, 110] on div "Browse All Products 1 2 ...... 4" at bounding box center [526, 118] width 729 height 32
click at [343, 86] on button "All Suppliers" at bounding box center [348, 80] width 119 height 26
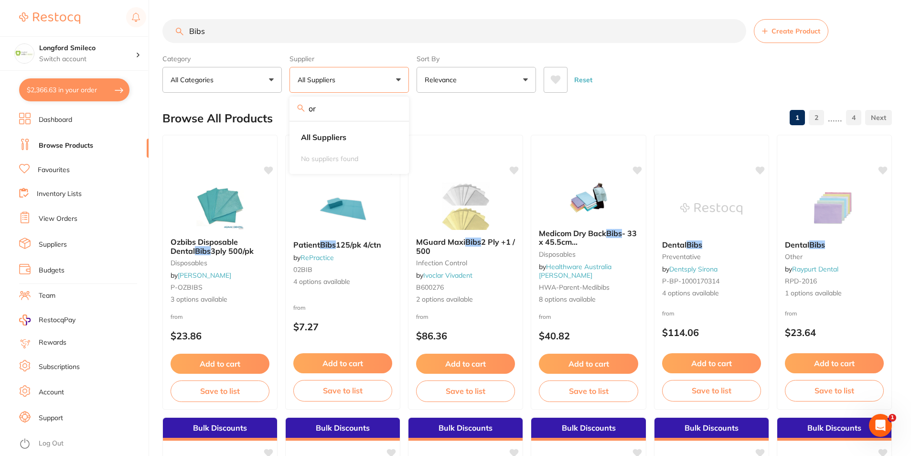
type input "o"
click at [306, 164] on img at bounding box center [308, 162] width 12 height 12
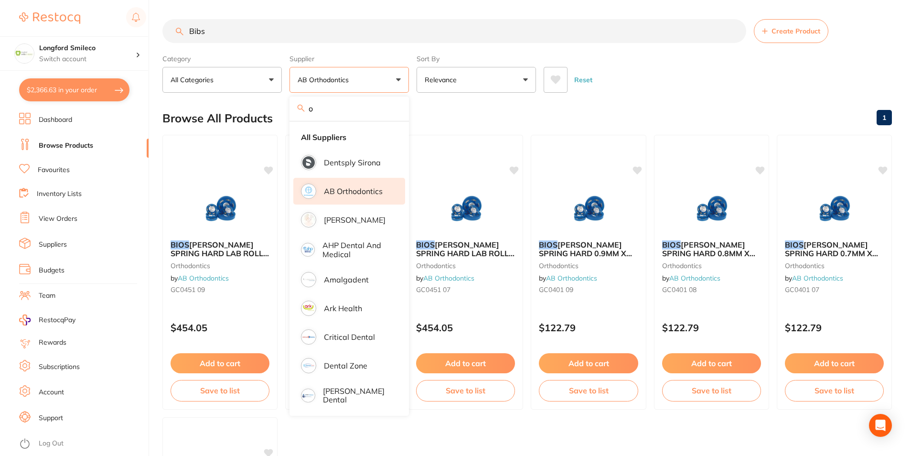
click at [331, 87] on button "AB Orthodontics" at bounding box center [348, 80] width 119 height 26
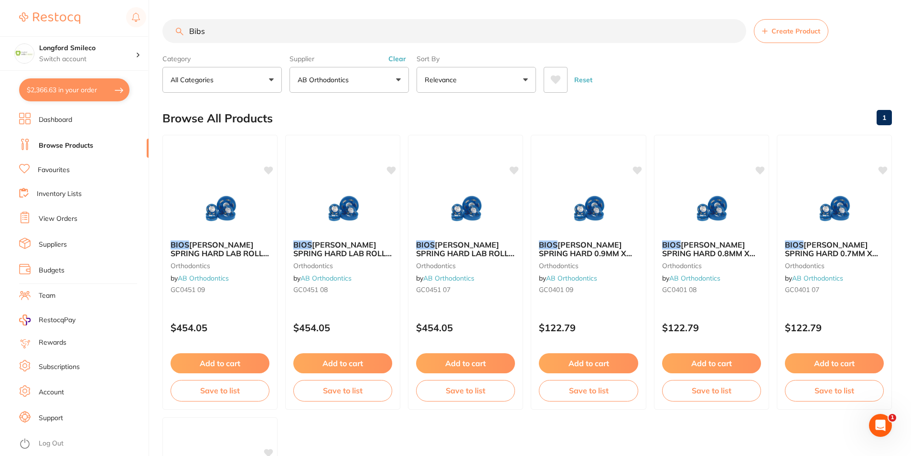
click at [329, 83] on p "AB Orthodontics" at bounding box center [324, 80] width 55 height 10
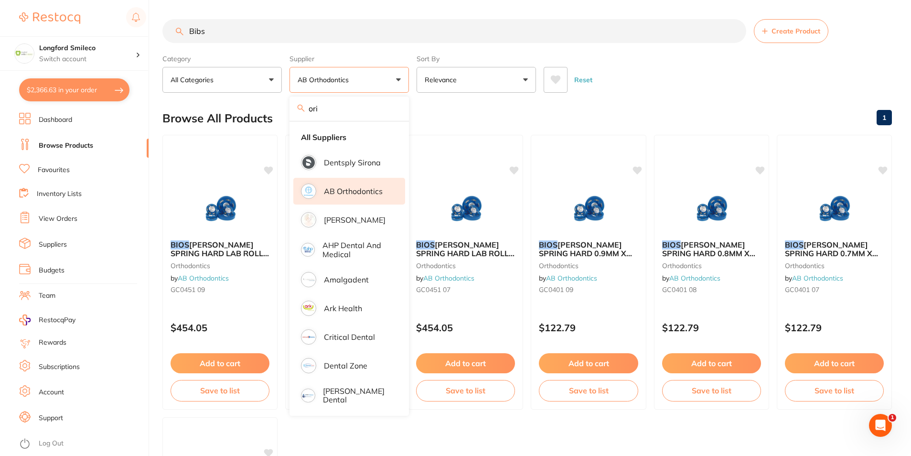
type input "orig"
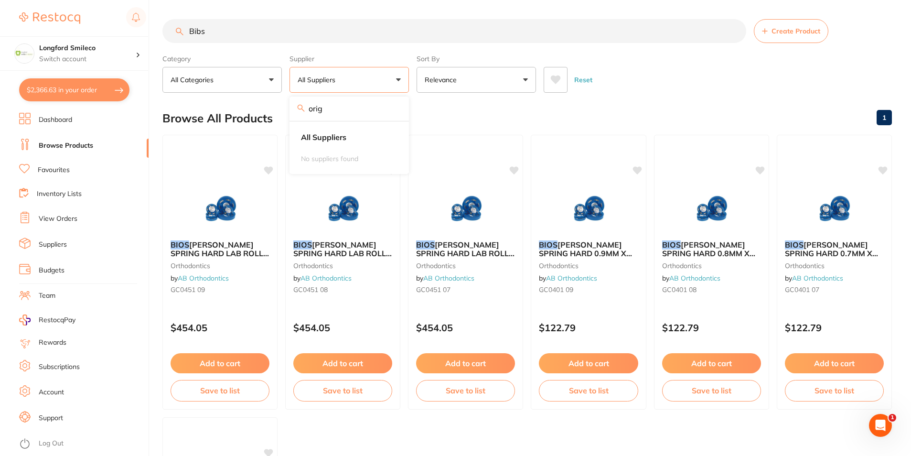
click at [394, 111] on input "orig" at bounding box center [348, 108] width 119 height 24
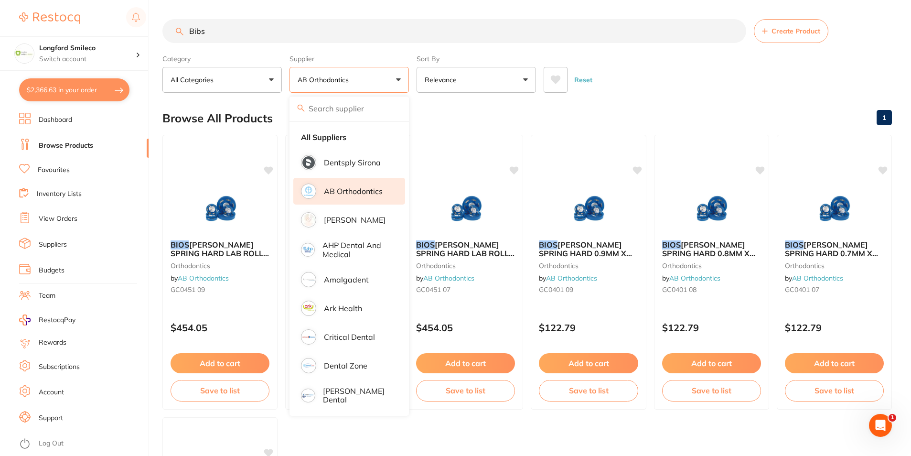
click at [346, 86] on button "AB Orthodontics" at bounding box center [348, 80] width 119 height 26
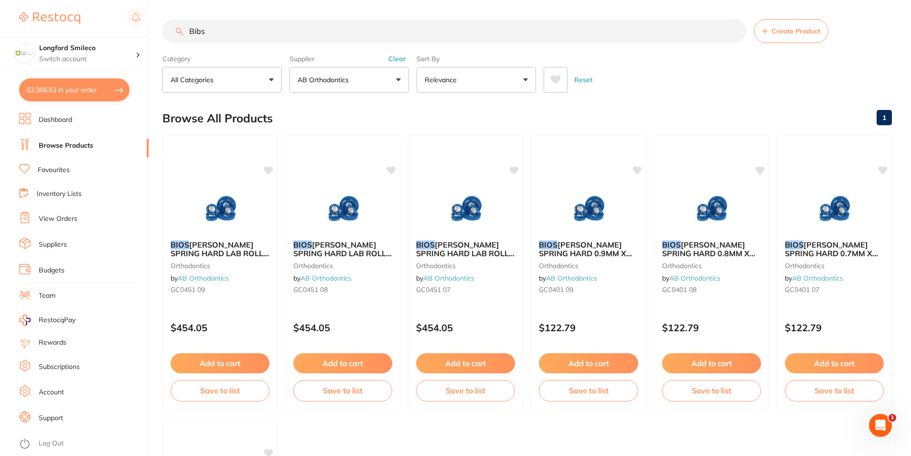
click at [396, 58] on button "Clear" at bounding box center [396, 58] width 23 height 9
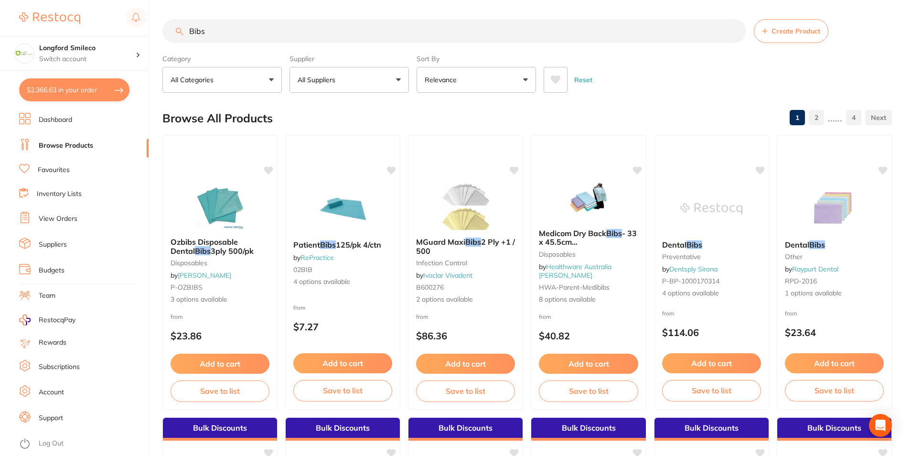
click at [340, 86] on button "All Suppliers" at bounding box center [348, 80] width 119 height 26
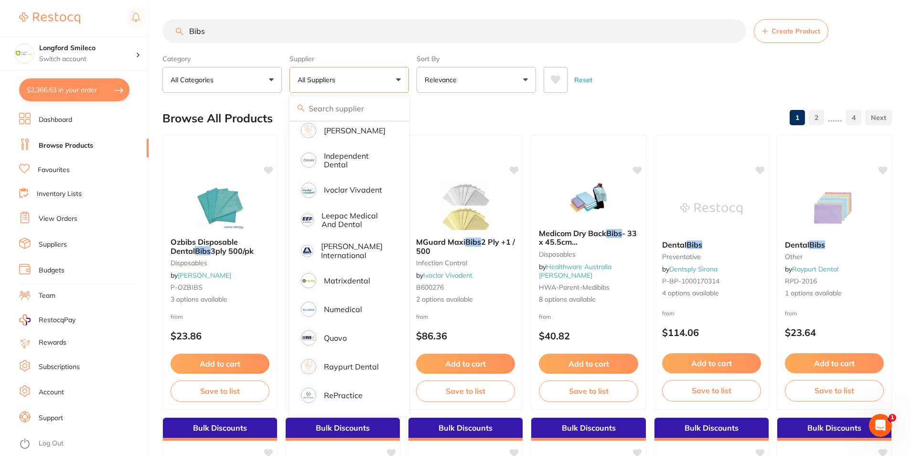
scroll to position [357, 0]
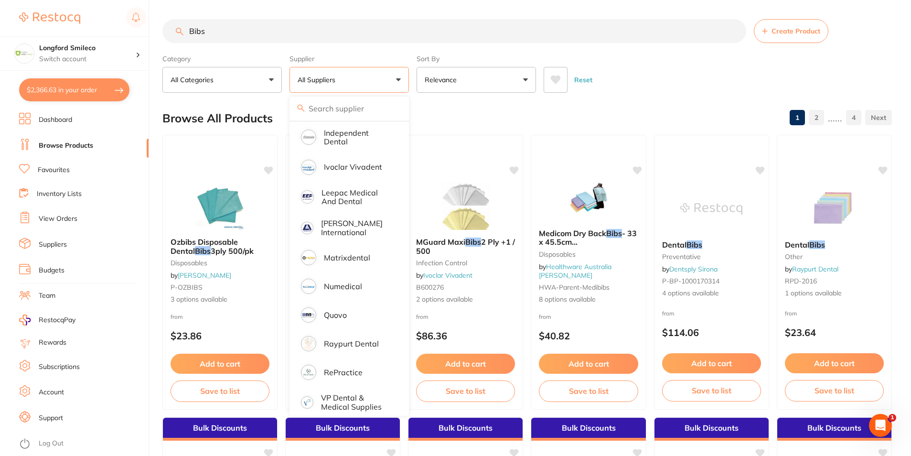
click at [340, 83] on button "All Suppliers" at bounding box center [348, 80] width 119 height 26
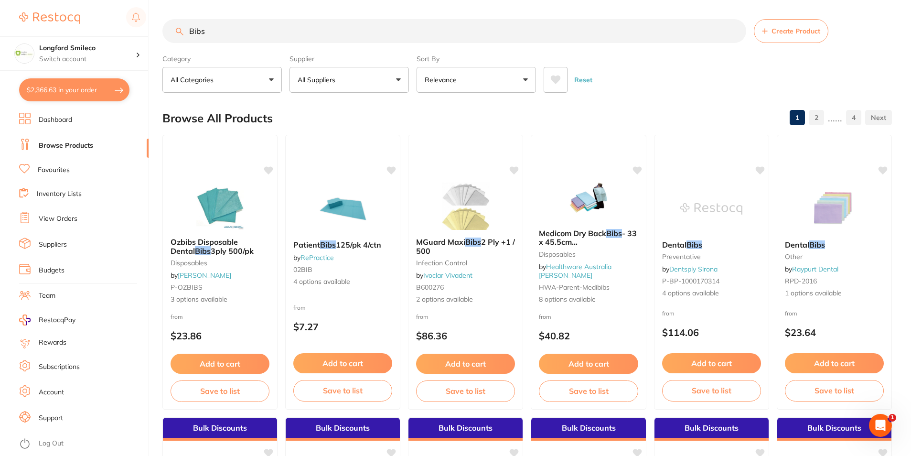
click at [337, 83] on p "All Suppliers" at bounding box center [318, 80] width 42 height 10
type input "ori"
click at [489, 102] on div "Browse All Products 1 2 ...... 4" at bounding box center [526, 118] width 729 height 32
click at [65, 142] on link "Browse Products" at bounding box center [66, 146] width 54 height 10
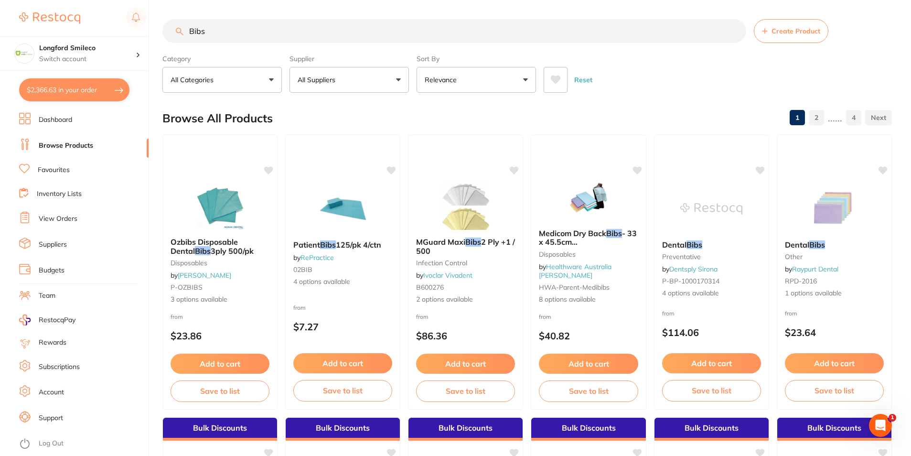
click at [273, 39] on input "Bibs" at bounding box center [454, 31] width 584 height 24
type input "B"
click at [333, 85] on button "All Suppliers" at bounding box center [348, 80] width 119 height 26
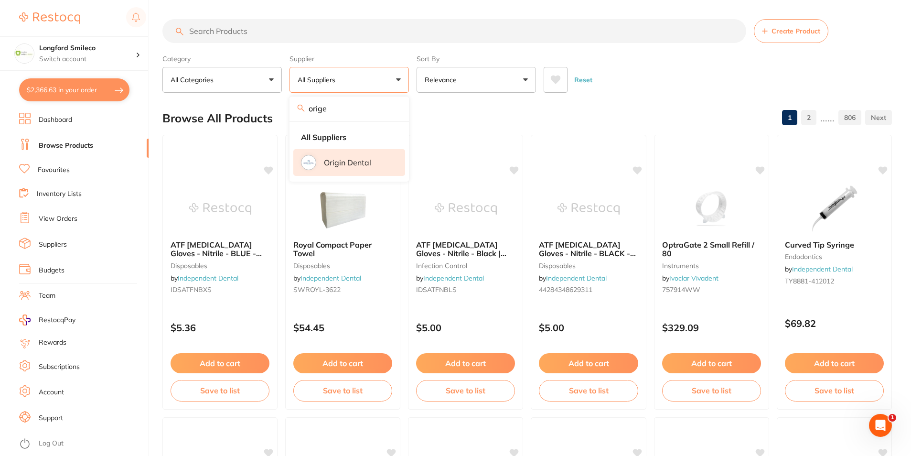
type input "orige"
click at [341, 159] on p "Origin Dental" at bounding box center [347, 162] width 47 height 9
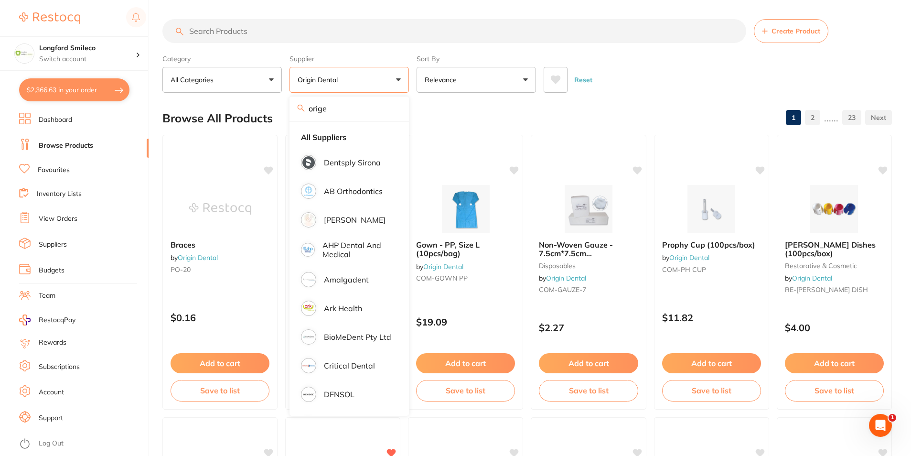
click at [252, 39] on input "search" at bounding box center [454, 31] width 584 height 24
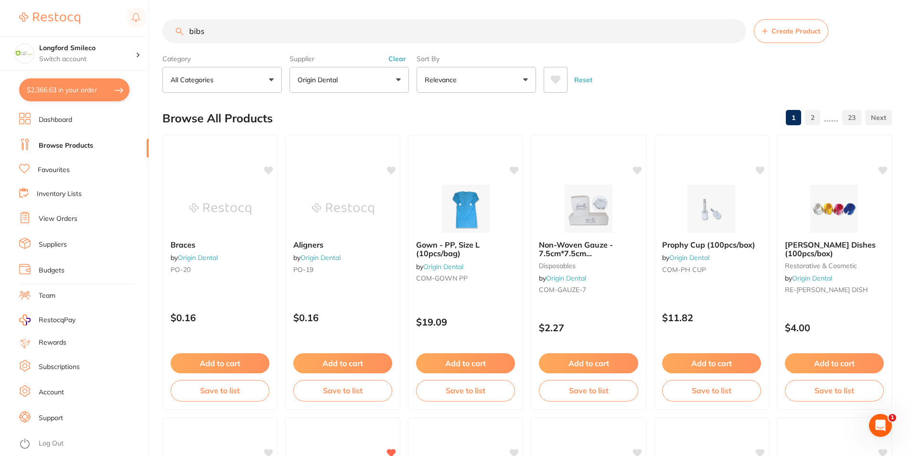
type input "bibs"
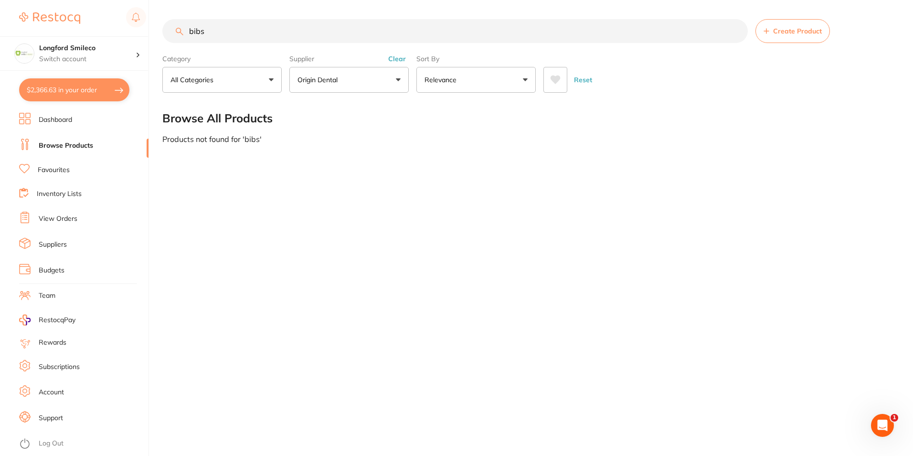
click at [350, 79] on button "Origin Dental" at bounding box center [348, 80] width 119 height 26
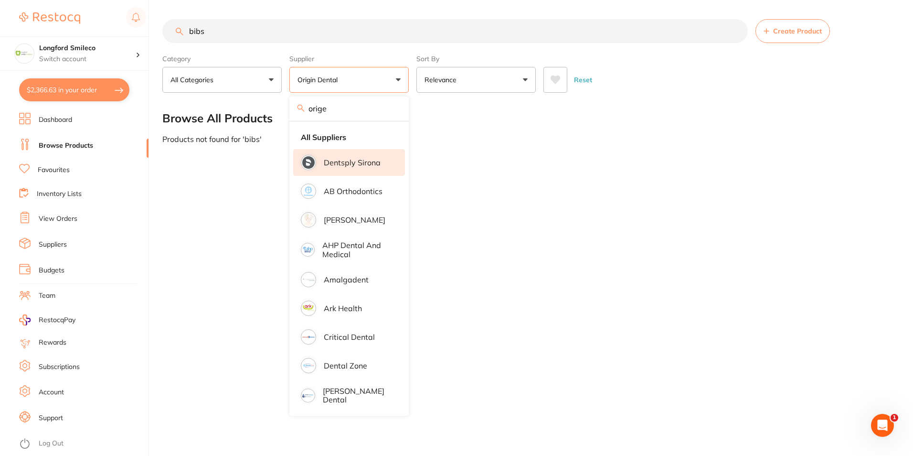
click at [348, 159] on p "Dentsply Sirona" at bounding box center [352, 162] width 57 height 9
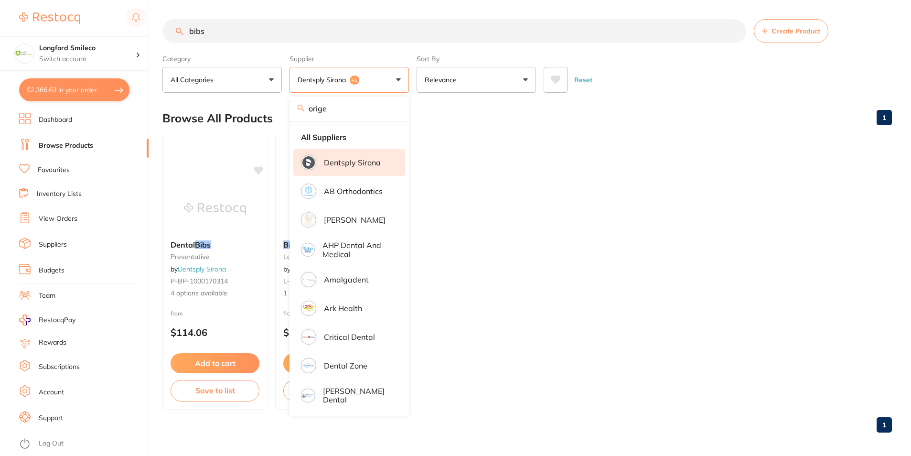
click at [345, 85] on button "Dentsply Sirona +1" at bounding box center [348, 80] width 119 height 26
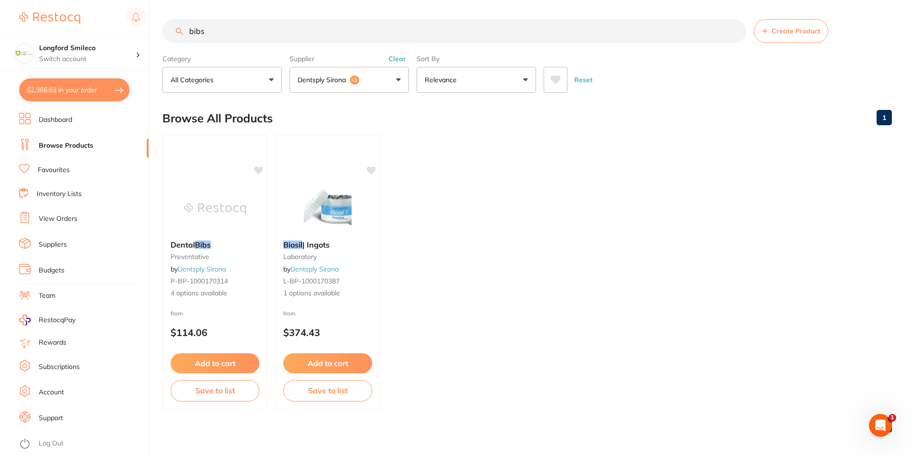
click at [340, 83] on p "Dentsply Sirona" at bounding box center [323, 80] width 52 height 10
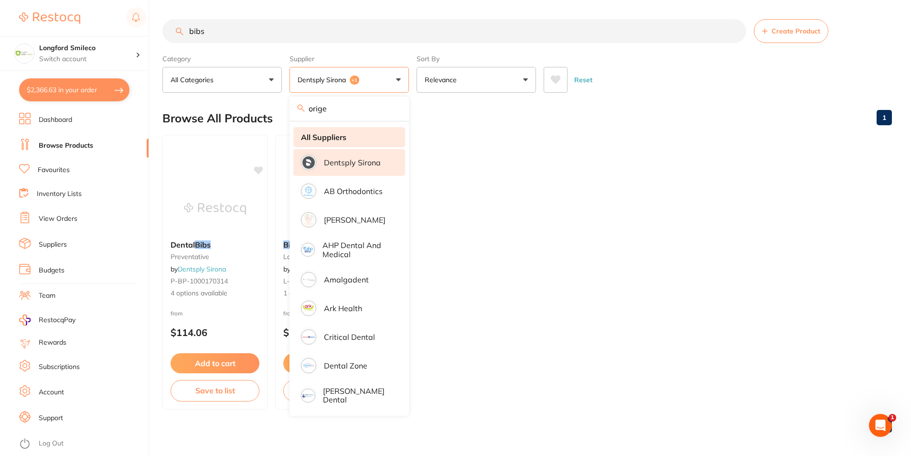
click at [345, 138] on strong "All Suppliers" at bounding box center [323, 137] width 45 height 9
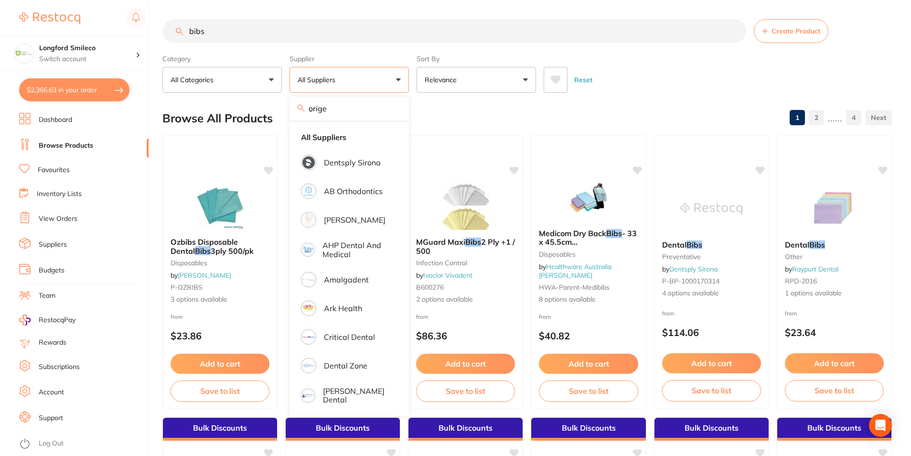
click at [646, 73] on div "Reset" at bounding box center [713, 75] width 340 height 33
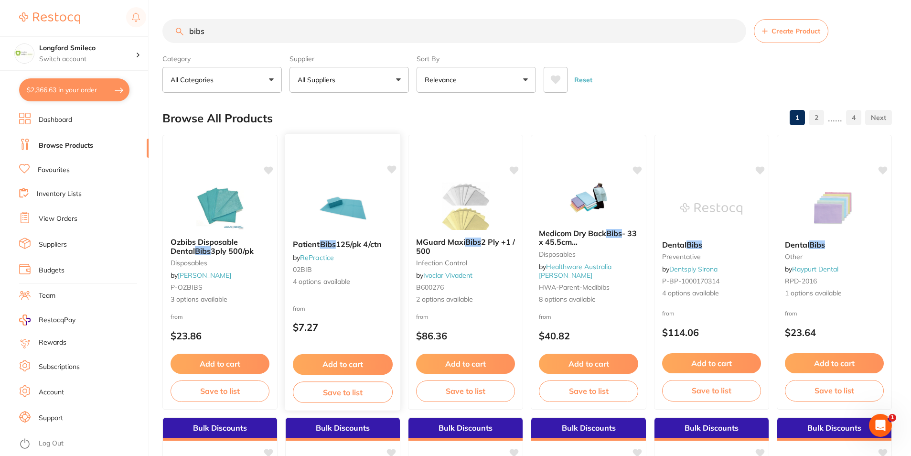
click at [361, 196] on img at bounding box center [342, 208] width 63 height 48
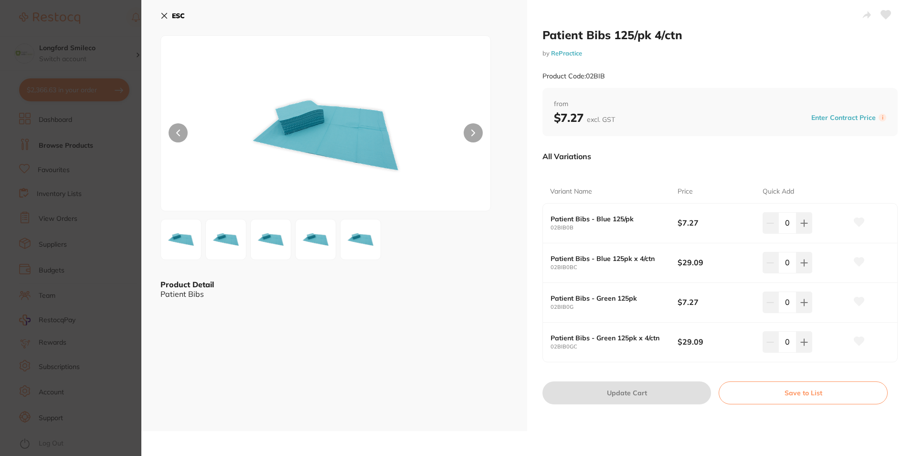
click at [477, 130] on button at bounding box center [473, 132] width 19 height 19
click at [157, 16] on div "ESC Product Detail Patient Bibs" at bounding box center [334, 215] width 386 height 431
click at [162, 11] on button "ESC" at bounding box center [172, 16] width 24 height 16
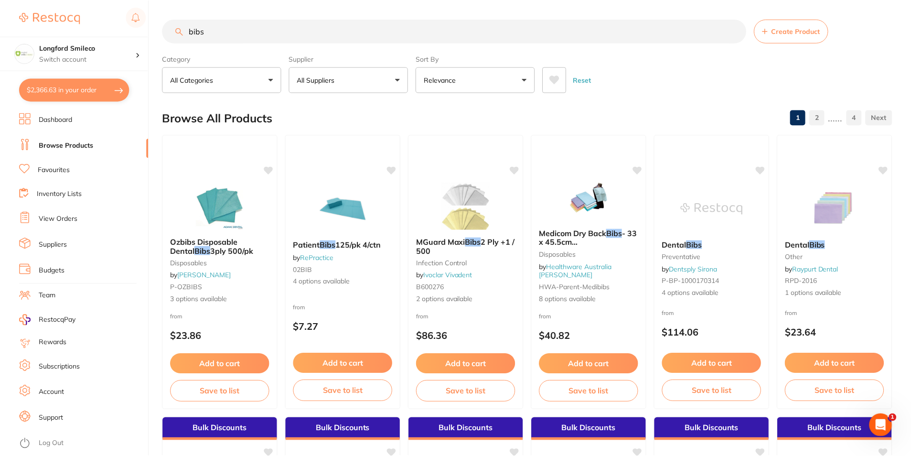
scroll to position [1, 0]
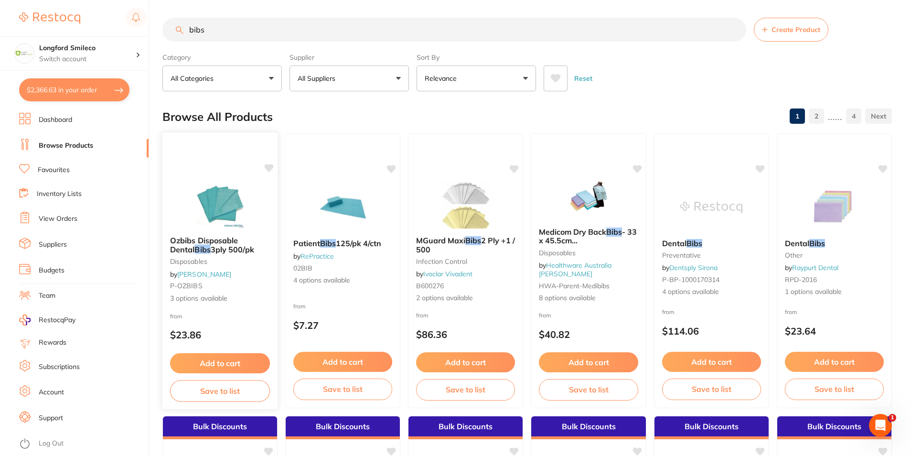
click at [218, 189] on img at bounding box center [220, 204] width 63 height 48
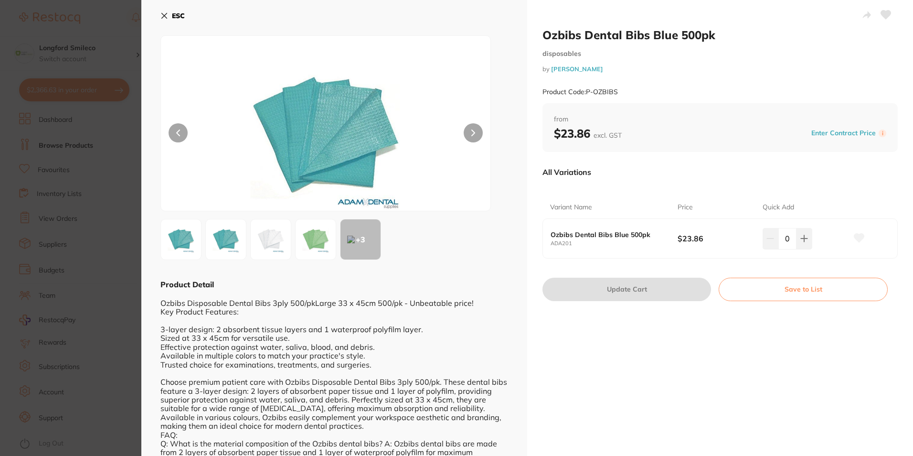
click at [474, 129] on button at bounding box center [473, 132] width 19 height 19
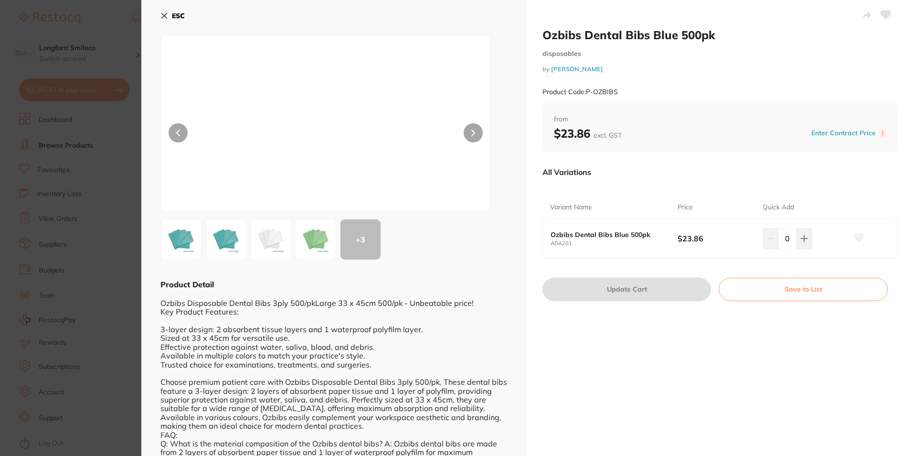
click at [474, 129] on button at bounding box center [473, 132] width 19 height 19
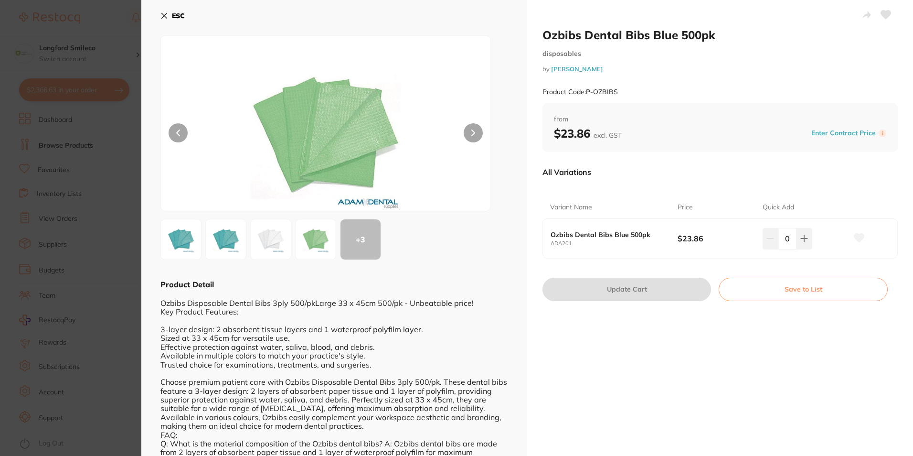
click at [474, 129] on button at bounding box center [473, 132] width 19 height 19
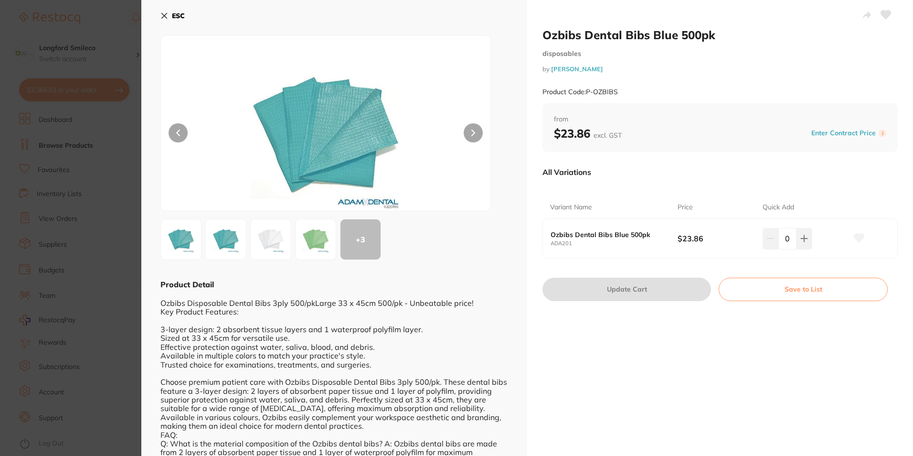
click at [474, 129] on button at bounding box center [473, 132] width 19 height 19
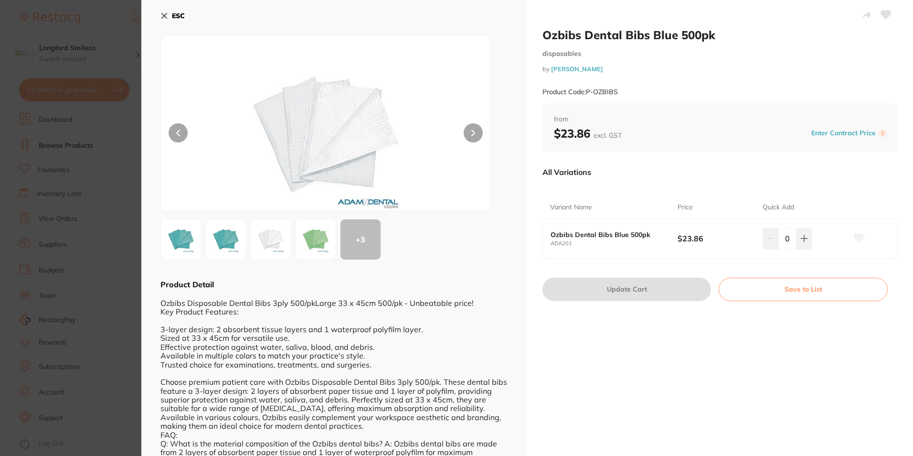
click at [474, 129] on button at bounding box center [473, 132] width 19 height 19
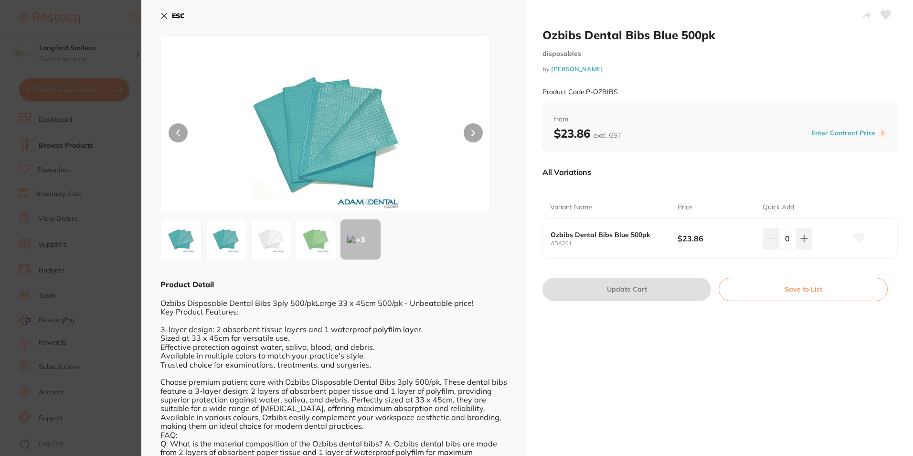
click at [163, 20] on button "ESC" at bounding box center [172, 16] width 24 height 16
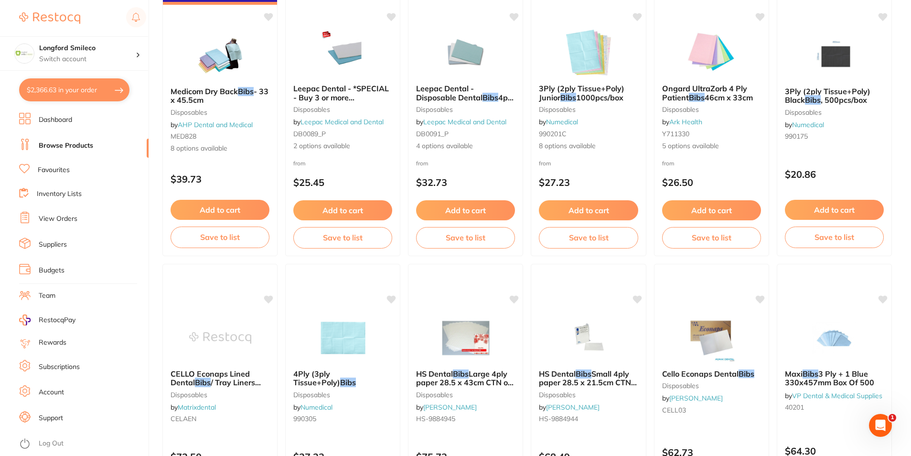
scroll to position [813, 0]
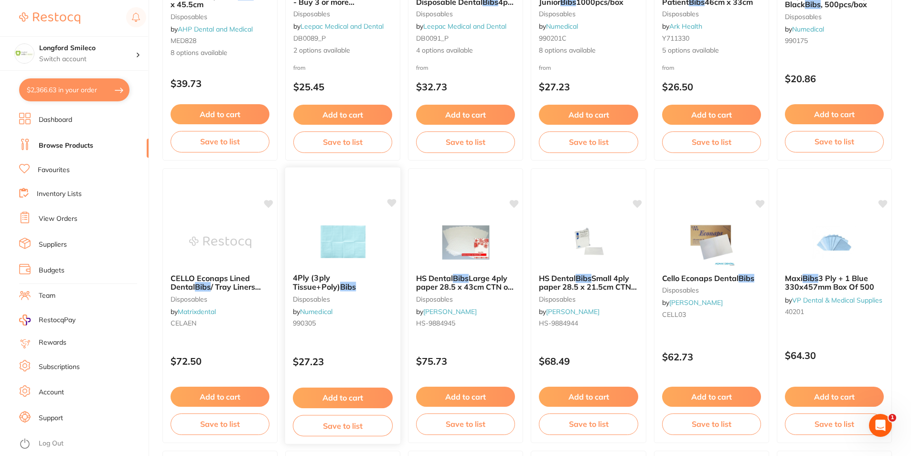
click at [385, 254] on div at bounding box center [343, 241] width 116 height 48
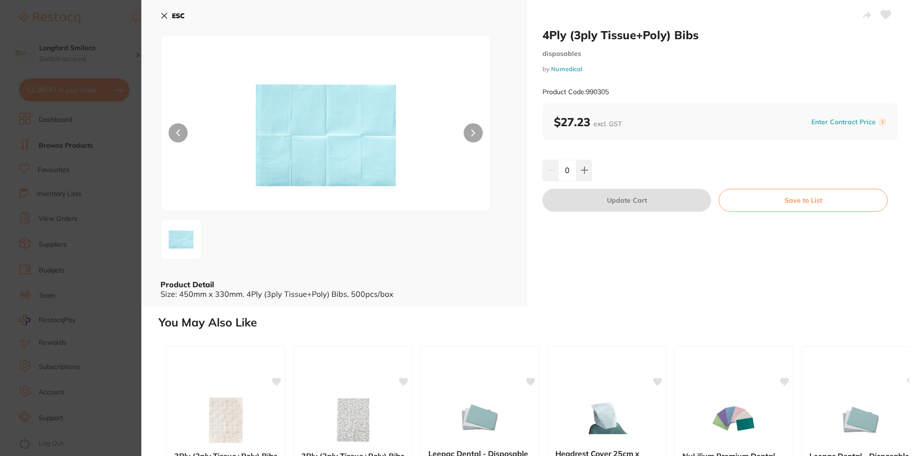
click at [158, 17] on div "ESC Product Detail Size: 450mm x 330mm. 4Ply (3ply Tissue+Poly) Bibs, 500pcs/box" at bounding box center [334, 153] width 386 height 306
click at [160, 19] on div "ESC Product Detail Size: 450mm x 330mm. 4Ply (3ply Tissue+Poly) Bibs, 500pcs/box" at bounding box center [334, 153] width 386 height 306
click at [161, 17] on icon at bounding box center [164, 16] width 8 height 8
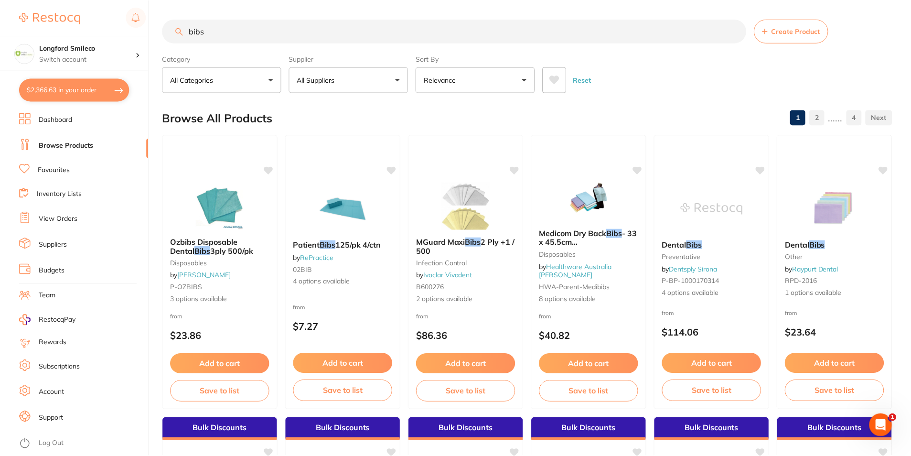
scroll to position [813, 0]
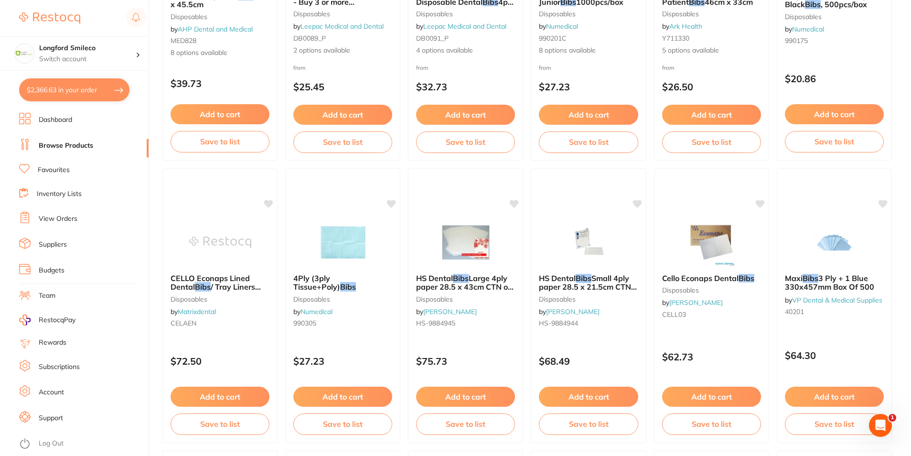
click at [44, 167] on link "Favourites" at bounding box center [54, 170] width 32 height 10
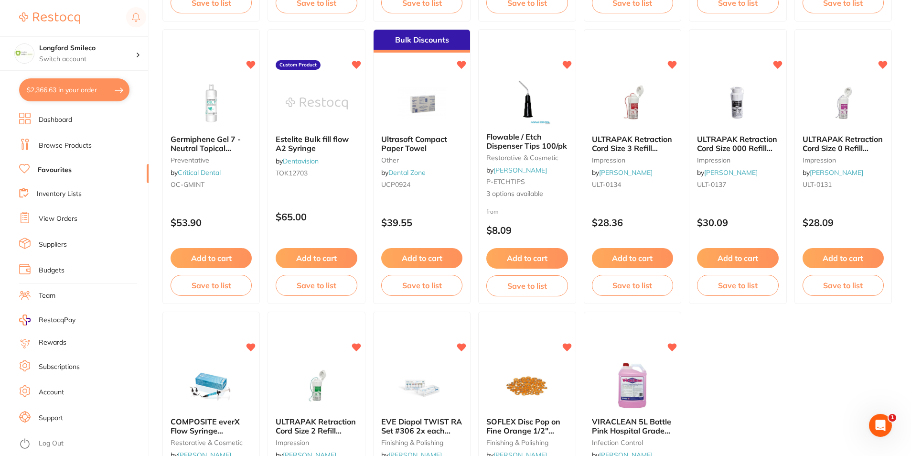
scroll to position [1910, 0]
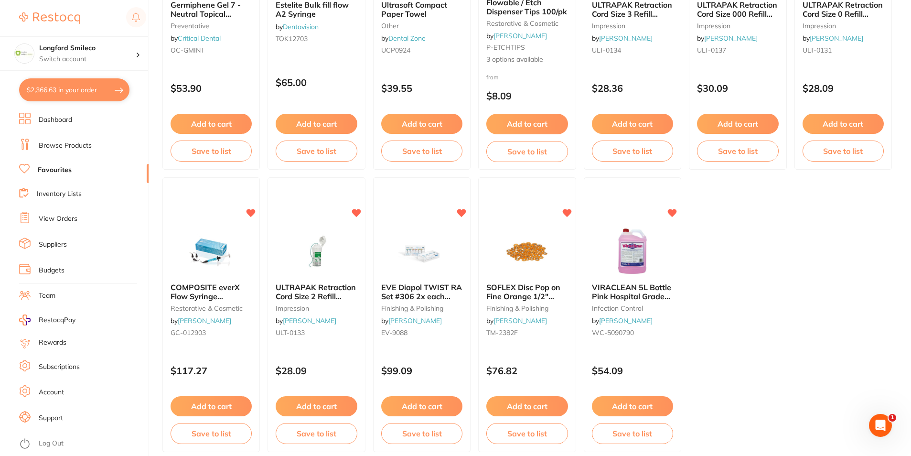
click at [41, 218] on link "View Orders" at bounding box center [58, 219] width 39 height 10
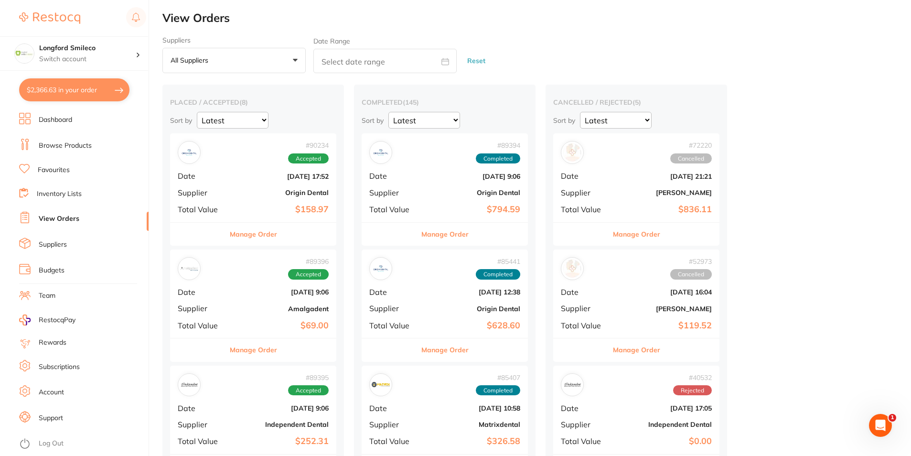
click at [421, 293] on div "# 85441 Completed Date [DATE] 12:38 Supplier Origin Dental Total Value $628.60" at bounding box center [444, 293] width 166 height 88
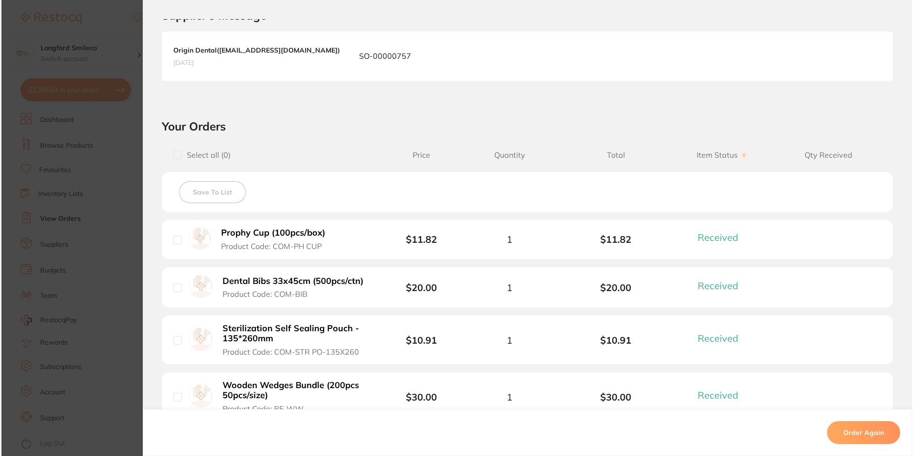
scroll to position [239, 0]
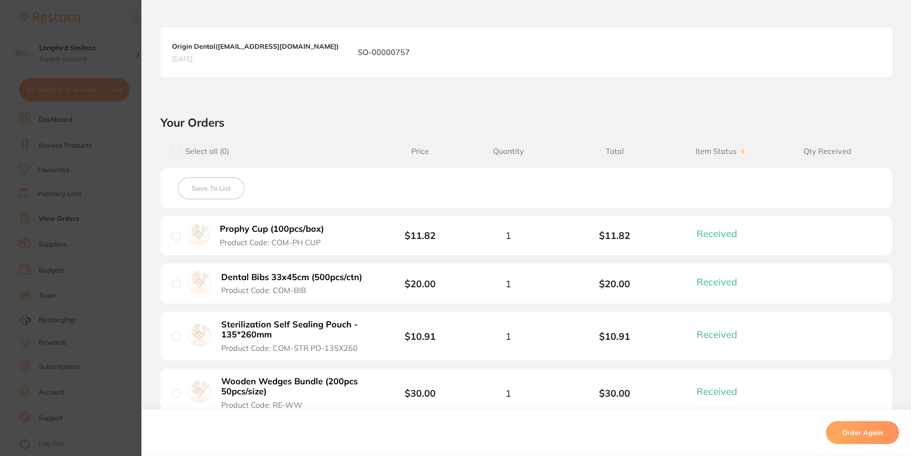
drag, startPoint x: 218, startPoint y: 273, endPoint x: 257, endPoint y: 270, distance: 39.3
click at [257, 273] on b "Dental Bibs 33x45cm (500pcs/ctn)" at bounding box center [291, 277] width 141 height 10
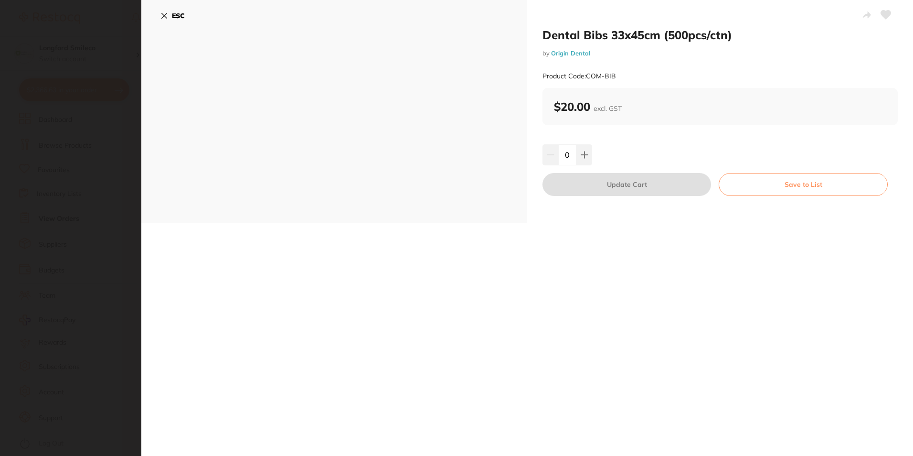
scroll to position [0, 0]
drag, startPoint x: 543, startPoint y: 35, endPoint x: 752, endPoint y: 40, distance: 208.7
click at [752, 40] on h2 "Dental Bibs 33x45cm (500pcs/ctn)" at bounding box center [719, 35] width 355 height 14
copy h2 "Dental Bibs 33x45cm (500pcs/ctn)"
click at [166, 18] on icon at bounding box center [164, 15] width 5 height 5
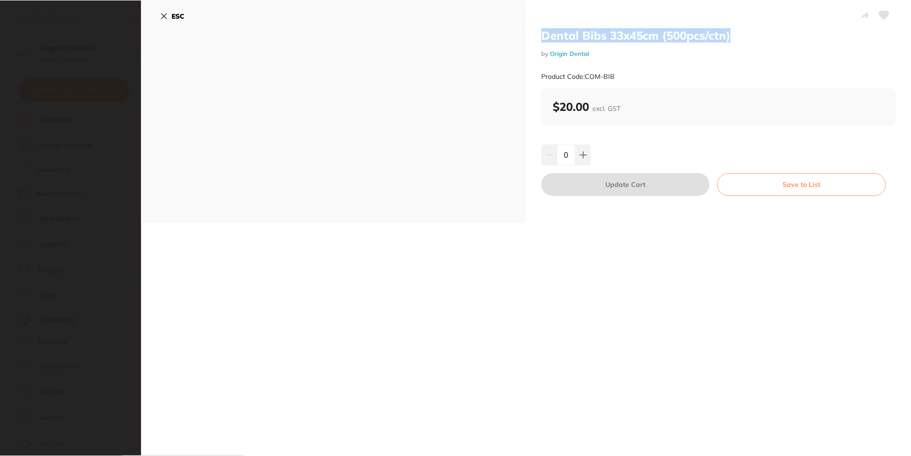
scroll to position [1910, 0]
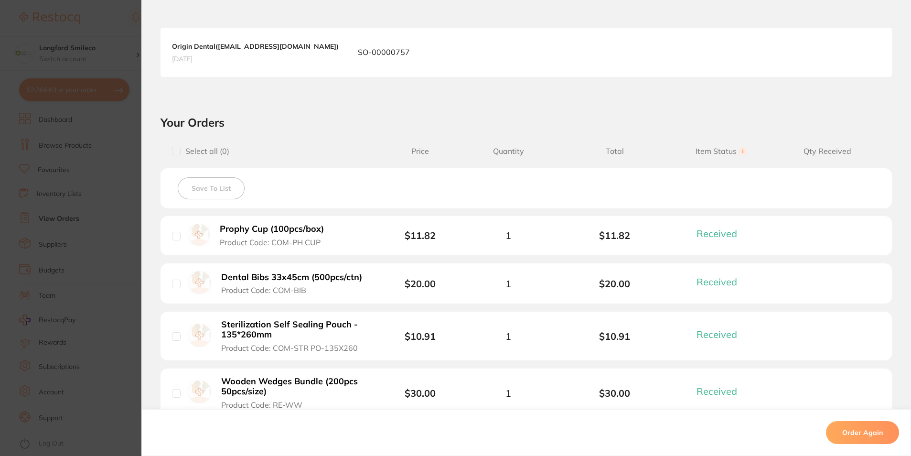
click at [39, 96] on section "Order ID: Restocq- 85441 Order Information 14 Received Completed Order Order Da…" at bounding box center [455, 228] width 911 height 456
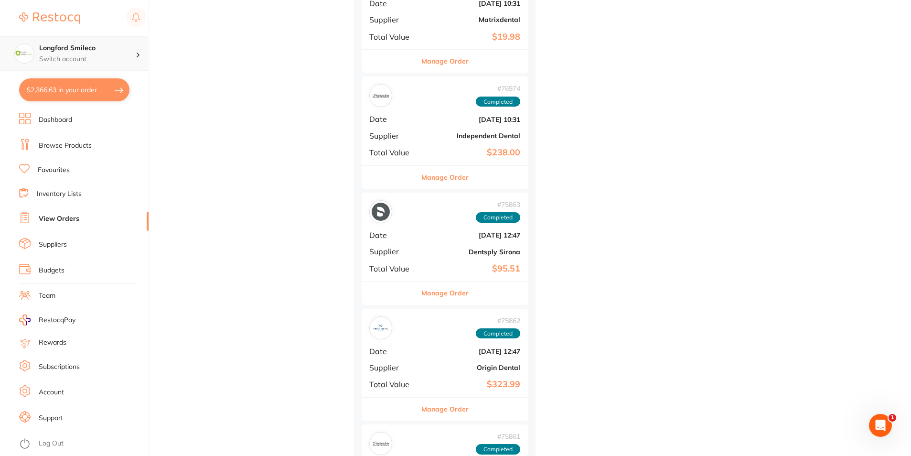
click at [52, 147] on link "Browse Products" at bounding box center [65, 146] width 53 height 10
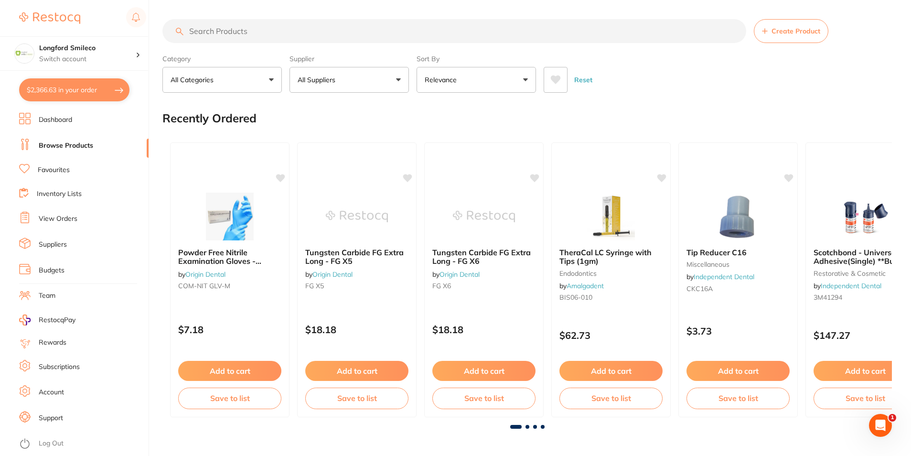
click at [227, 30] on input "search" at bounding box center [454, 31] width 584 height 24
paste input "Dental Bibs 33x45cm (500pcs/ctn)"
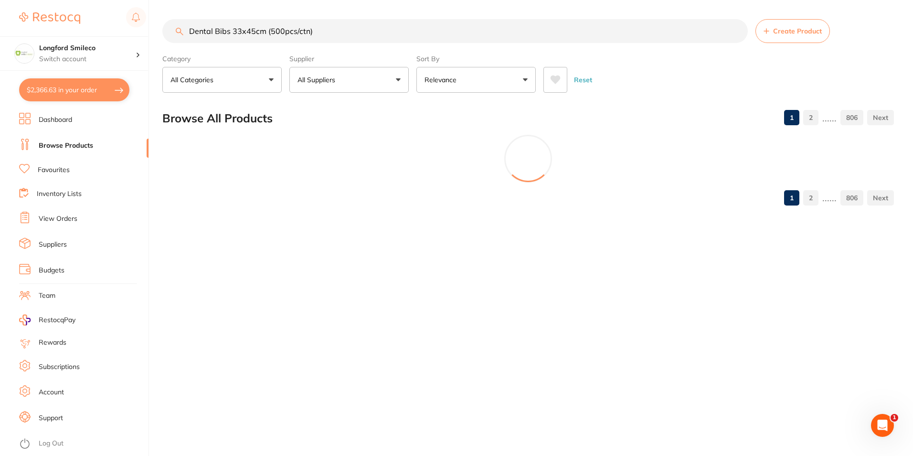
type input "Dental Bibs 33x45cm (500pcs/ctn)"
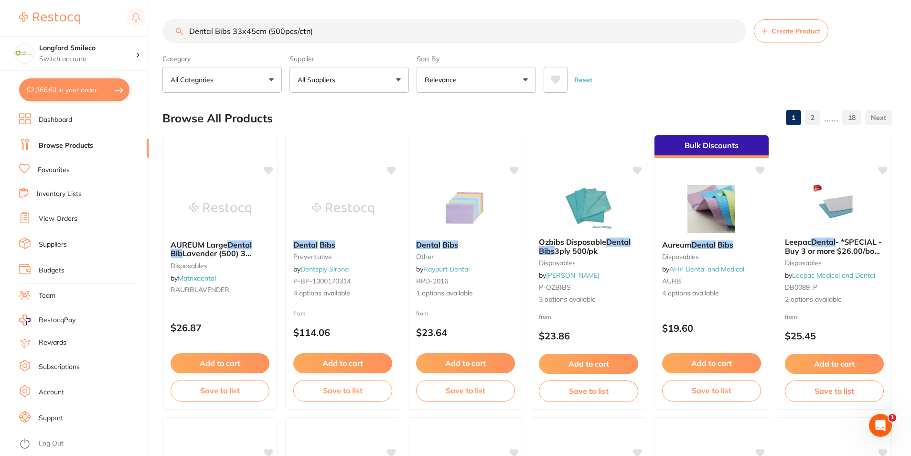
click at [329, 77] on p "All Suppliers" at bounding box center [318, 80] width 42 height 10
type input "or"
click at [335, 199] on li "Origin Dental" at bounding box center [349, 191] width 112 height 27
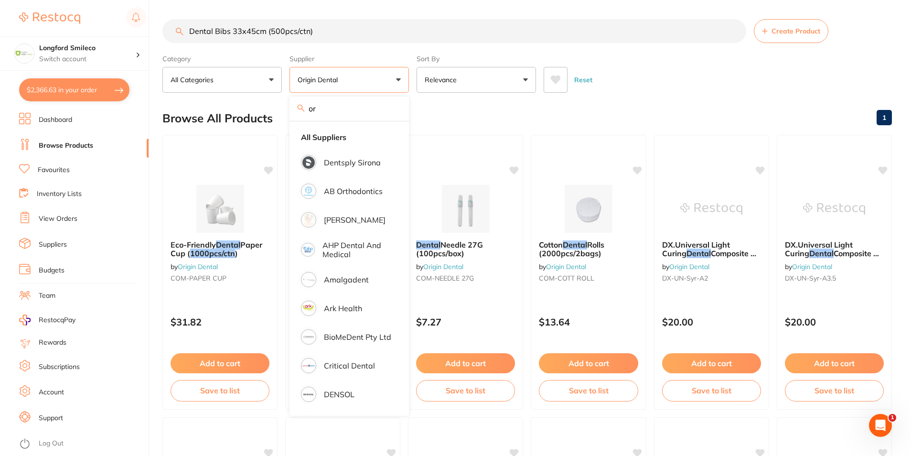
click at [475, 113] on div "Browse All Products 1" at bounding box center [526, 118] width 729 height 32
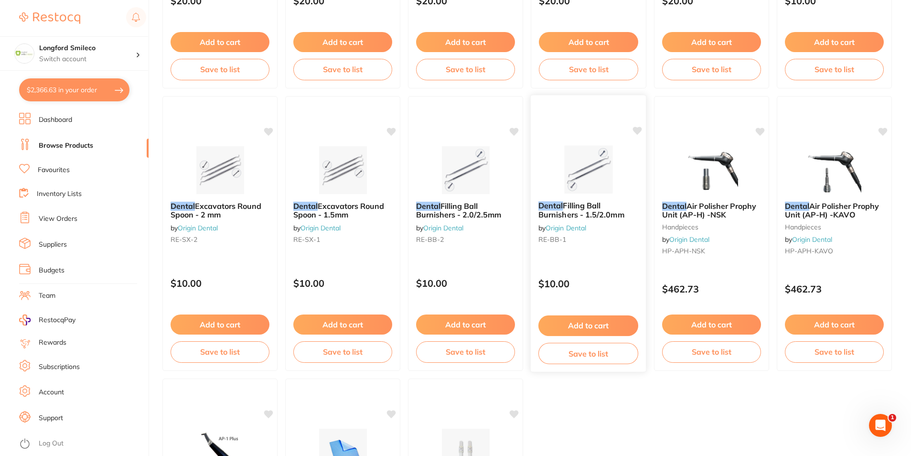
scroll to position [1003, 0]
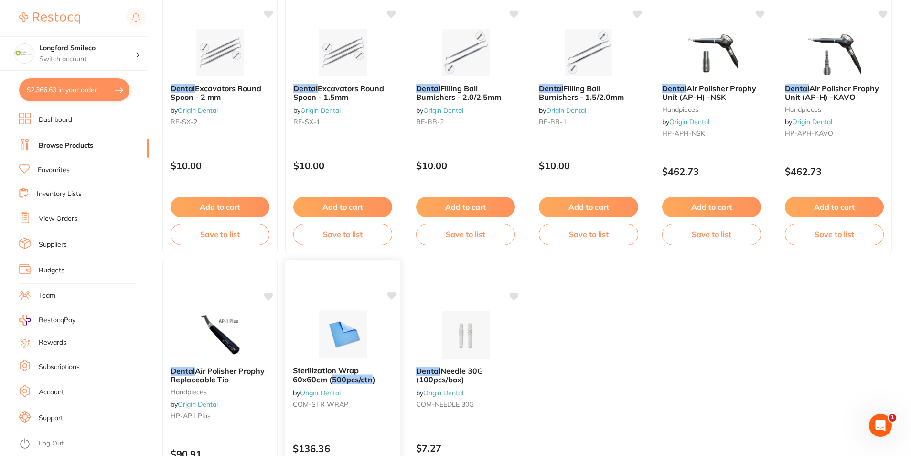
click at [322, 341] on img at bounding box center [342, 334] width 63 height 48
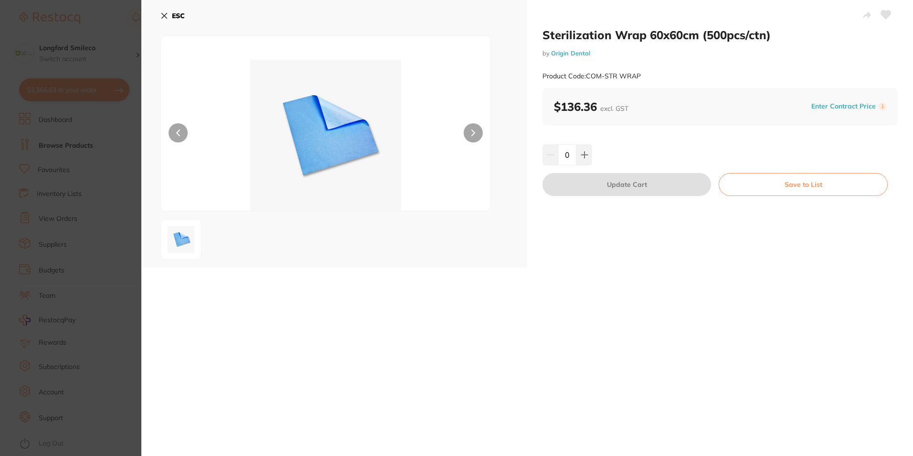
click at [161, 18] on icon at bounding box center [164, 16] width 8 height 8
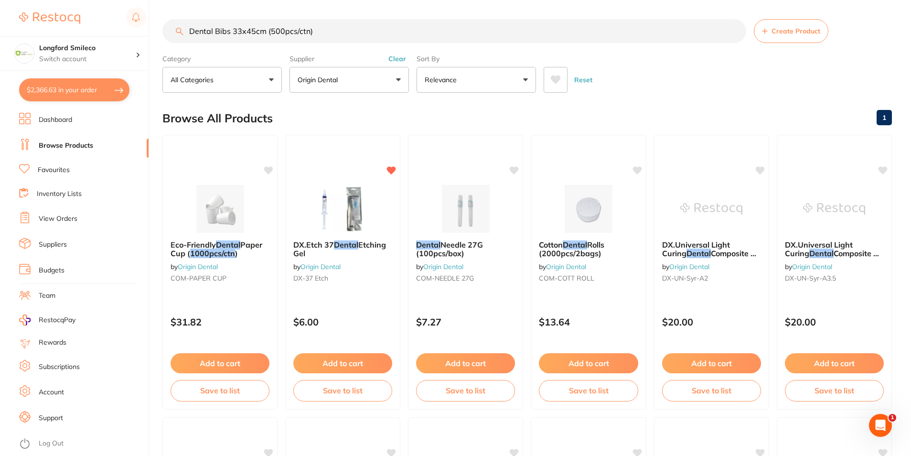
drag, startPoint x: 311, startPoint y: 32, endPoint x: 233, endPoint y: 35, distance: 78.3
click at [233, 35] on input "Dental Bibs 33x45cm (500pcs/ctn)" at bounding box center [454, 31] width 584 height 24
type input "Dental Bibs"
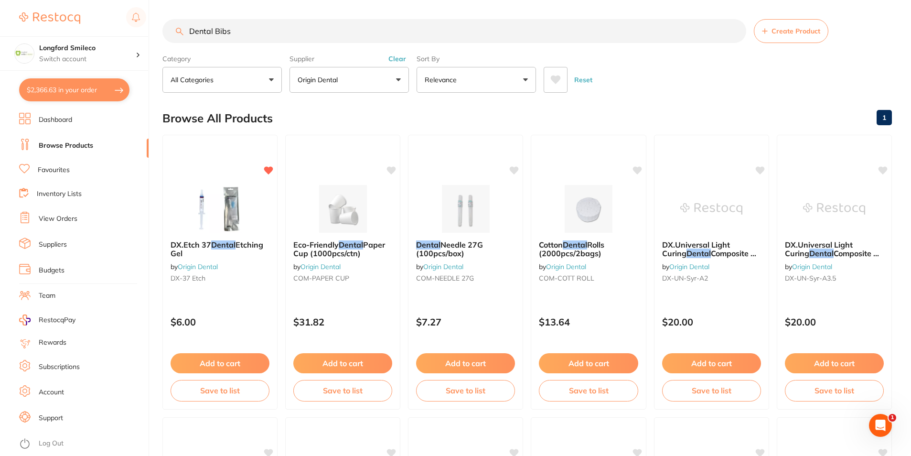
click at [333, 81] on p "Origin Dental" at bounding box center [319, 80] width 44 height 10
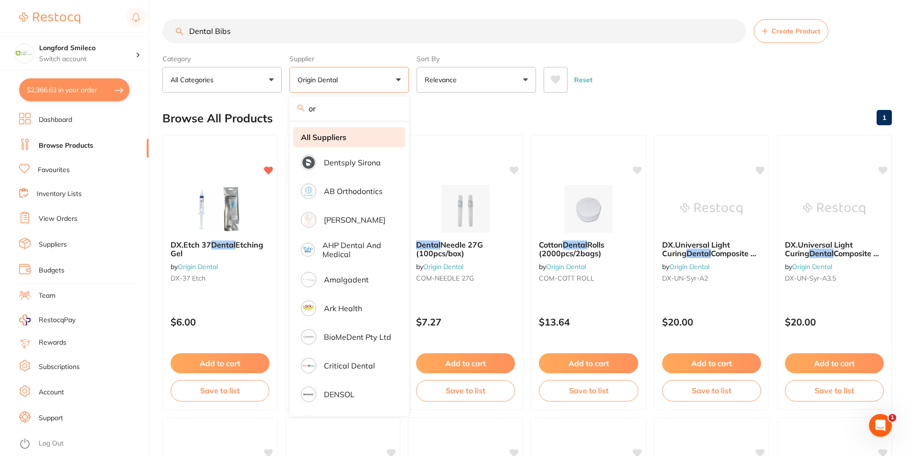
click at [331, 135] on strong "All Suppliers" at bounding box center [323, 137] width 45 height 9
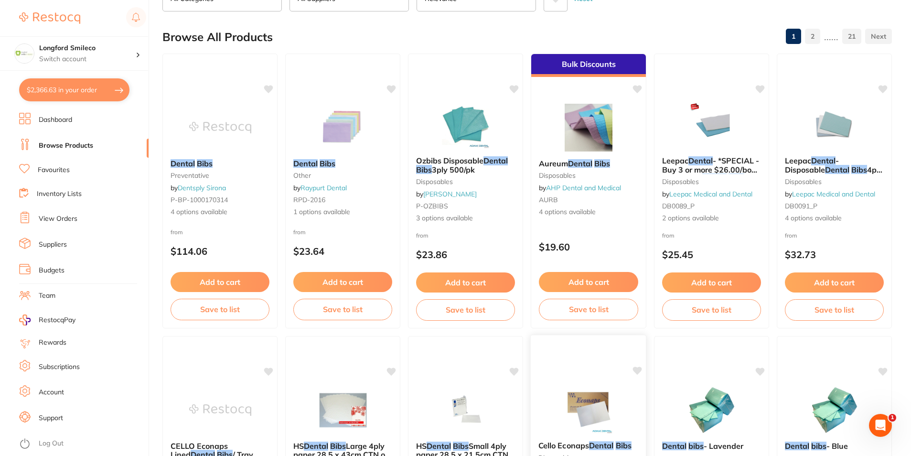
scroll to position [233, 0]
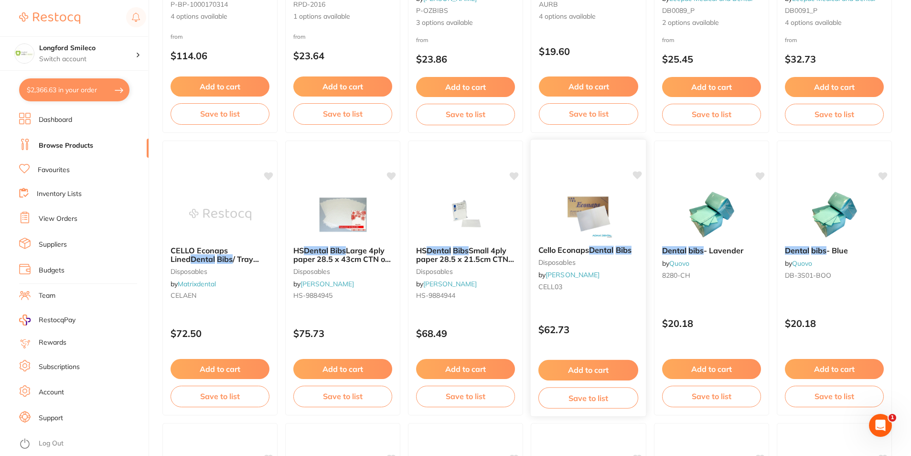
scroll to position [430, 0]
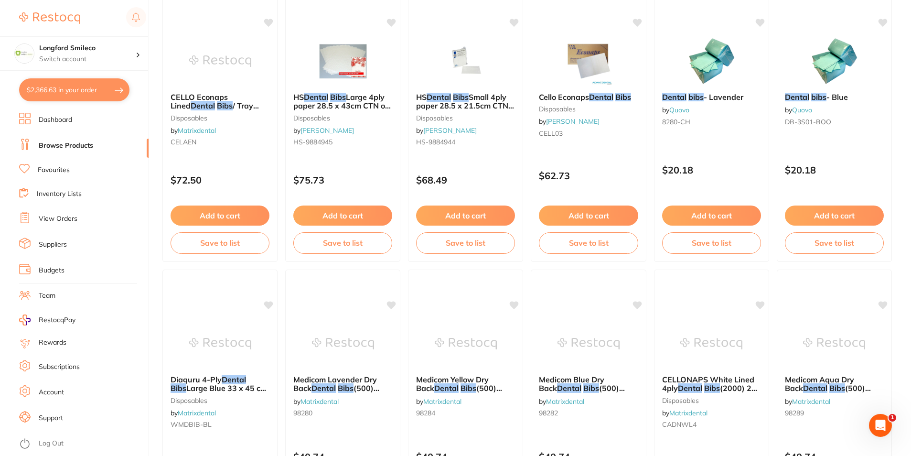
click at [54, 215] on link "View Orders" at bounding box center [58, 219] width 39 height 10
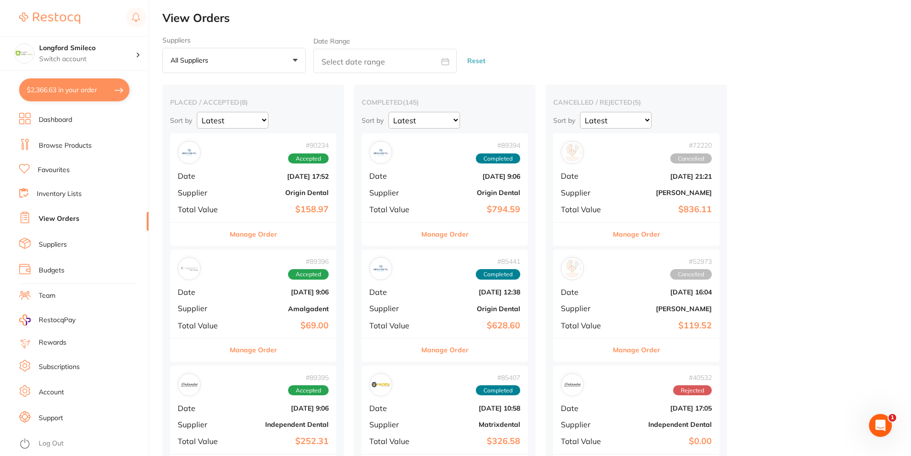
click at [442, 183] on div "# 89394 Completed Date [DATE] 9:06 Supplier Origin Dental Total Value $794.59" at bounding box center [444, 177] width 166 height 88
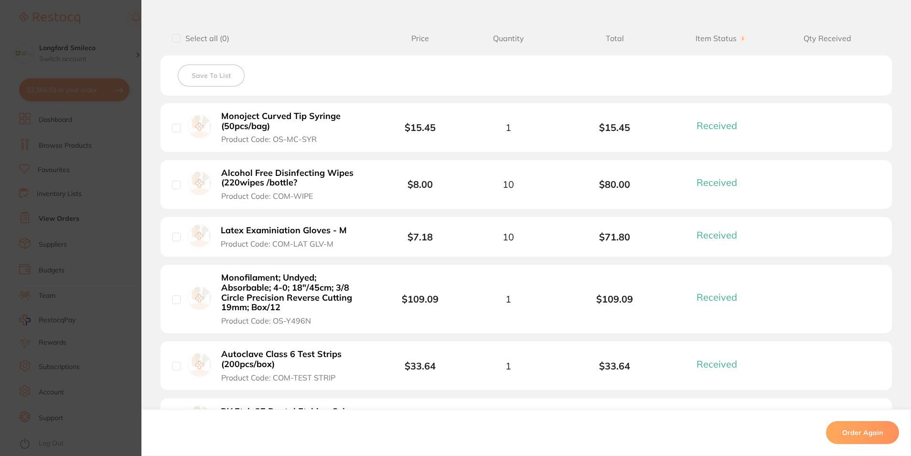
scroll to position [573, 0]
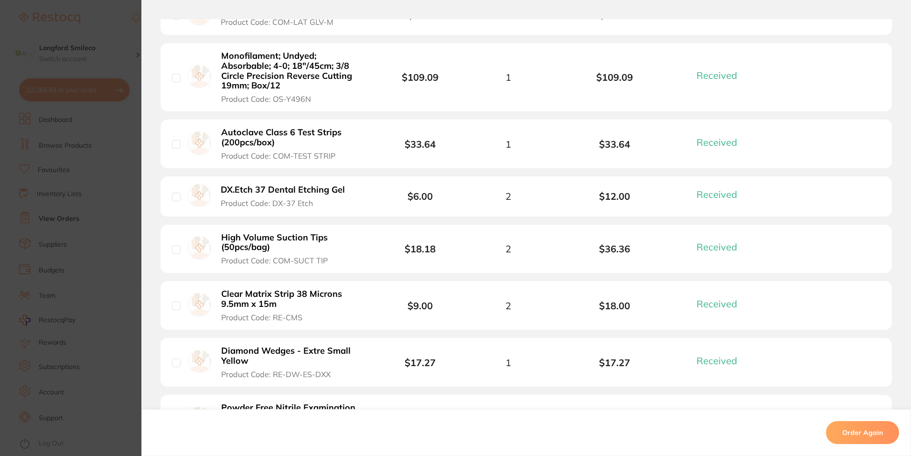
click at [92, 242] on section "Order ID: Restocq- 89394 Order Information 20 Received Completed Order Order Da…" at bounding box center [455, 228] width 911 height 456
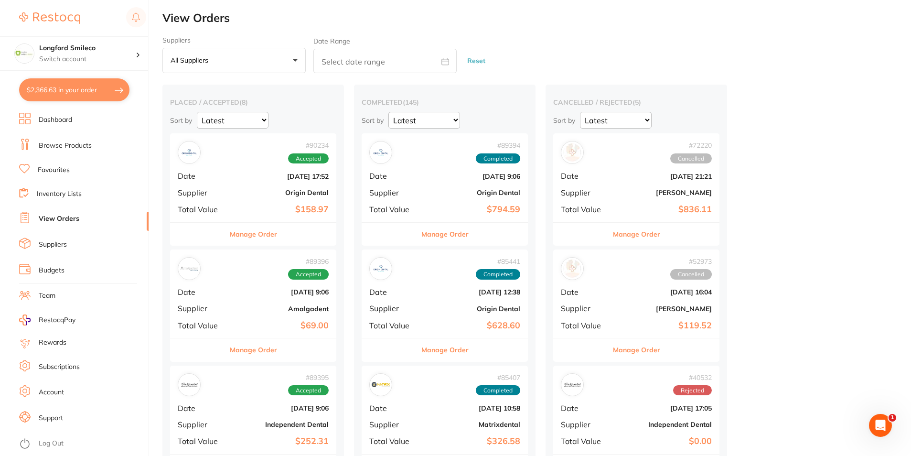
click at [428, 283] on div "# 85441 Completed Date [DATE] 12:38 Supplier Origin Dental Total Value $628.60" at bounding box center [444, 293] width 166 height 88
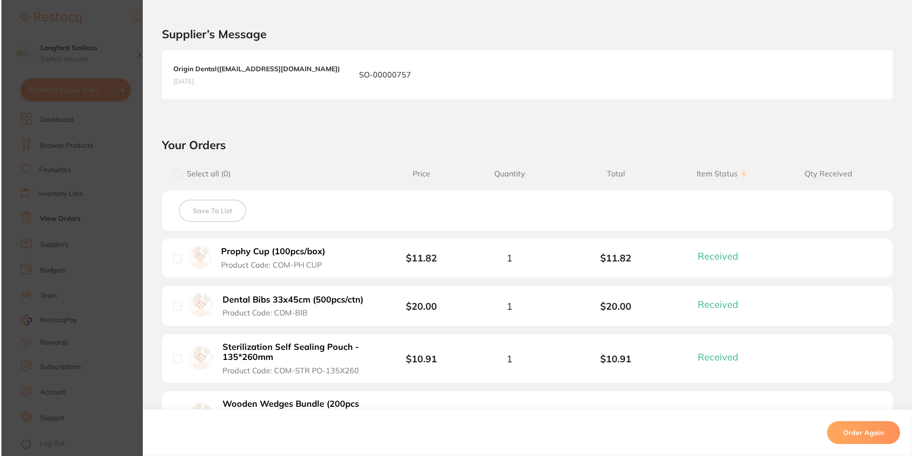
scroll to position [239, 0]
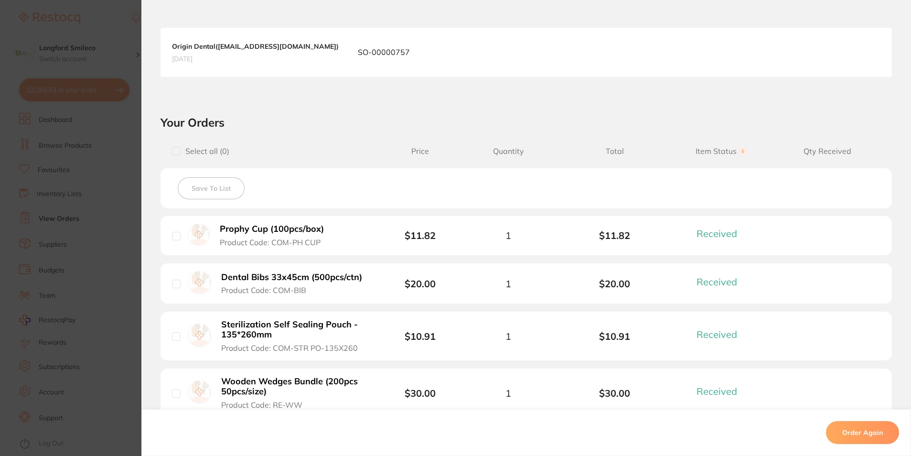
click at [271, 282] on button "Dental Bibs 33x45cm (500pcs/ctn) Product Code: COM-BIB" at bounding box center [294, 283] width 152 height 23
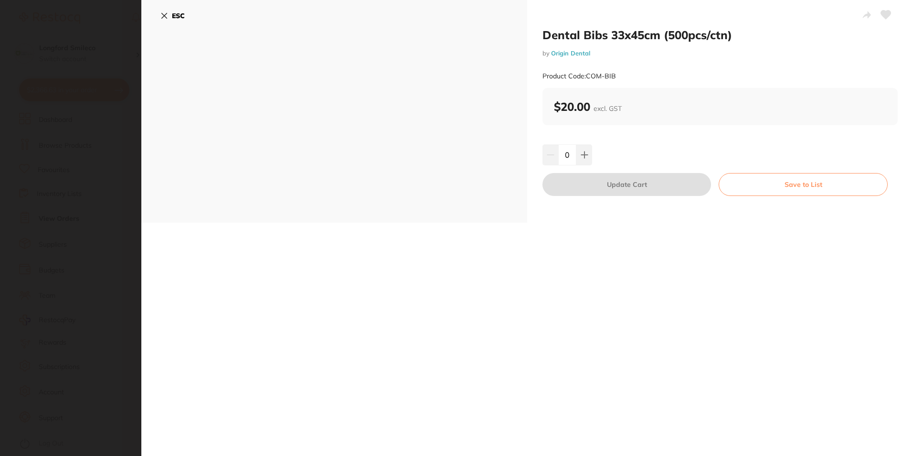
scroll to position [0, 0]
click at [581, 155] on icon at bounding box center [585, 155] width 8 height 8
type input "2"
click at [602, 179] on button "Update Cart" at bounding box center [626, 184] width 169 height 23
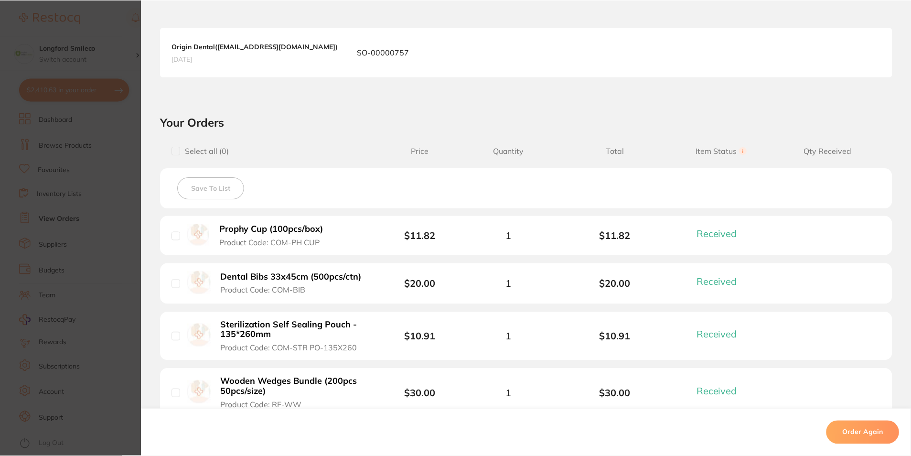
scroll to position [3034, 0]
click at [92, 217] on section "Order ID: Restocq- 85441 Order Information 14 Received Completed Order Order Da…" at bounding box center [455, 228] width 911 height 456
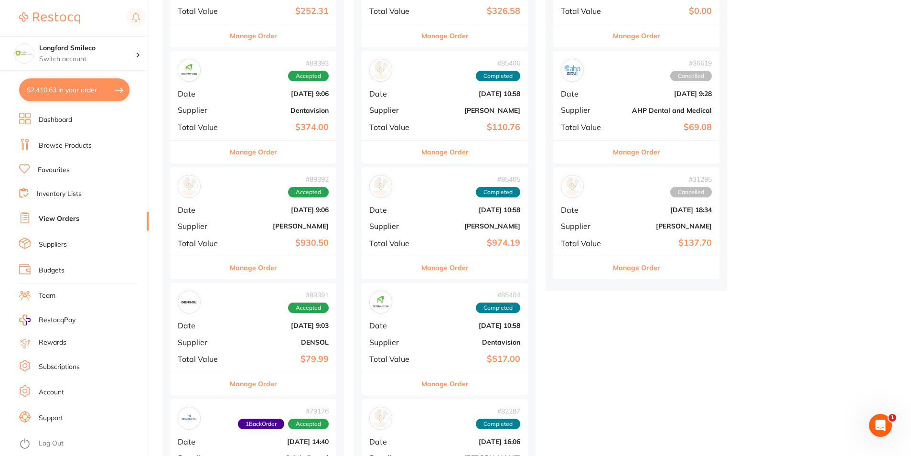
click at [55, 91] on button "$2,410.63 in your order" at bounding box center [74, 89] width 110 height 23
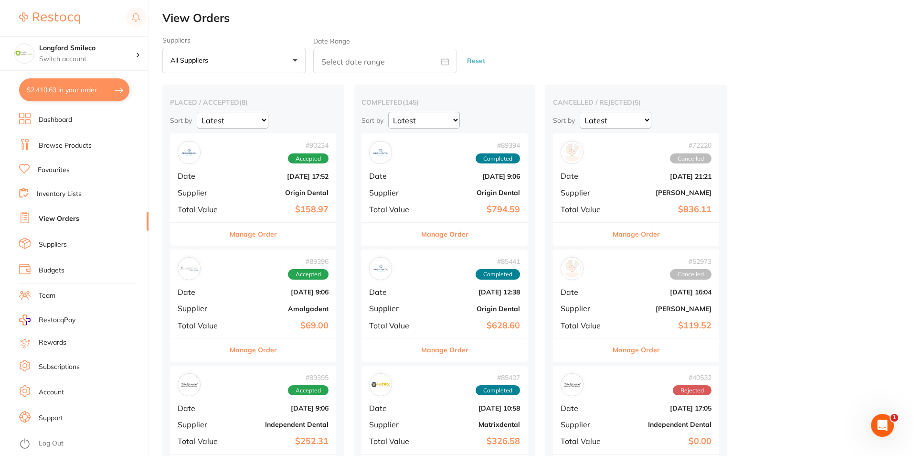
checkbox input "true"
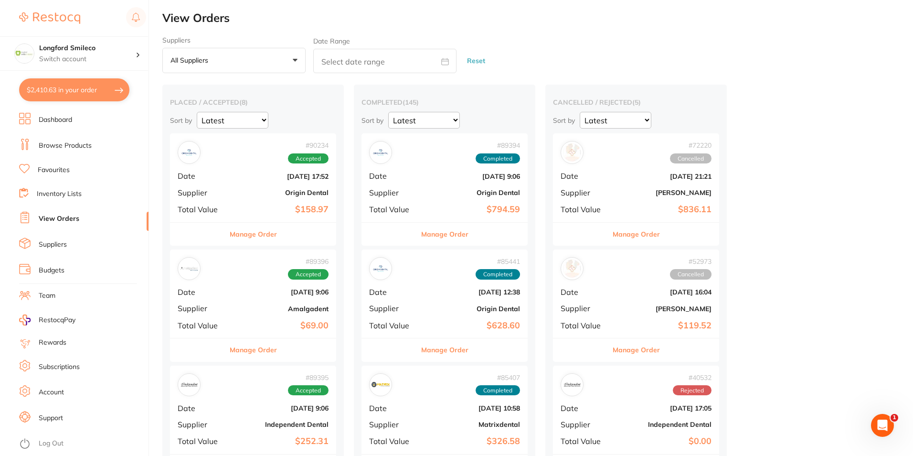
checkbox input "true"
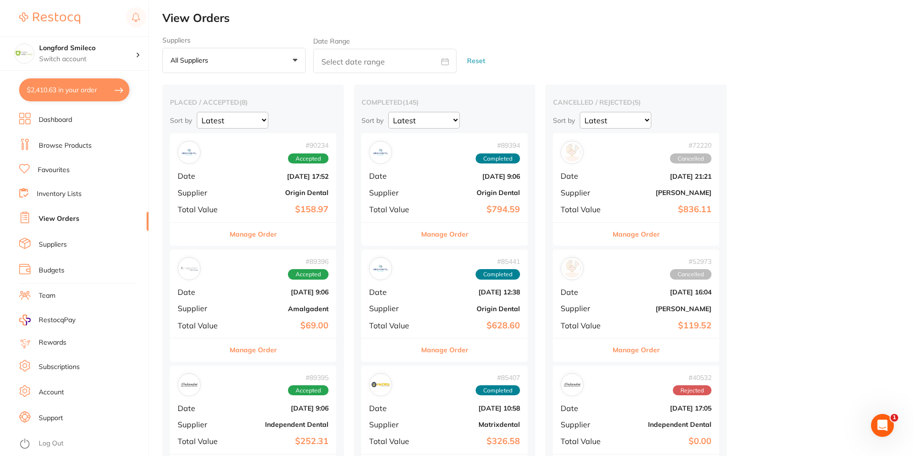
checkbox input "true"
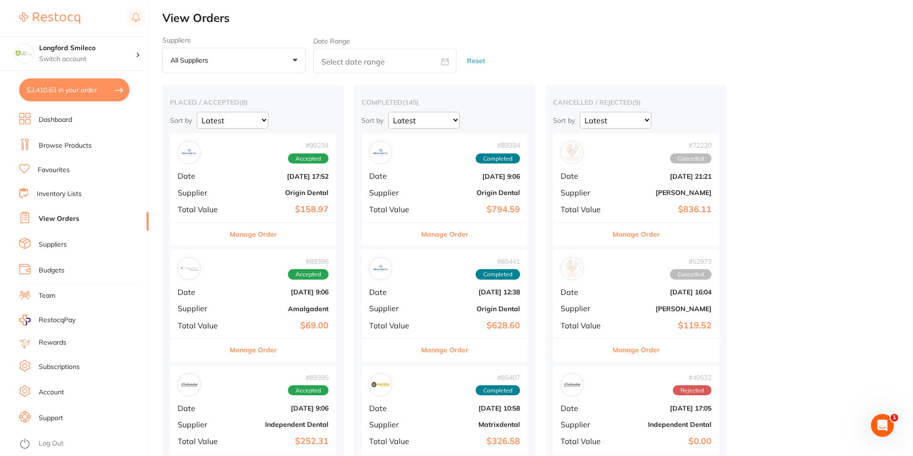
checkbox input "true"
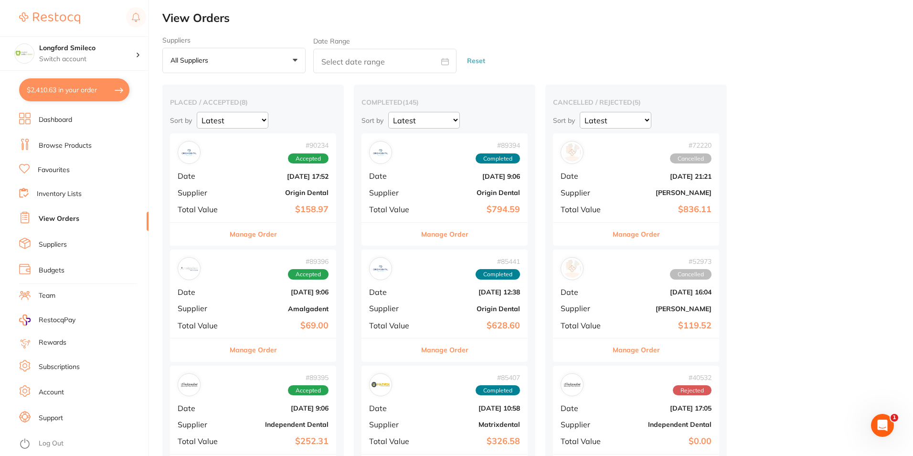
checkbox input "true"
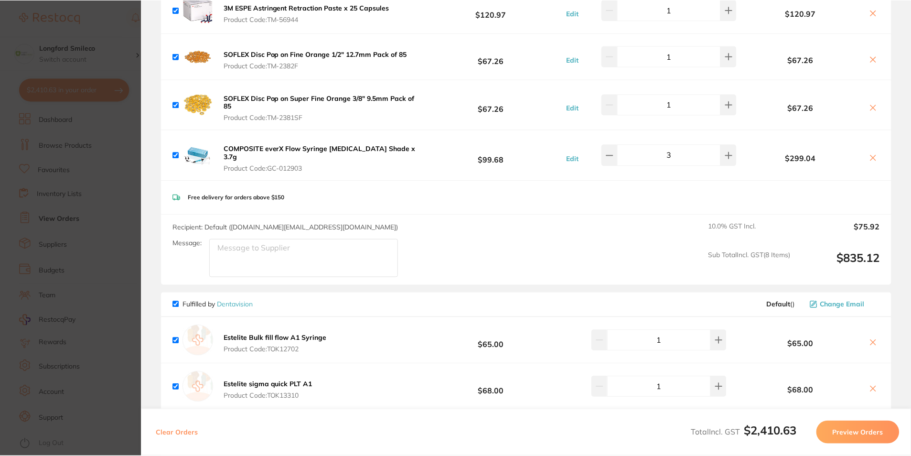
scroll to position [790, 0]
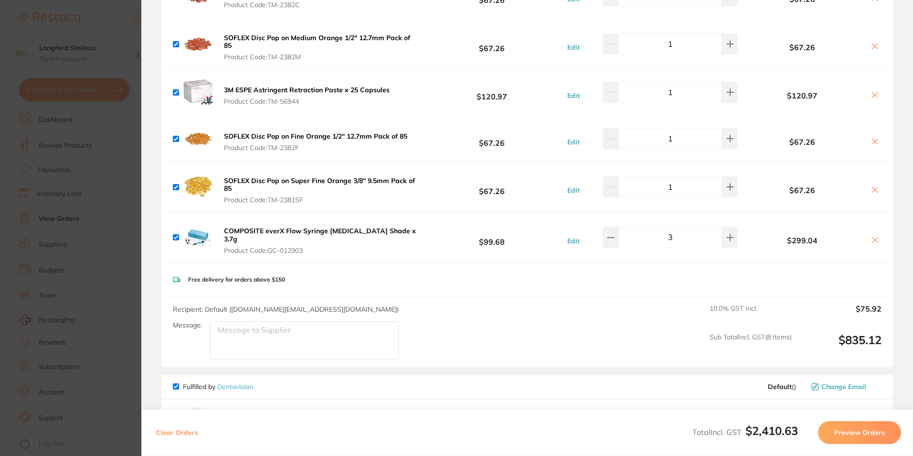
click at [111, 183] on section "Update RRP Set your pre negotiated price for this item. Item Agreed RRP (excl. …" at bounding box center [456, 228] width 913 height 456
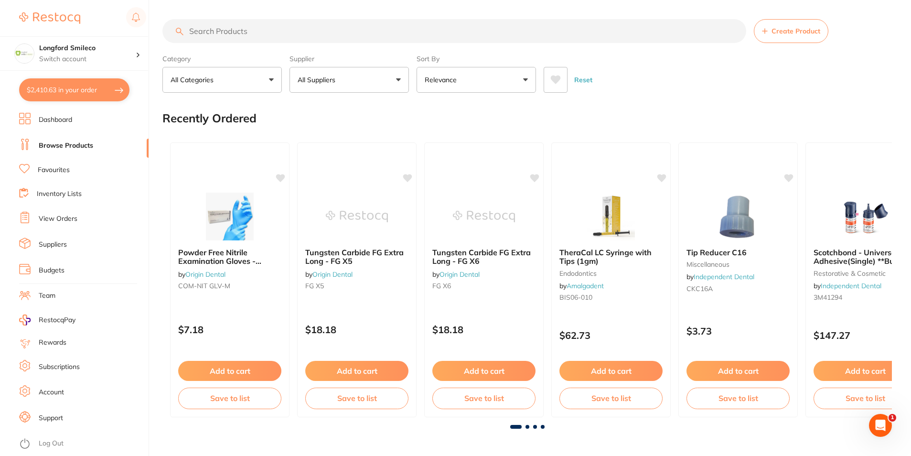
click at [339, 76] on p "All Suppliers" at bounding box center [318, 80] width 42 height 10
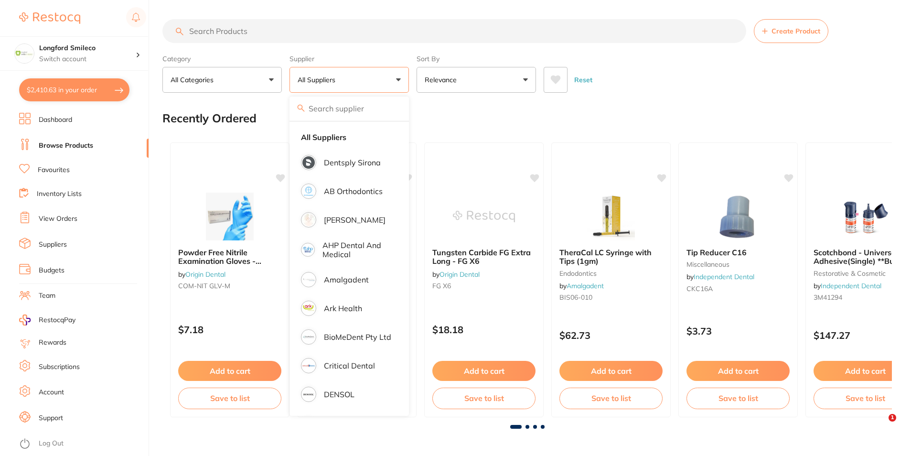
click at [343, 109] on input "search" at bounding box center [348, 108] width 119 height 24
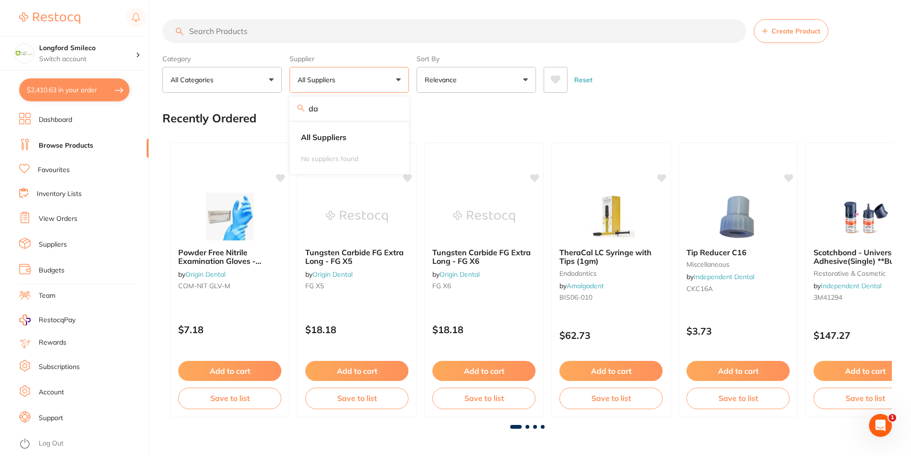
type input "d"
type input "ori"
click at [304, 163] on img at bounding box center [308, 162] width 12 height 12
click at [336, 160] on p "Origin Dental" at bounding box center [347, 162] width 47 height 9
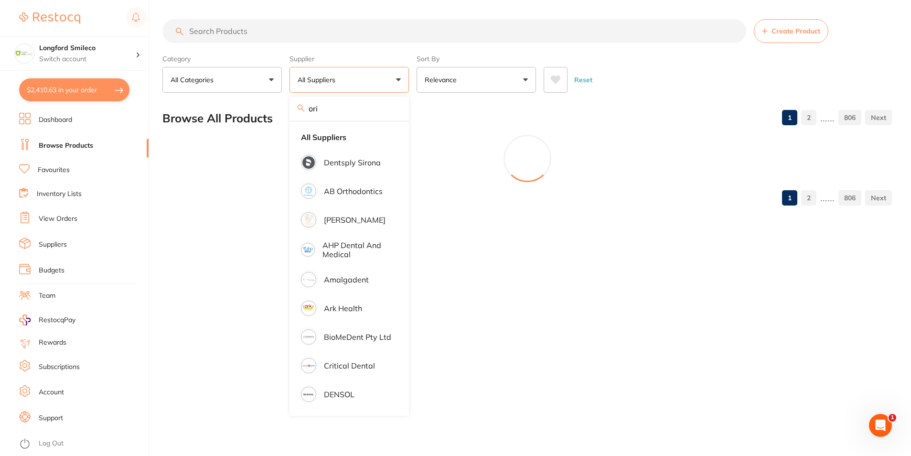
click at [255, 36] on input "search" at bounding box center [454, 31] width 584 height 24
click at [343, 160] on div at bounding box center [526, 159] width 729 height 48
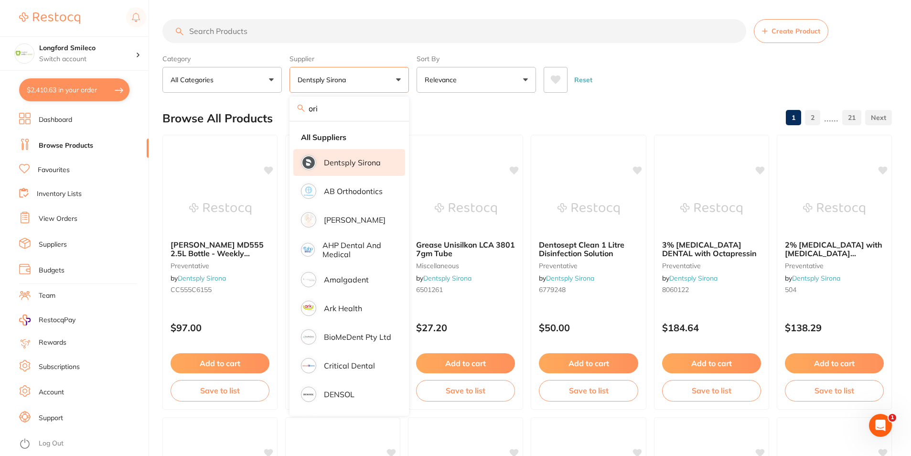
click at [297, 40] on input "search" at bounding box center [454, 31] width 584 height 24
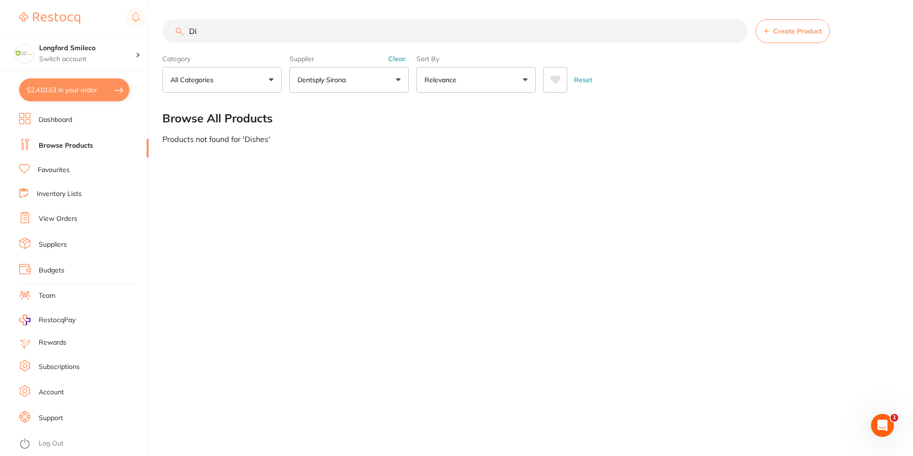
type input "D"
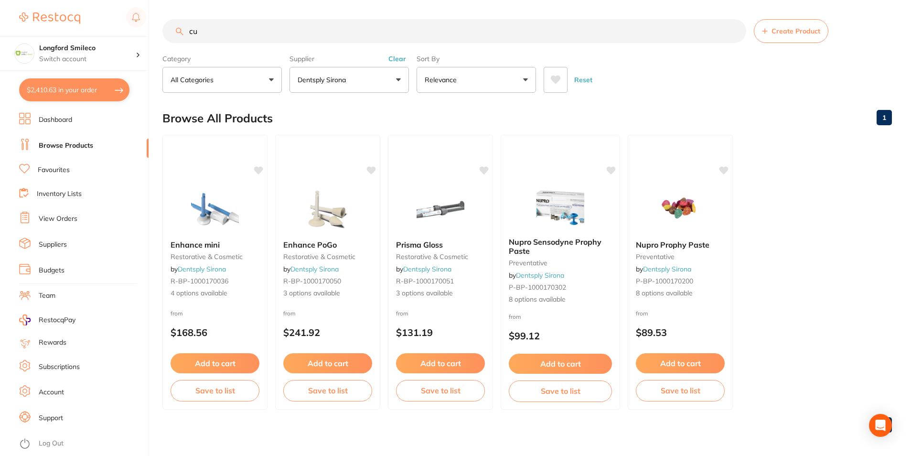
type input "c"
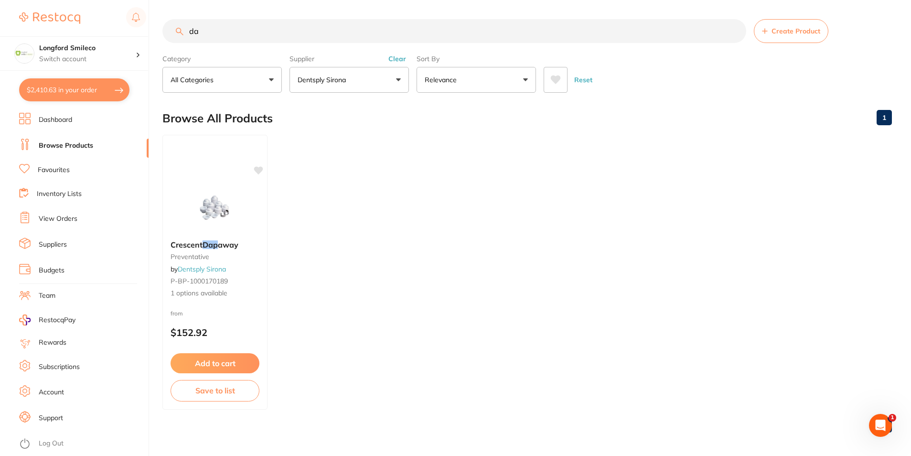
type input "d"
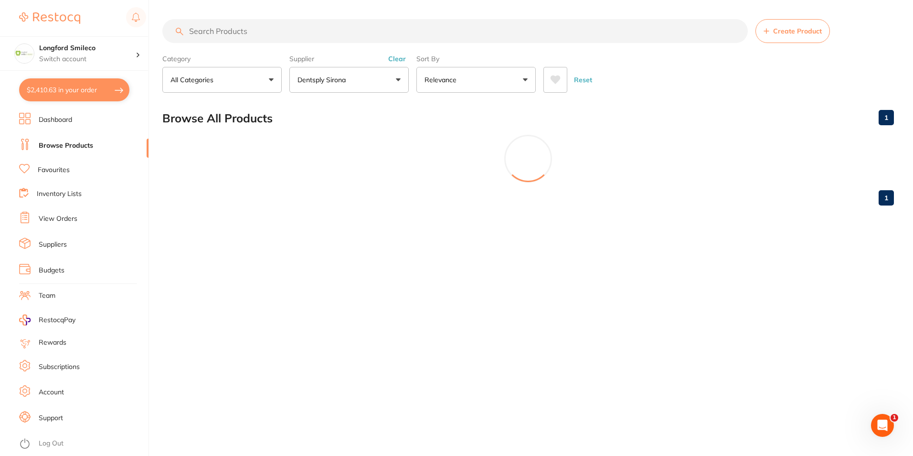
click at [331, 78] on p "Dentsply Sirona" at bounding box center [323, 80] width 52 height 10
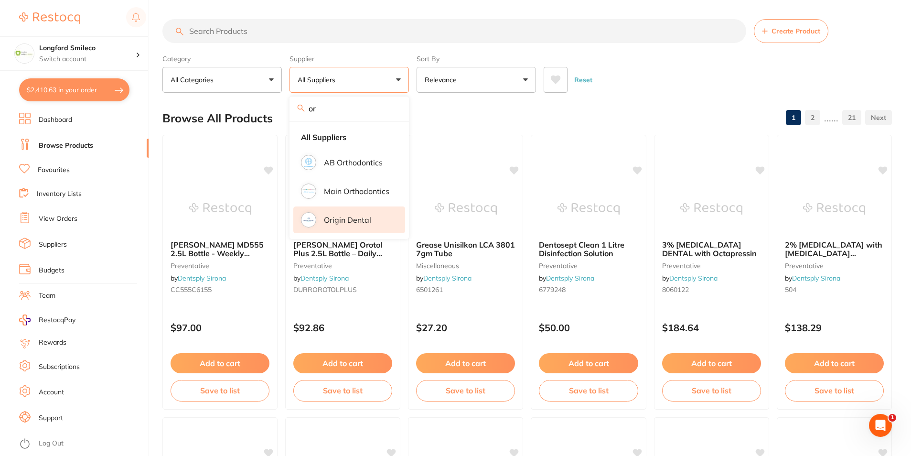
click at [306, 217] on img at bounding box center [308, 219] width 12 height 12
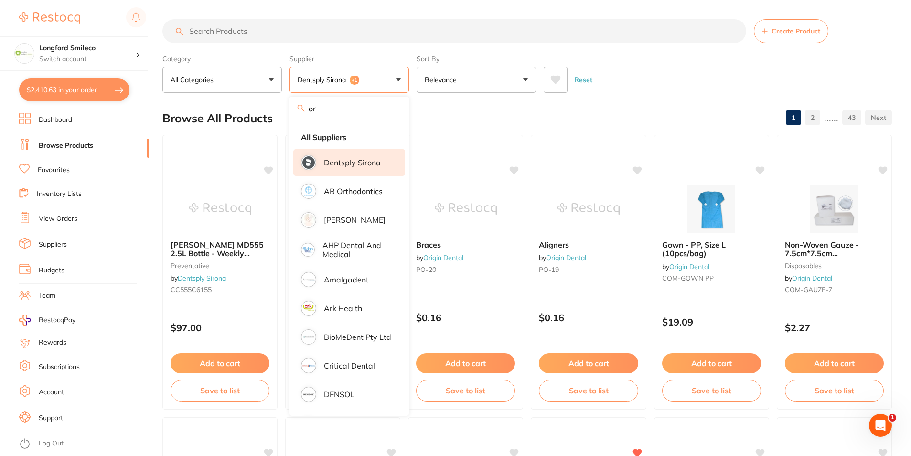
click at [331, 117] on input "or" at bounding box center [348, 108] width 119 height 24
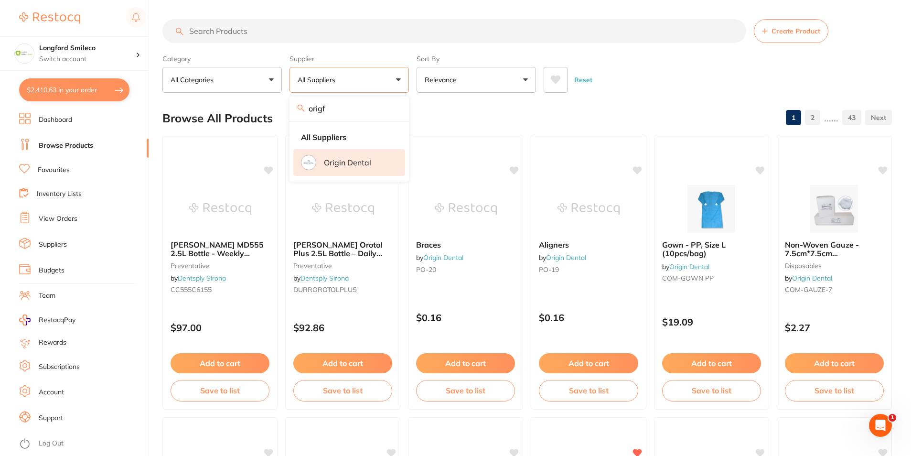
type input "origf"
click at [345, 168] on li "Origin Dental" at bounding box center [349, 162] width 112 height 27
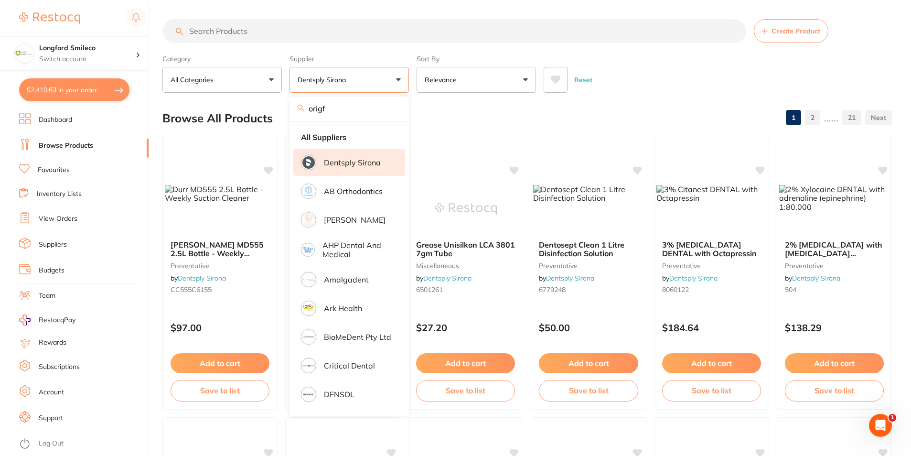
click at [242, 33] on input "search" at bounding box center [454, 31] width 584 height 24
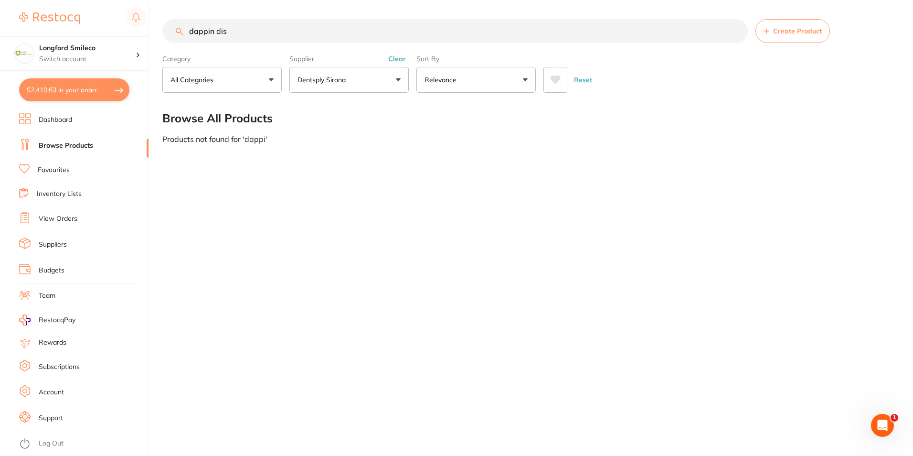
type input "dappin dish"
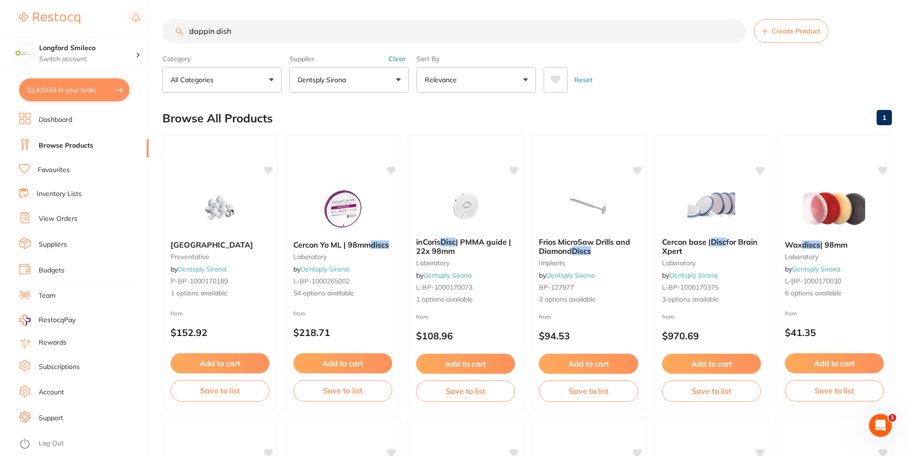
scroll to position [0, 0]
drag, startPoint x: 237, startPoint y: 35, endPoint x: 178, endPoint y: 37, distance: 59.2
click at [178, 37] on input "dappin dish" at bounding box center [454, 31] width 584 height 24
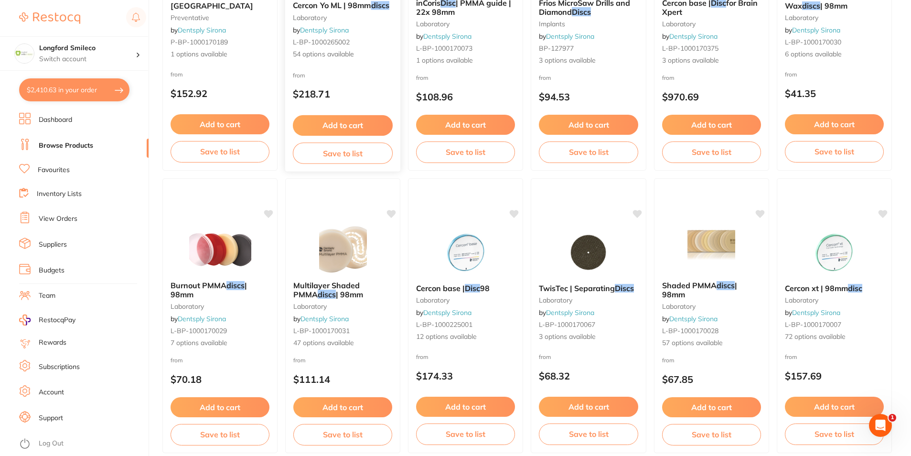
scroll to position [0, 0]
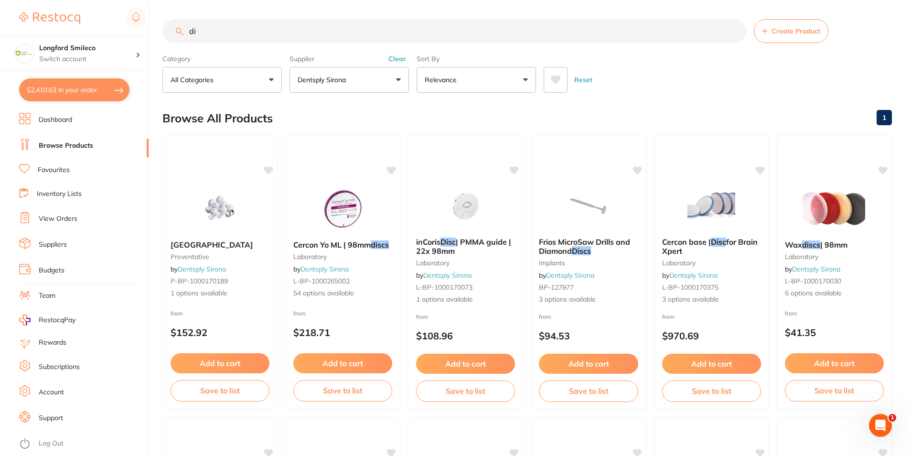
type input "d"
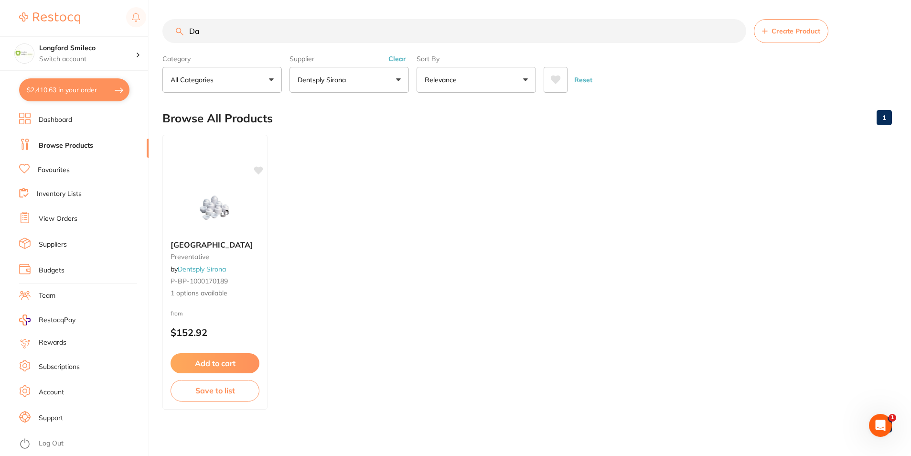
type input "D"
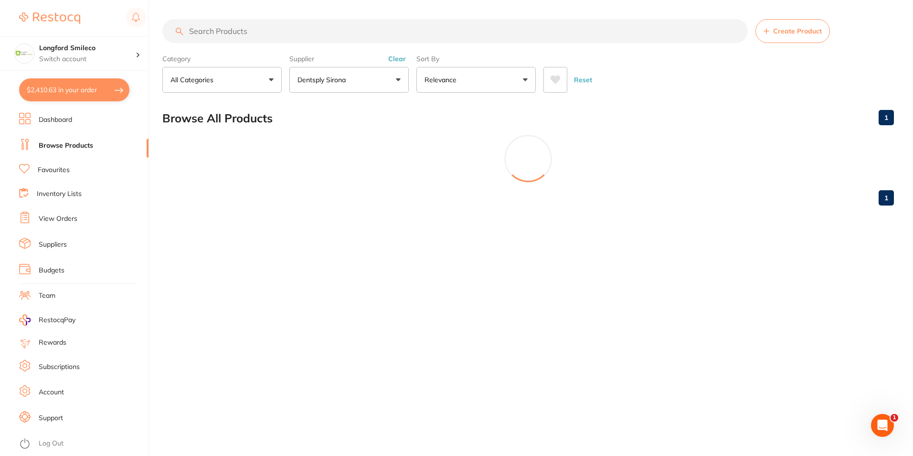
click at [329, 79] on p "Dentsply Sirona" at bounding box center [323, 80] width 52 height 10
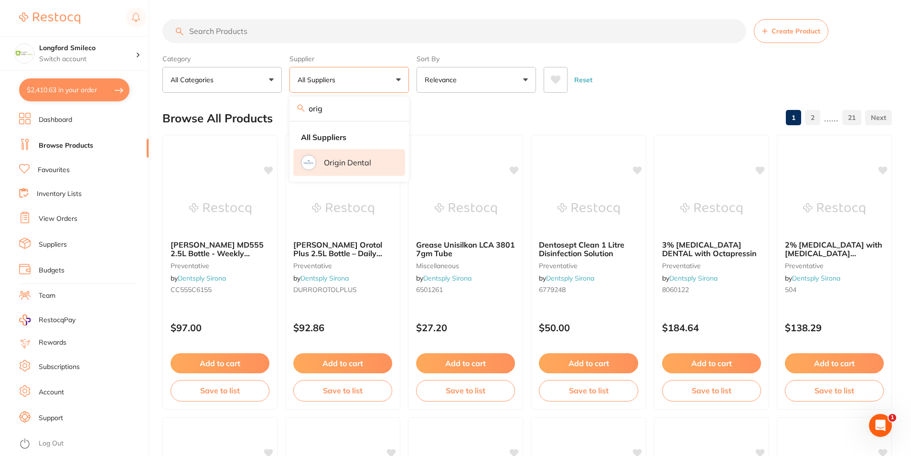
click at [305, 166] on img at bounding box center [308, 162] width 12 height 12
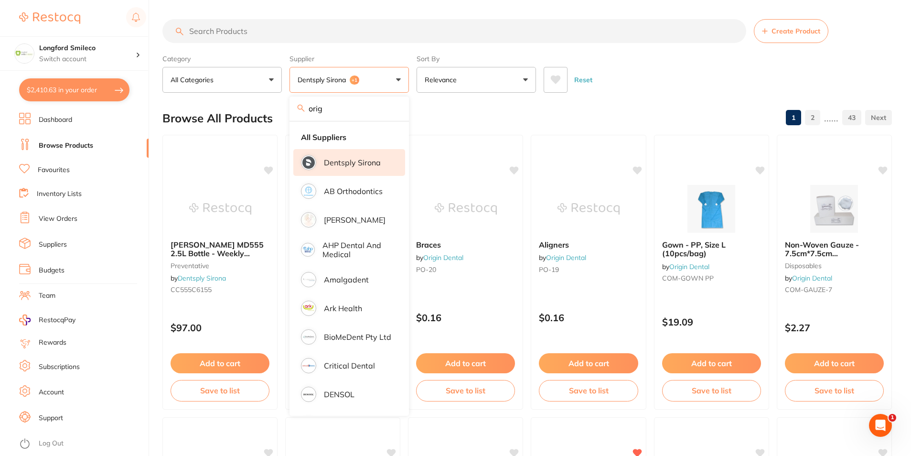
click at [336, 113] on input "orig" at bounding box center [348, 108] width 119 height 24
type input "o"
type input "orig"
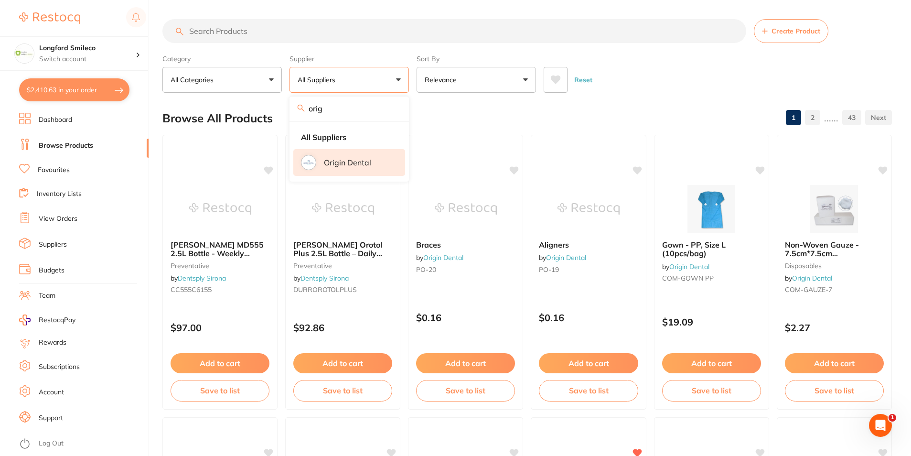
click at [303, 166] on div at bounding box center [308, 162] width 12 height 12
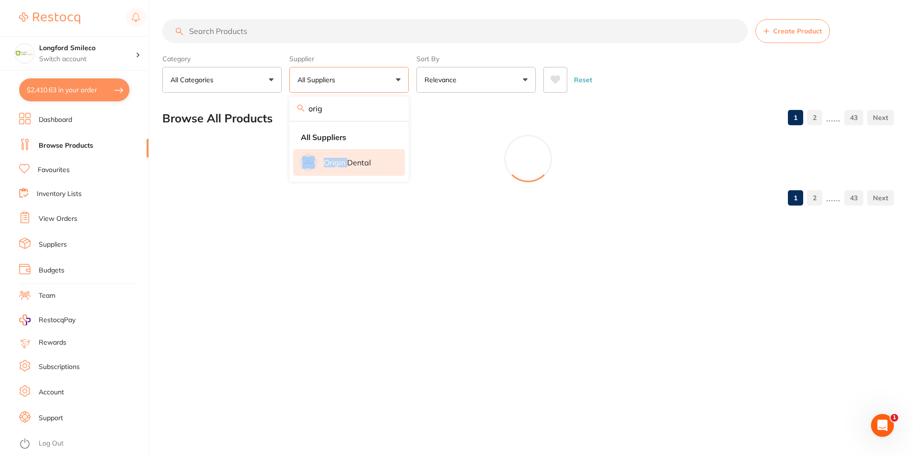
click at [303, 166] on div at bounding box center [308, 162] width 12 height 12
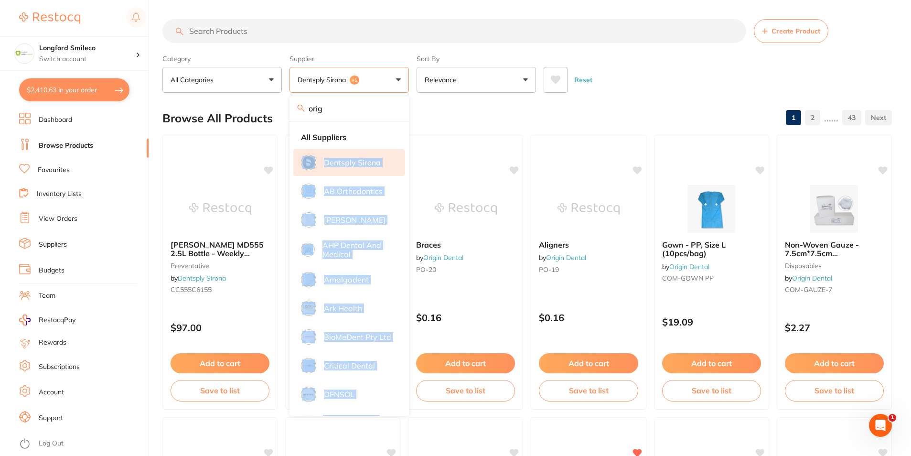
drag, startPoint x: 303, startPoint y: 166, endPoint x: 335, endPoint y: 77, distance: 94.4
click at [375, 133] on li "All Suppliers" at bounding box center [349, 137] width 112 height 20
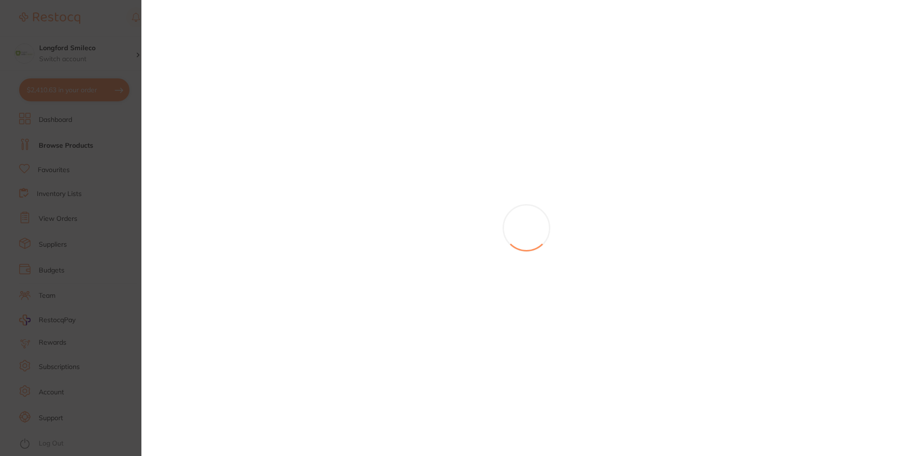
click at [335, 77] on section at bounding box center [455, 228] width 911 height 456
click at [430, 142] on div "Tungsten Carbide FG Extra Long - FG X6 by Origin Dental FG X6 $18.18 Add to car…" at bounding box center [483, 279] width 119 height 275
click at [430, 110] on section at bounding box center [455, 228] width 911 height 456
click at [430, 142] on div "Tungsten Carbide FG Extra Long - FG X6 by Origin Dental FG X6 $18.18 Add to car…" at bounding box center [483, 279] width 119 height 275
click at [396, 187] on section at bounding box center [455, 228] width 911 height 456
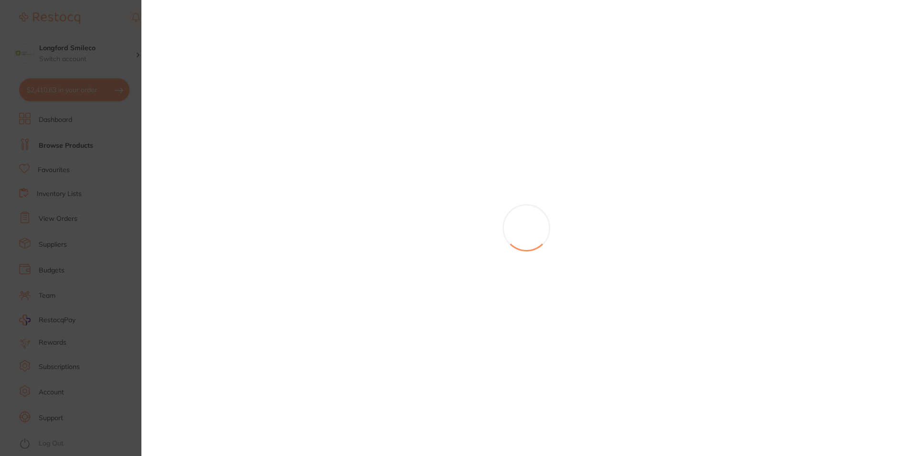
click at [119, 156] on ul "Dashboard Browse Products Favourites Inventory Lists View Orders Suppliers Budg…" at bounding box center [83, 284] width 129 height 343
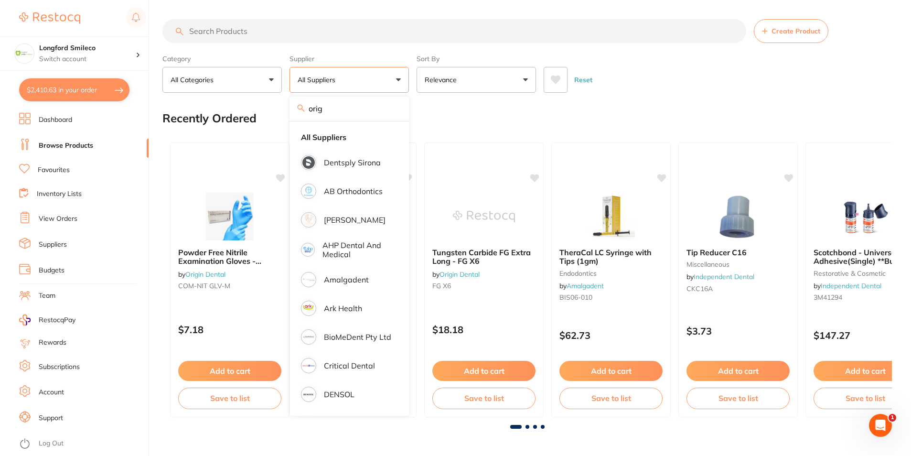
click at [243, 31] on input "search" at bounding box center [454, 31] width 584 height 24
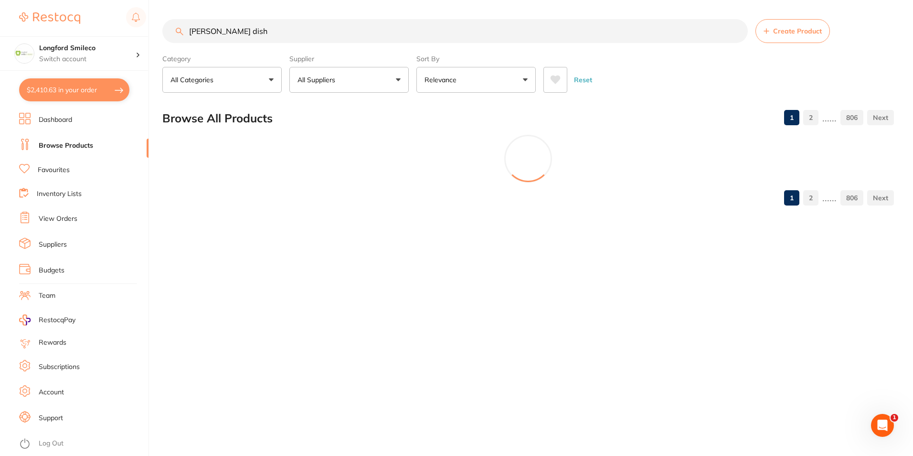
type input "Dappen dish"
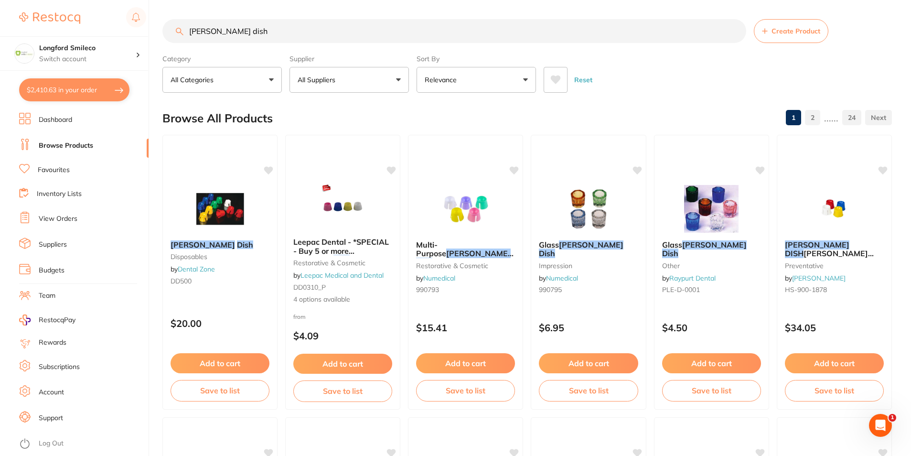
click at [373, 87] on button "All Suppliers" at bounding box center [348, 80] width 119 height 26
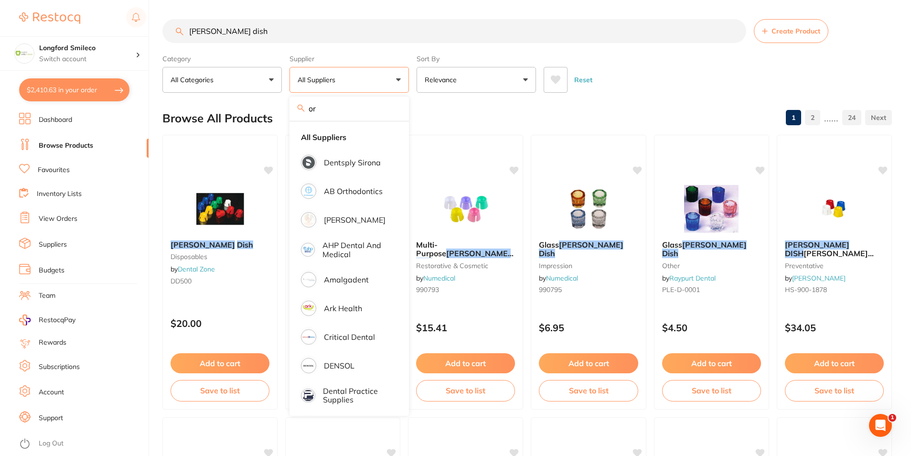
type input "o"
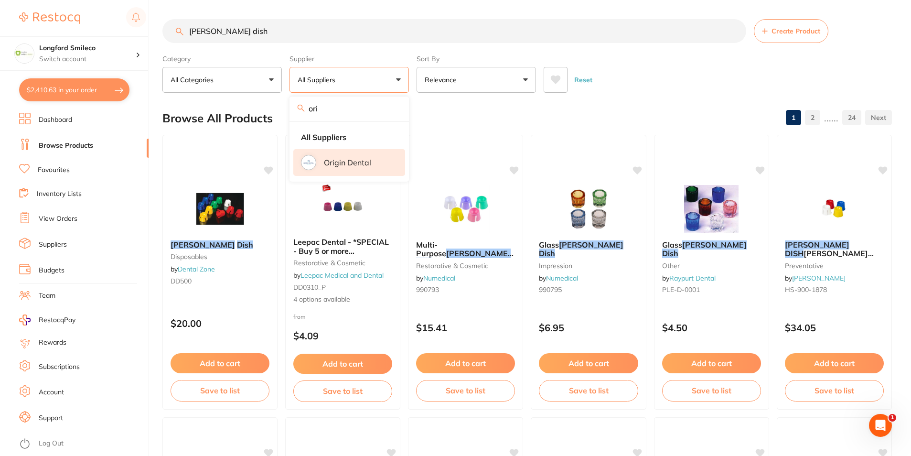
type input "ori"
click at [356, 161] on p "Origin Dental" at bounding box center [347, 162] width 47 height 9
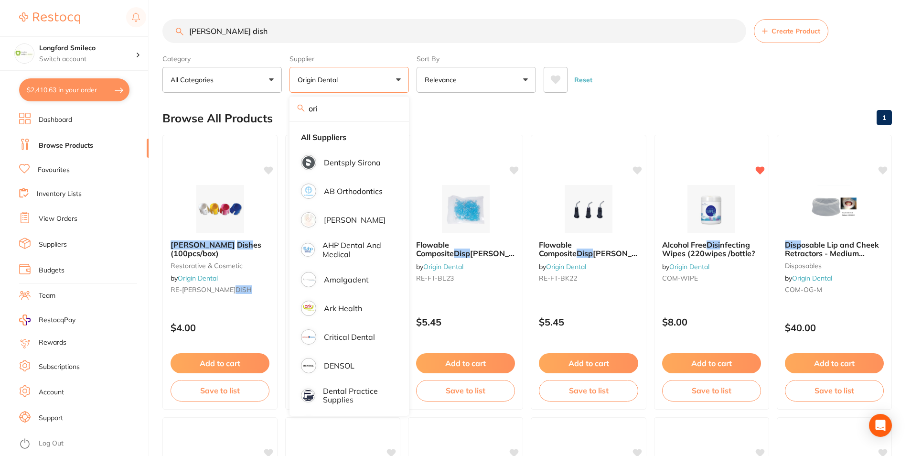
click at [505, 114] on div "Browse All Products 1" at bounding box center [526, 118] width 729 height 32
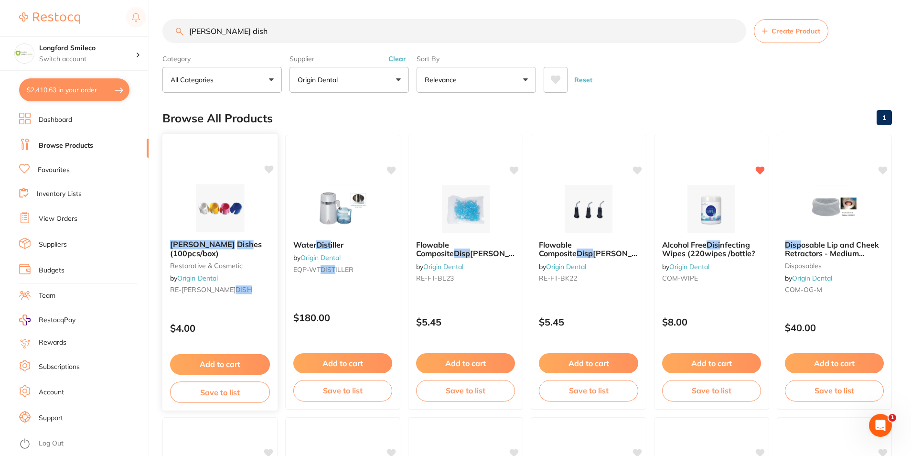
click at [217, 194] on img at bounding box center [220, 208] width 63 height 48
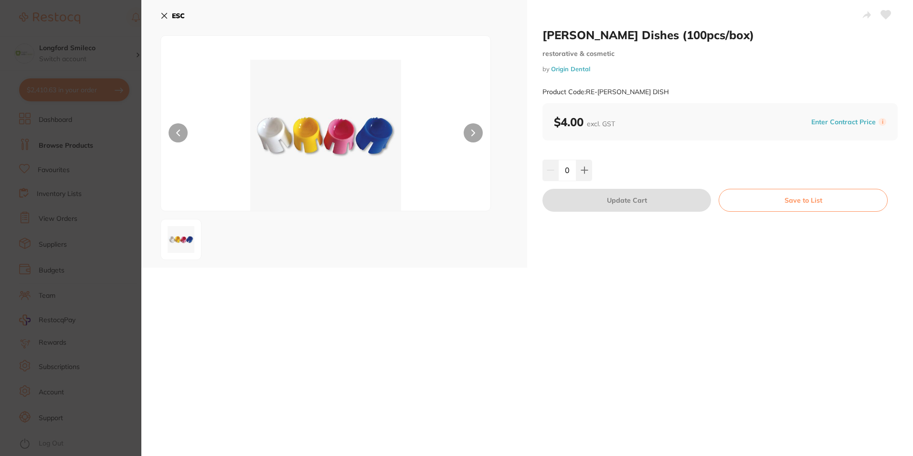
click at [592, 168] on div "0" at bounding box center [719, 169] width 355 height 21
drag, startPoint x: 592, startPoint y: 168, endPoint x: 586, endPoint y: 173, distance: 7.8
click at [586, 173] on icon at bounding box center [585, 170] width 8 height 8
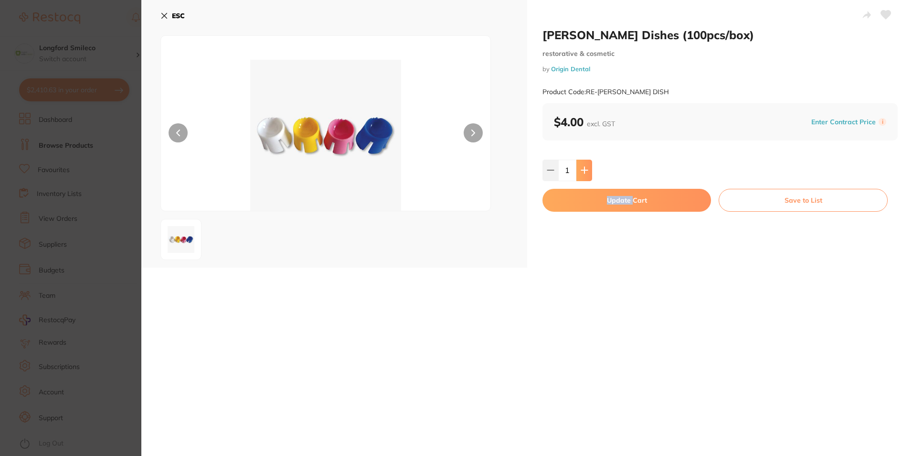
click at [586, 173] on icon at bounding box center [585, 170] width 8 height 8
type input "2"
drag, startPoint x: 586, startPoint y: 173, endPoint x: 597, endPoint y: 208, distance: 36.7
click at [594, 207] on button "Update Cart" at bounding box center [626, 200] width 169 height 23
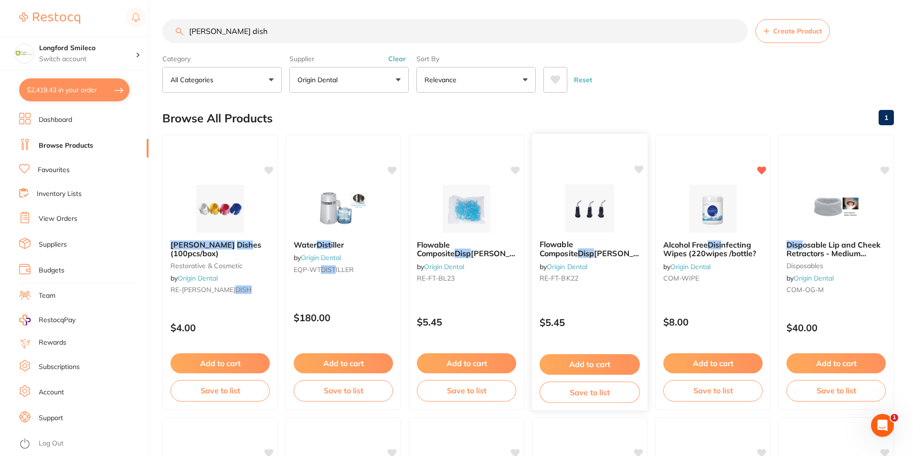
checkbox input "false"
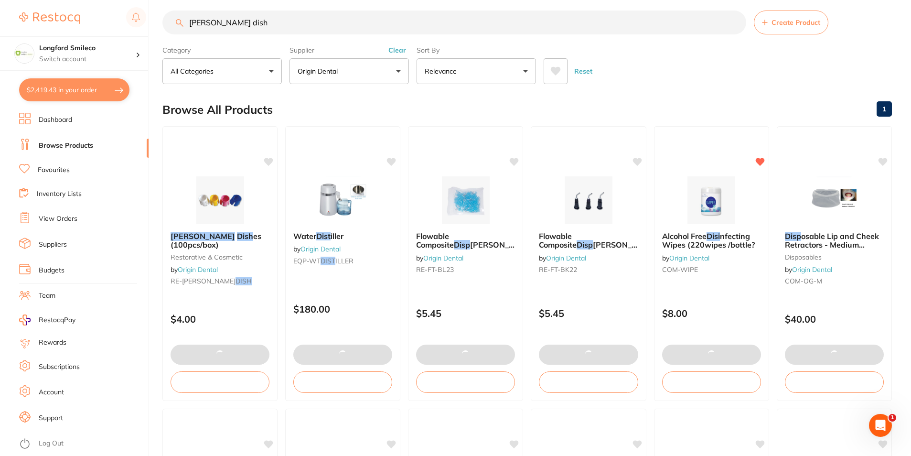
click at [323, 26] on input "Dappen dish" at bounding box center [454, 23] width 584 height 24
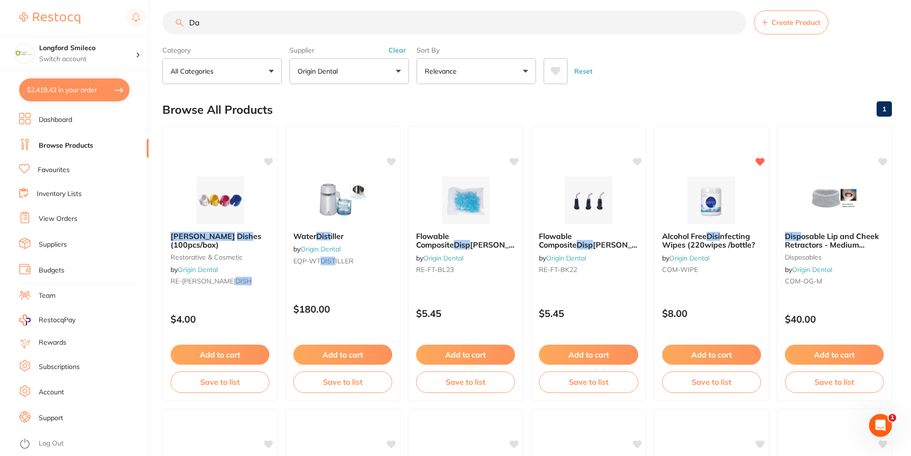
type input "D"
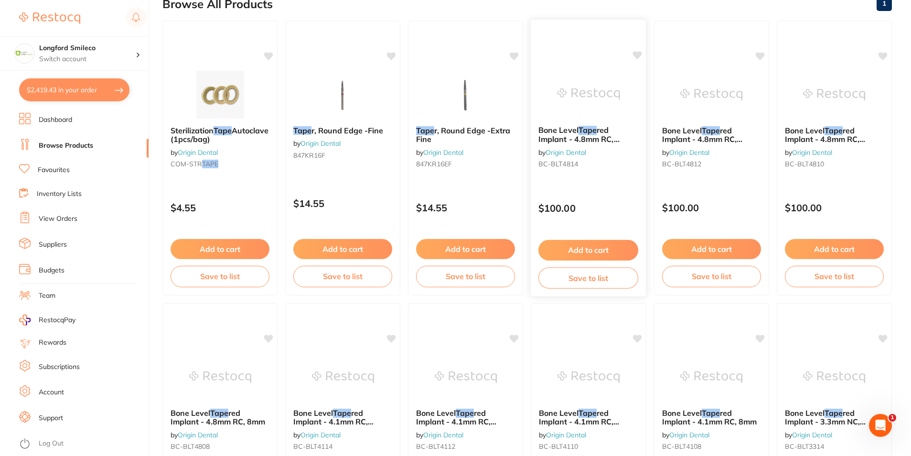
scroll to position [0, 0]
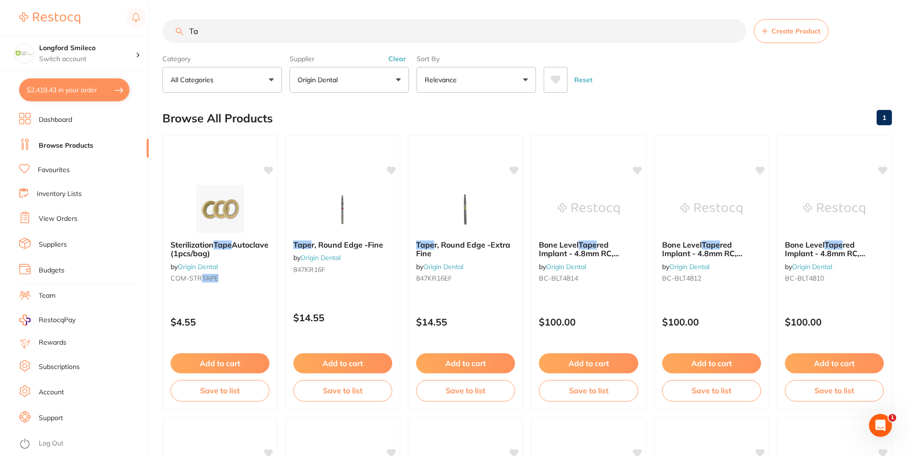
type input "T"
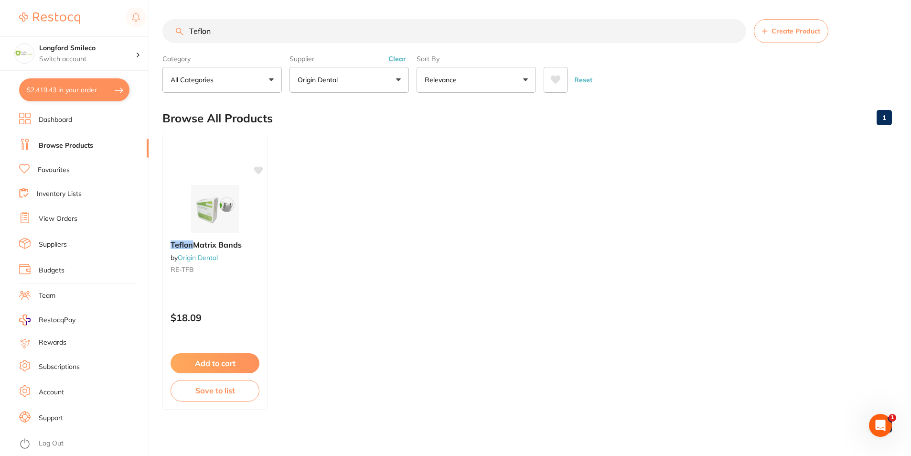
click at [334, 98] on main "Teflon Create Product Category All Categories All Categories No categories foun…" at bounding box center [536, 229] width 748 height 459
click at [338, 87] on button "Origin Dental" at bounding box center [348, 80] width 119 height 26
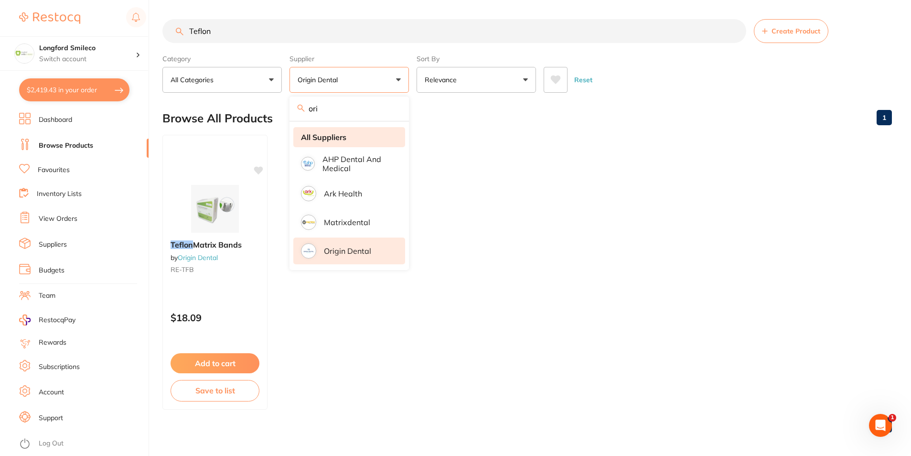
click at [357, 136] on li "All Suppliers" at bounding box center [349, 137] width 112 height 20
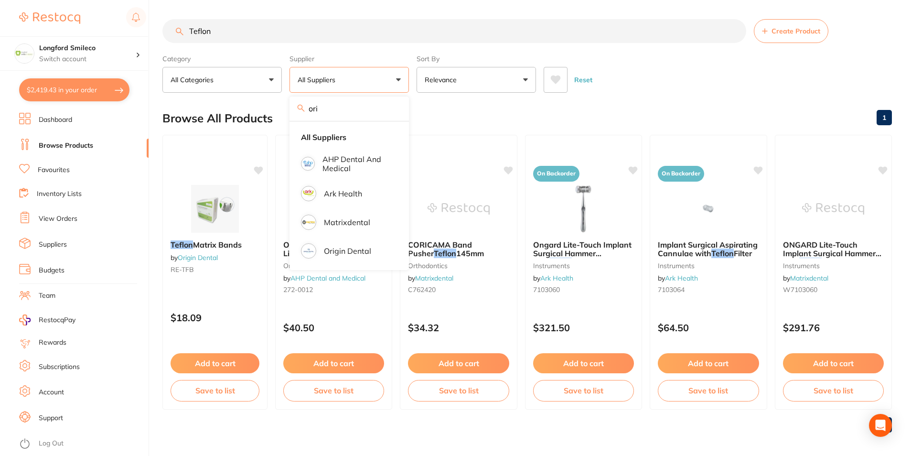
click at [349, 45] on section "Teflon Create Product Category All Categories All Categories instruments orthod…" at bounding box center [526, 56] width 729 height 74
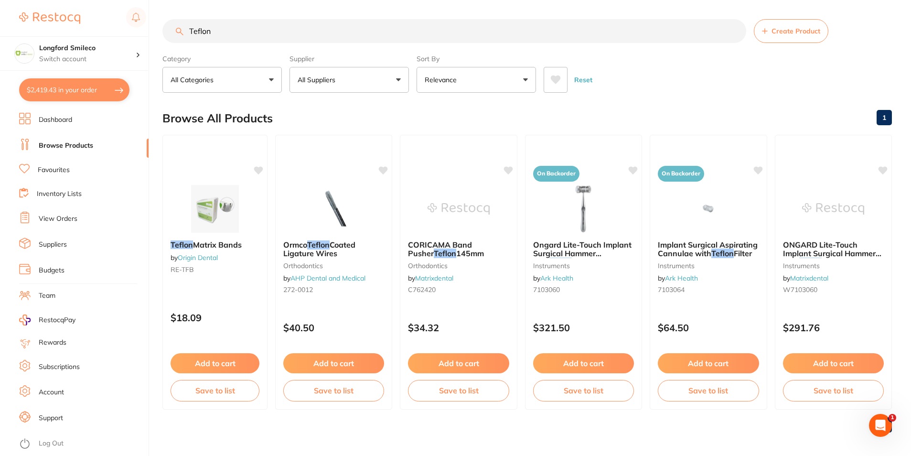
click at [349, 45] on section "Teflon Create Product Category All Categories All Categories instruments orthod…" at bounding box center [526, 56] width 729 height 74
drag, startPoint x: 349, startPoint y: 45, endPoint x: 295, endPoint y: 37, distance: 54.0
click at [327, 38] on input "Teflon" at bounding box center [454, 31] width 584 height 24
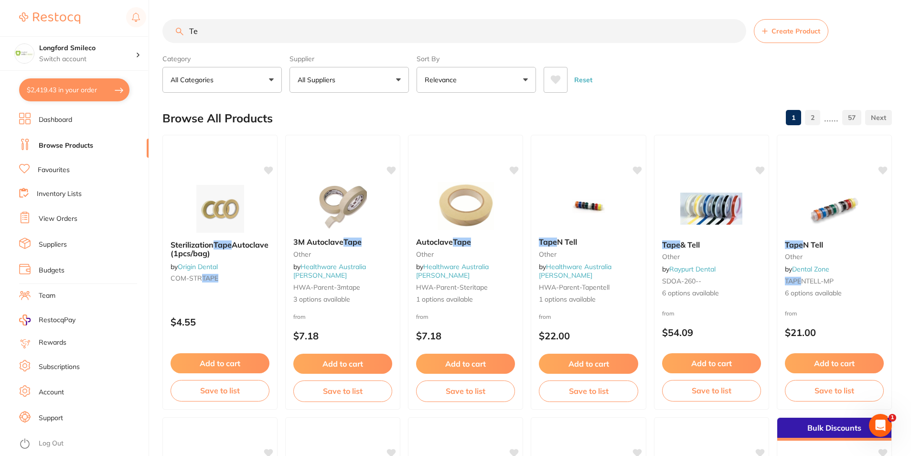
type input "T"
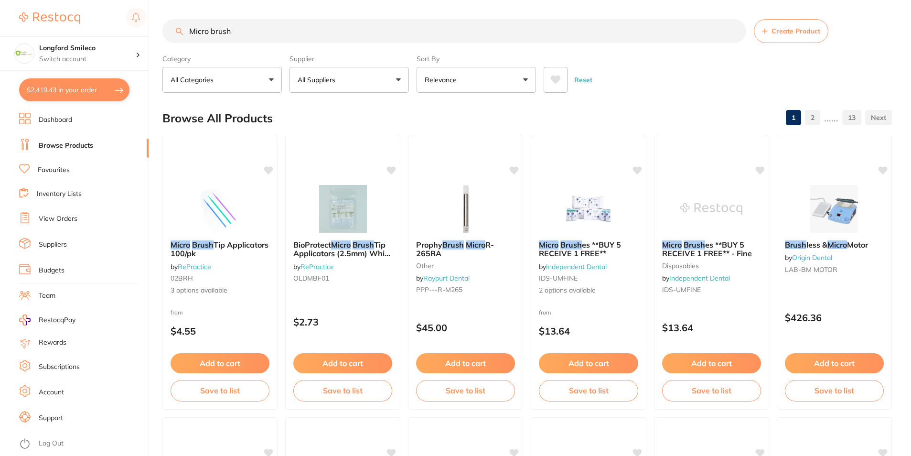
type input "Micro brush"
click at [341, 80] on span at bounding box center [341, 80] width 4 height 4
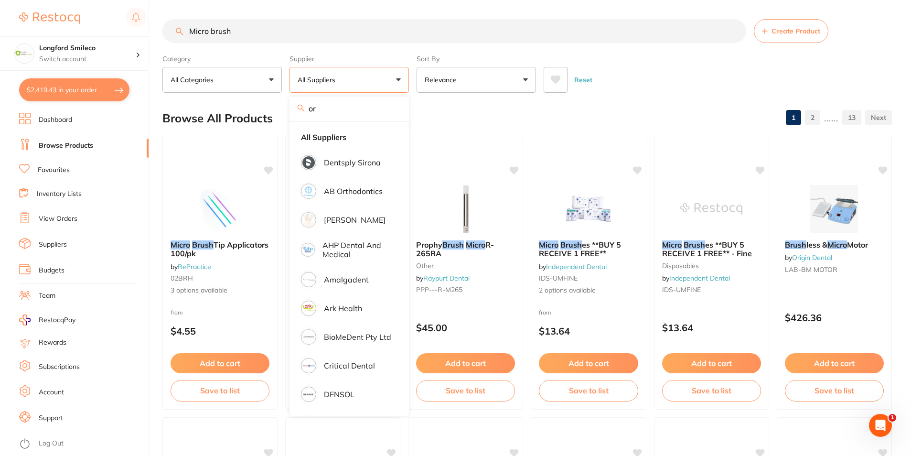
type input "o"
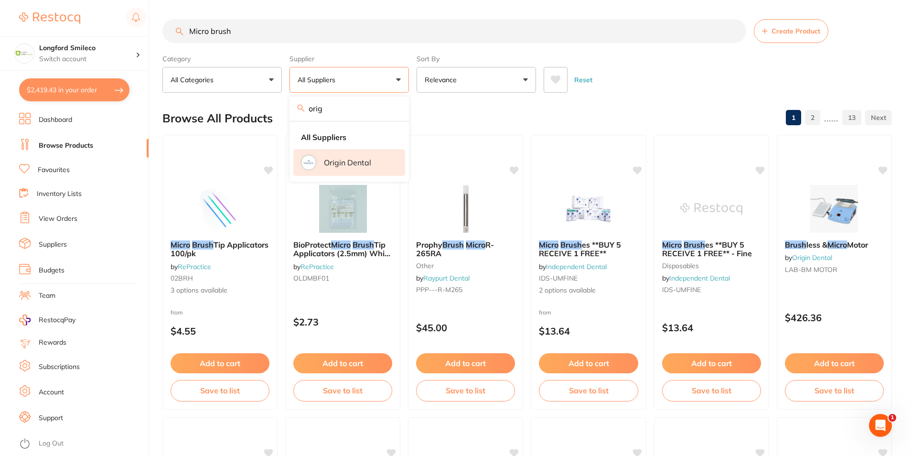
type input "orig"
click at [350, 159] on p "Origin Dental" at bounding box center [347, 162] width 47 height 9
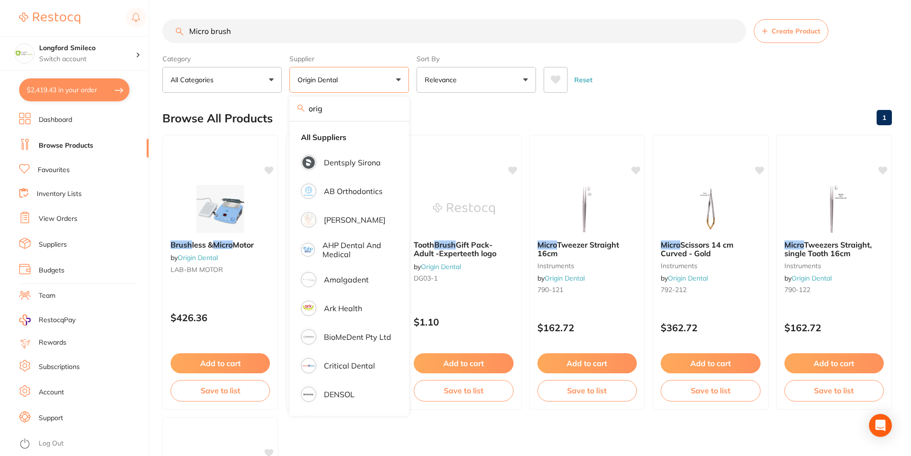
click at [447, 114] on div "Browse All Products 1" at bounding box center [526, 118] width 729 height 32
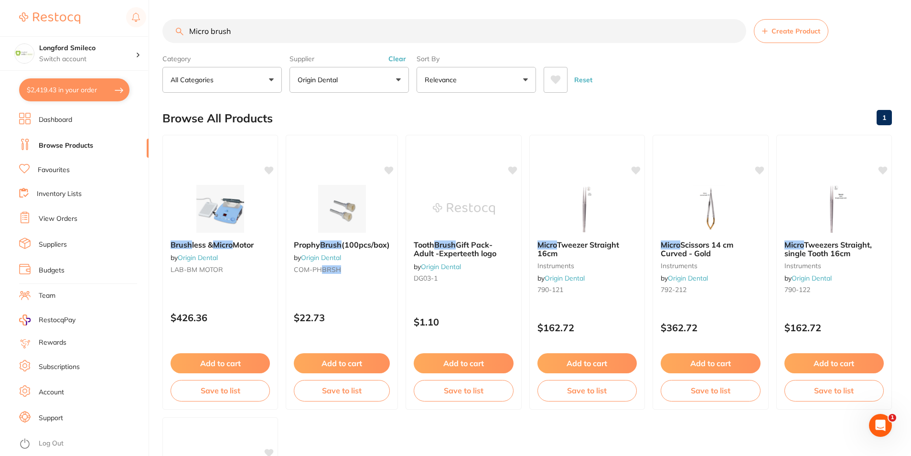
click at [347, 89] on button "Origin Dental" at bounding box center [348, 80] width 119 height 26
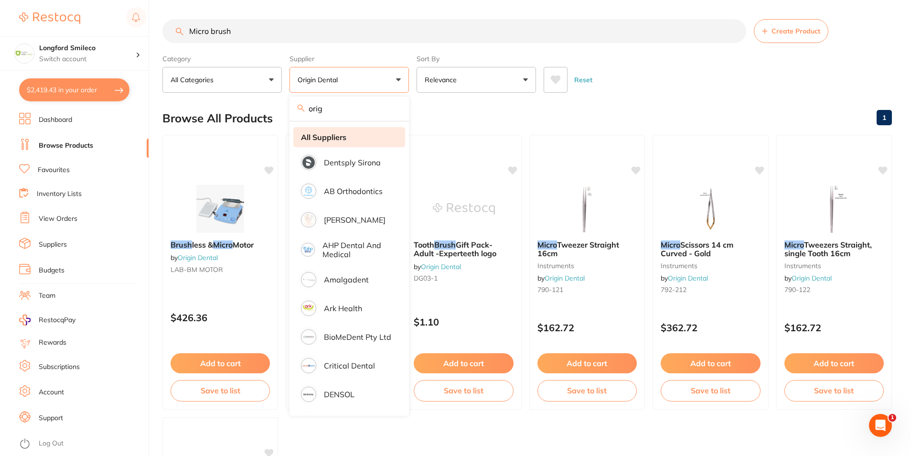
click at [335, 135] on strong "All Suppliers" at bounding box center [323, 137] width 45 height 9
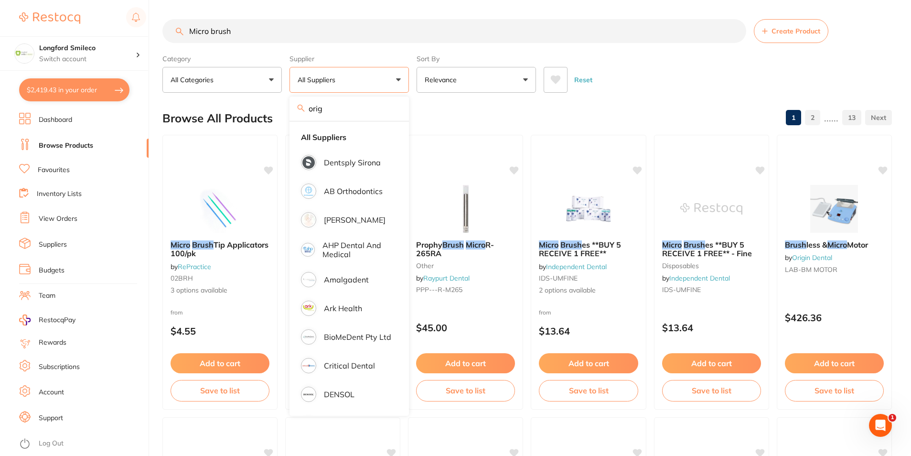
click at [509, 123] on div "Browse All Products 1 2 ...... 13" at bounding box center [526, 118] width 729 height 32
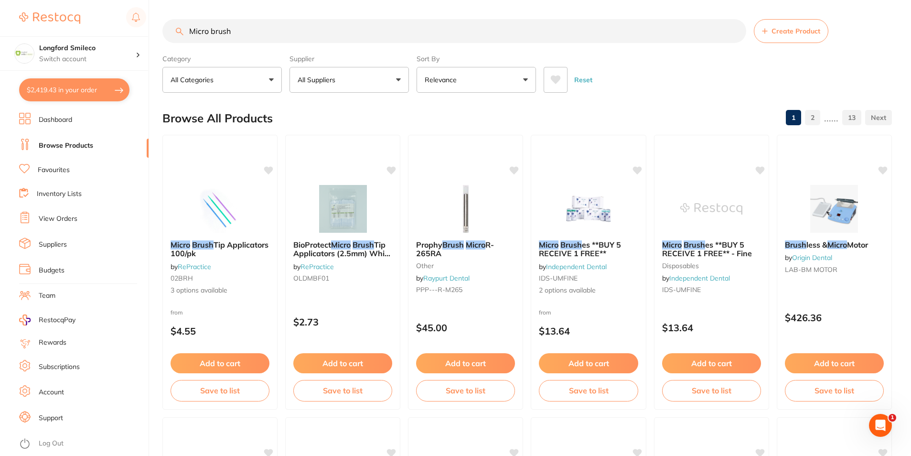
click at [287, 32] on input "Micro brush" at bounding box center [454, 31] width 584 height 24
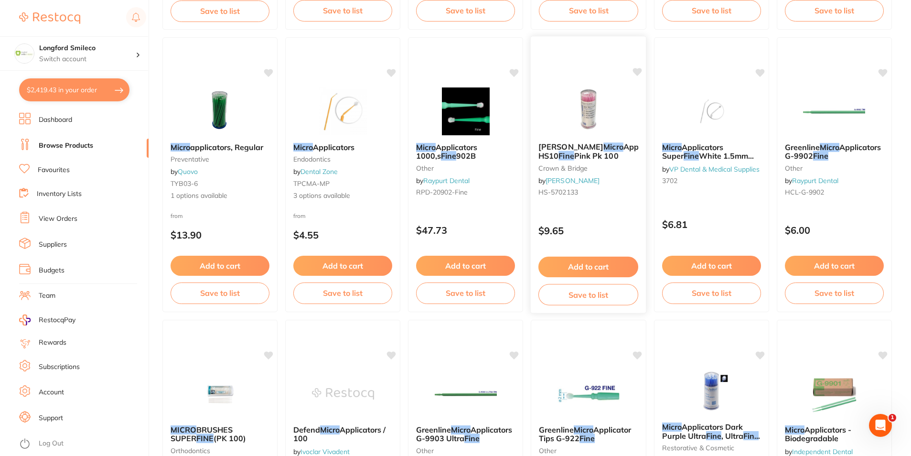
scroll to position [764, 0]
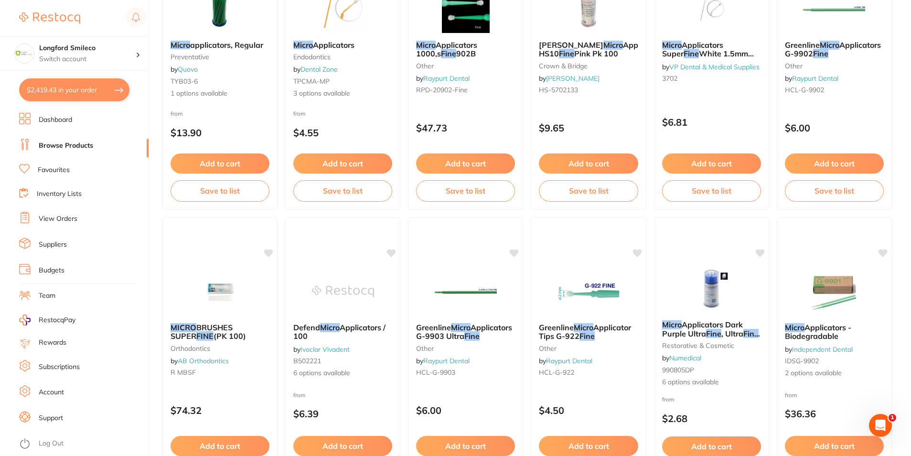
type input "Micro brush fine mauve"
click at [710, 263] on div "Micro Applicators Dark Purple Ultra Fine , Ultra Fine , 100mm L restorative & c…" at bounding box center [711, 354] width 115 height 275
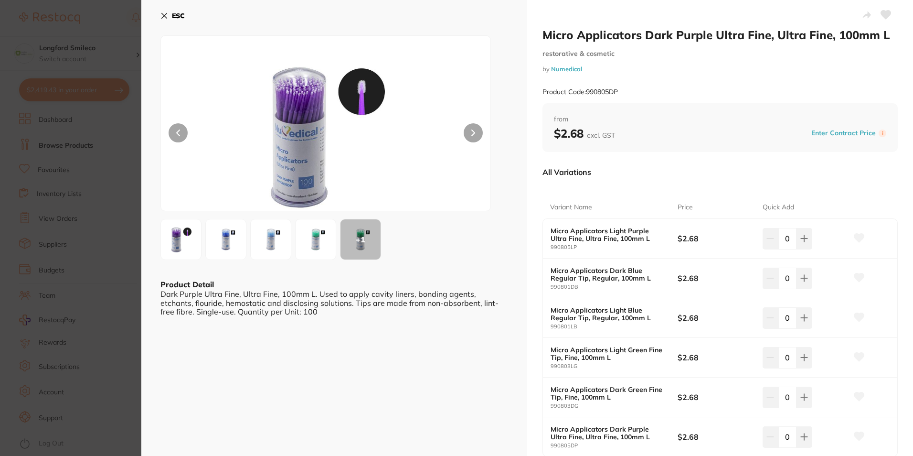
click at [167, 14] on icon at bounding box center [164, 15] width 5 height 5
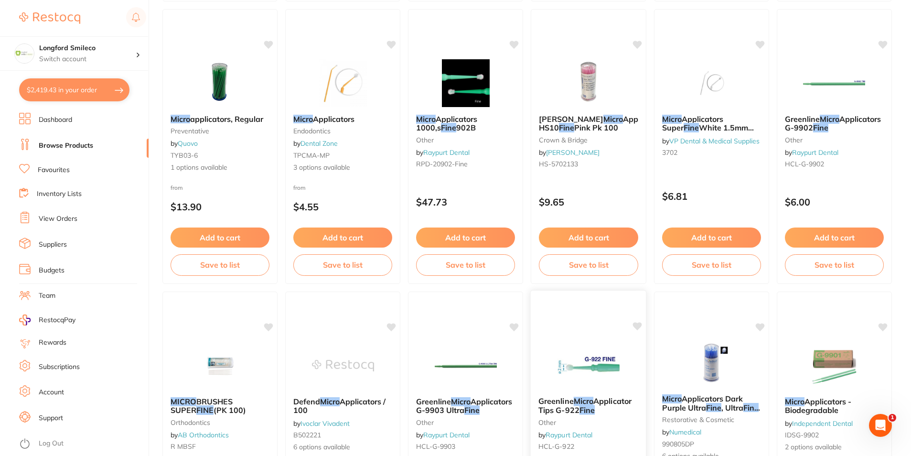
scroll to position [573, 0]
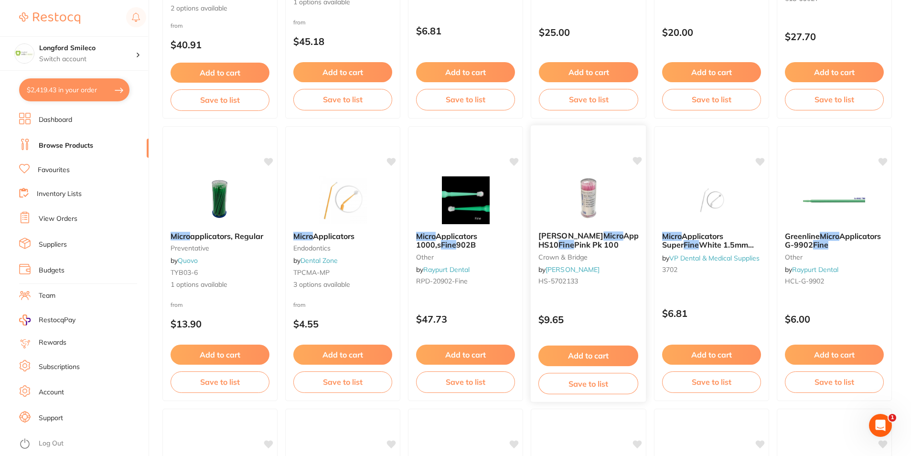
click at [565, 217] on img at bounding box center [588, 199] width 63 height 48
click at [565, 217] on section at bounding box center [455, 228] width 911 height 456
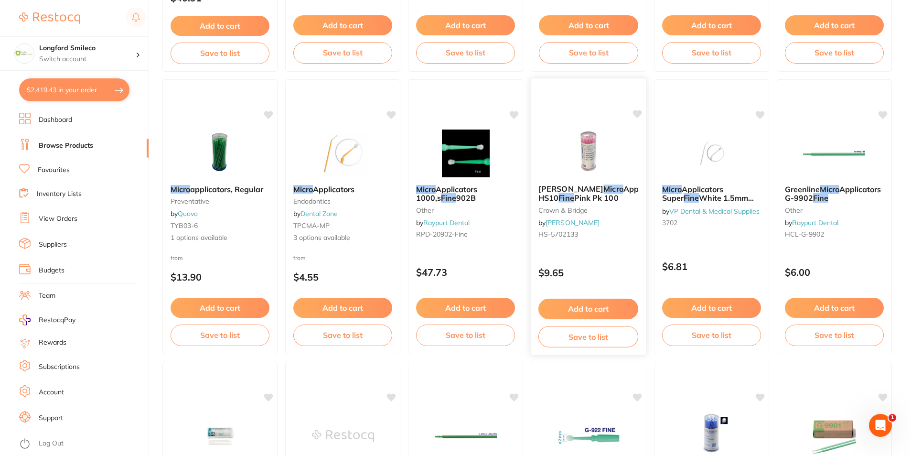
scroll to position [573, 0]
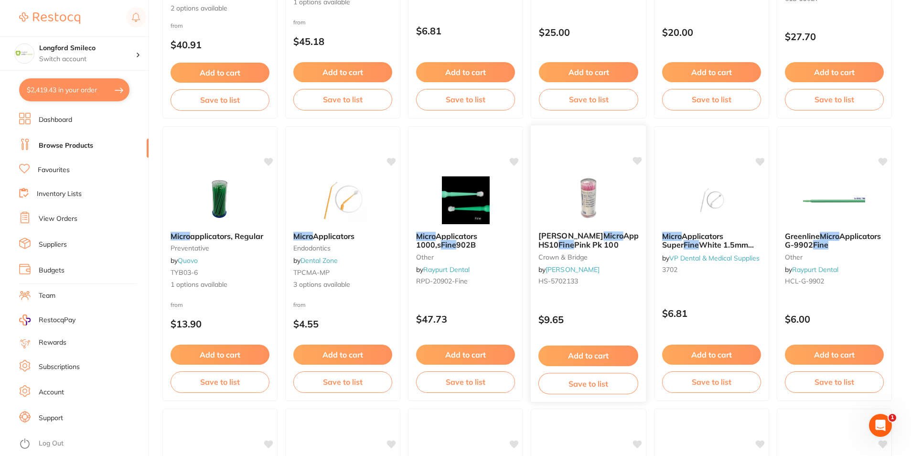
click at [591, 210] on img at bounding box center [588, 199] width 63 height 48
click at [580, 249] on section at bounding box center [455, 228] width 911 height 456
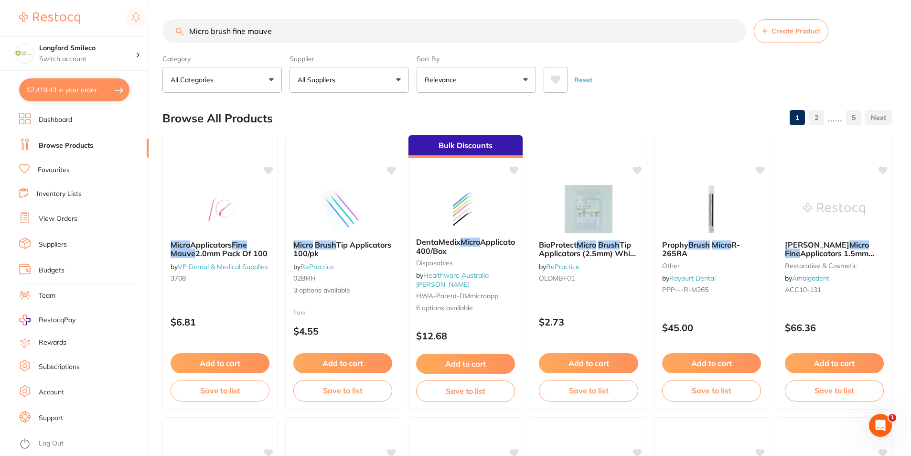
click at [56, 170] on link "Favourites" at bounding box center [54, 170] width 32 height 10
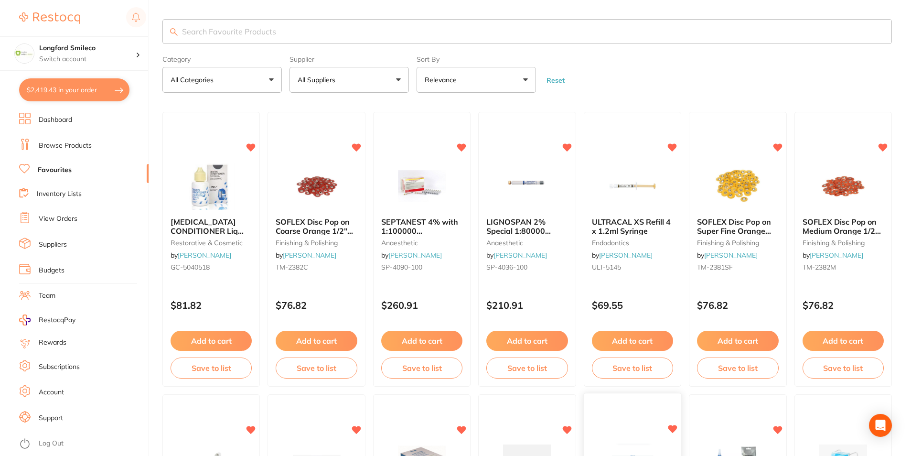
scroll to position [174, 0]
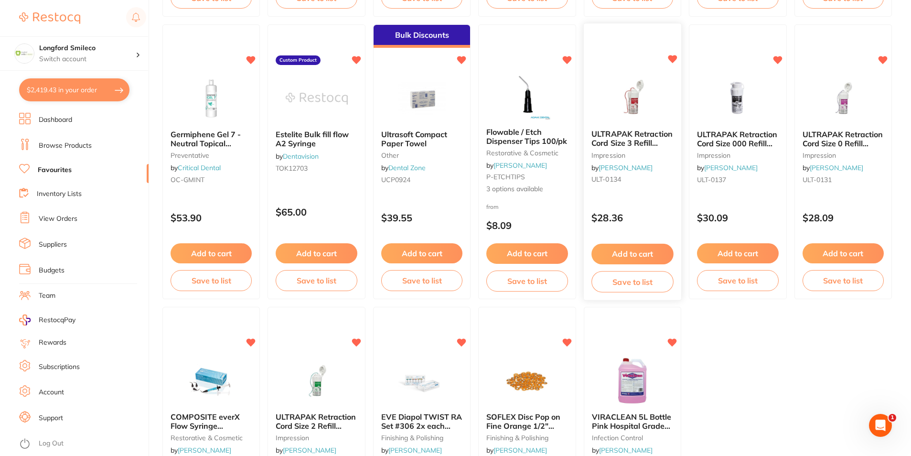
scroll to position [1862, 0]
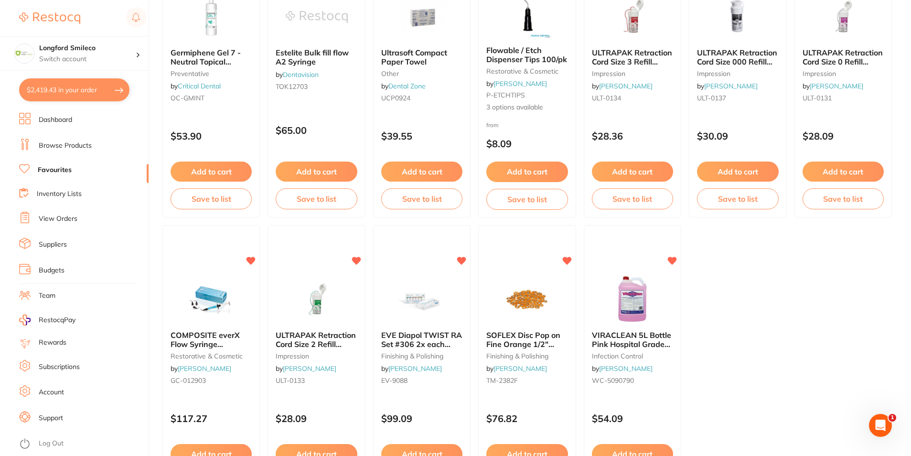
click at [61, 142] on link "Browse Products" at bounding box center [65, 146] width 53 height 10
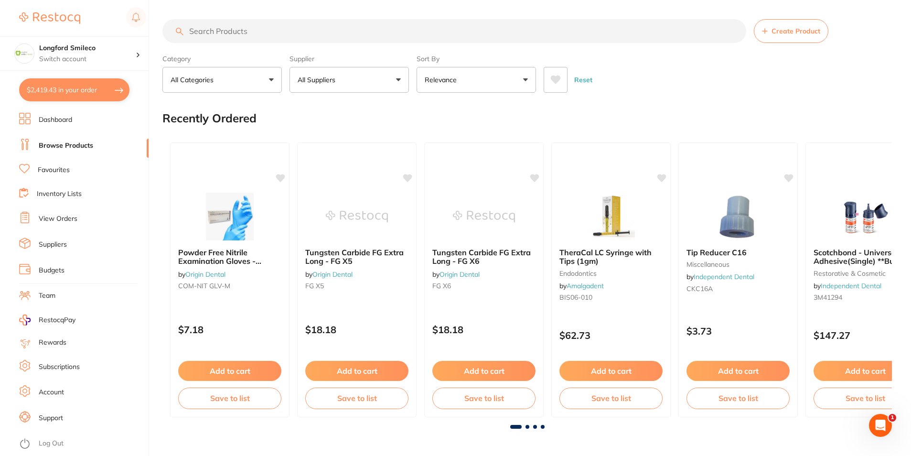
click at [250, 35] on input "search" at bounding box center [454, 31] width 584 height 24
type input "micro brush"
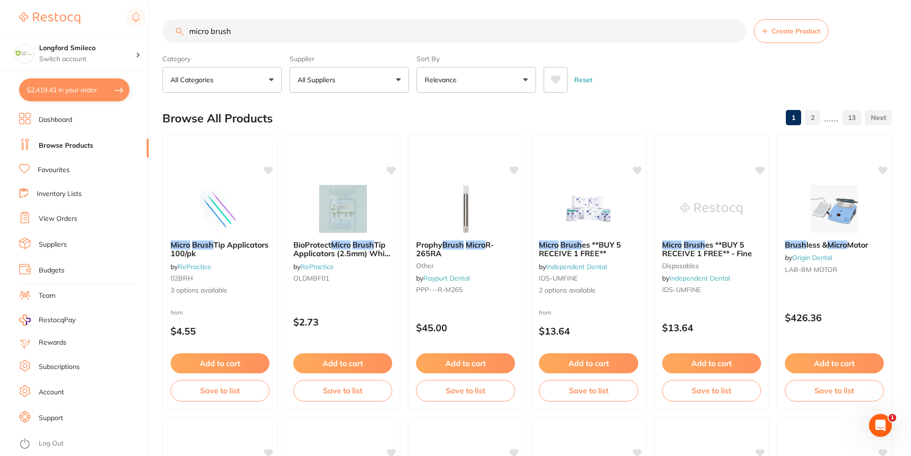
click at [361, 74] on button "All Suppliers" at bounding box center [348, 80] width 119 height 26
type input "orig"
click at [305, 165] on img at bounding box center [308, 162] width 12 height 12
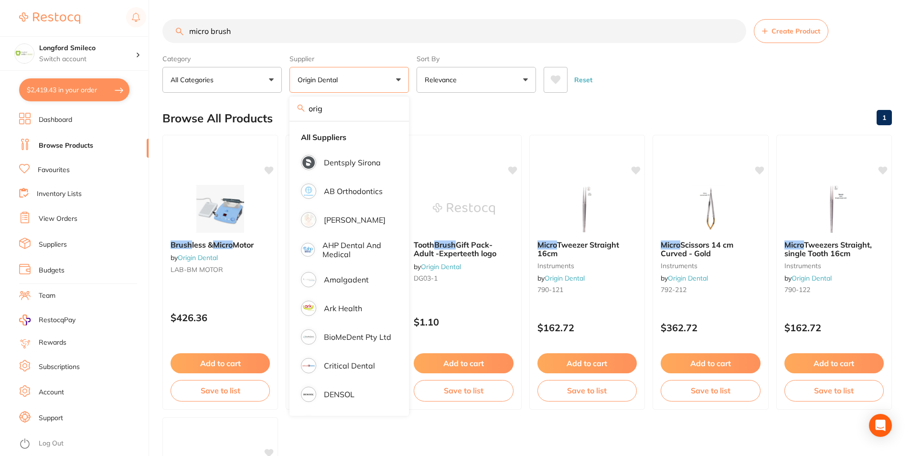
click at [566, 114] on div "Browse All Products 1" at bounding box center [526, 118] width 729 height 32
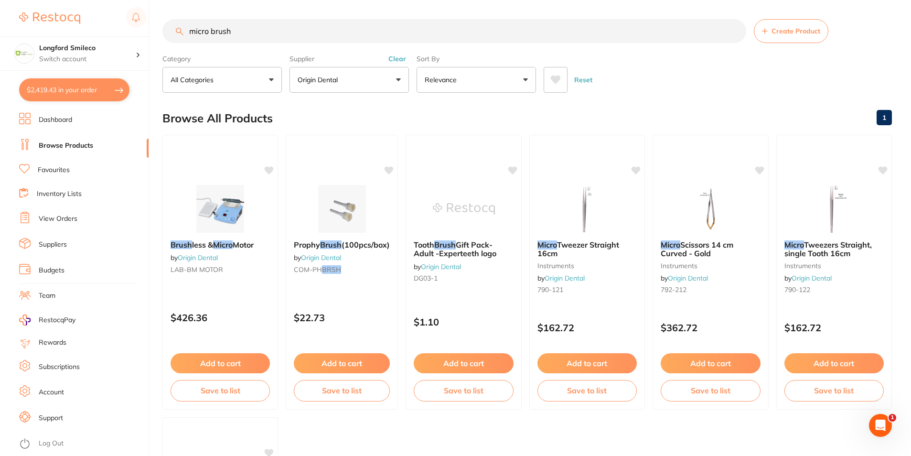
drag, startPoint x: 263, startPoint y: 31, endPoint x: 191, endPoint y: 36, distance: 71.3
click at [191, 36] on input "micro brush" at bounding box center [454, 31] width 584 height 24
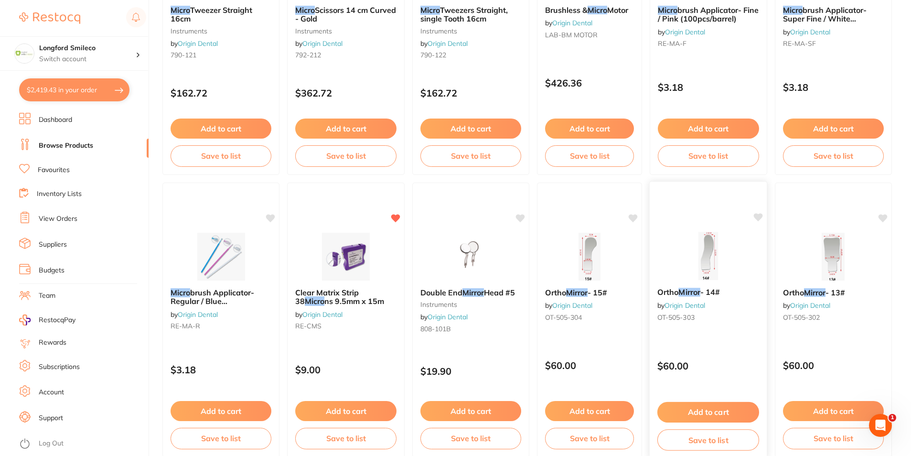
scroll to position [48, 0]
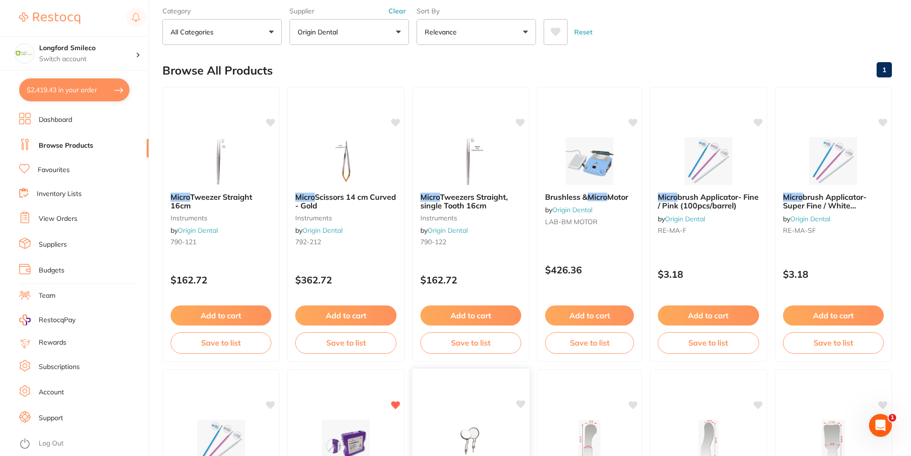
type input "Micro"
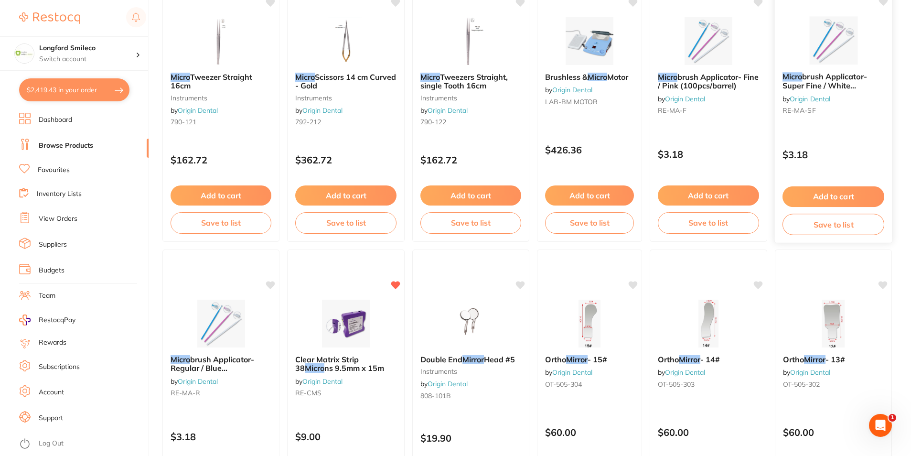
scroll to position [286, 0]
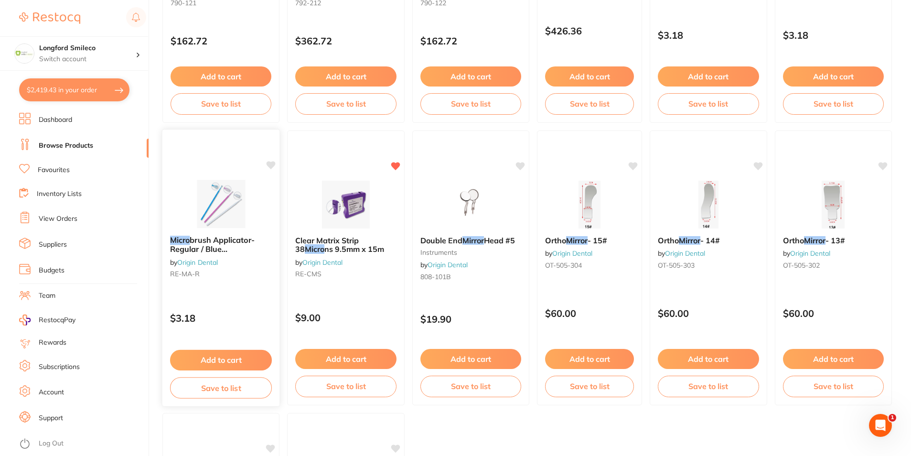
click at [224, 351] on button "Add to cart" at bounding box center [221, 360] width 102 height 21
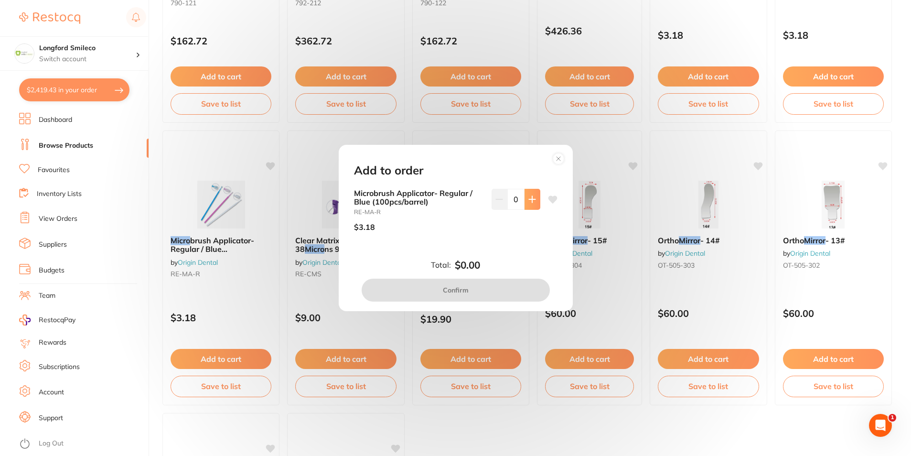
scroll to position [0, 0]
click at [550, 199] on icon at bounding box center [552, 199] width 9 height 8
click at [533, 202] on icon at bounding box center [532, 199] width 8 height 8
type input "1"
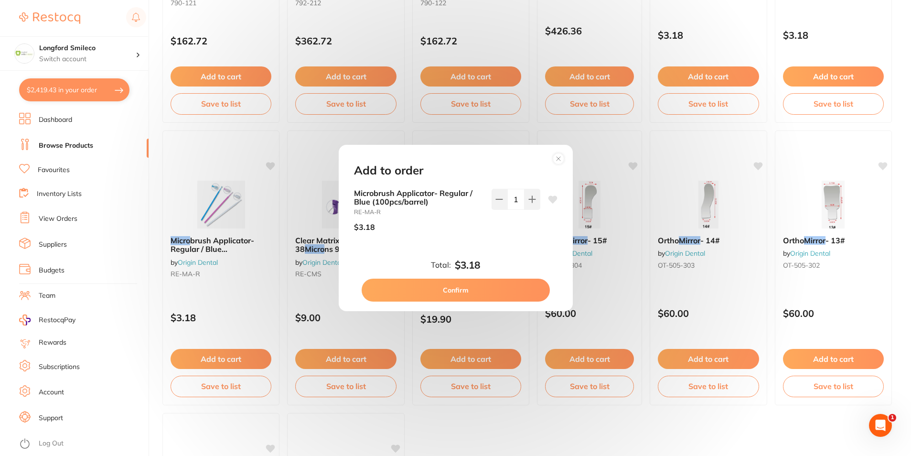
click at [548, 198] on icon at bounding box center [552, 199] width 9 height 8
click at [551, 198] on icon at bounding box center [552, 199] width 9 height 8
click at [506, 282] on button "Confirm" at bounding box center [455, 289] width 188 height 23
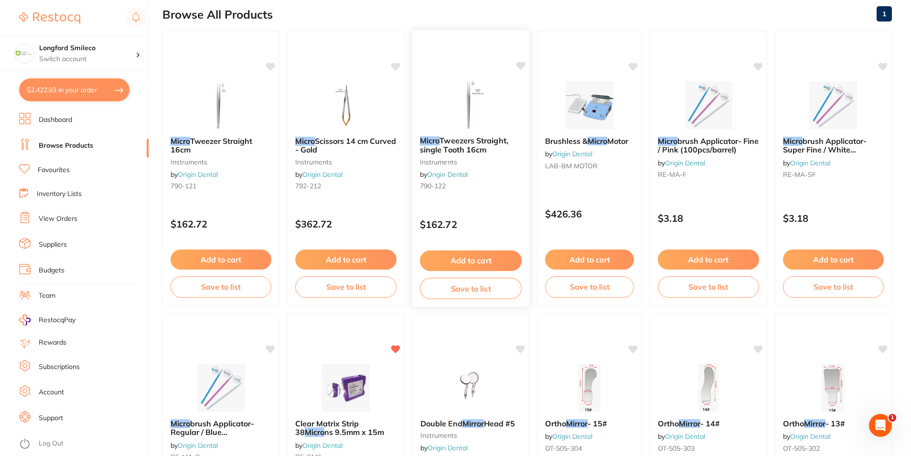
scroll to position [95, 0]
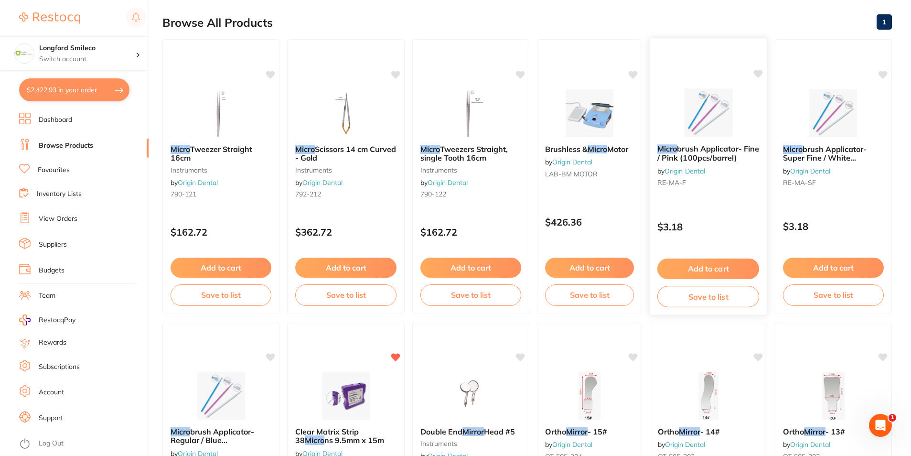
click at [698, 272] on button "Add to cart" at bounding box center [708, 268] width 102 height 21
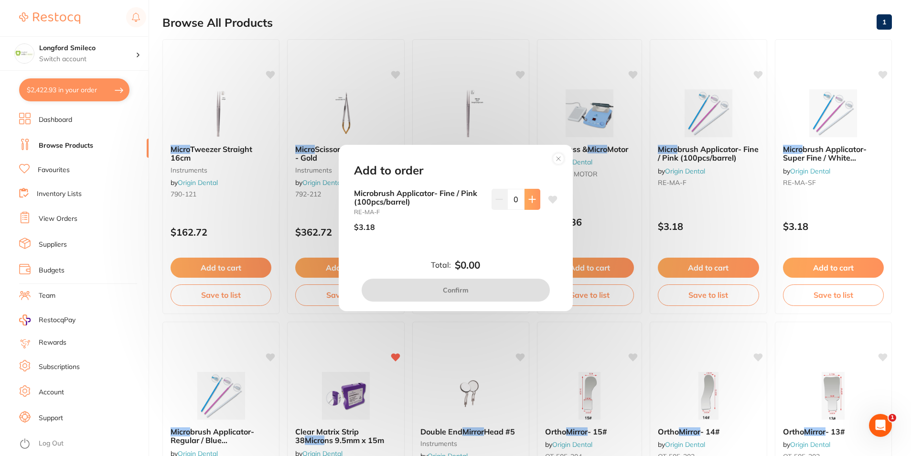
scroll to position [0, 0]
click at [528, 202] on icon at bounding box center [532, 199] width 8 height 8
type input "2"
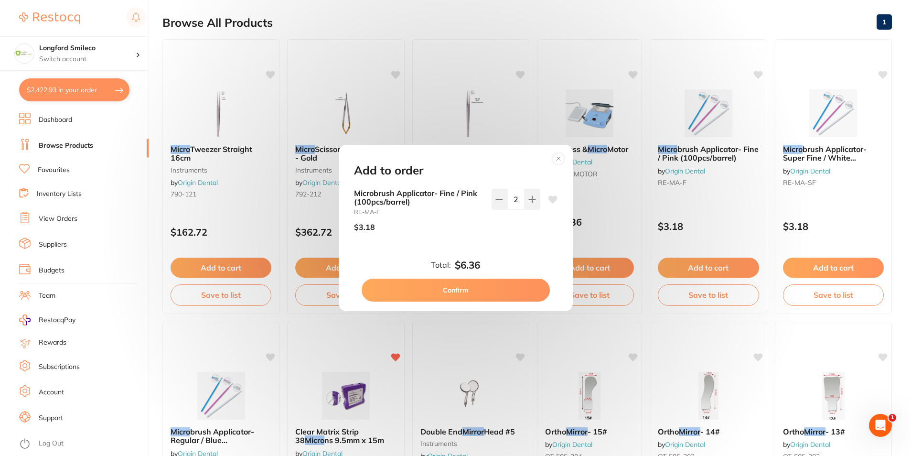
click at [550, 199] on icon at bounding box center [552, 199] width 9 height 8
click at [508, 292] on button "Confirm" at bounding box center [455, 289] width 188 height 23
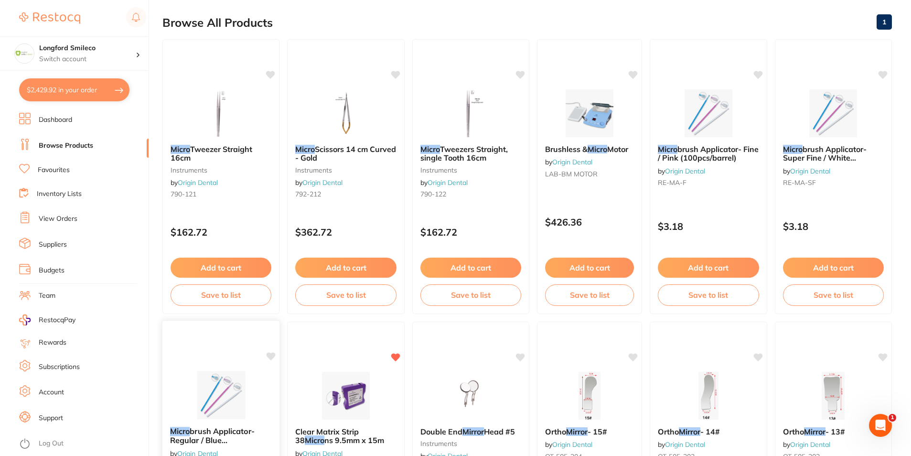
click at [271, 356] on icon at bounding box center [270, 356] width 9 height 8
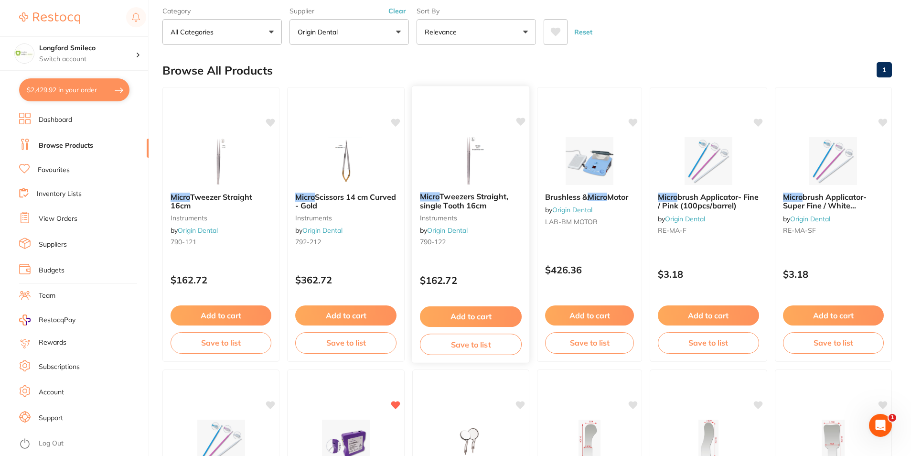
scroll to position [95, 0]
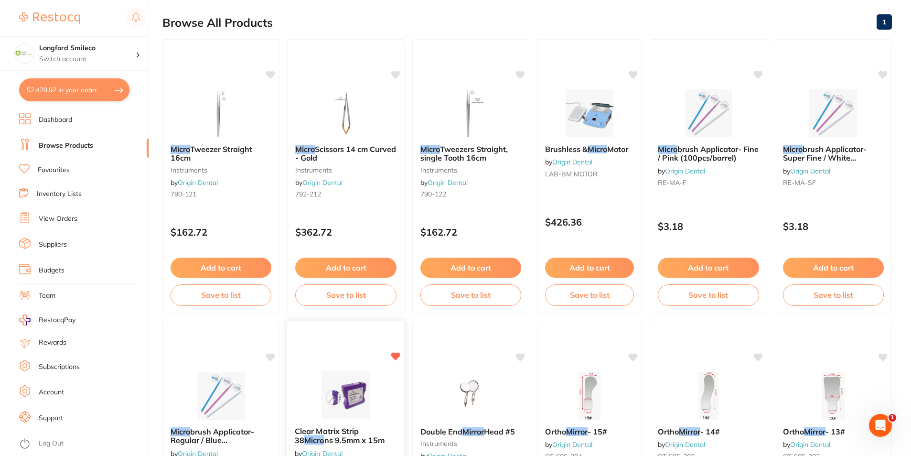
drag, startPoint x: 268, startPoint y: 352, endPoint x: 331, endPoint y: 350, distance: 62.6
click at [268, 352] on icon at bounding box center [270, 357] width 10 height 10
drag, startPoint x: 270, startPoint y: 353, endPoint x: 0, endPoint y: 147, distance: 339.2
click at [270, 353] on icon at bounding box center [270, 357] width 9 height 8
click at [757, 70] on div "Micro brush Applicator- Fine / Pink (100pcs/barrel) by Origin Dental RE-MA-F $3…" at bounding box center [707, 176] width 117 height 275
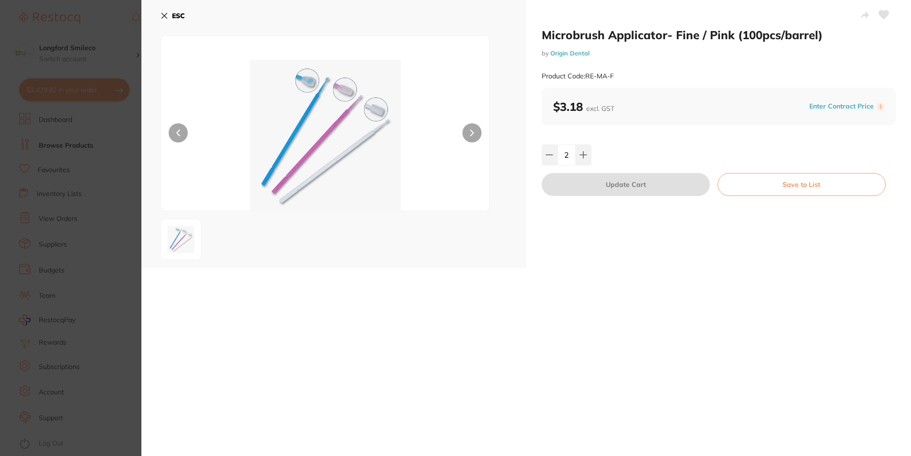
click at [57, 169] on section "Microbrush Applicator- Fine / Pink (100pcs/barrel) by Origin Dental Product Cod…" at bounding box center [455, 228] width 911 height 456
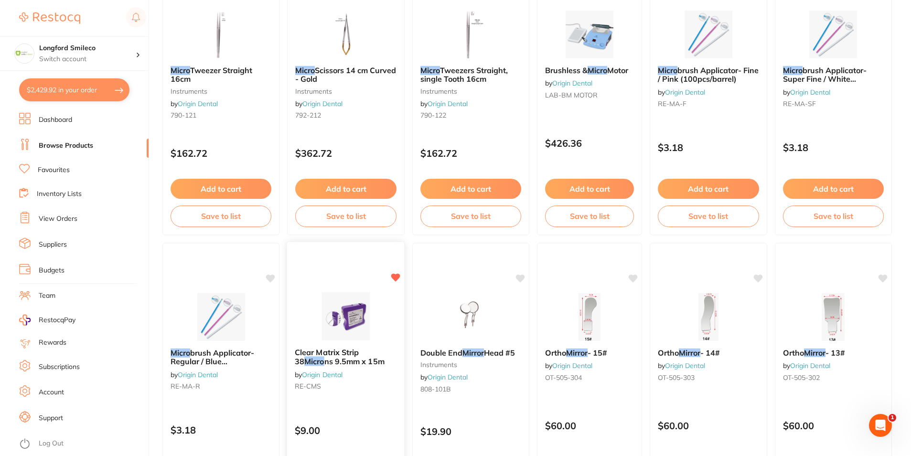
scroll to position [239, 0]
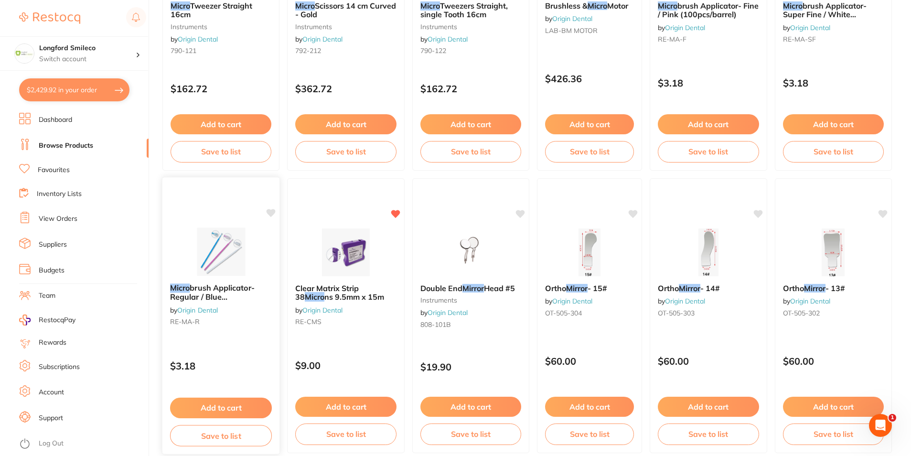
click at [269, 208] on icon at bounding box center [271, 213] width 10 height 10
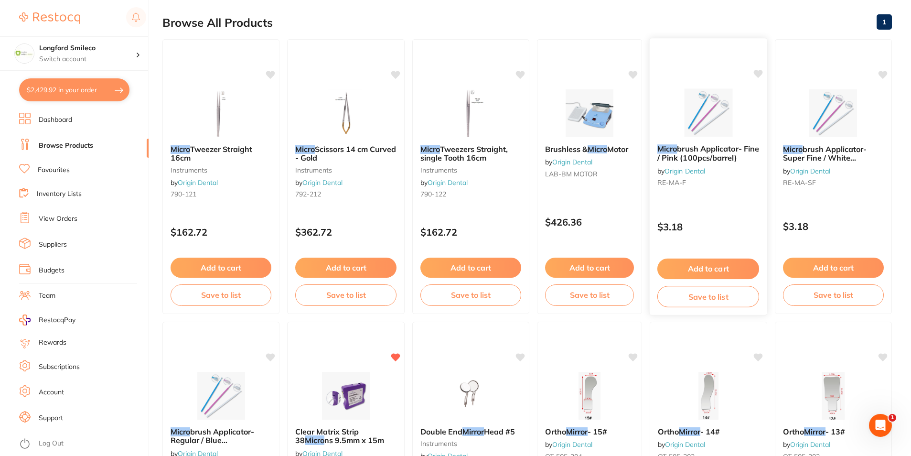
click at [756, 74] on div "Micro brush Applicator- Fine / Pink (100pcs/barrel) by Origin Dental RE-MA-F $3…" at bounding box center [708, 176] width 118 height 277
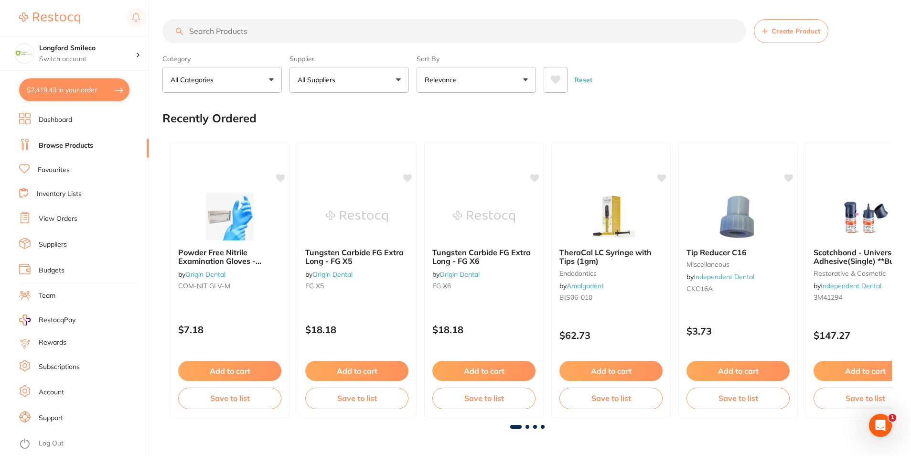
drag, startPoint x: 253, startPoint y: 42, endPoint x: 253, endPoint y: 33, distance: 8.6
click at [253, 35] on input "search" at bounding box center [454, 31] width 584 height 24
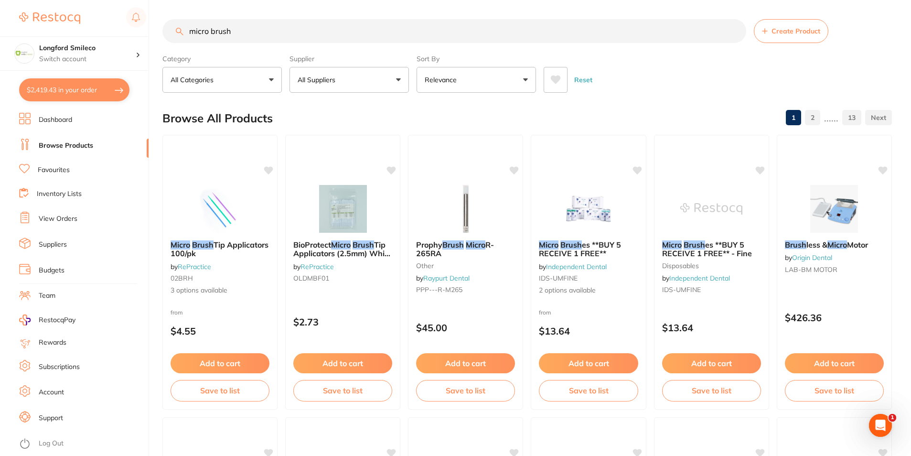
scroll to position [0, 0]
drag, startPoint x: 245, startPoint y: 35, endPoint x: 194, endPoint y: 42, distance: 51.1
click at [194, 42] on input "micro brush" at bounding box center [454, 31] width 584 height 24
type input "micro"
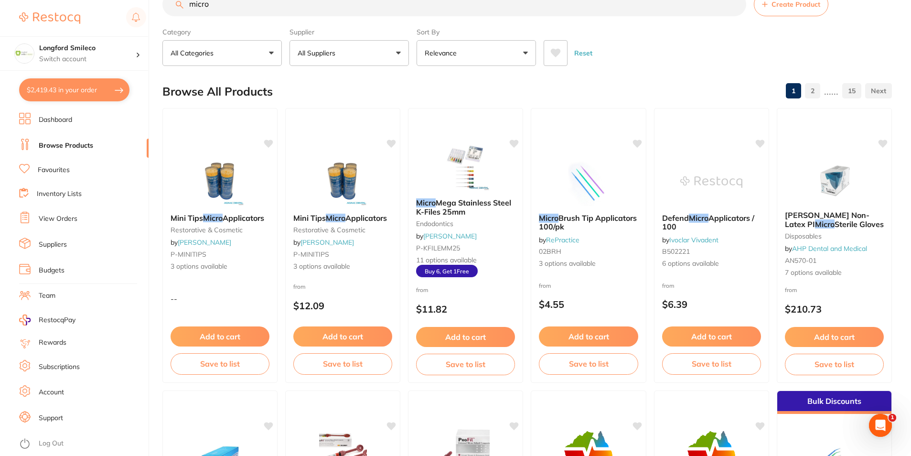
scroll to position [0, 0]
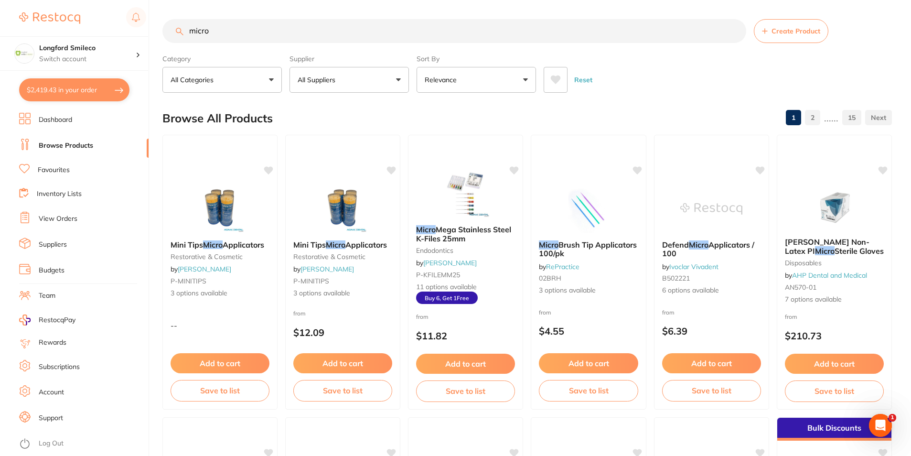
click at [356, 81] on button "All Suppliers" at bounding box center [348, 80] width 119 height 26
type input "orig"
click at [306, 157] on img at bounding box center [308, 162] width 12 height 12
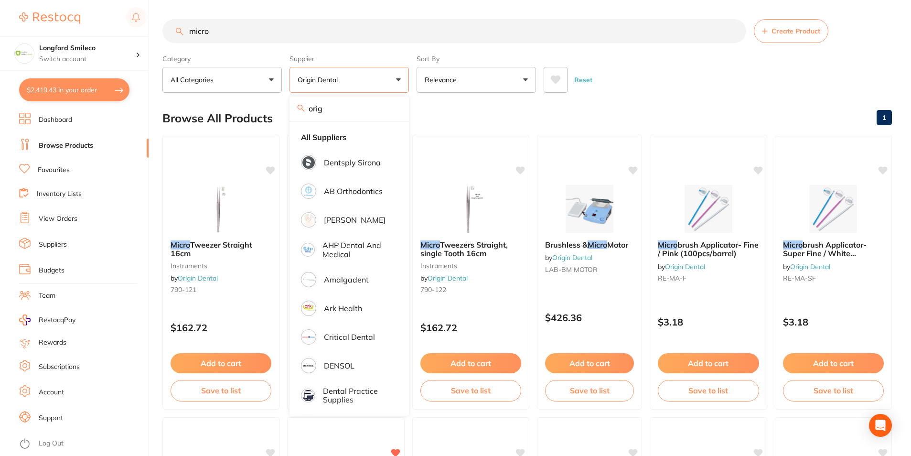
click at [533, 104] on div "Browse All Products 1" at bounding box center [526, 118] width 729 height 32
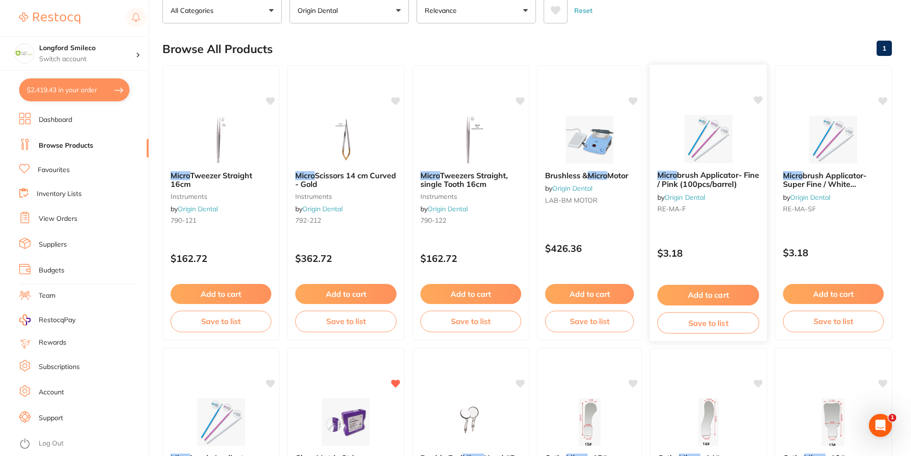
scroll to position [143, 0]
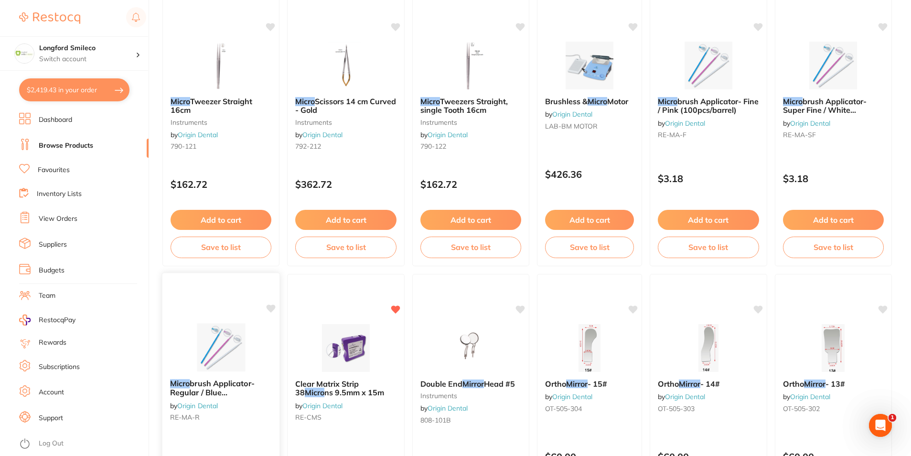
click at [271, 308] on icon at bounding box center [270, 308] width 9 height 8
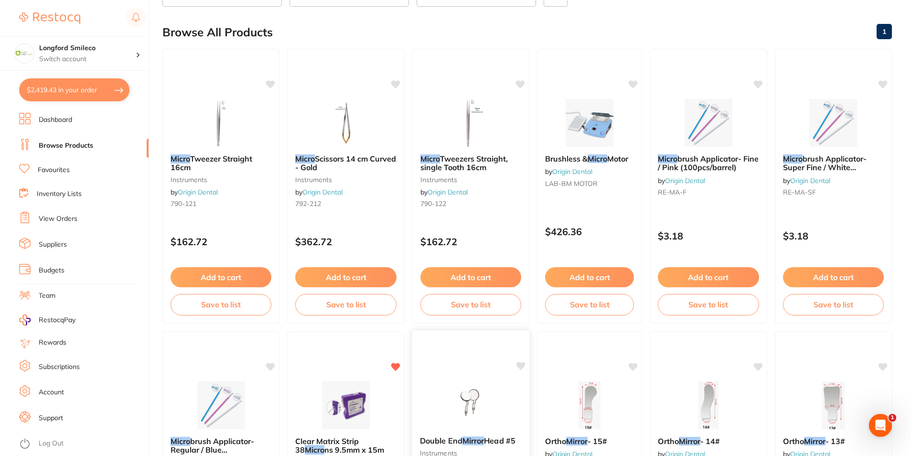
scroll to position [95, 0]
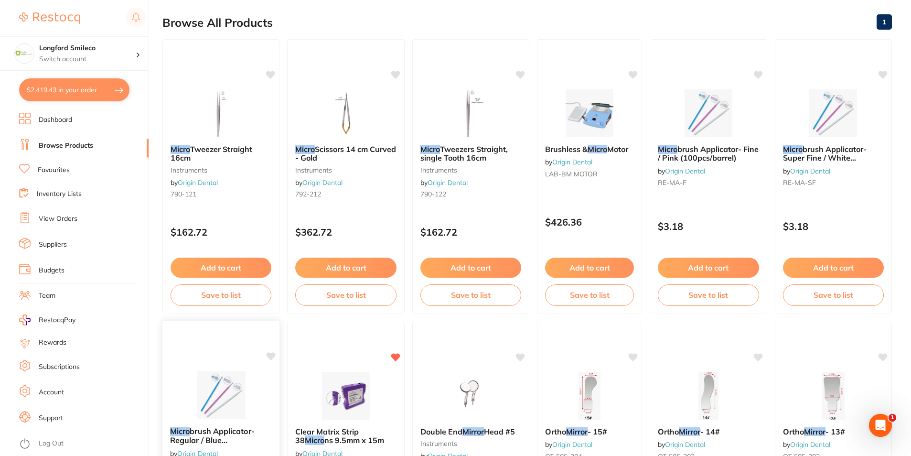
click at [269, 356] on icon at bounding box center [270, 356] width 9 height 8
